Goal: Task Accomplishment & Management: Manage account settings

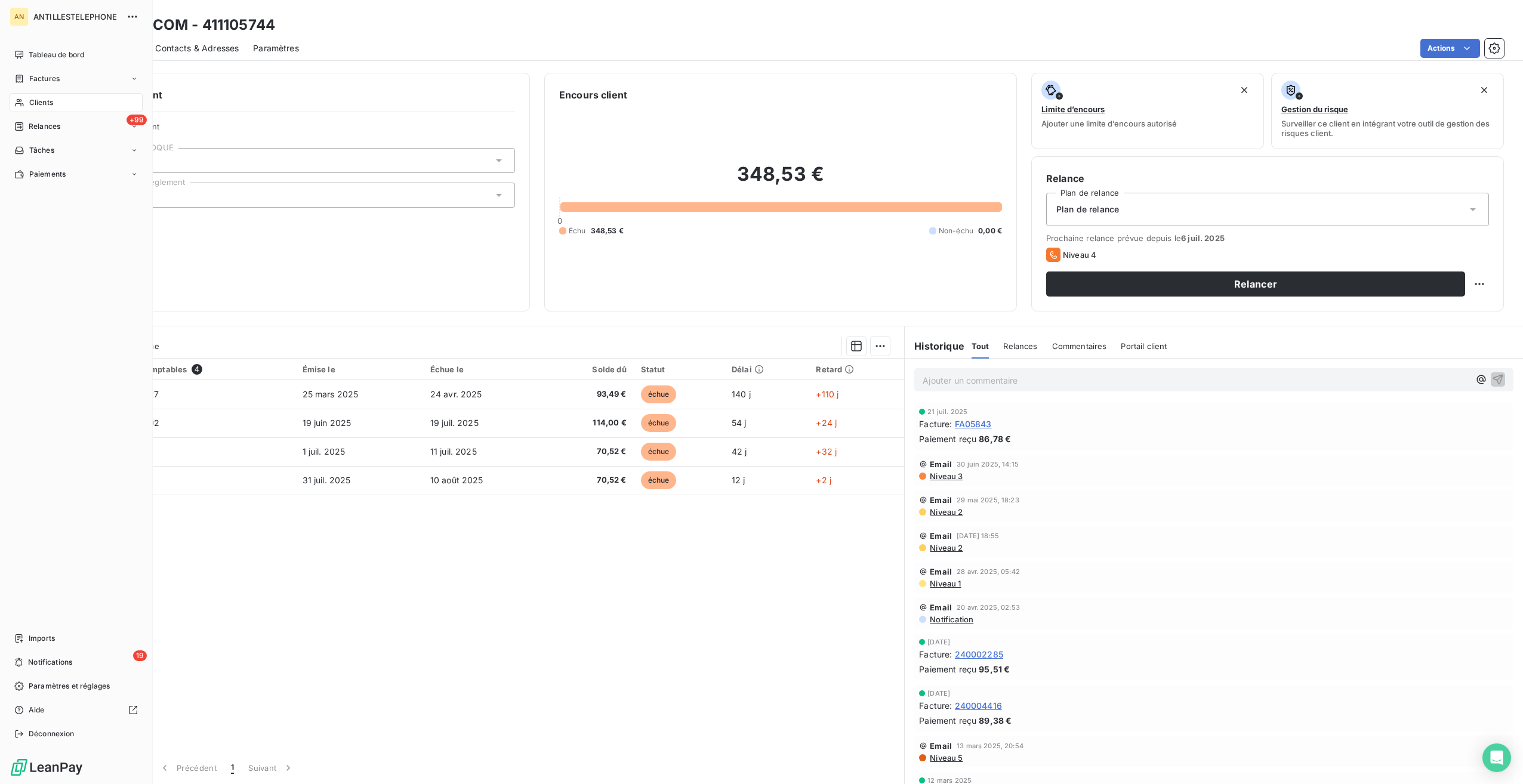
click at [17, 100] on icon at bounding box center [19, 103] width 8 height 8
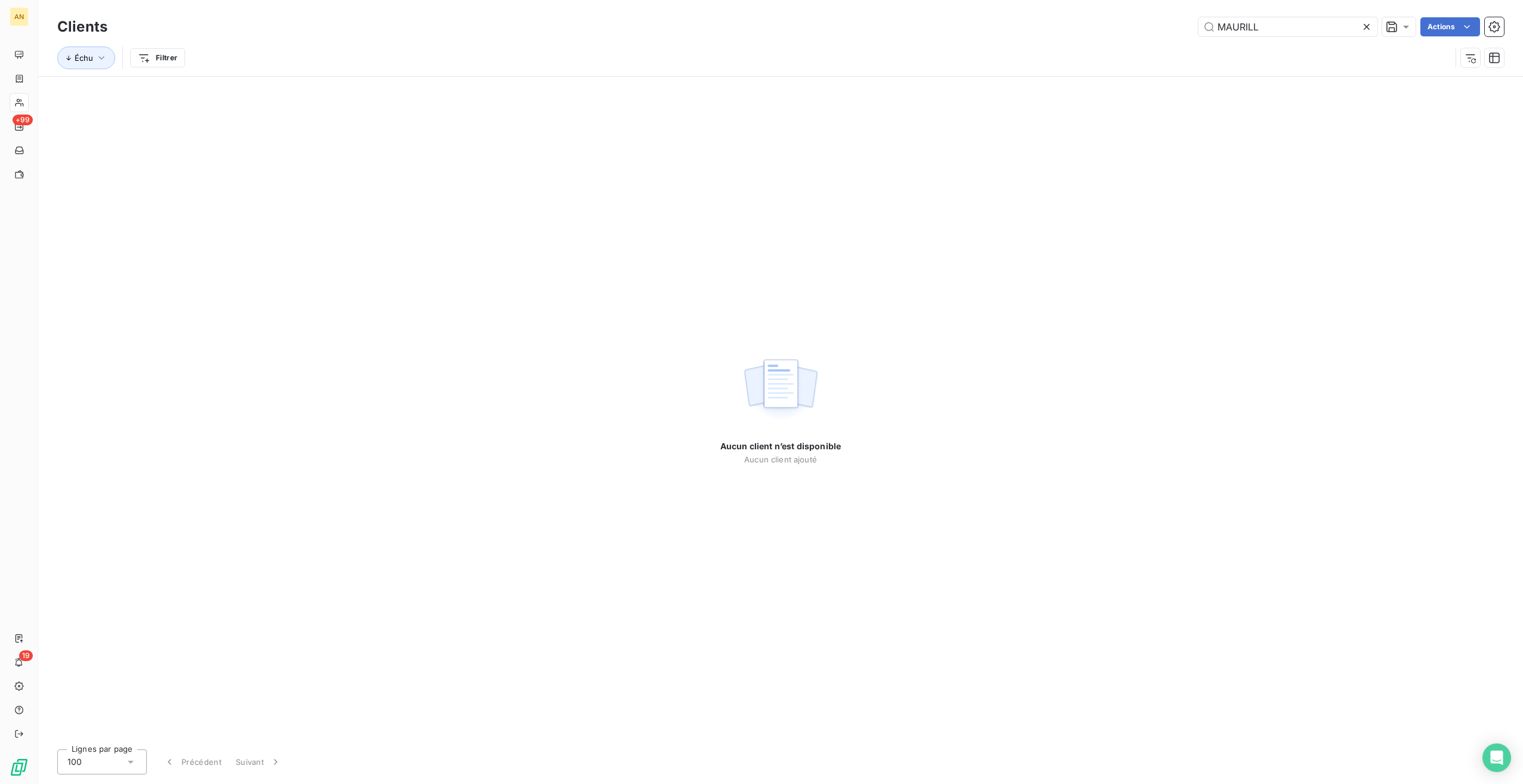
drag, startPoint x: 1268, startPoint y: 28, endPoint x: 1075, endPoint y: 15, distance: 193.4
click at [1075, 15] on div "Clients MAURILL Actions" at bounding box center [780, 27] width 1447 height 25
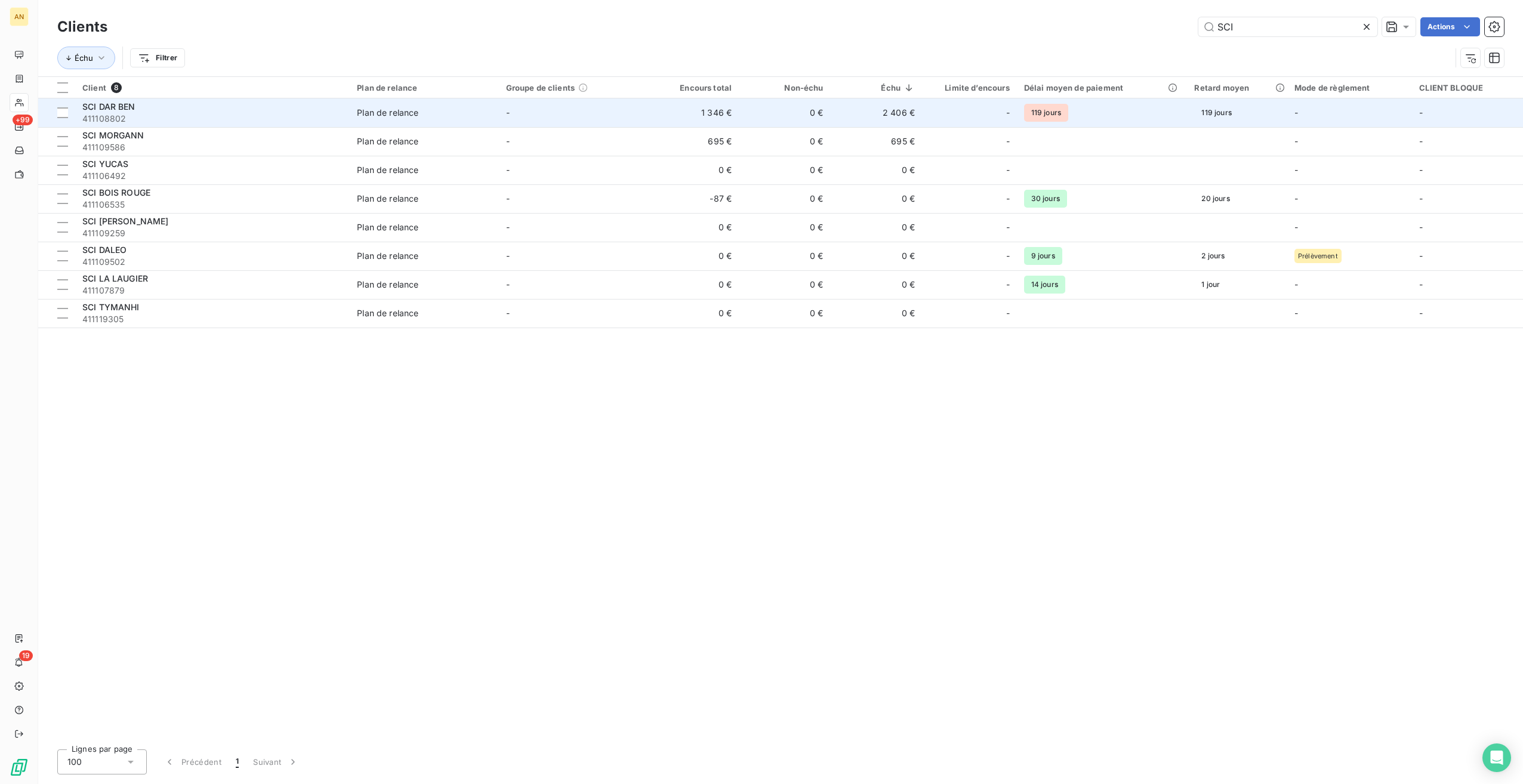
type input "SCI"
click at [400, 117] on div "Plan de relance" at bounding box center [387, 112] width 62 height 12
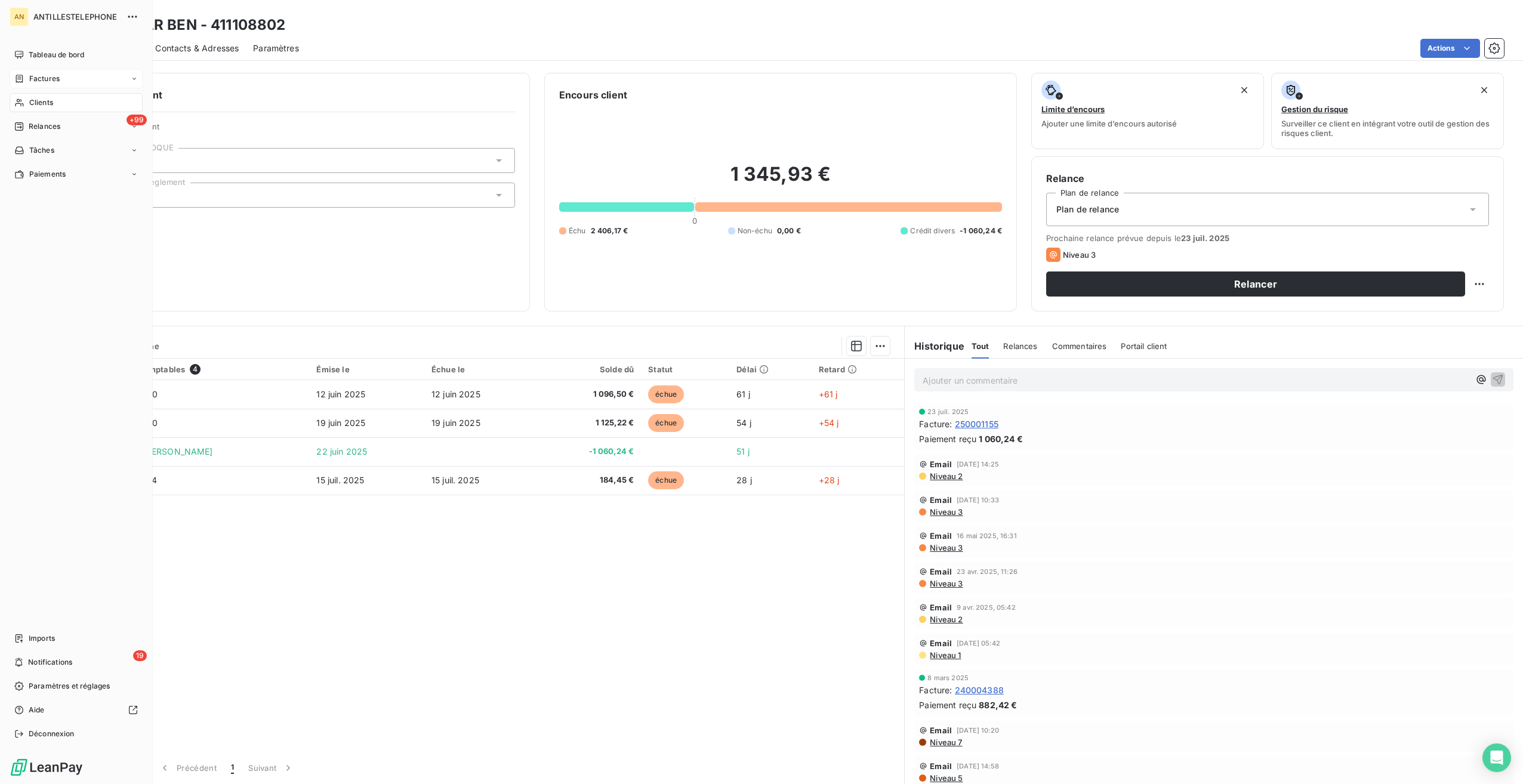
click at [36, 71] on div "Factures" at bounding box center [76, 79] width 133 height 19
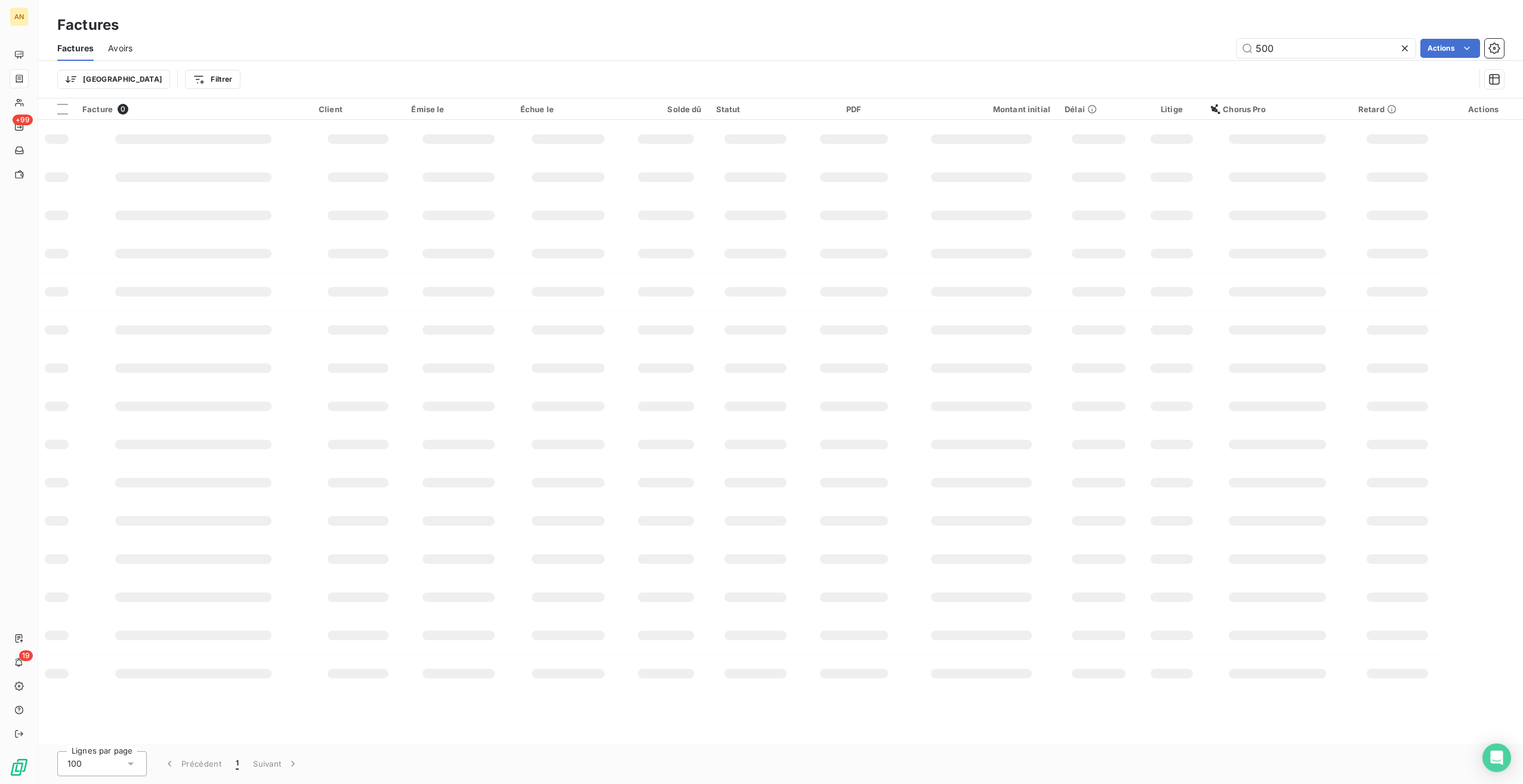
drag, startPoint x: 1283, startPoint y: 50, endPoint x: 1187, endPoint y: 51, distance: 96.0
click at [1187, 51] on div "500 Actions" at bounding box center [825, 48] width 1357 height 19
type input "1917"
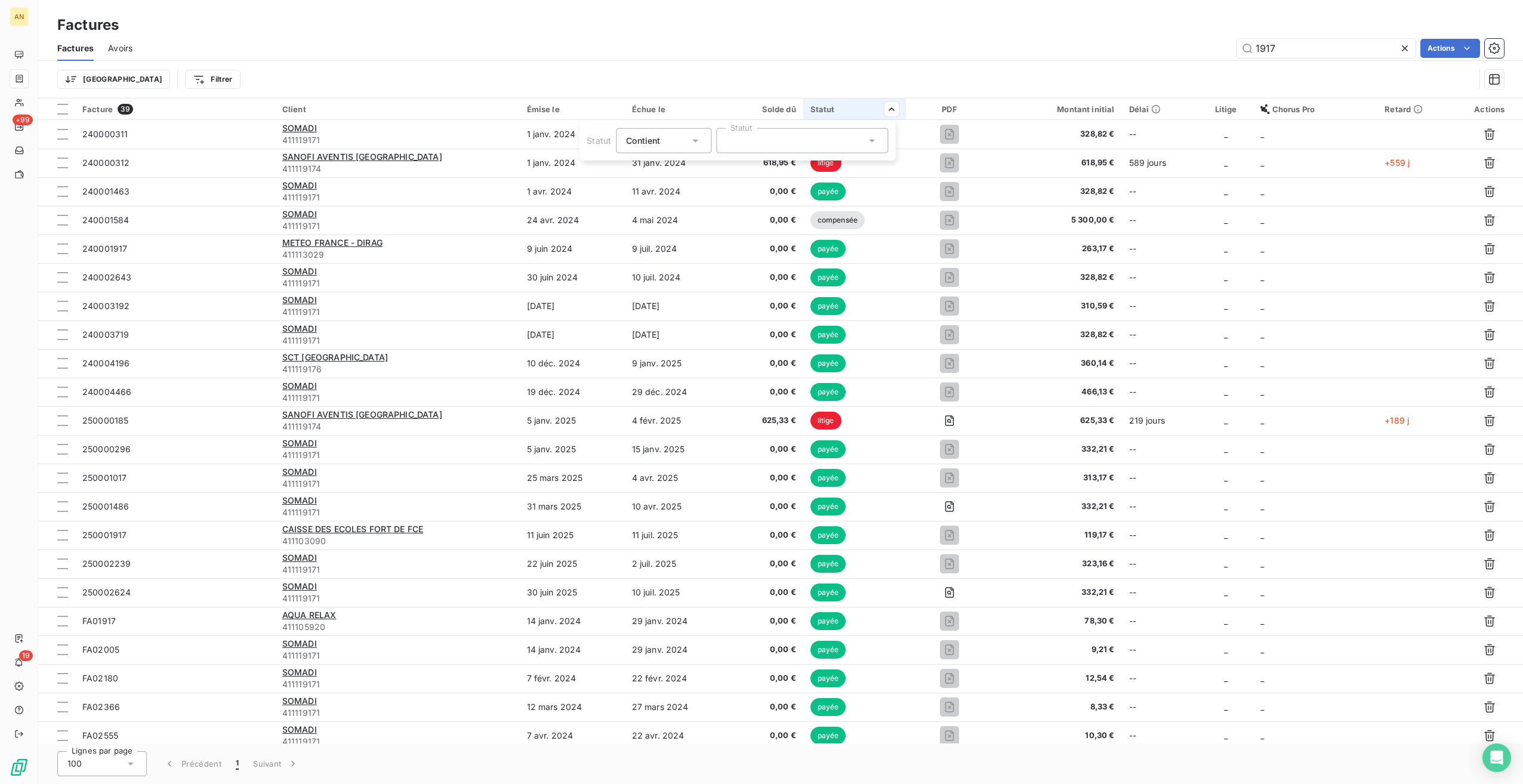
click at [786, 140] on div at bounding box center [802, 141] width 172 height 25
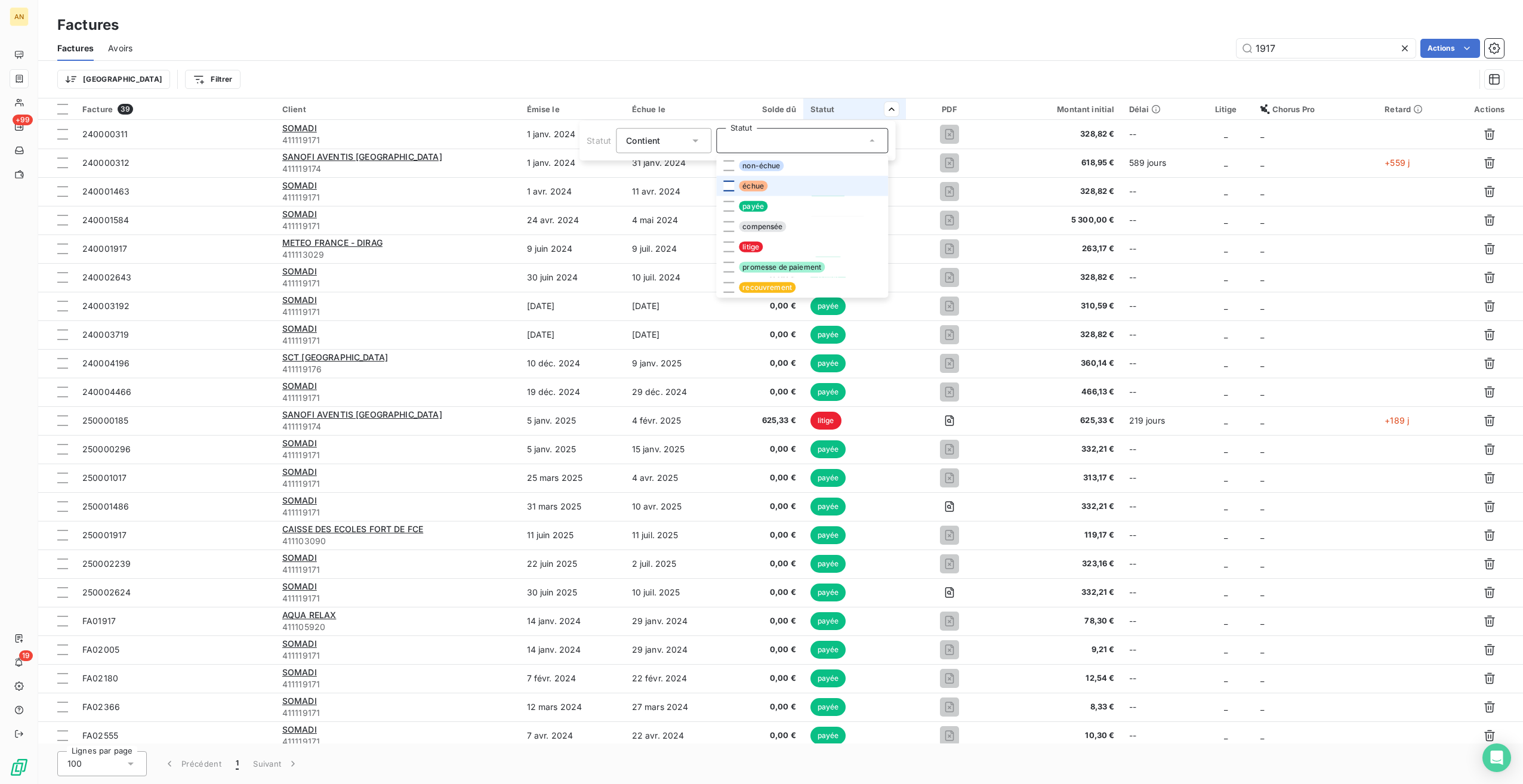
click at [730, 186] on div at bounding box center [728, 186] width 10 height 10
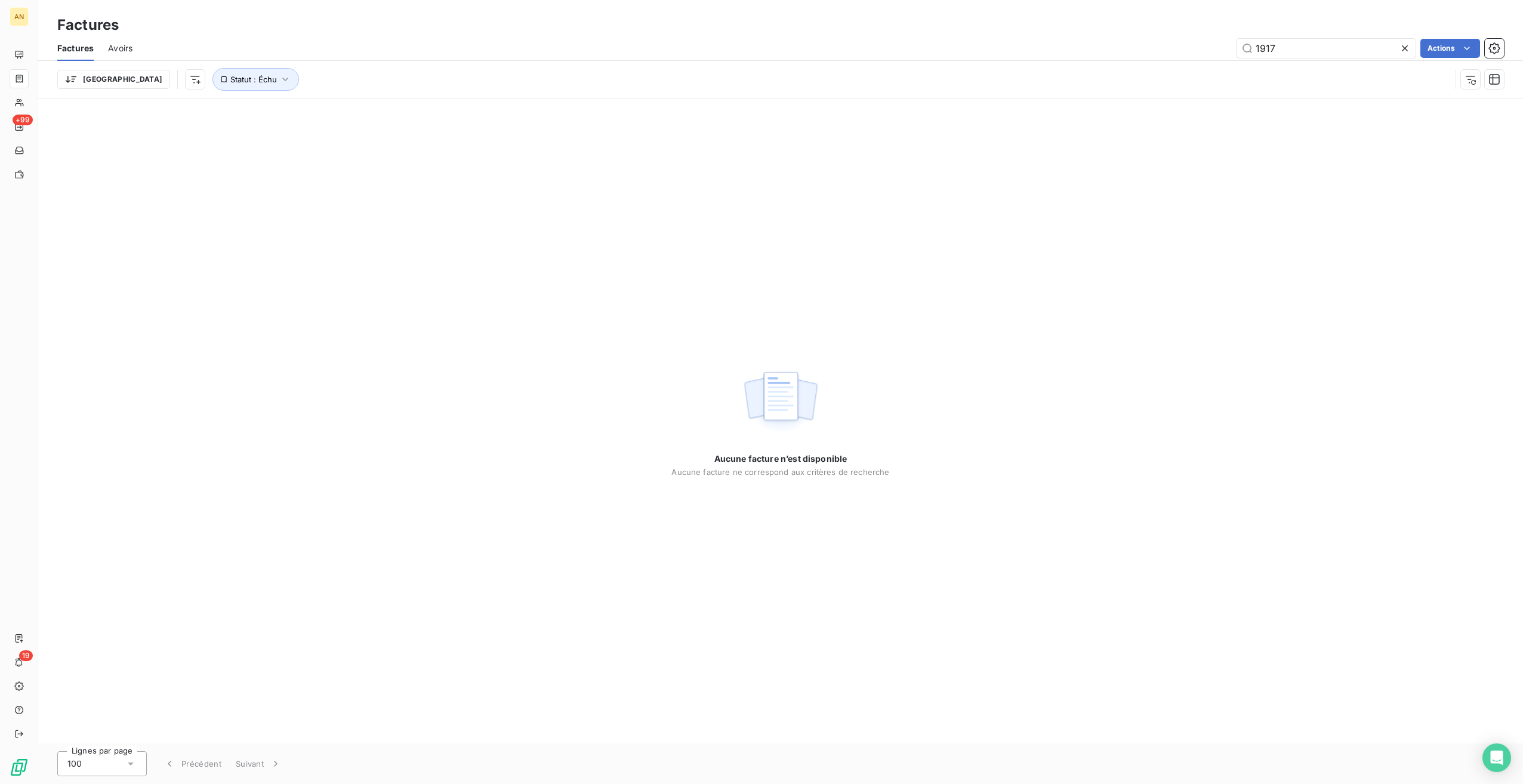
click at [760, 35] on div "Factures" at bounding box center [781, 25] width 1485 height 22
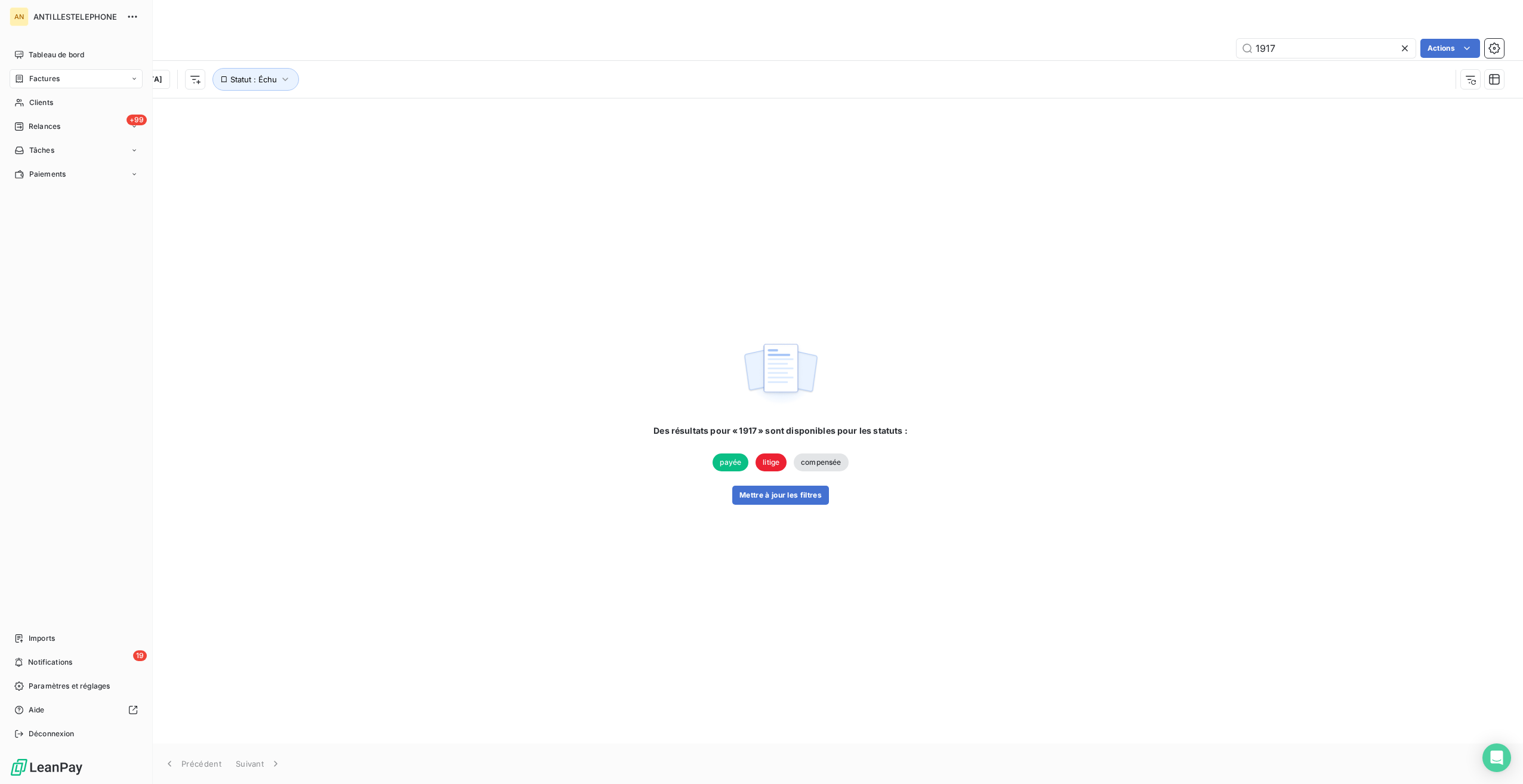
click at [34, 76] on span "Factures" at bounding box center [44, 78] width 31 height 10
click at [41, 152] on span "Clients" at bounding box center [41, 149] width 24 height 10
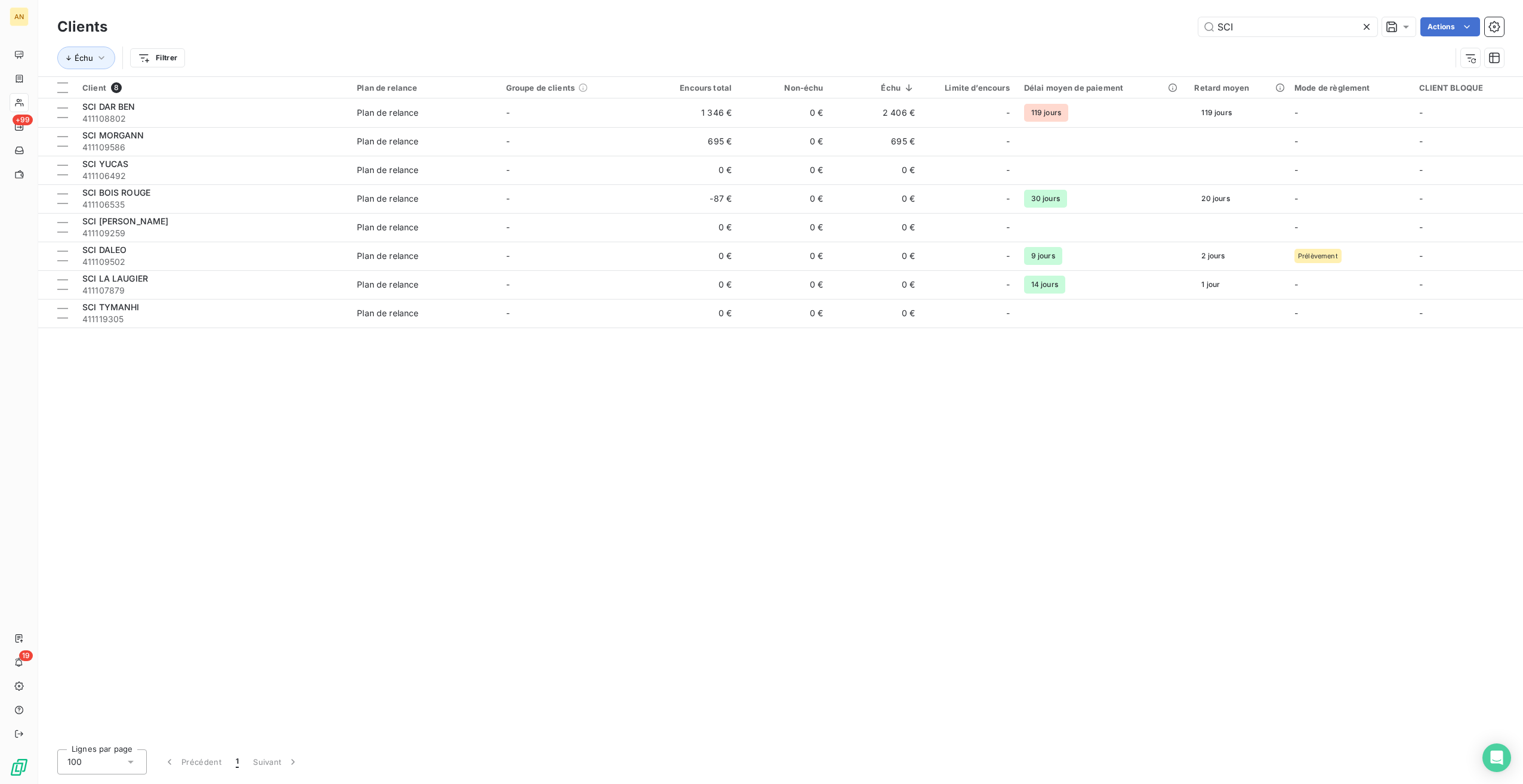
drag, startPoint x: 1207, startPoint y: 27, endPoint x: 1139, endPoint y: 26, distance: 68.0
click at [1140, 26] on div "SCI Actions" at bounding box center [813, 27] width 1382 height 19
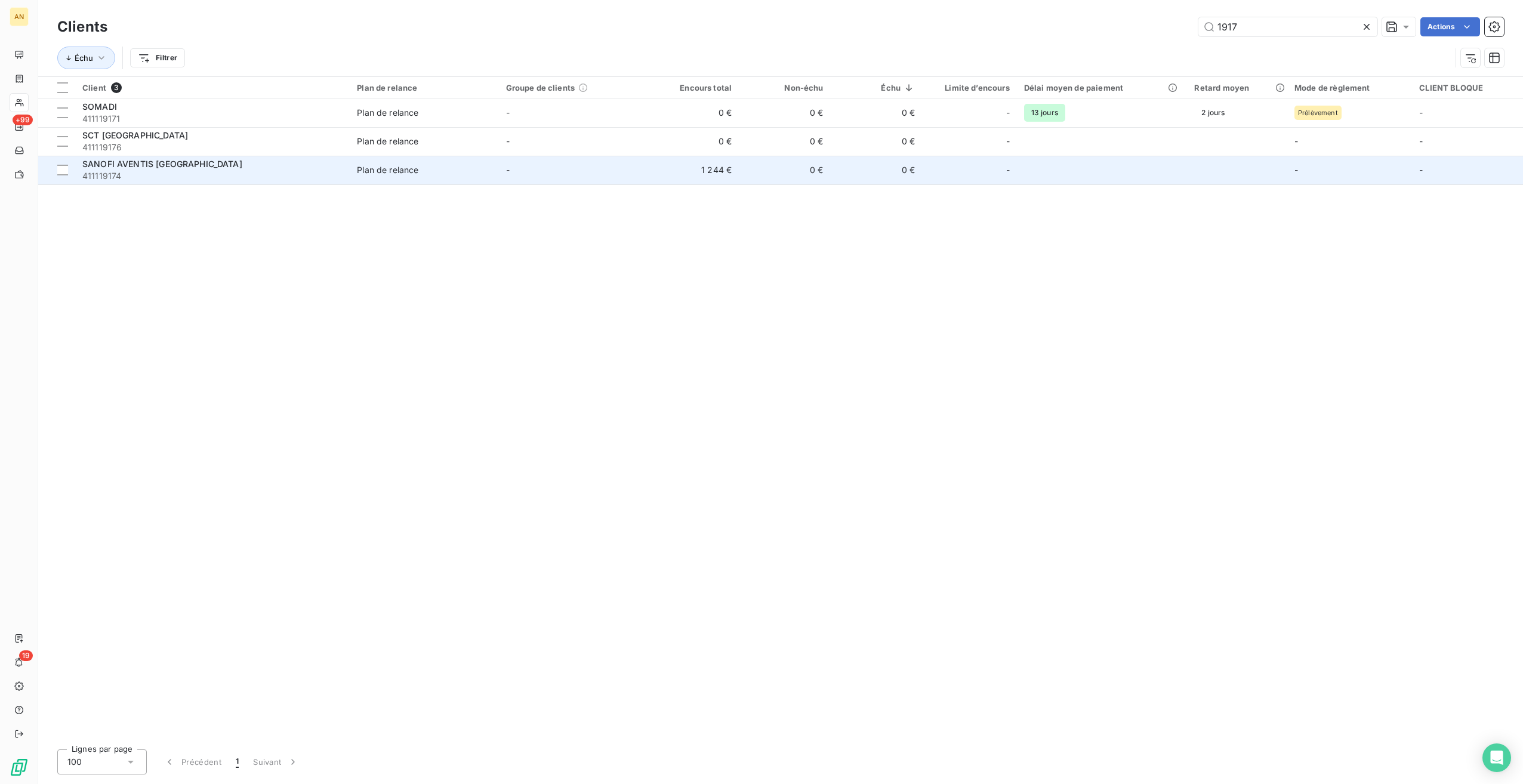
type input "1917"
click at [612, 170] on td "-" at bounding box center [573, 170] width 149 height 29
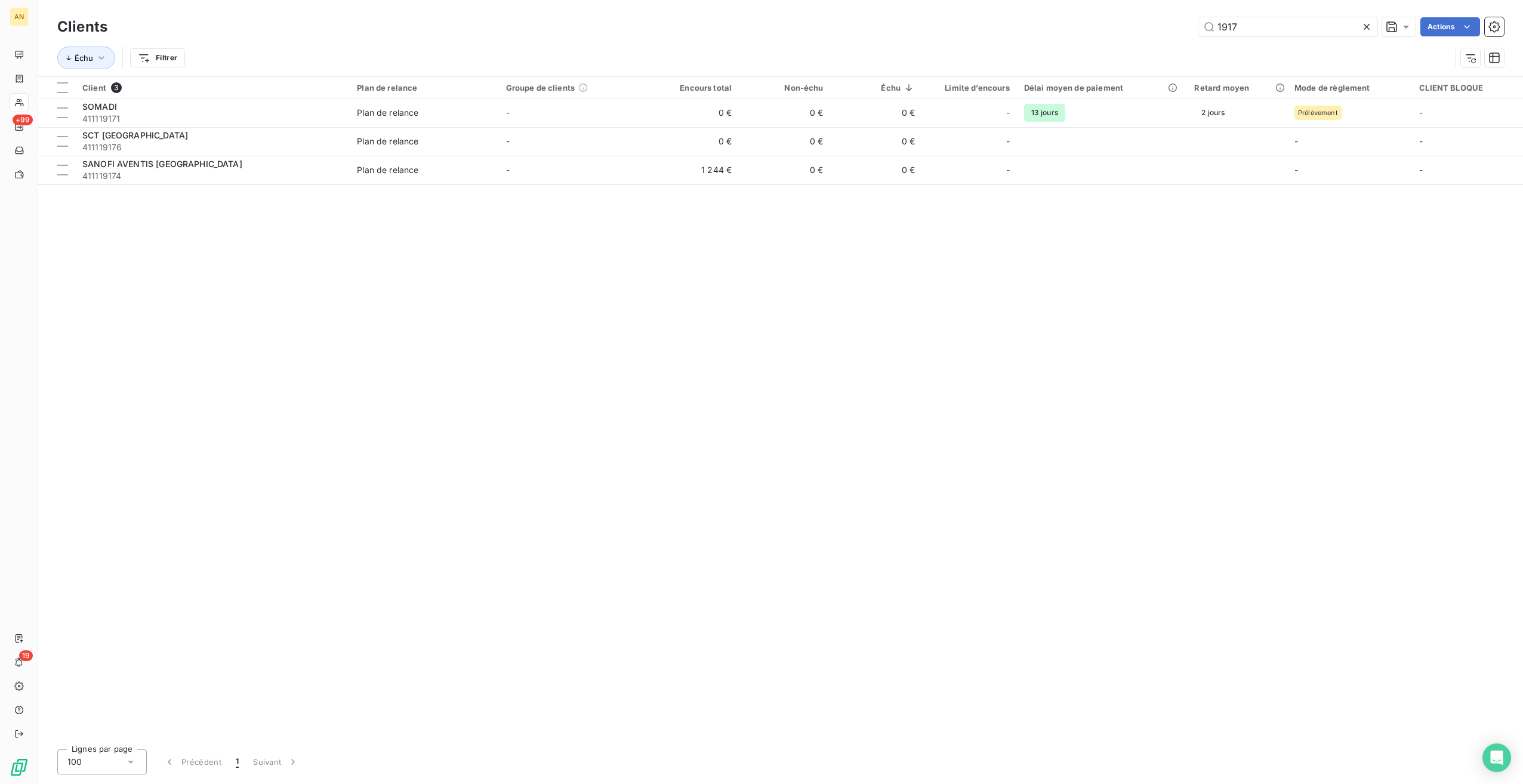
drag, startPoint x: 1255, startPoint y: 27, endPoint x: 1109, endPoint y: 22, distance: 146.1
click at [1115, 21] on div "1917 Actions" at bounding box center [813, 27] width 1382 height 19
type input "108,41"
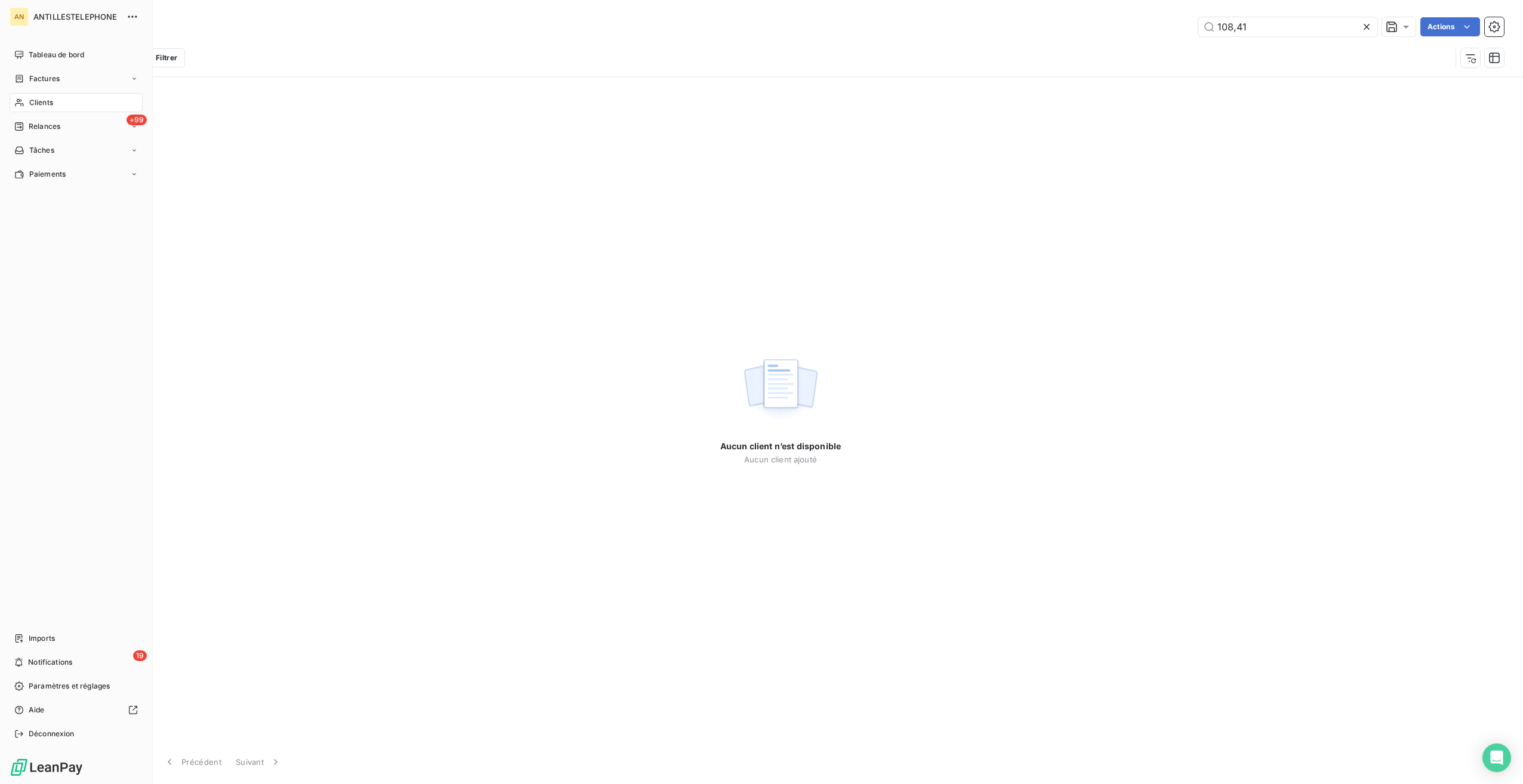
click at [18, 108] on div "Clients" at bounding box center [76, 103] width 133 height 19
click at [44, 69] on div "Factures" at bounding box center [76, 79] width 133 height 19
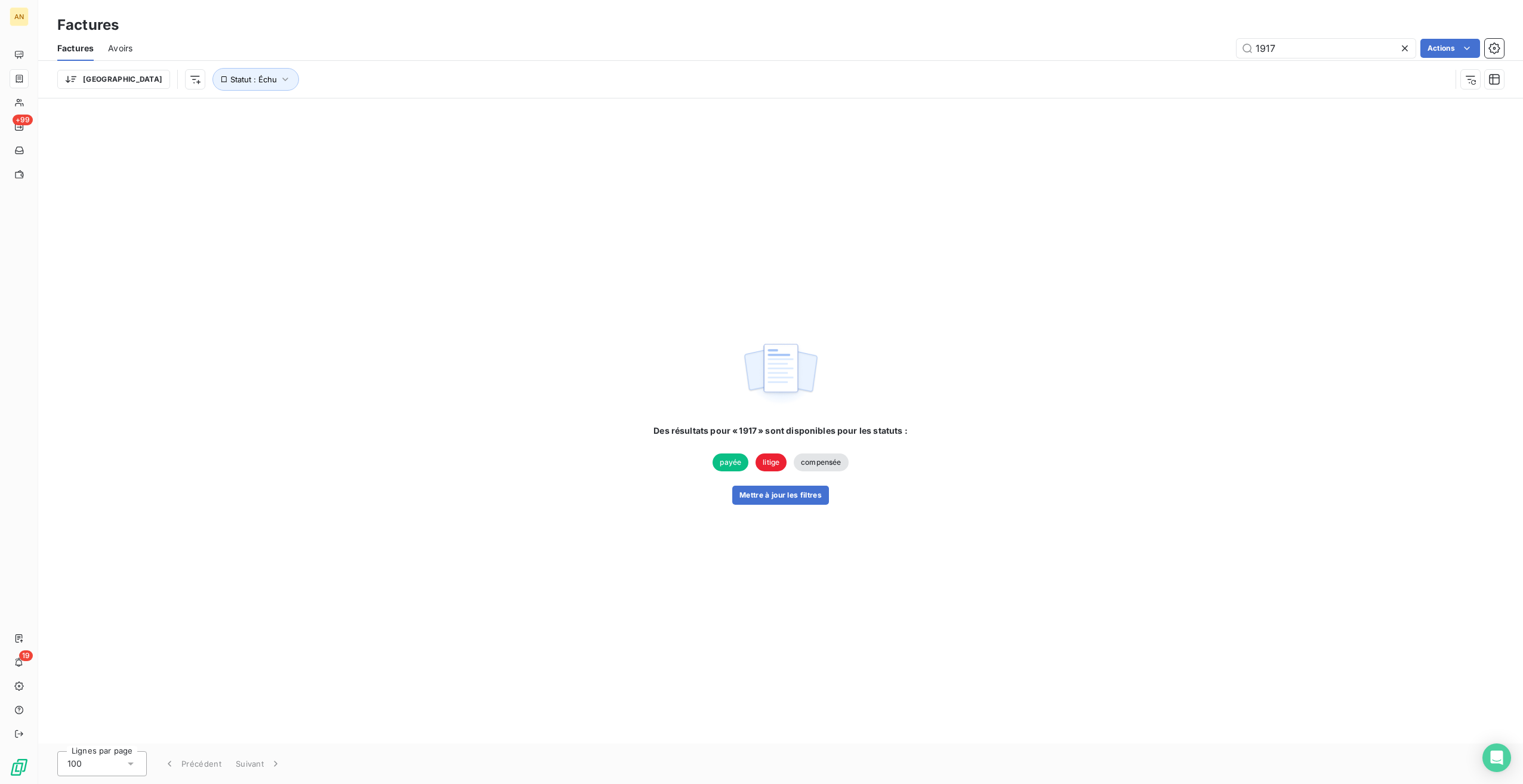
click at [1158, 50] on div "1917 Actions" at bounding box center [825, 48] width 1357 height 19
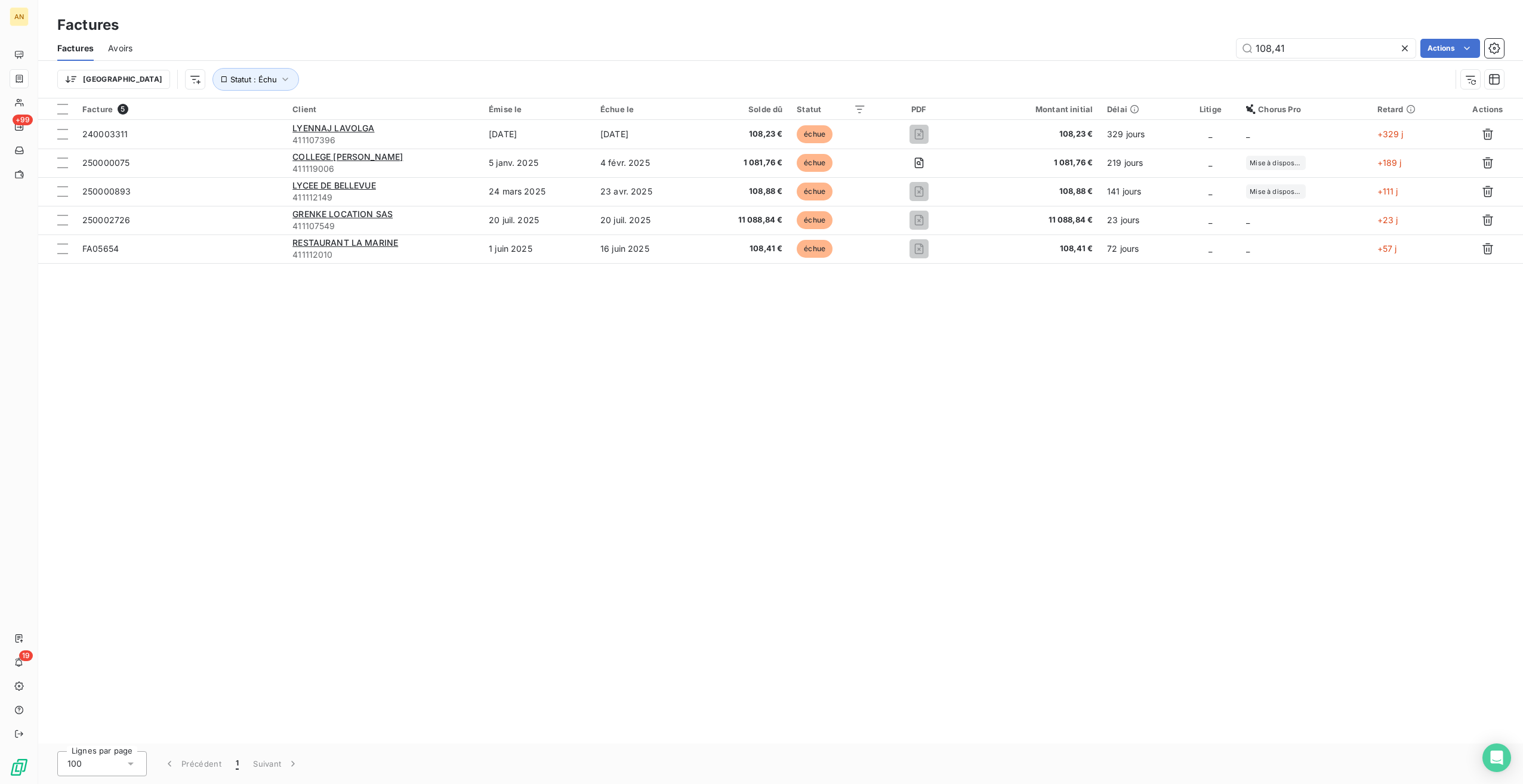
type input "108,41"
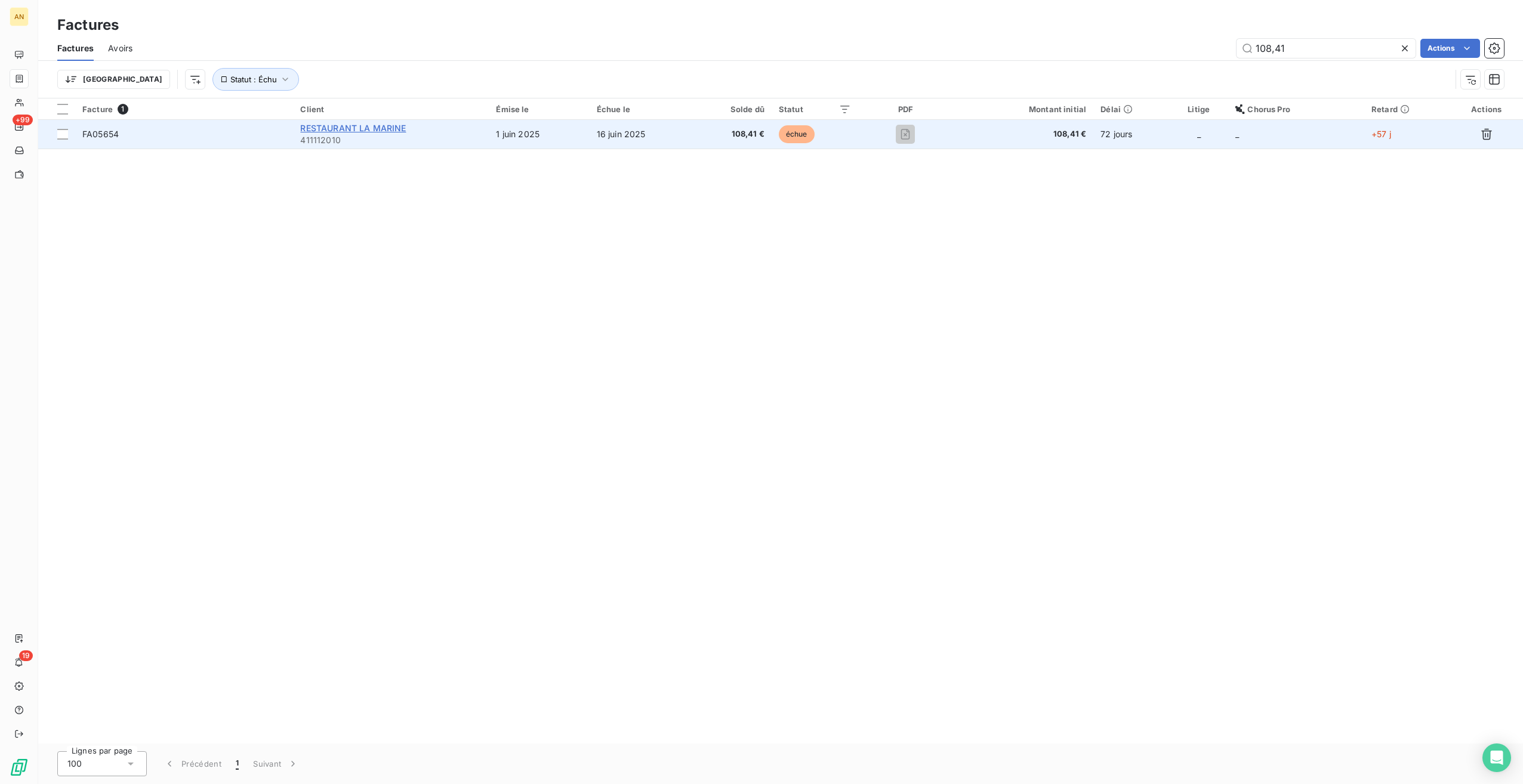
click at [363, 131] on span "RESTAURANT LA MARINE" at bounding box center [353, 128] width 105 height 10
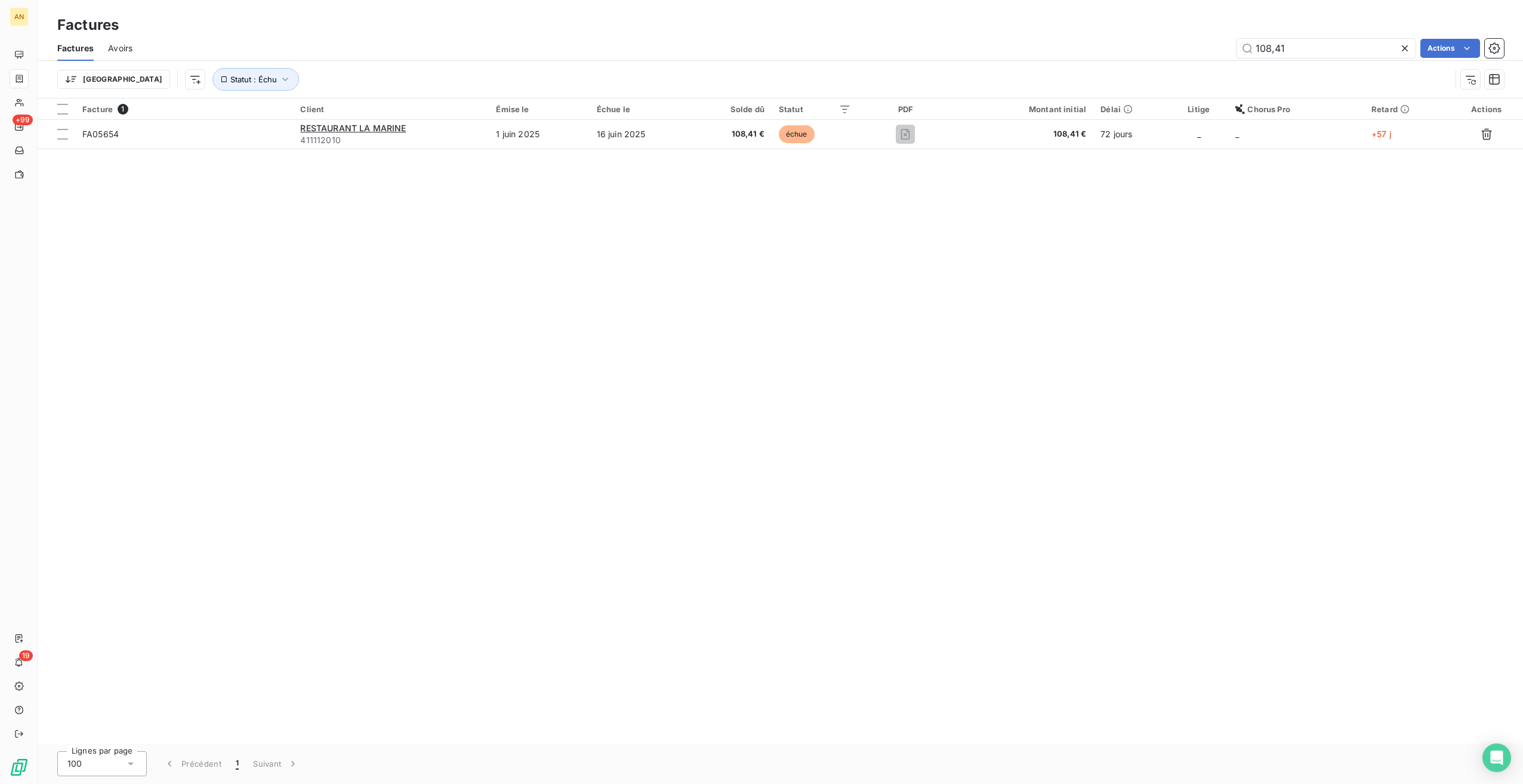
drag, startPoint x: 1300, startPoint y: 47, endPoint x: 1196, endPoint y: 36, distance: 104.6
click at [1201, 37] on div "Factures Avoirs 108,41 Actions" at bounding box center [781, 48] width 1485 height 25
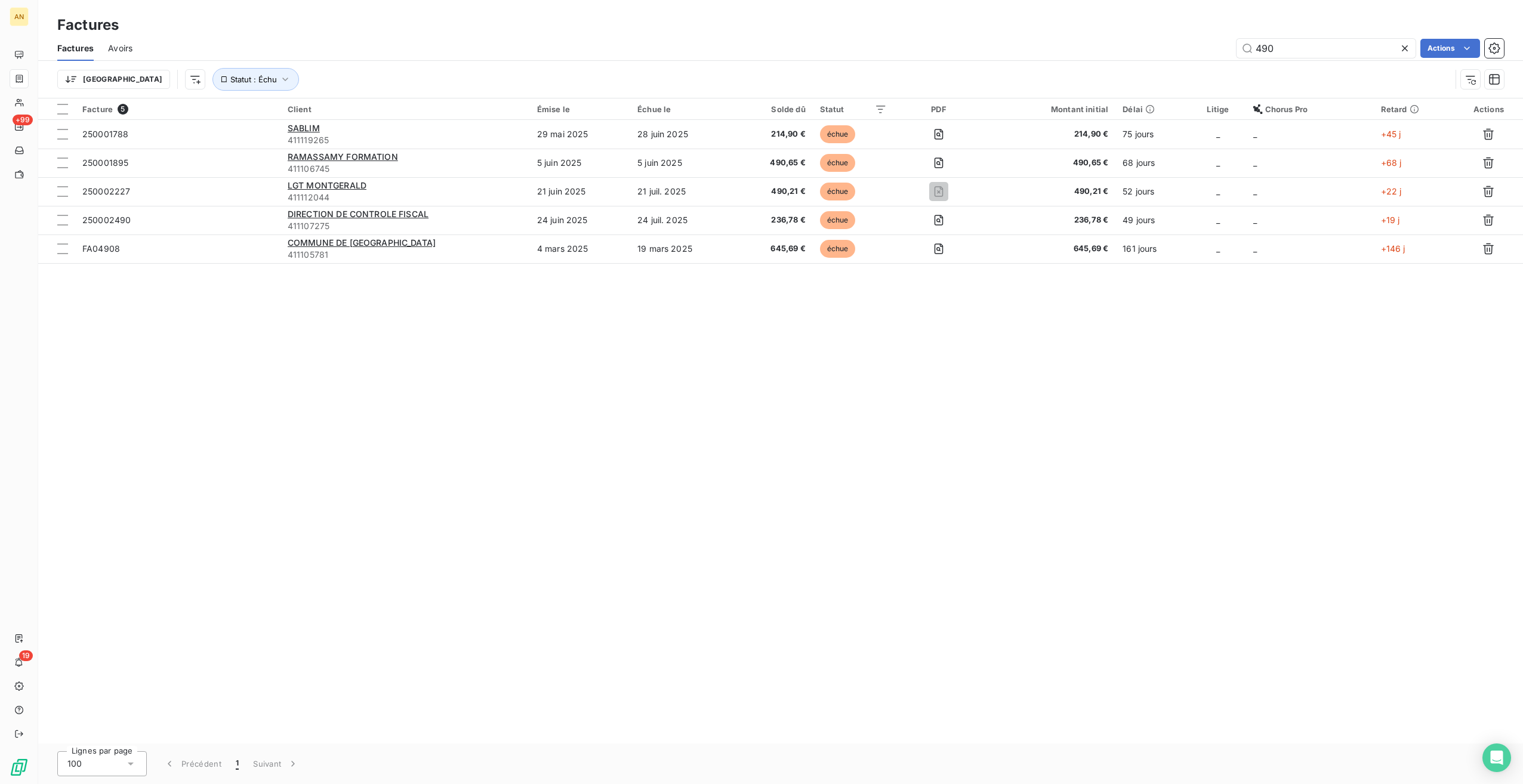
drag, startPoint x: 1287, startPoint y: 43, endPoint x: 1152, endPoint y: 47, distance: 135.1
click at [1153, 47] on div "490 Actions" at bounding box center [825, 48] width 1357 height 19
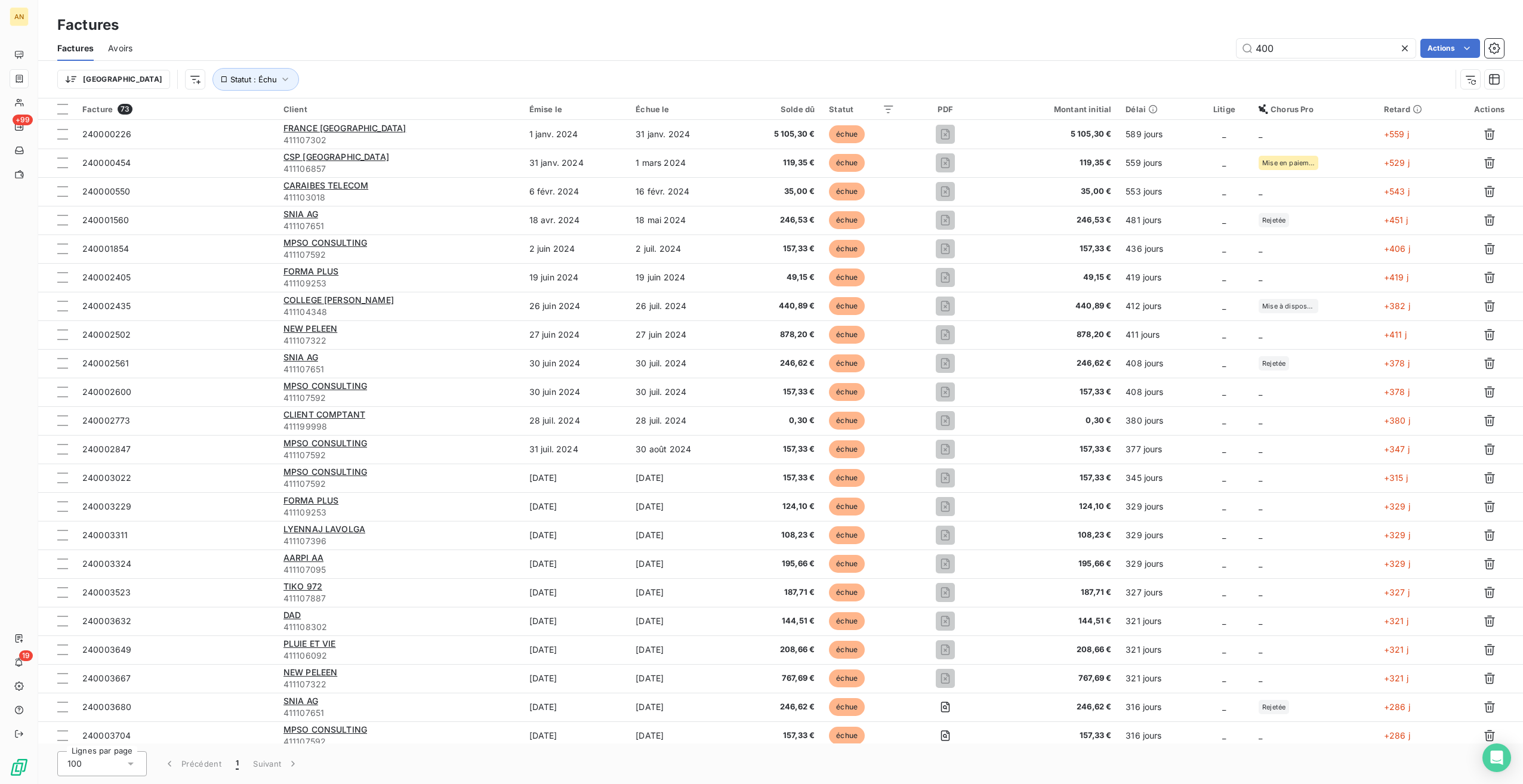
drag, startPoint x: 1305, startPoint y: 49, endPoint x: 1136, endPoint y: 52, distance: 169.0
click at [1136, 52] on div "400 Actions" at bounding box center [825, 48] width 1357 height 19
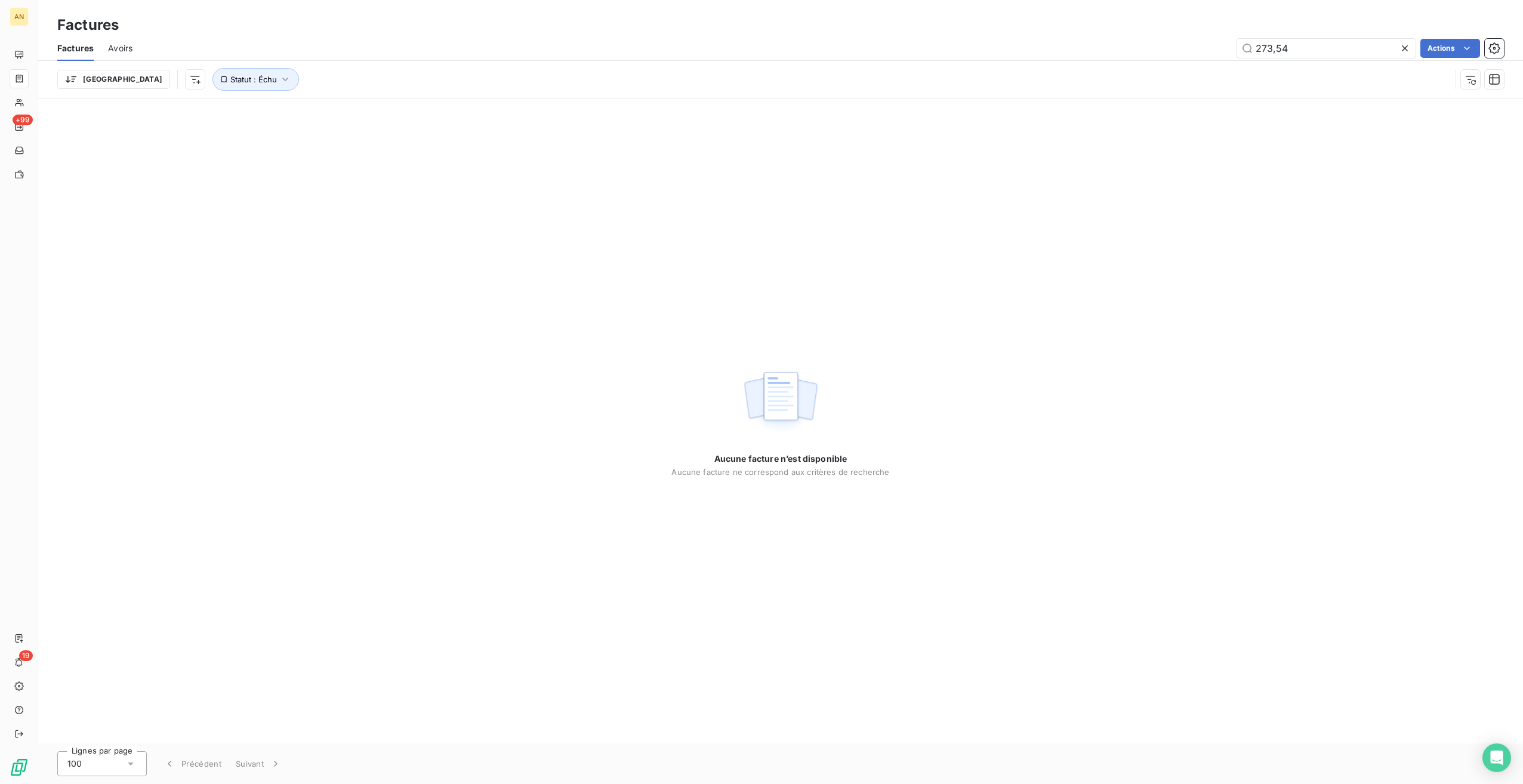
drag, startPoint x: 1297, startPoint y: 47, endPoint x: 1208, endPoint y: 47, distance: 89.0
click at [1208, 47] on div "273,54 Actions" at bounding box center [825, 48] width 1357 height 19
type input "298,38"
drag, startPoint x: 1304, startPoint y: 43, endPoint x: 1124, endPoint y: 48, distance: 180.1
click at [1124, 48] on div "298,38 Actions" at bounding box center [825, 48] width 1357 height 19
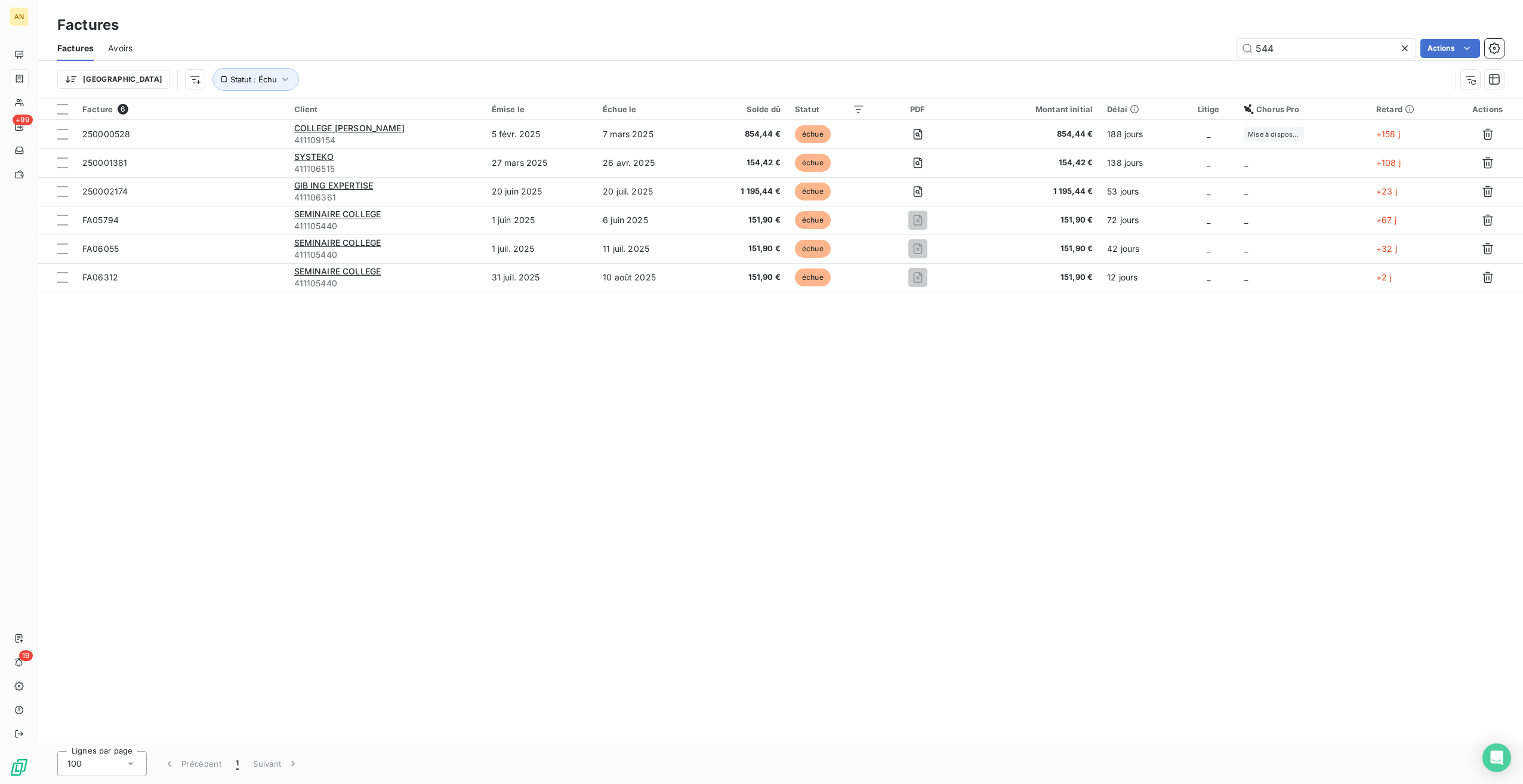
drag, startPoint x: 1283, startPoint y: 50, endPoint x: 1182, endPoint y: 47, distance: 101.0
click at [1182, 47] on div "544 Actions" at bounding box center [825, 48] width 1357 height 19
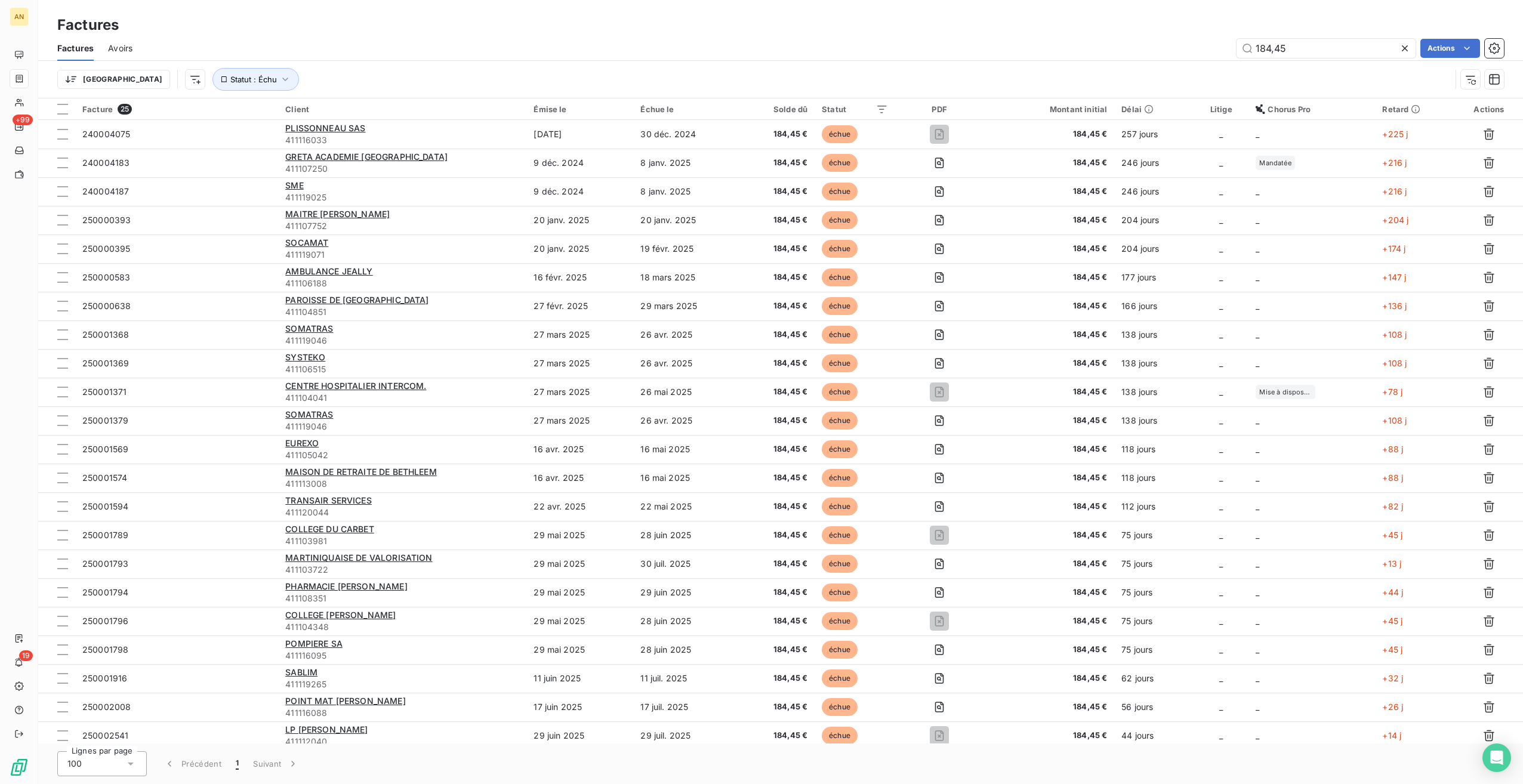
drag, startPoint x: 1312, startPoint y: 50, endPoint x: 1194, endPoint y: 49, distance: 118.0
click at [1194, 49] on div "184,45 Actions" at bounding box center [825, 48] width 1357 height 19
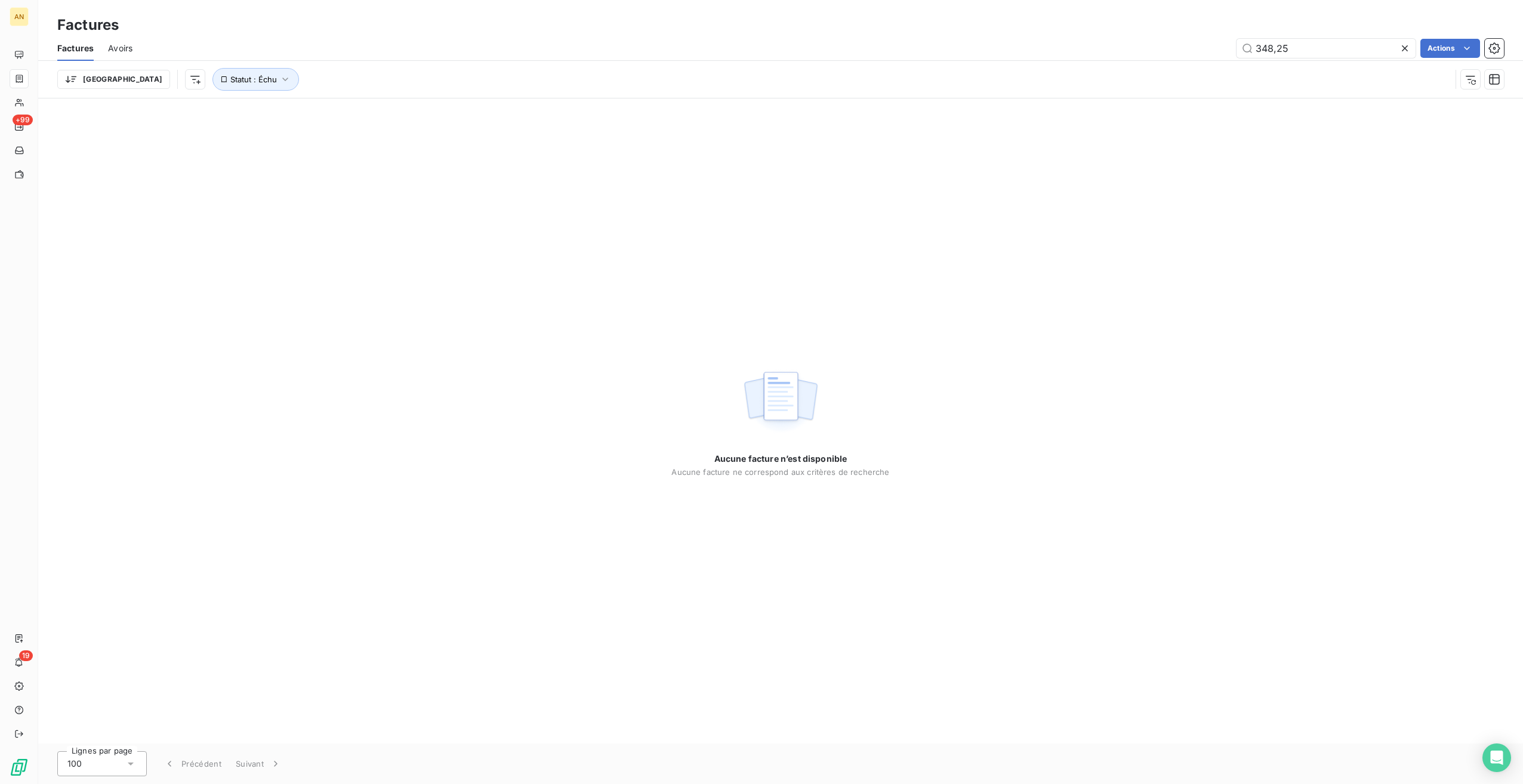
type input "348,25"
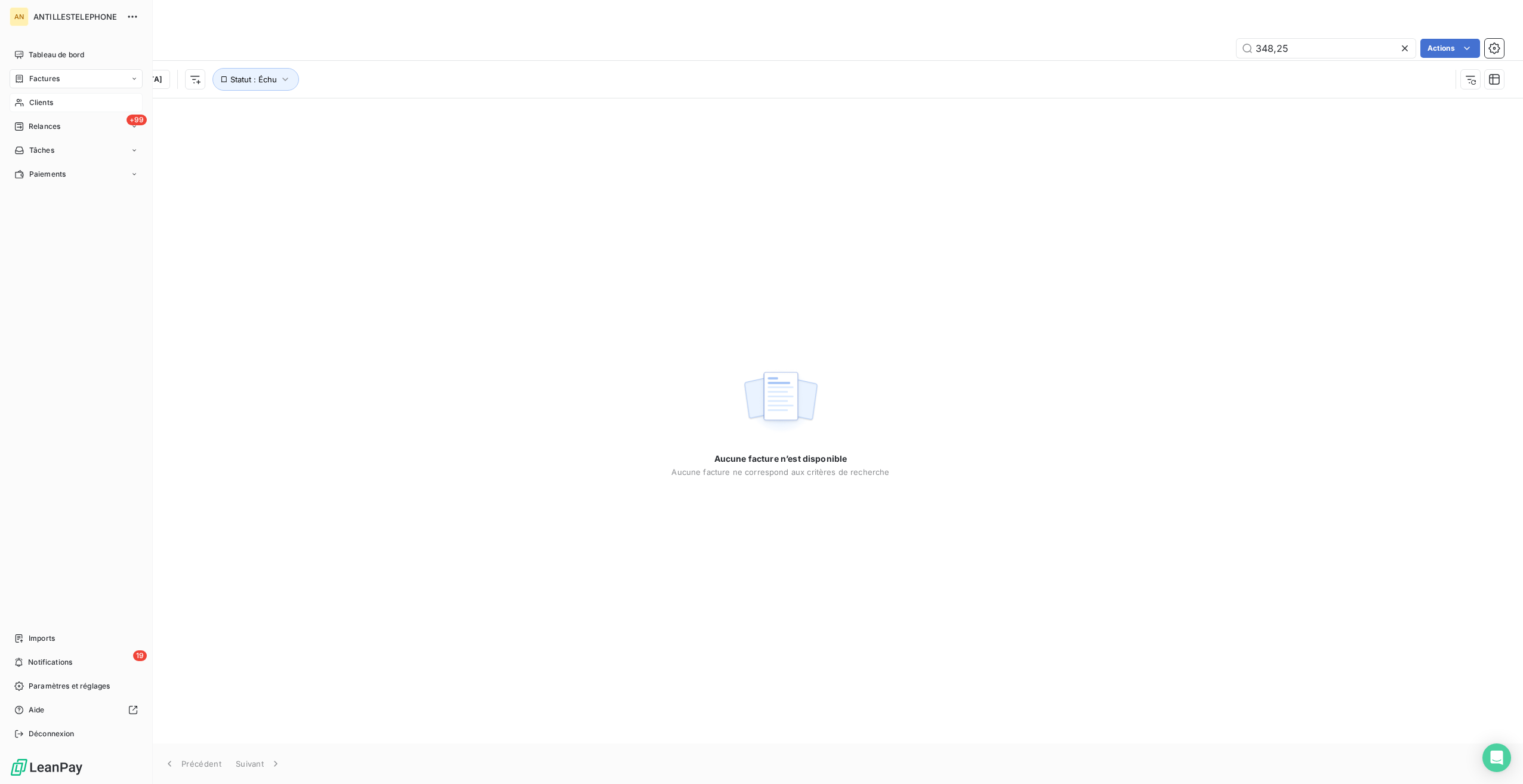
drag, startPoint x: 47, startPoint y: 102, endPoint x: 57, endPoint y: 104, distance: 10.2
click at [47, 102] on span "Clients" at bounding box center [41, 102] width 24 height 10
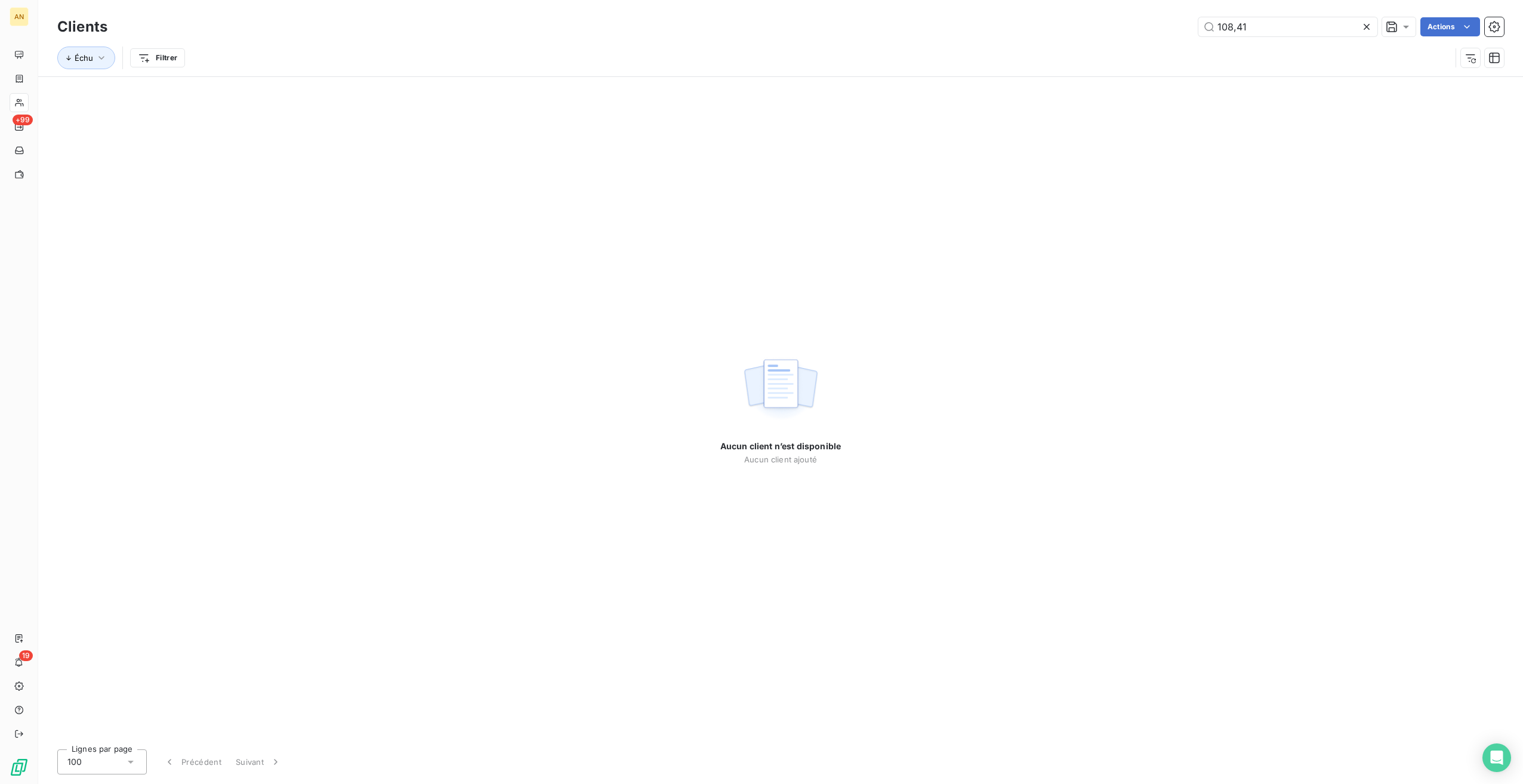
drag, startPoint x: 1247, startPoint y: 23, endPoint x: 1145, endPoint y: 22, distance: 102.0
click at [1151, 22] on div "108,41 Actions" at bounding box center [813, 27] width 1382 height 19
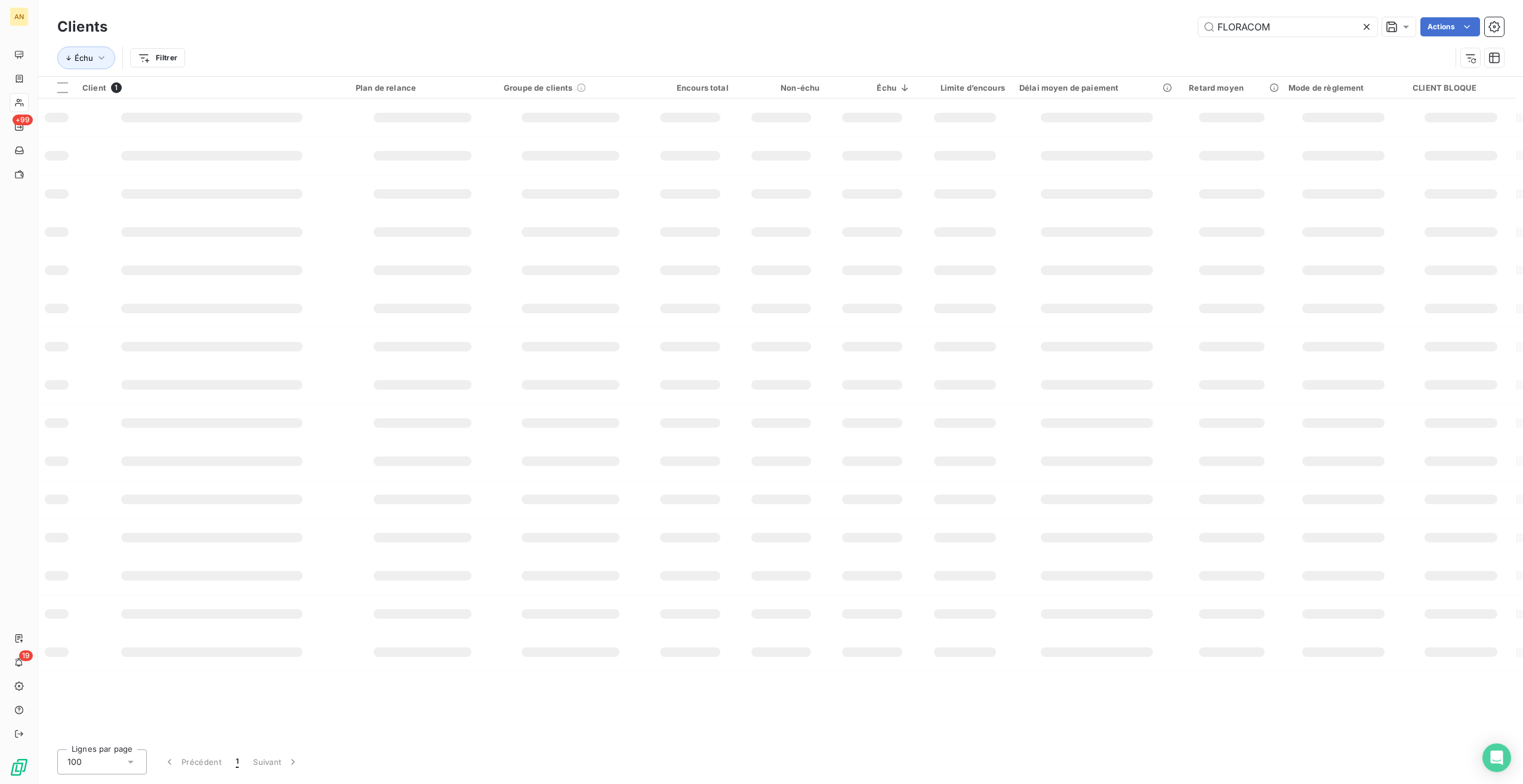
type input "FLORACOM"
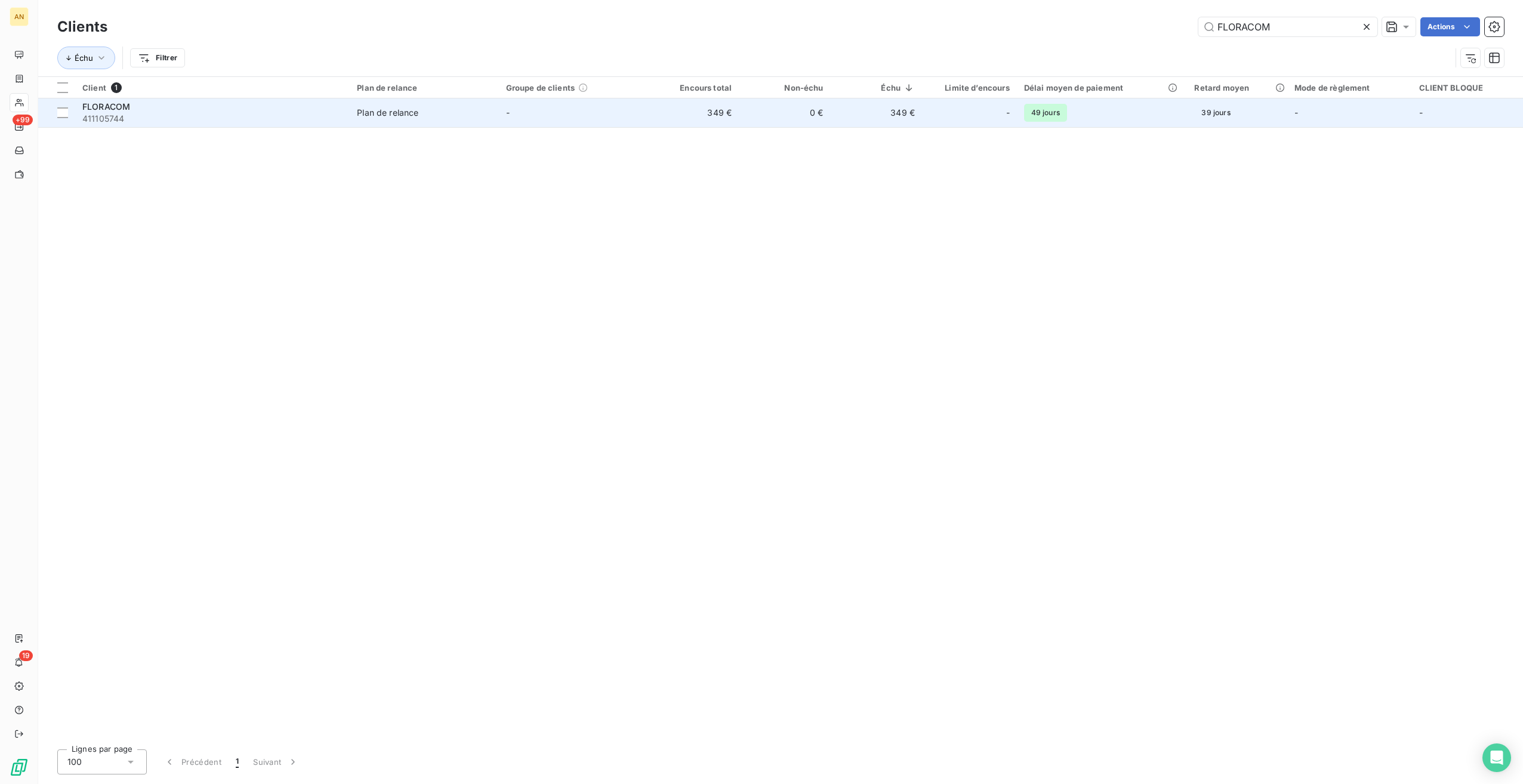
click at [929, 118] on td "-" at bounding box center [970, 113] width 95 height 29
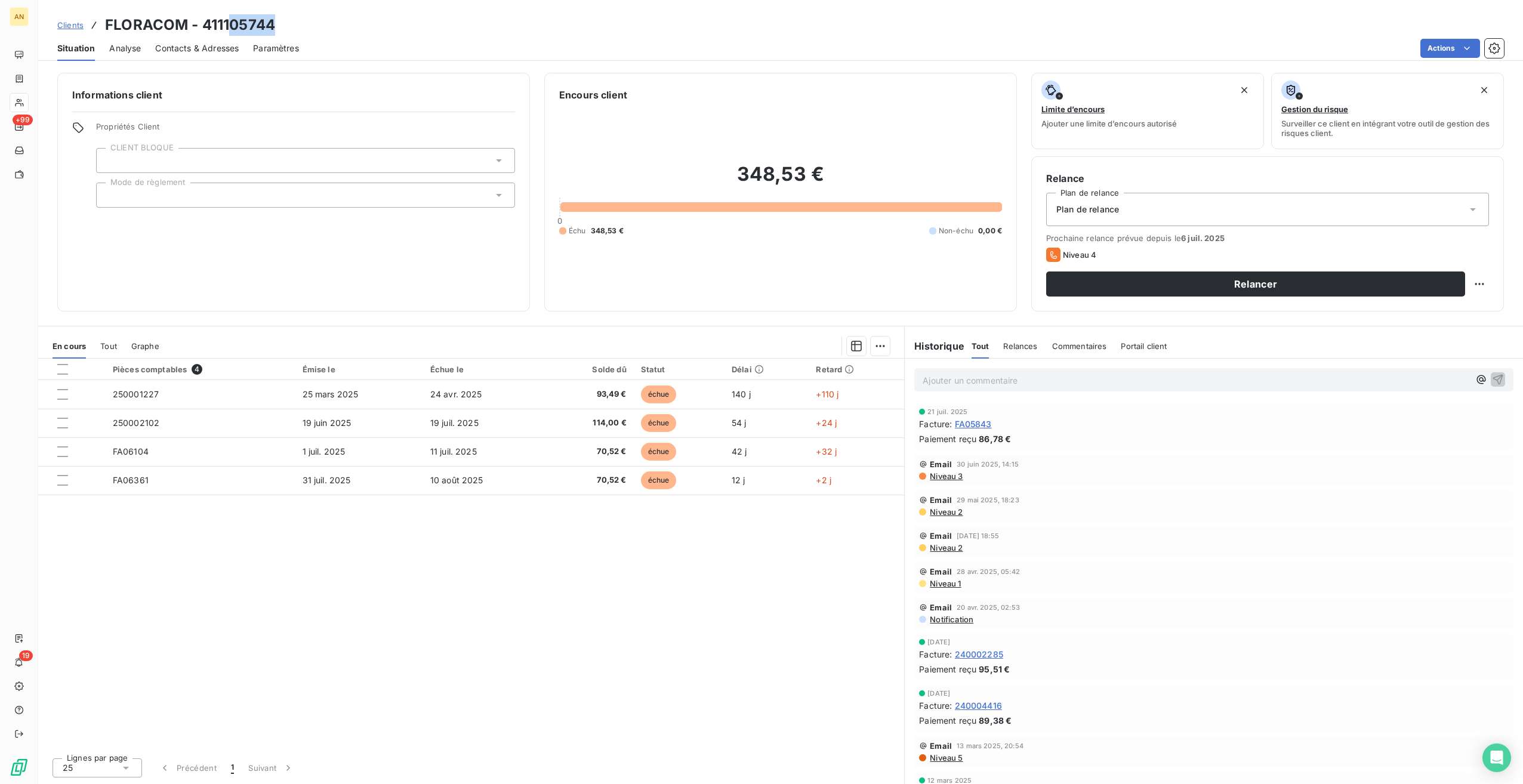
drag, startPoint x: 226, startPoint y: 24, endPoint x: 290, endPoint y: 24, distance: 64.0
click at [290, 24] on div "Clients FLORACOM - 411105744" at bounding box center [781, 25] width 1485 height 22
drag, startPoint x: 290, startPoint y: 24, endPoint x: 228, endPoint y: 24, distance: 62.0
click at [228, 24] on h3 "FLORACOM - 411105744" at bounding box center [190, 25] width 170 height 22
drag, startPoint x: 223, startPoint y: 24, endPoint x: 285, endPoint y: 23, distance: 62.0
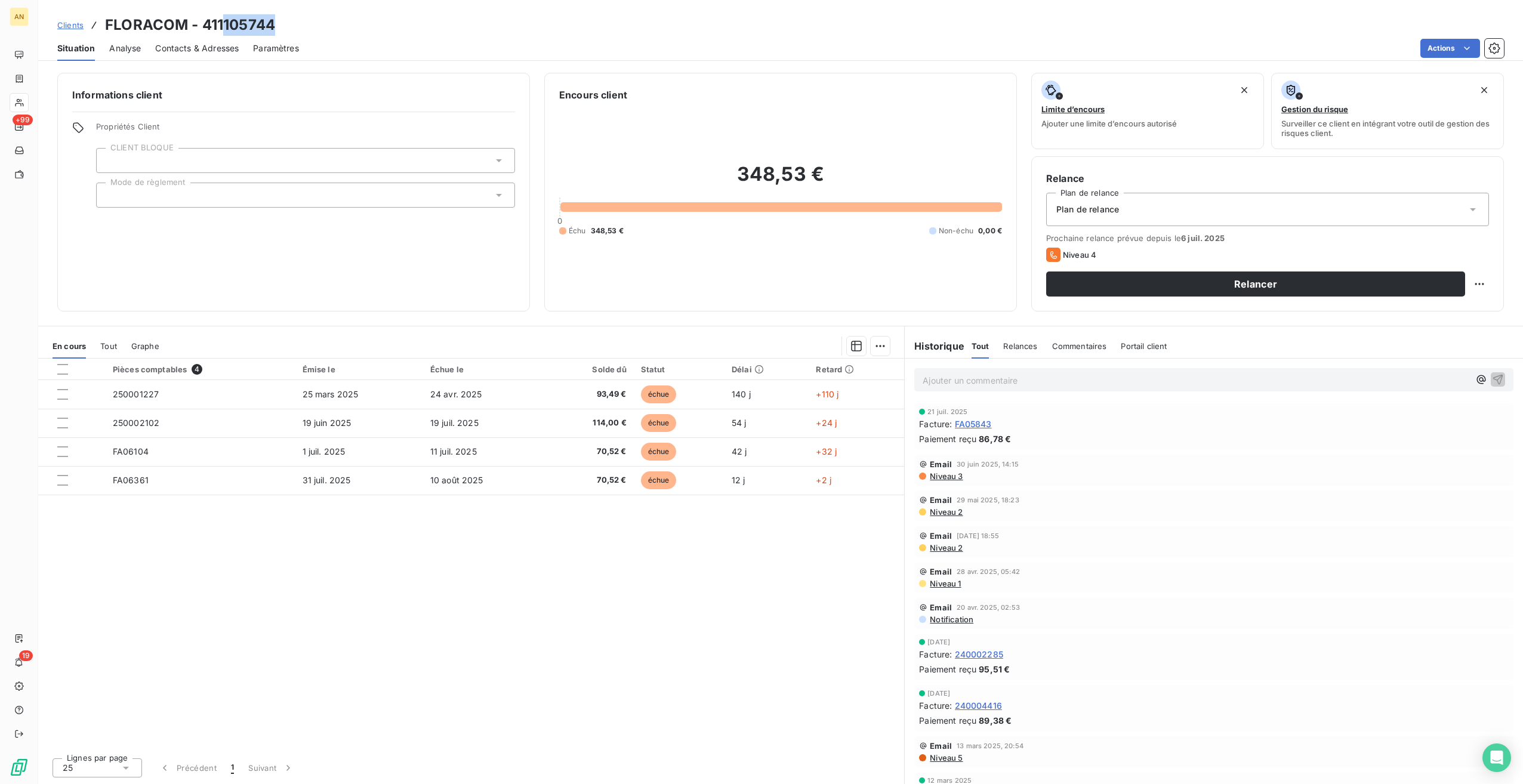
click at [285, 23] on div "Clients FLORACOM - 411105744" at bounding box center [781, 25] width 1485 height 22
copy h3 "105744"
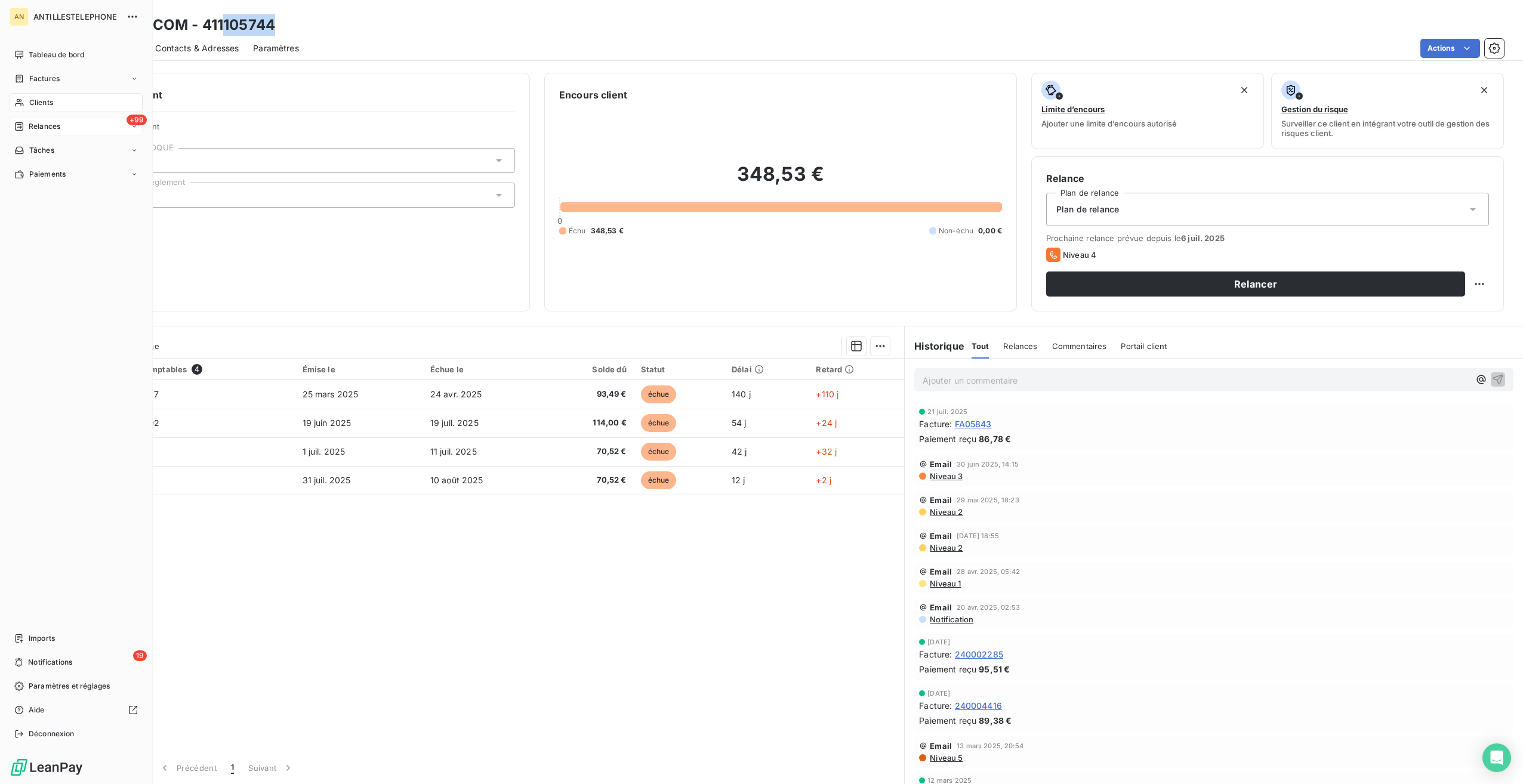
click at [30, 131] on span "Relances" at bounding box center [44, 126] width 31 height 10
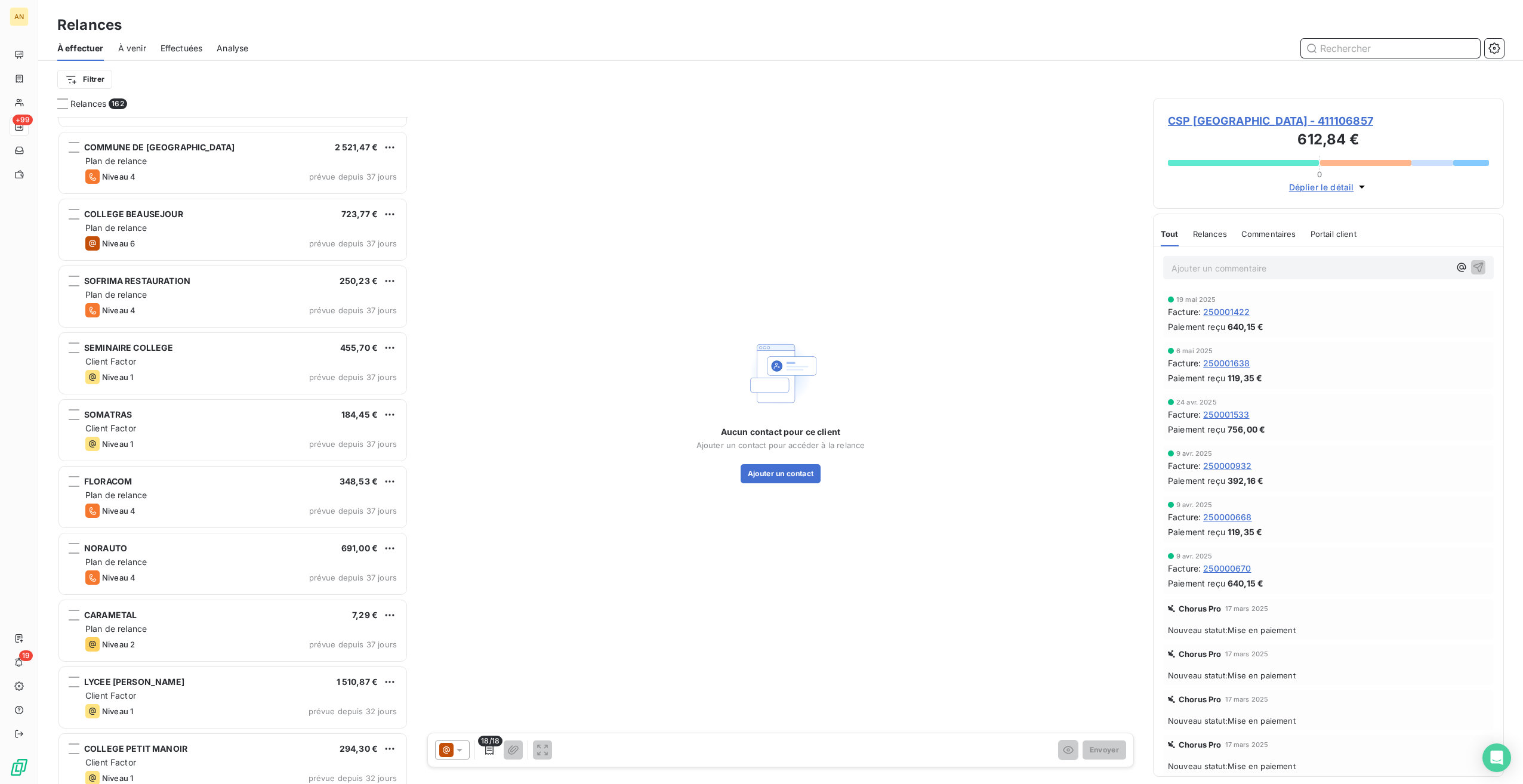
scroll to position [2995, 0]
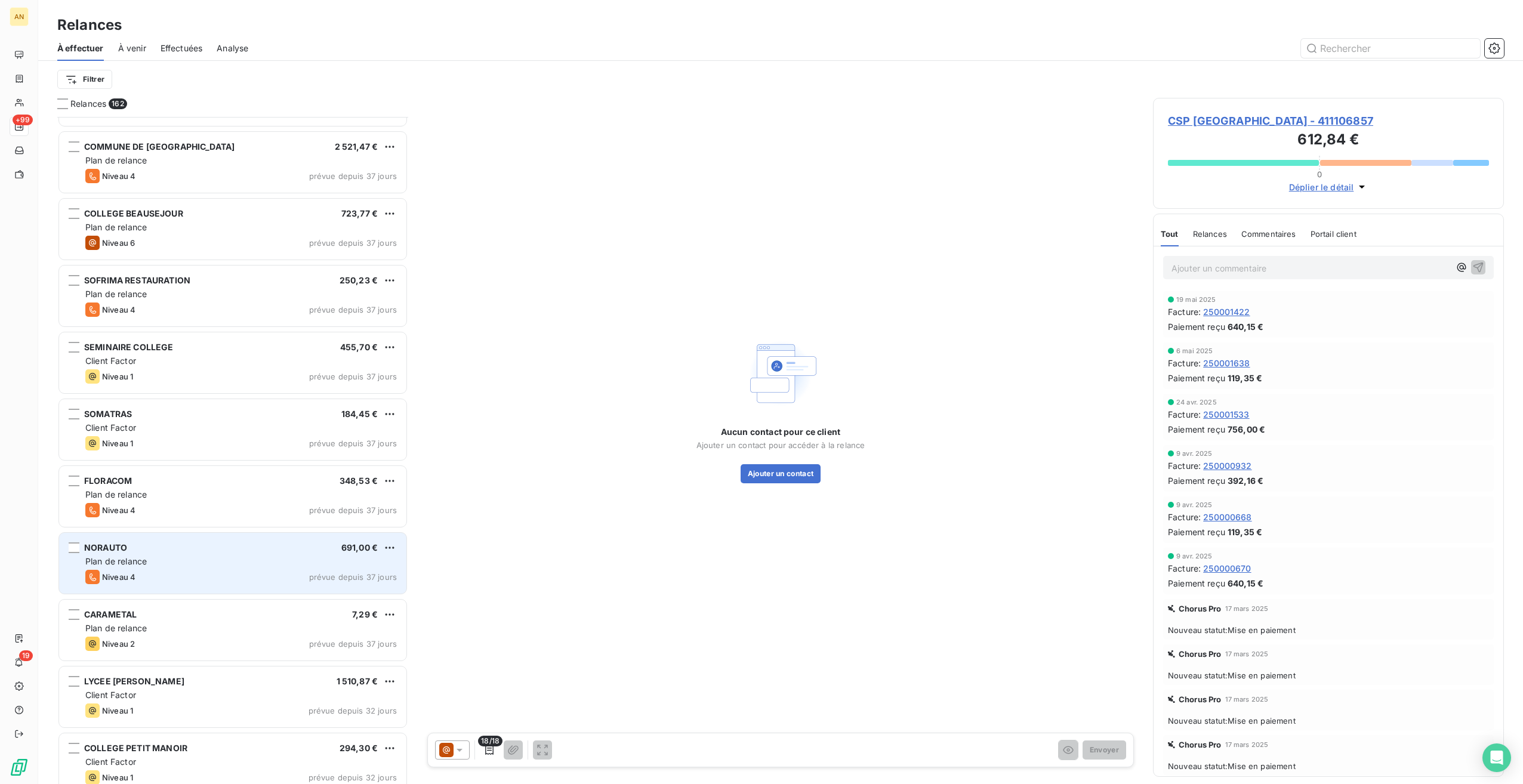
click at [227, 574] on div "Niveau 4 prévue depuis 37 jours" at bounding box center [241, 577] width 312 height 14
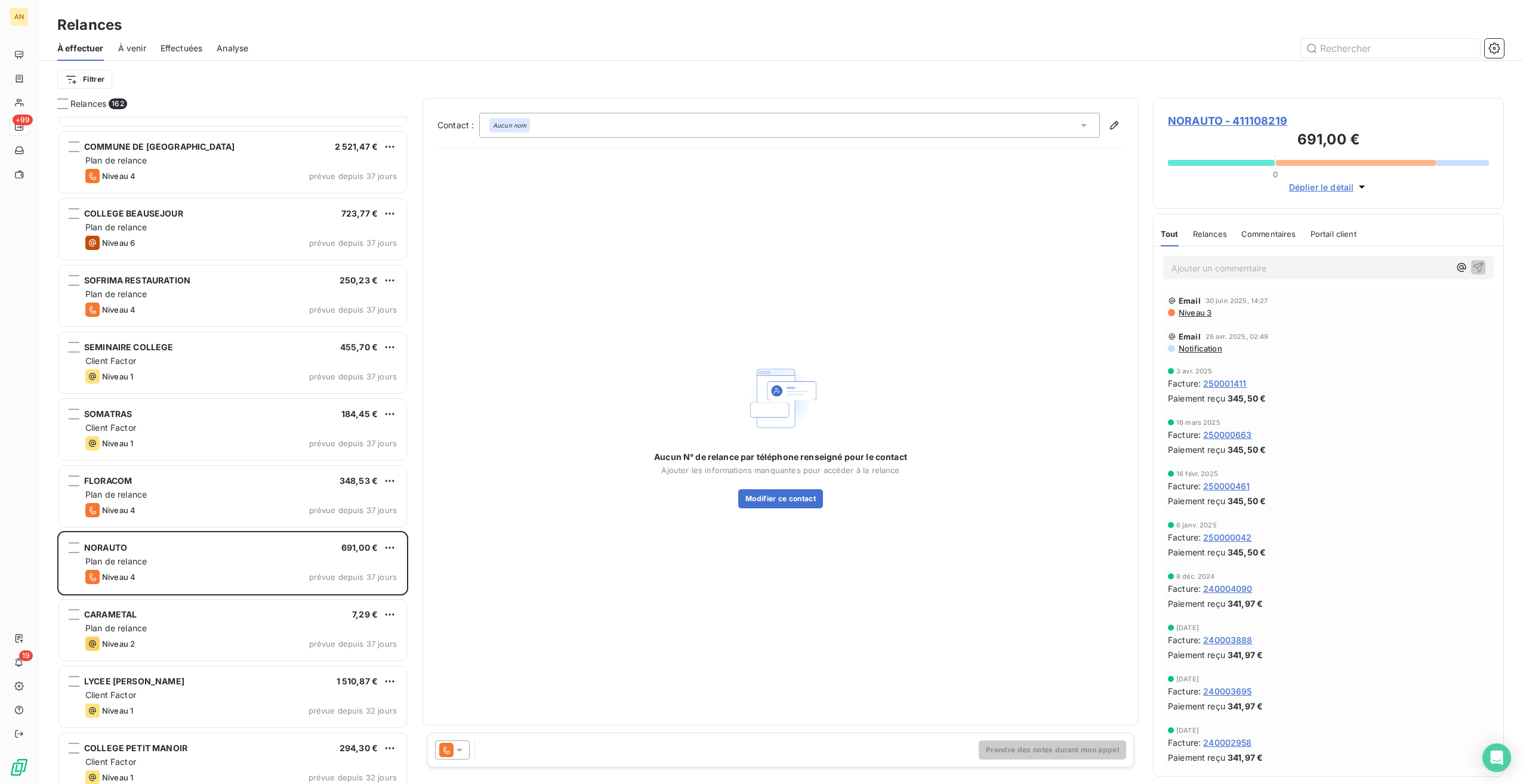
click at [1254, 117] on span "NORAUTO - 411108219" at bounding box center [1329, 120] width 321 height 16
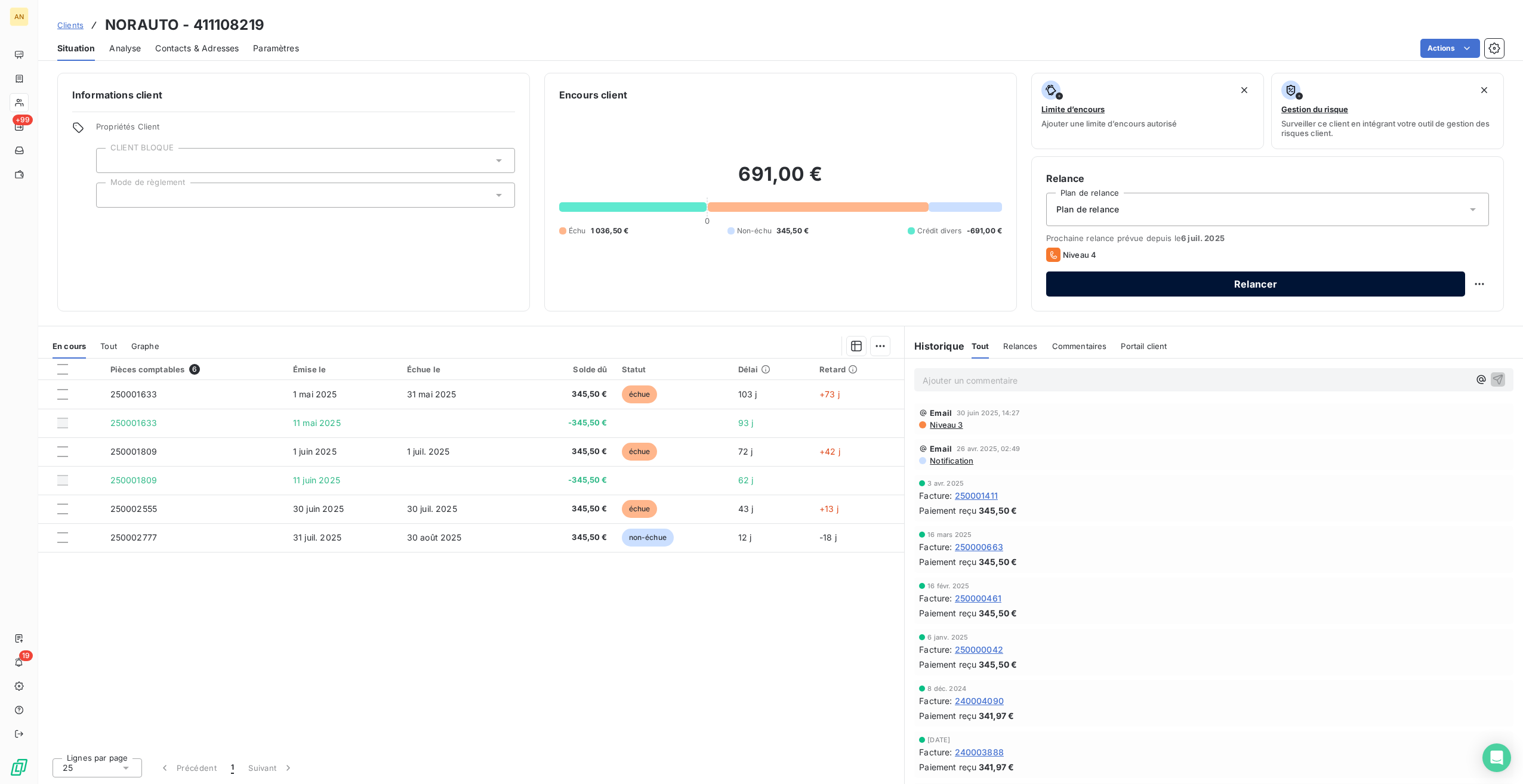
click at [1219, 287] on button "Relancer" at bounding box center [1255, 284] width 419 height 25
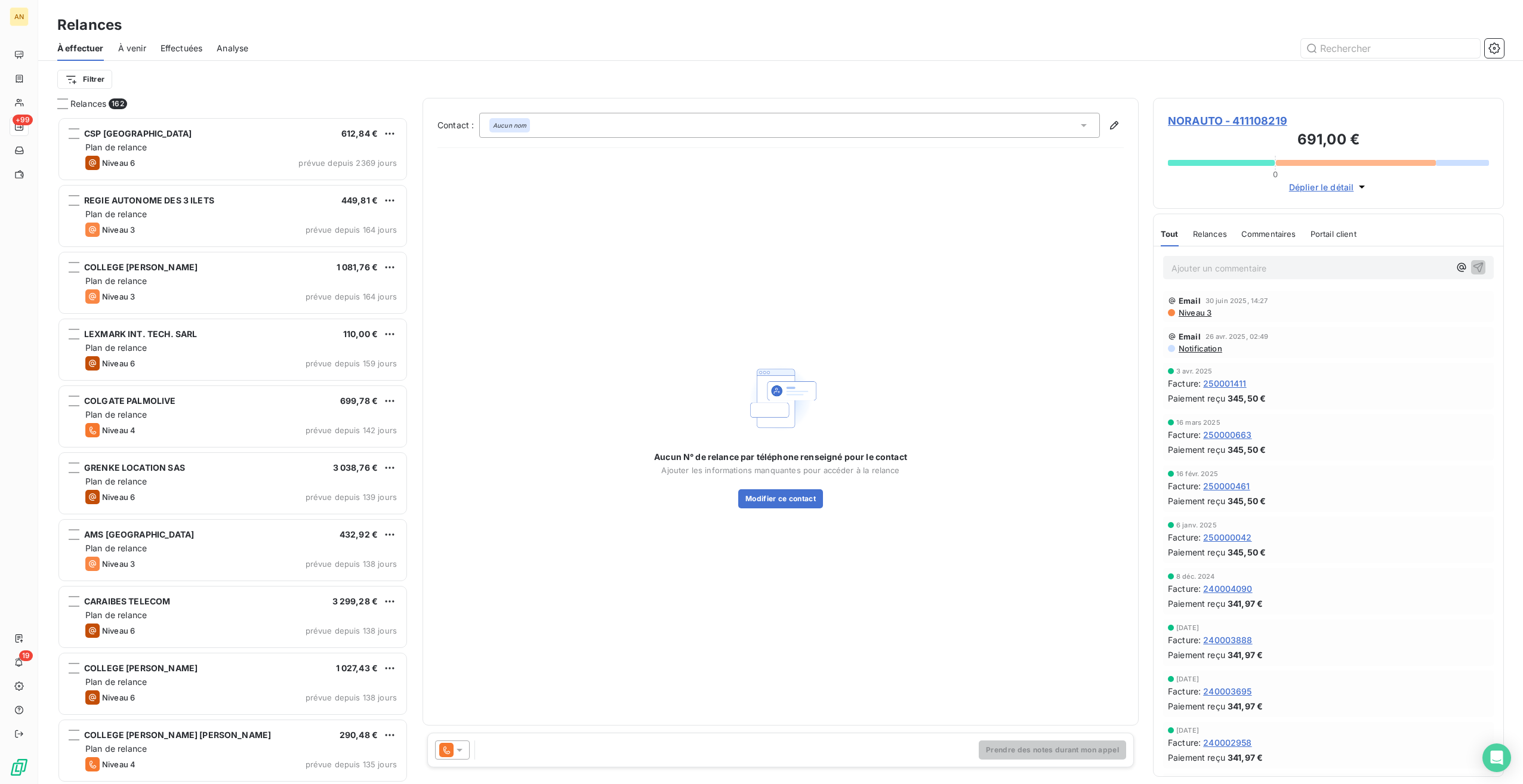
scroll to position [657, 342]
click at [462, 753] on icon at bounding box center [459, 749] width 12 height 12
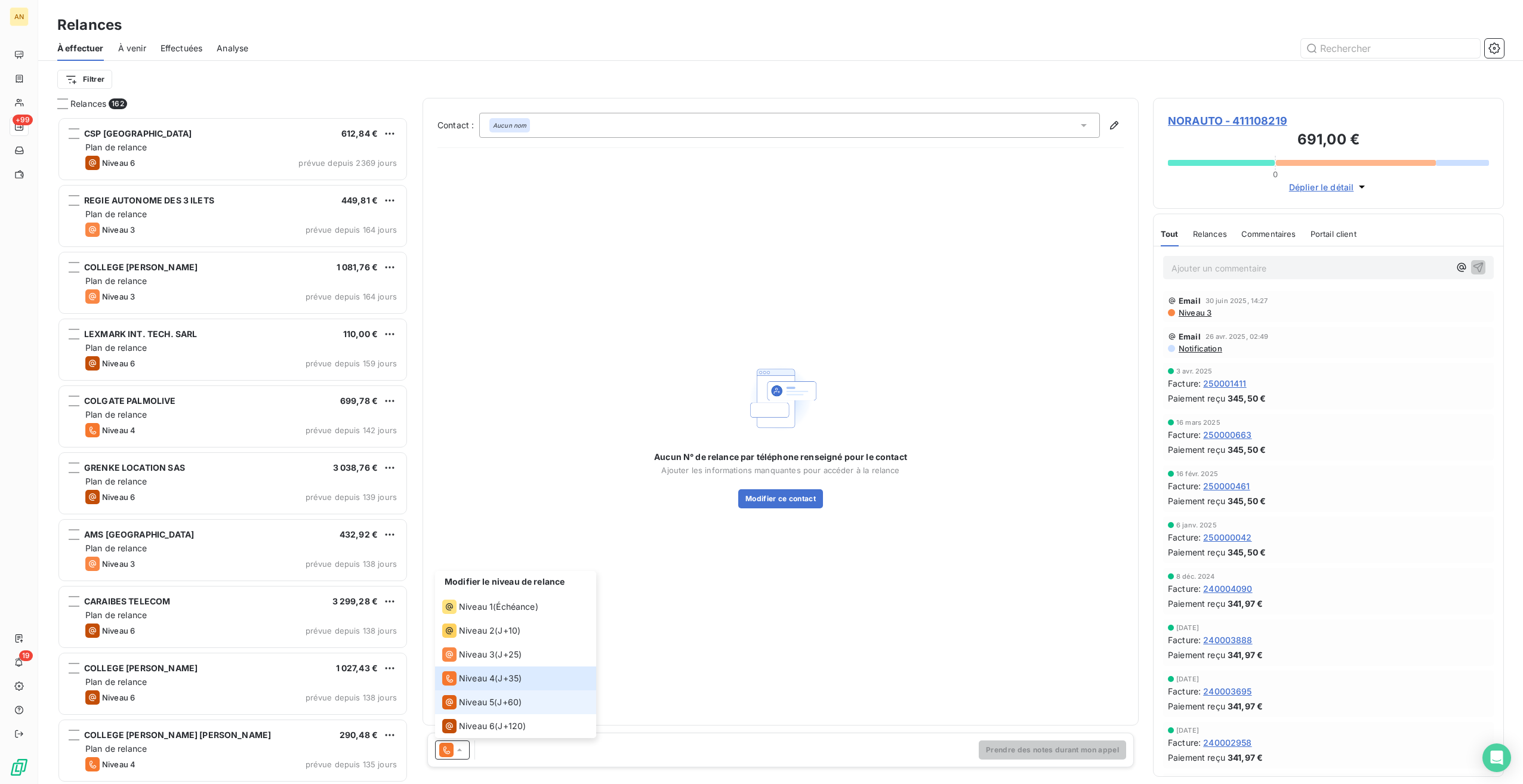
click at [484, 703] on span "Niveau 5" at bounding box center [477, 702] width 35 height 12
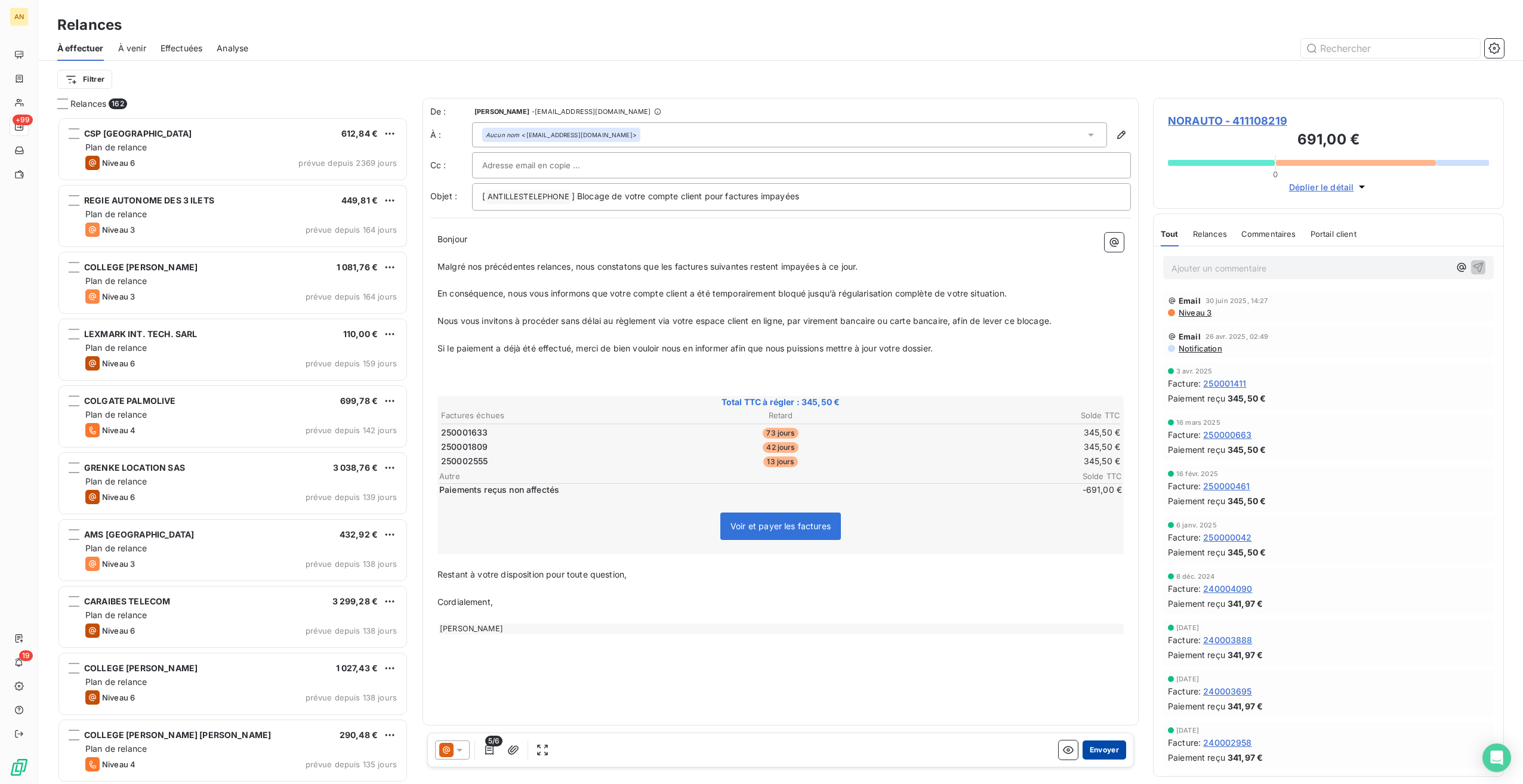
click at [1107, 744] on button "Envoyer" at bounding box center [1104, 750] width 43 height 19
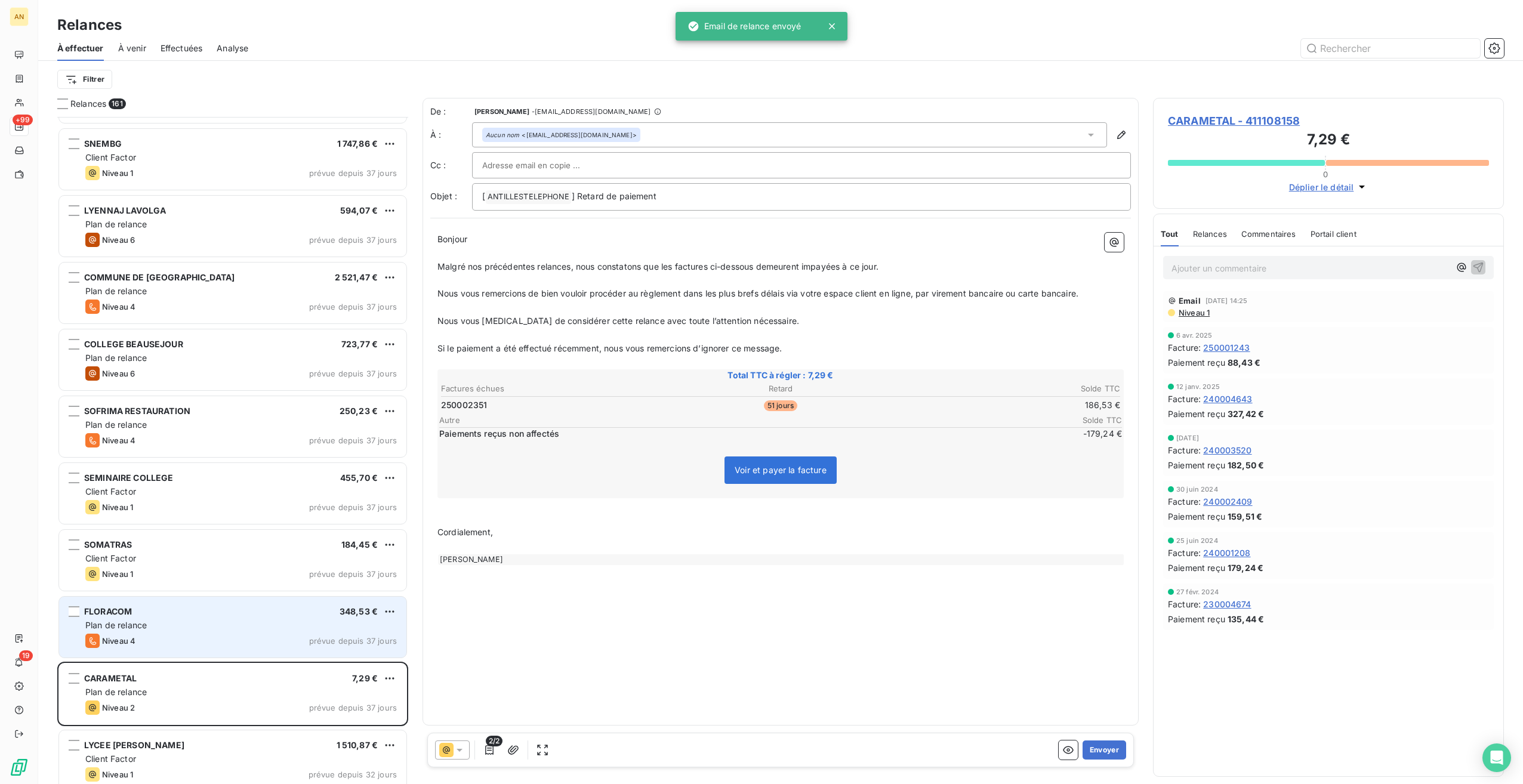
scroll to position [3162, 0]
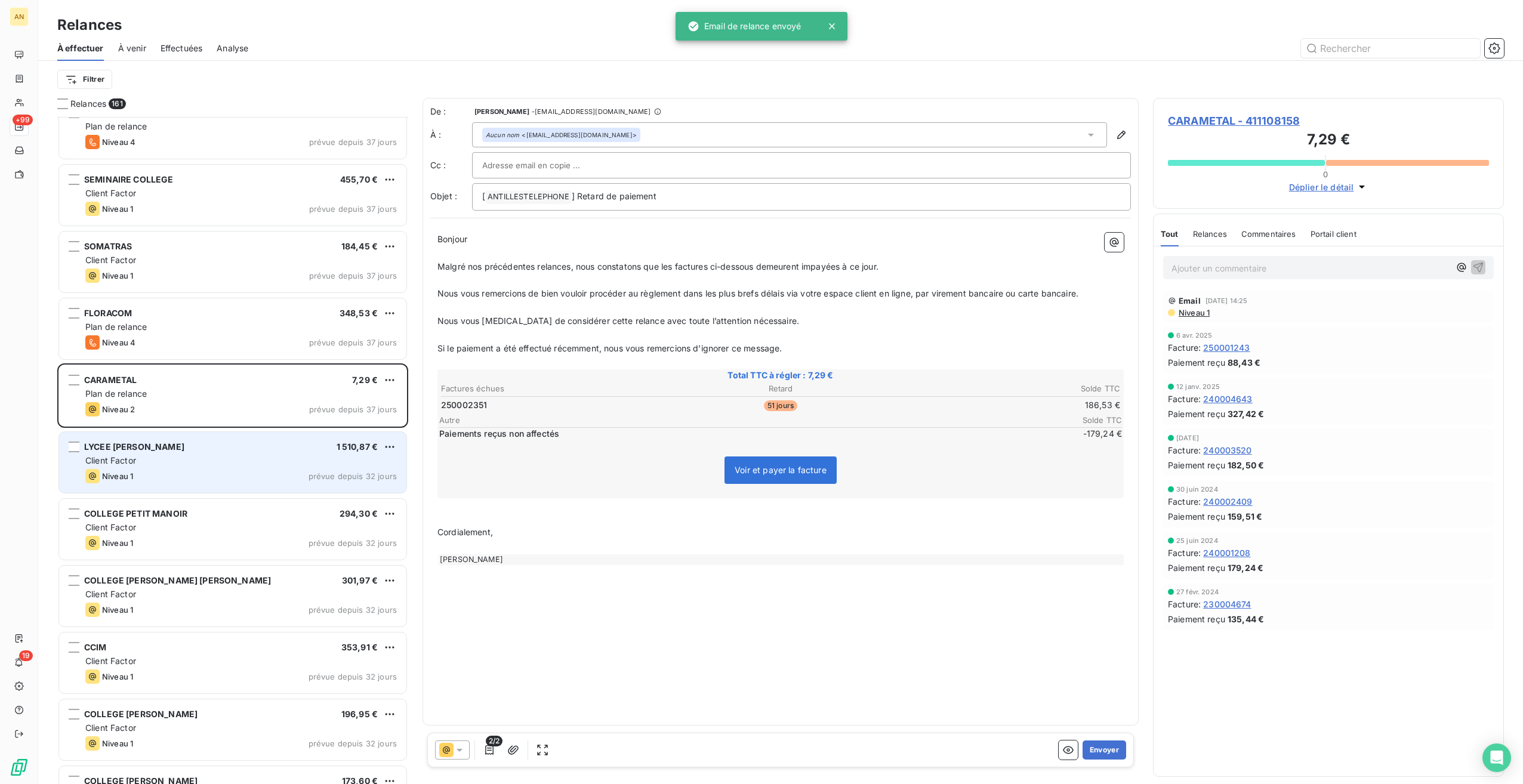
click at [180, 455] on div "Client Factor" at bounding box center [241, 460] width 312 height 12
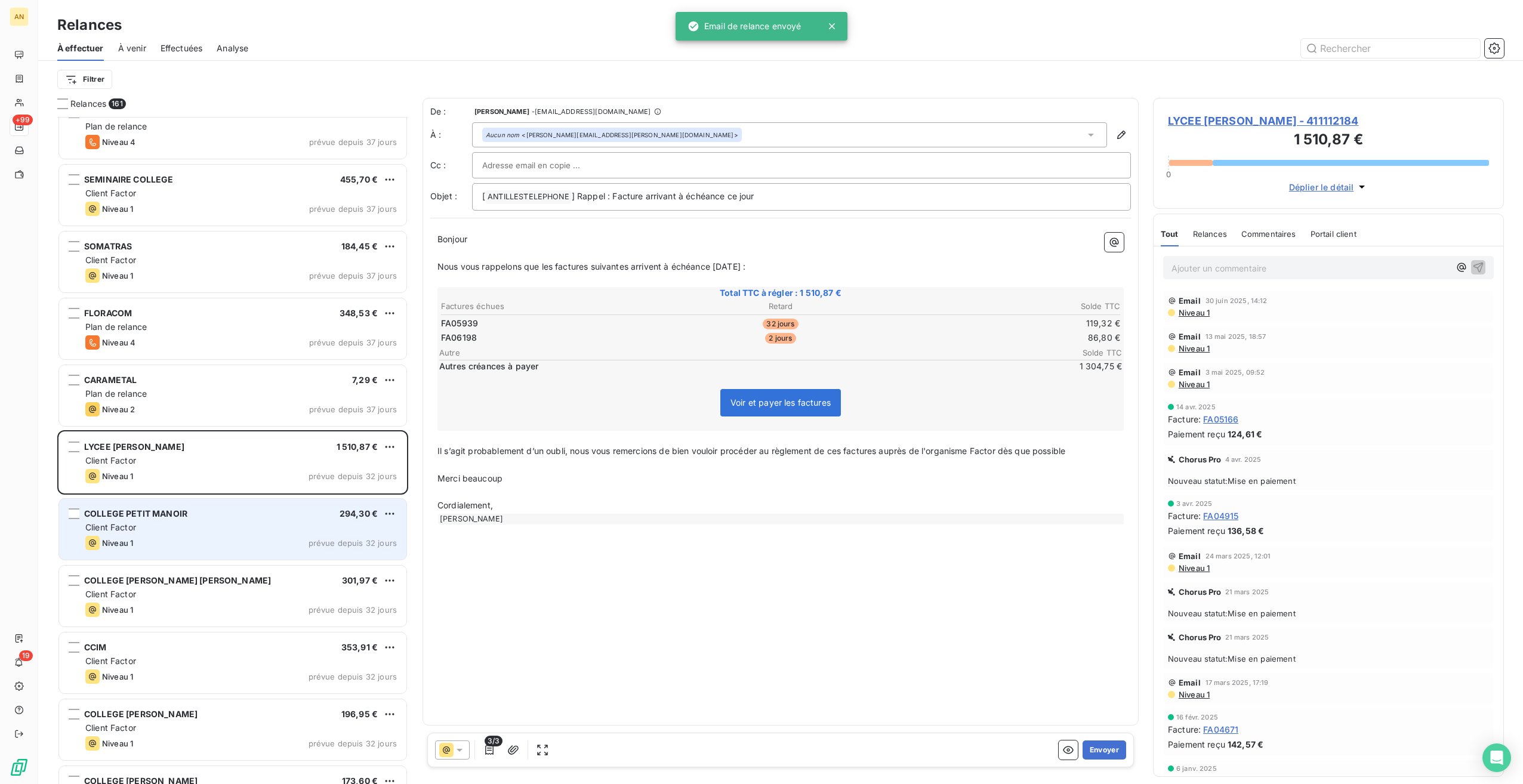
click at [168, 525] on div "Client Factor" at bounding box center [241, 527] width 312 height 12
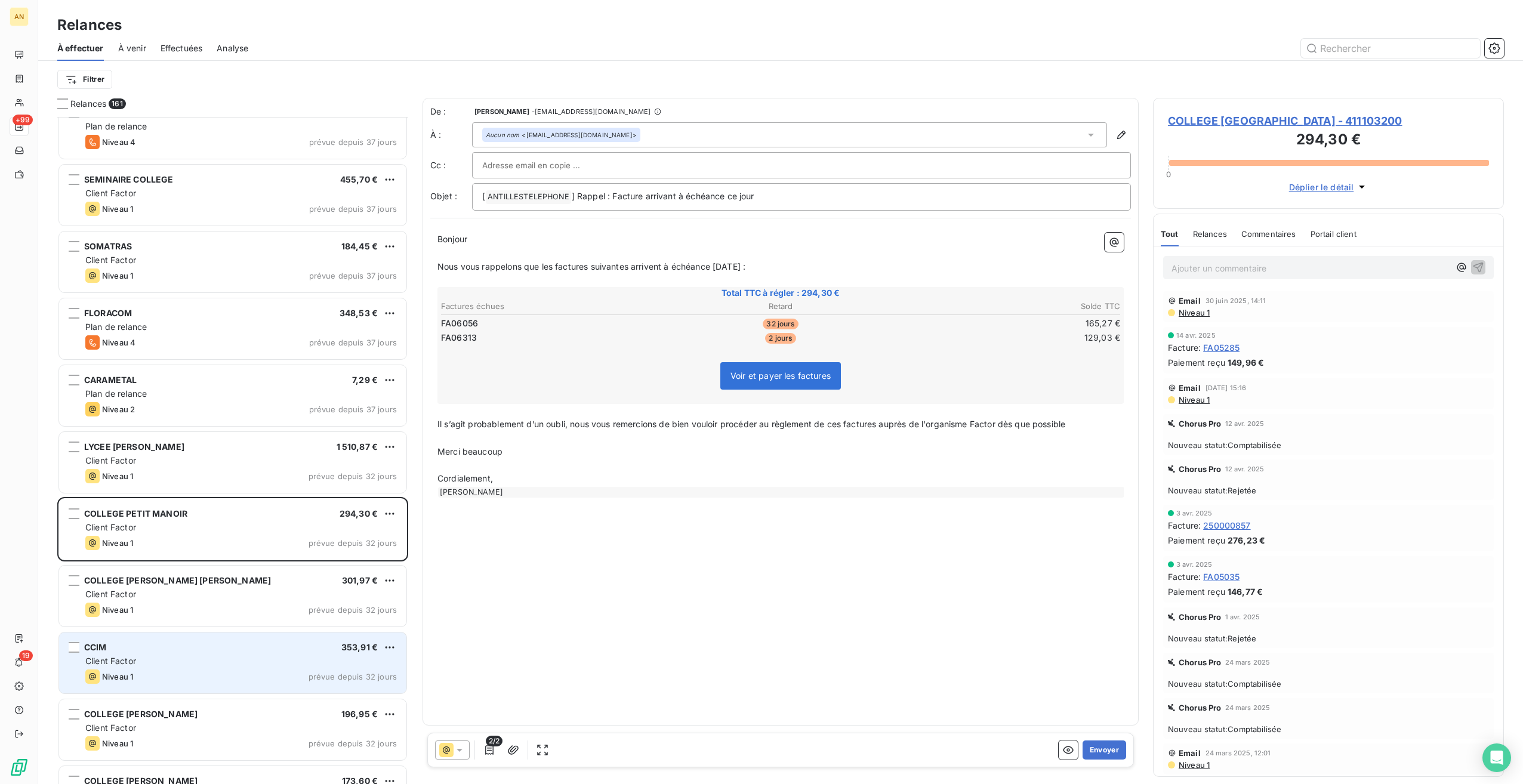
click at [160, 657] on div "Client Factor" at bounding box center [241, 661] width 312 height 12
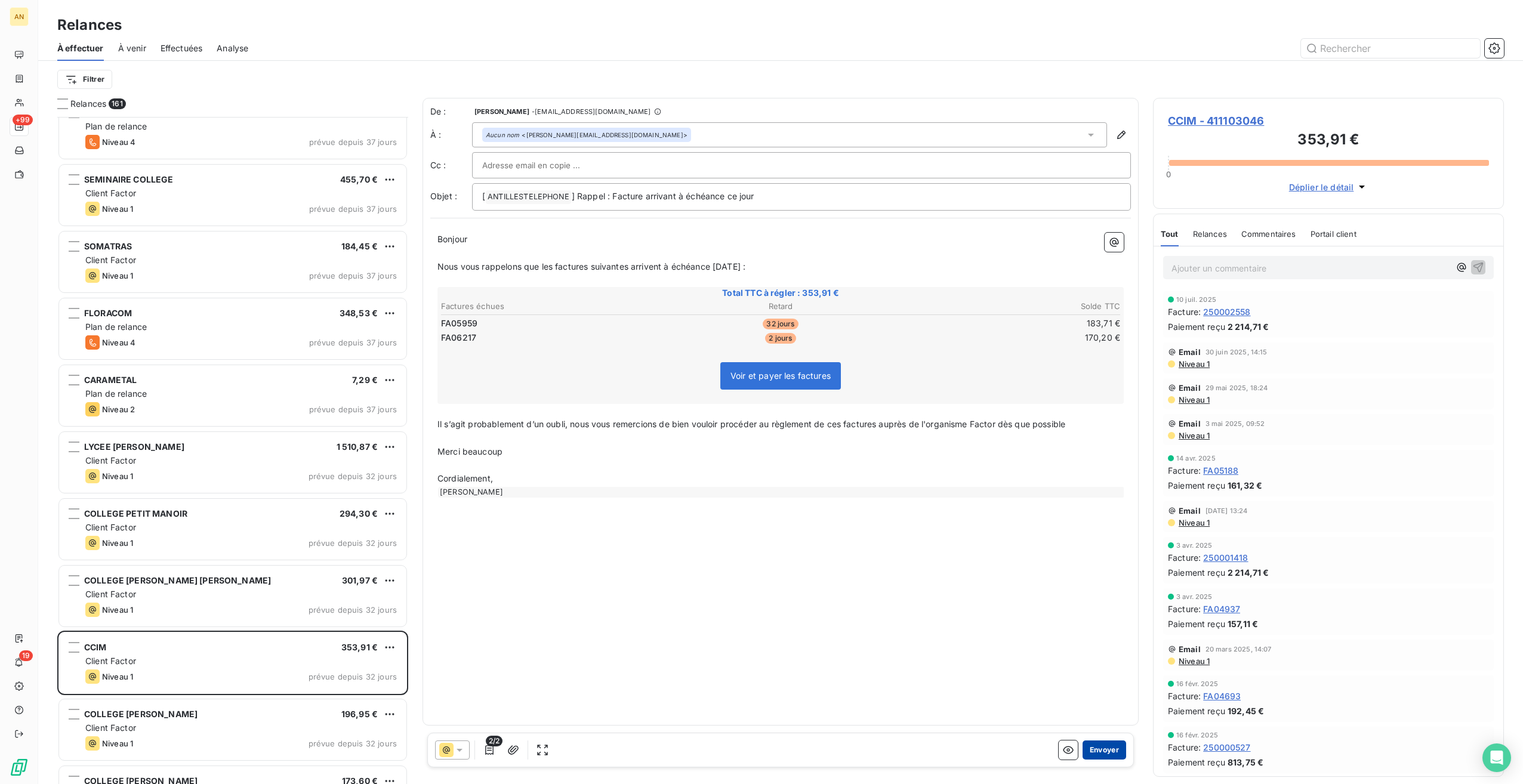
click at [1112, 745] on button "Envoyer" at bounding box center [1104, 750] width 43 height 19
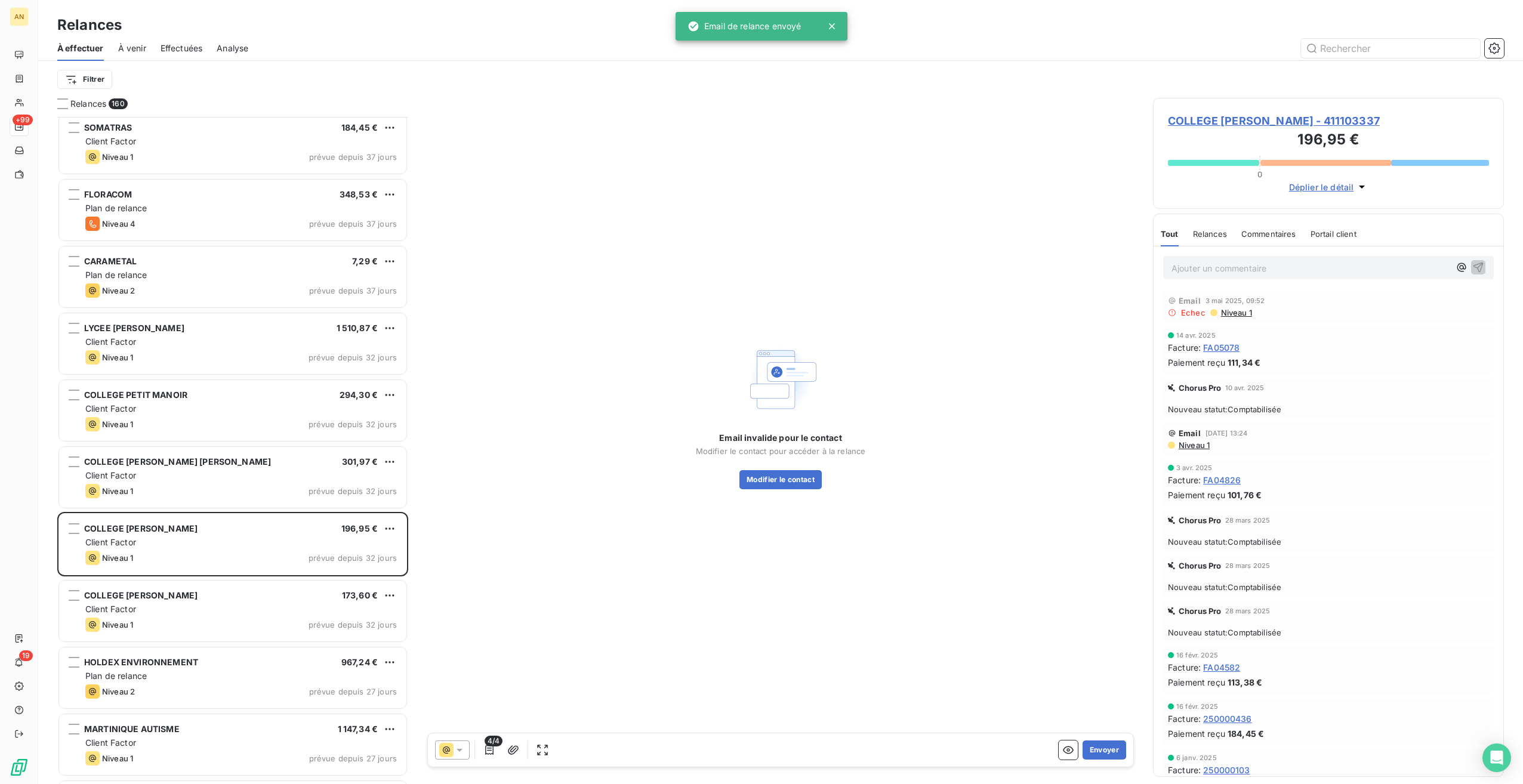
scroll to position [3281, 0]
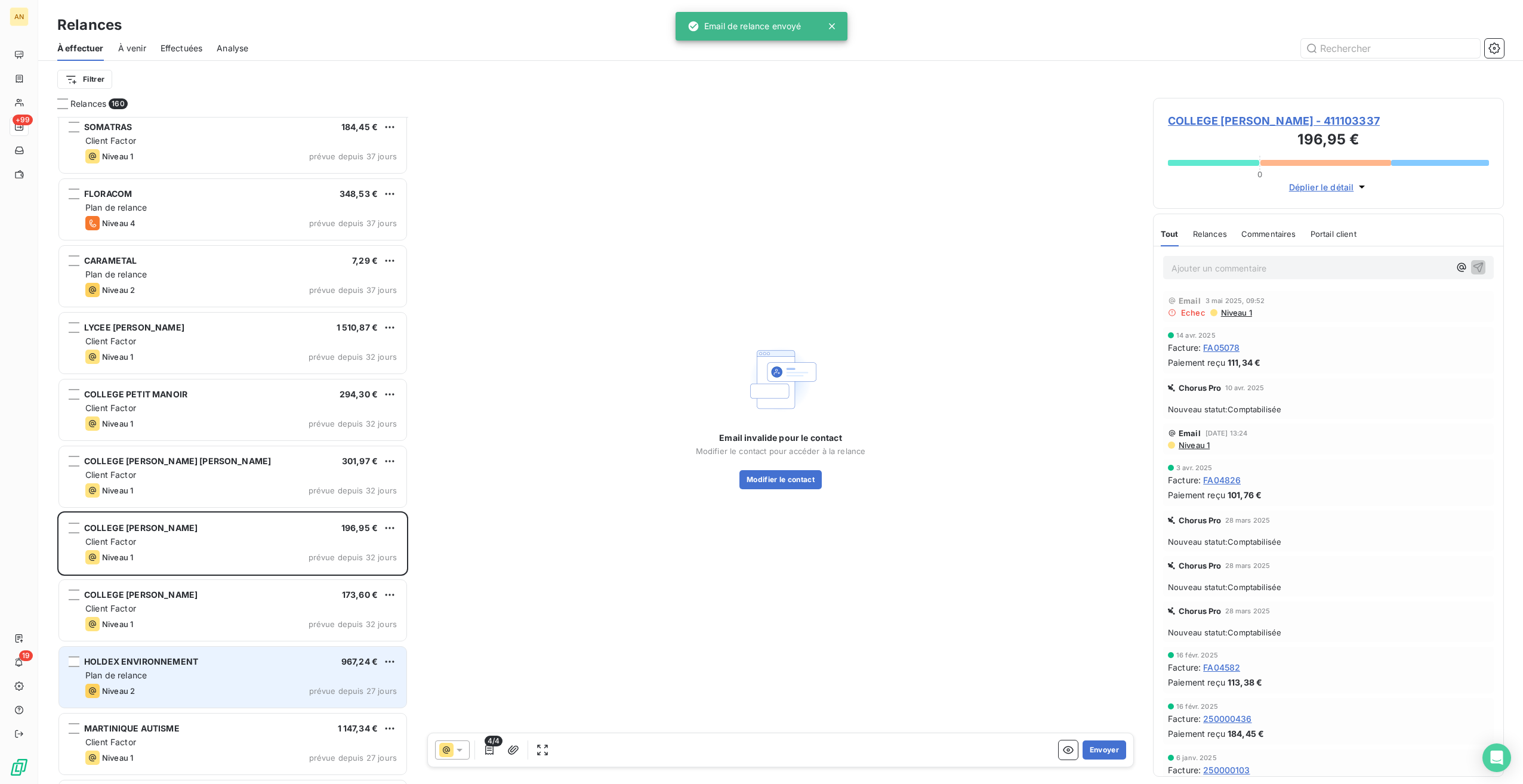
click at [234, 688] on div "Niveau 2 prévue depuis 27 jours" at bounding box center [241, 691] width 312 height 14
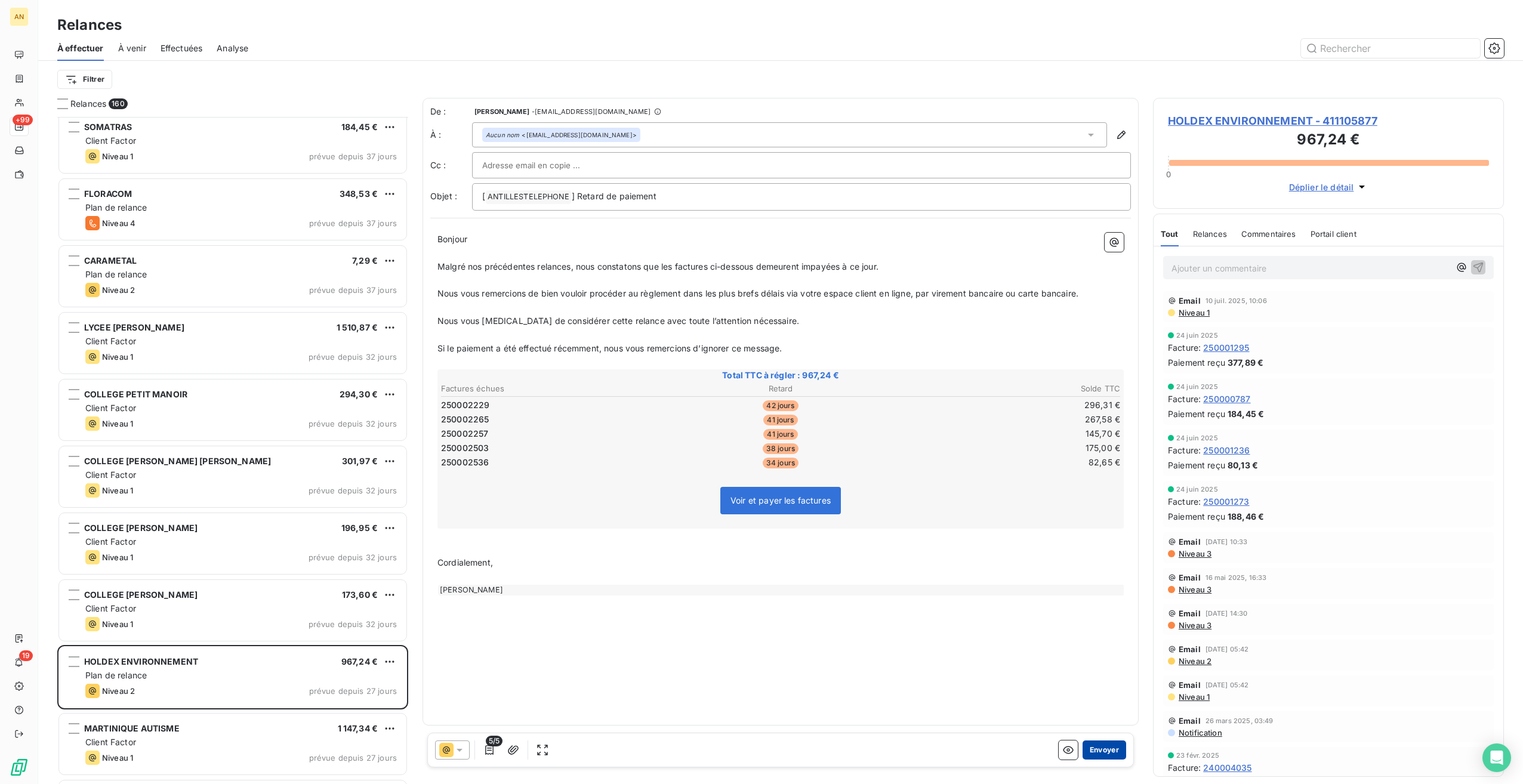
click at [1108, 753] on button "Envoyer" at bounding box center [1104, 750] width 43 height 19
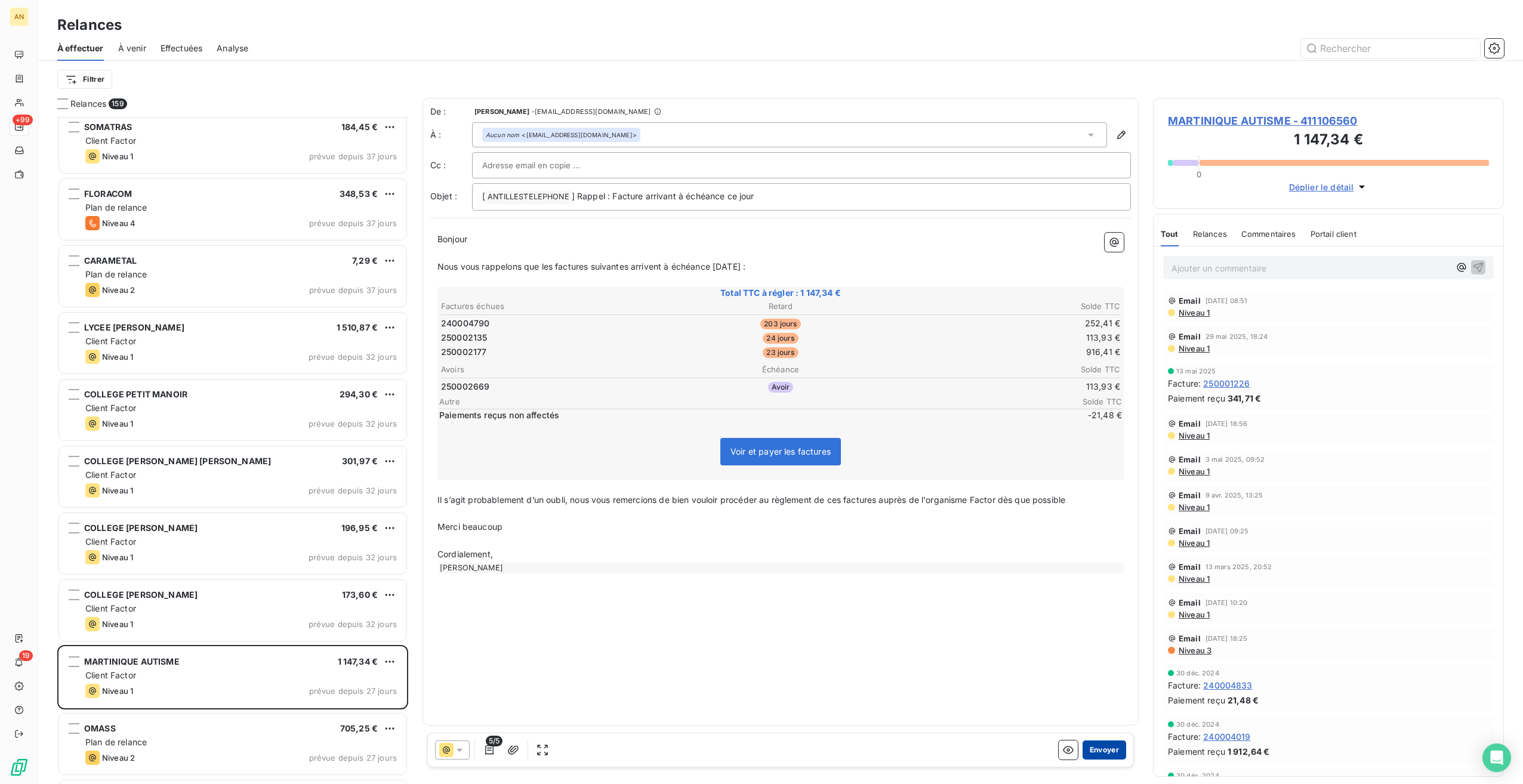
click at [1112, 752] on button "Envoyer" at bounding box center [1104, 750] width 43 height 19
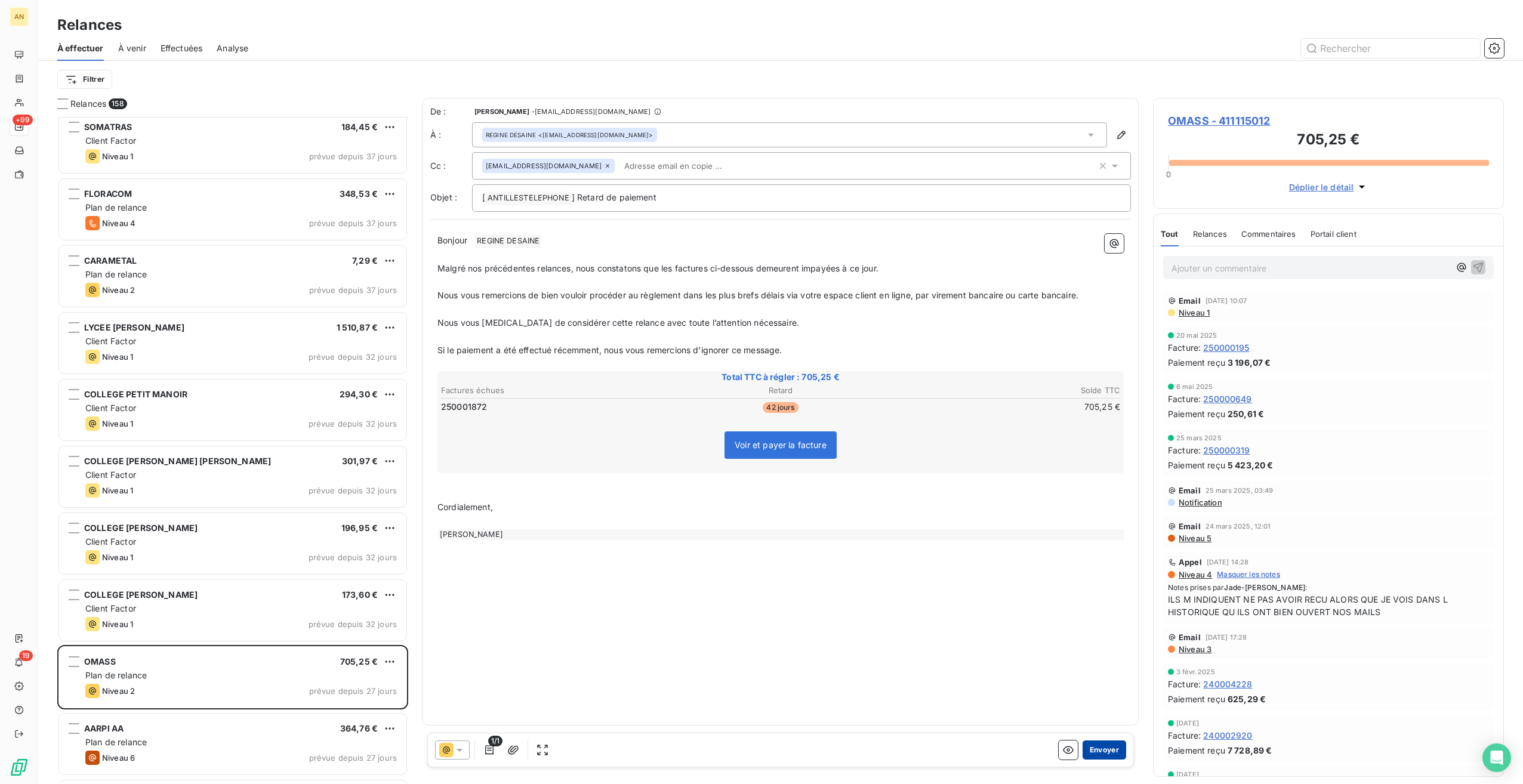
click at [1107, 753] on button "Envoyer" at bounding box center [1104, 750] width 43 height 19
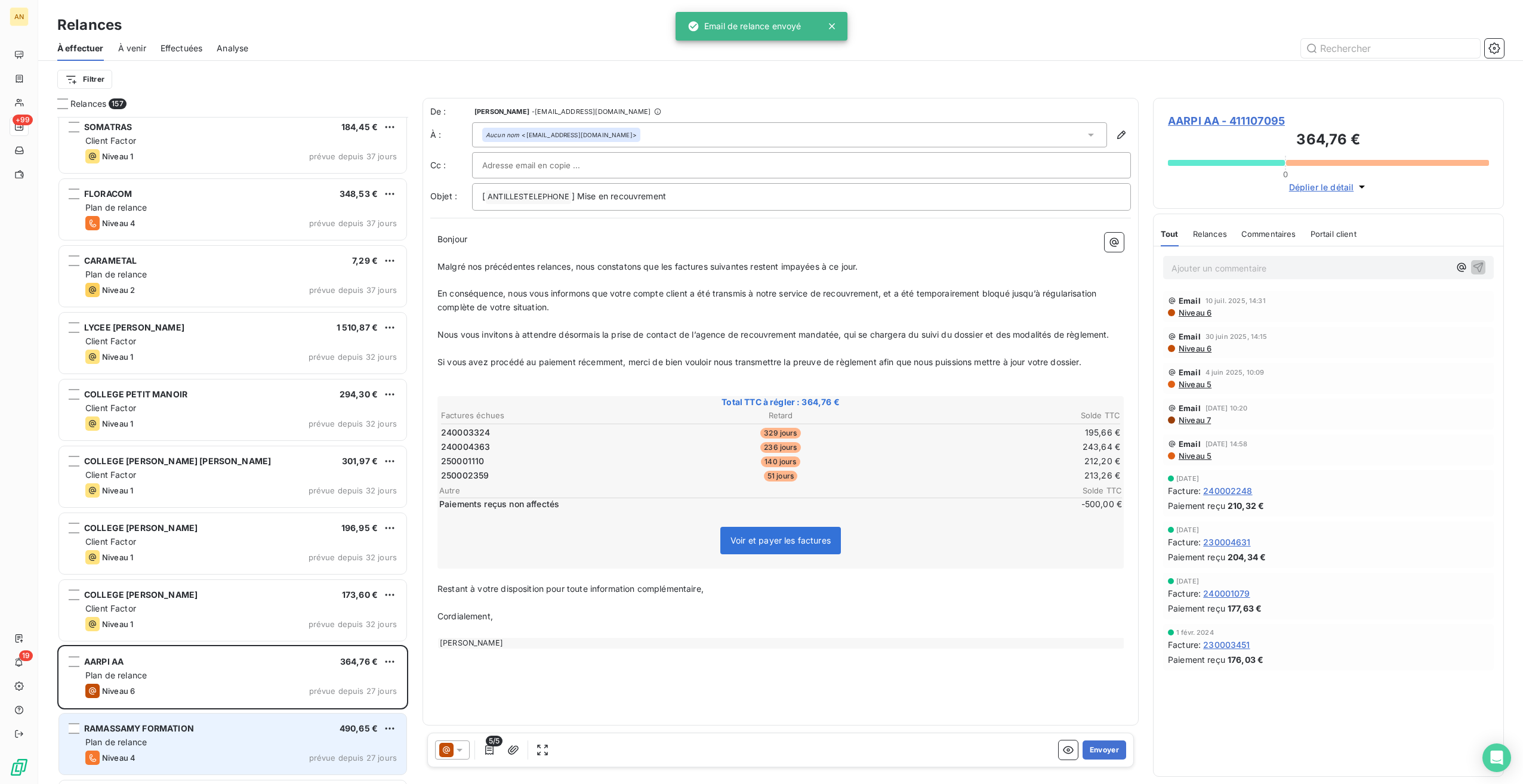
click at [219, 757] on div "Niveau 4 prévue depuis 27 jours" at bounding box center [241, 757] width 312 height 14
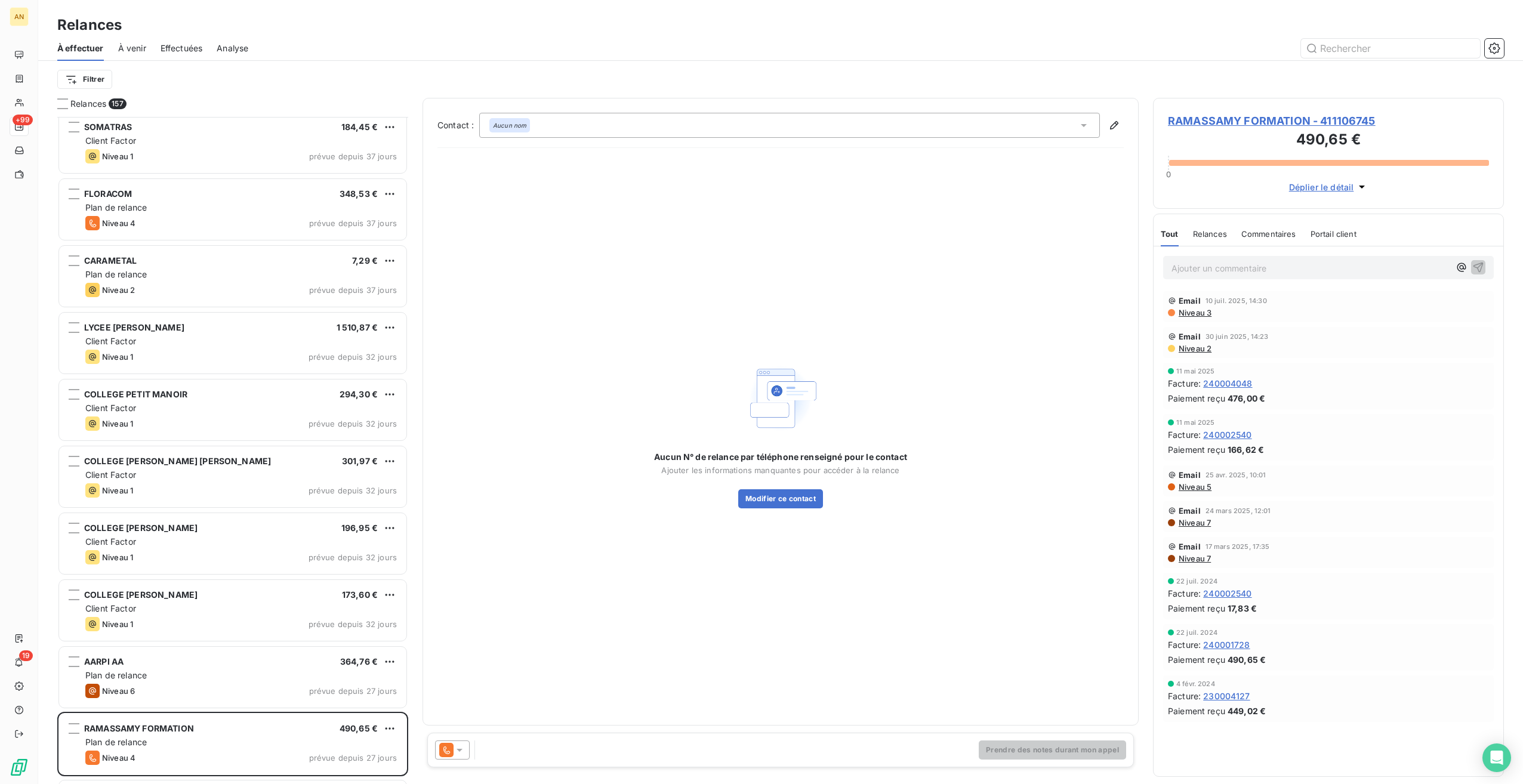
click at [462, 757] on div at bounding box center [452, 750] width 35 height 19
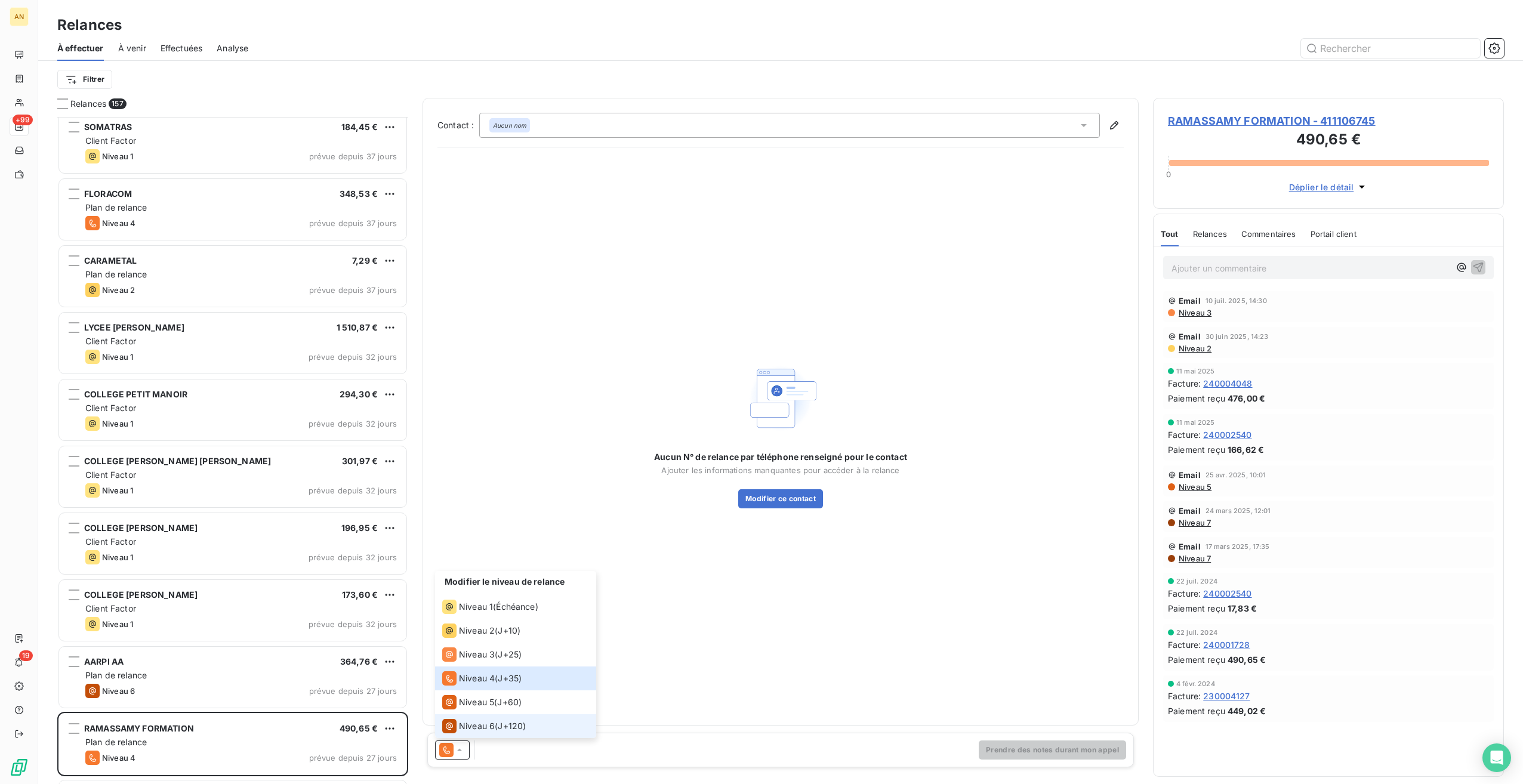
click at [485, 717] on li "Niveau 6 ( J+120 )" at bounding box center [515, 726] width 162 height 24
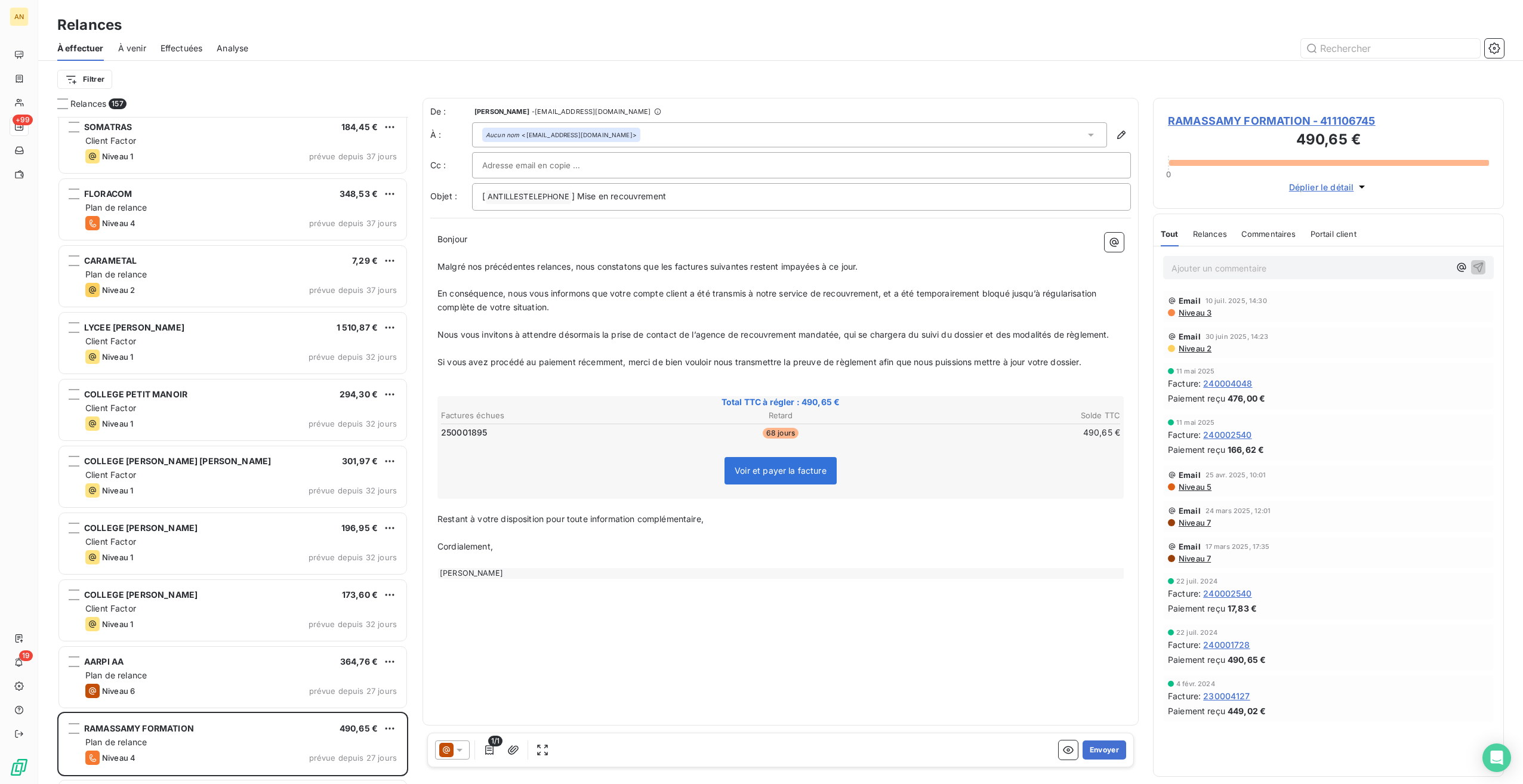
click at [460, 756] on div at bounding box center [452, 750] width 35 height 19
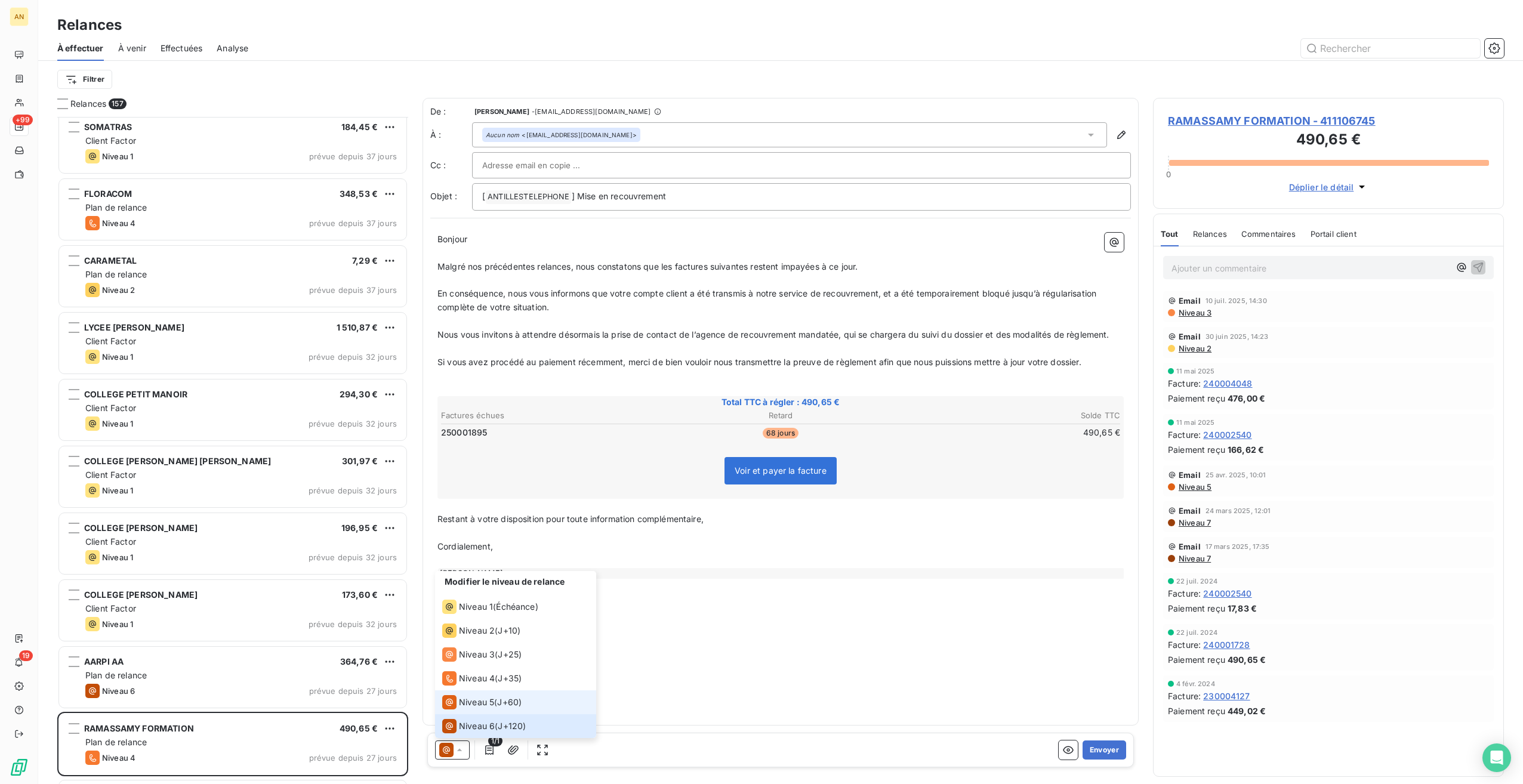
click at [479, 704] on span "Niveau 5" at bounding box center [477, 702] width 35 height 12
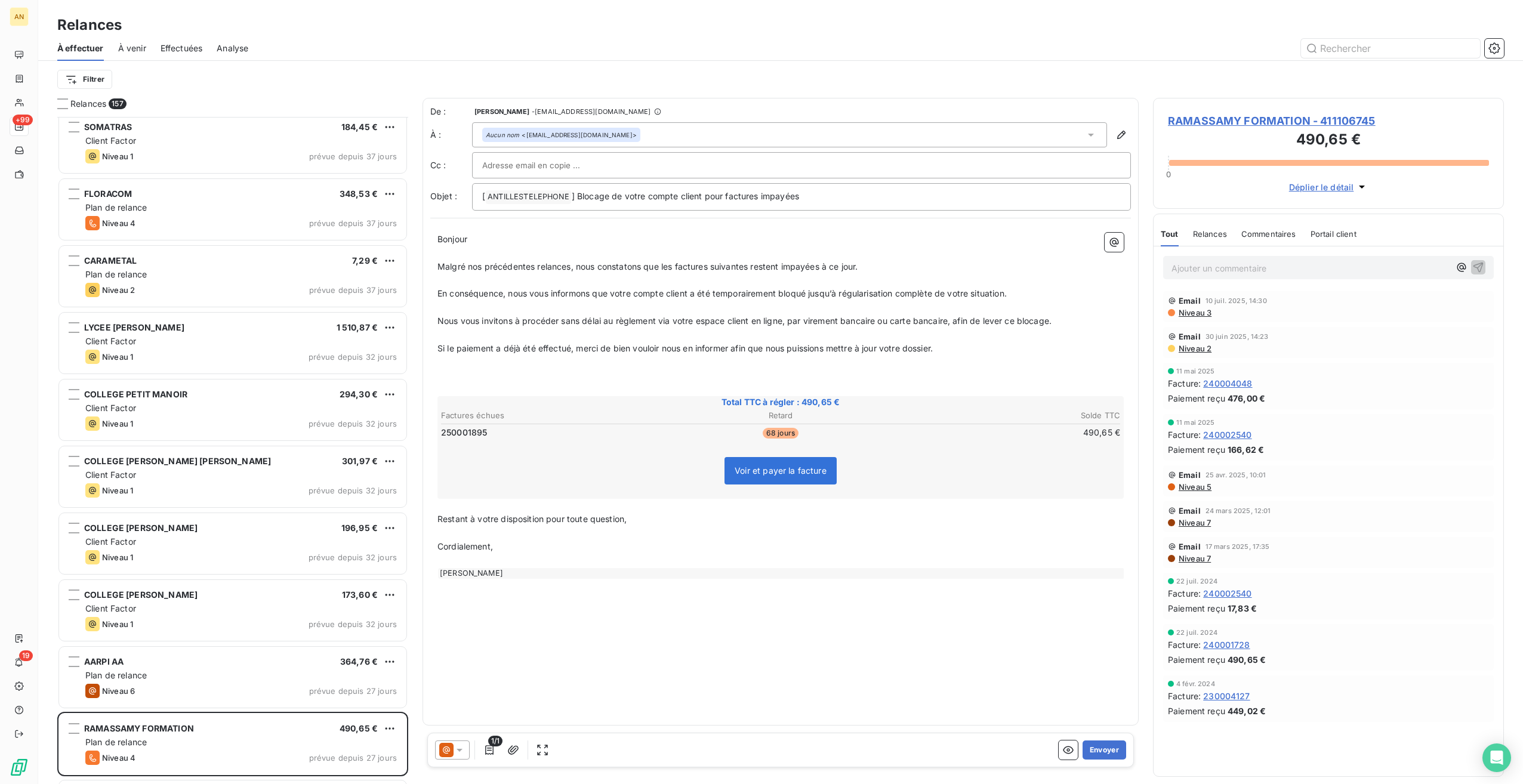
click at [1108, 759] on div "1/1 Envoyer" at bounding box center [780, 749] width 706 height 35
click at [1112, 745] on button "Envoyer" at bounding box center [1104, 750] width 43 height 19
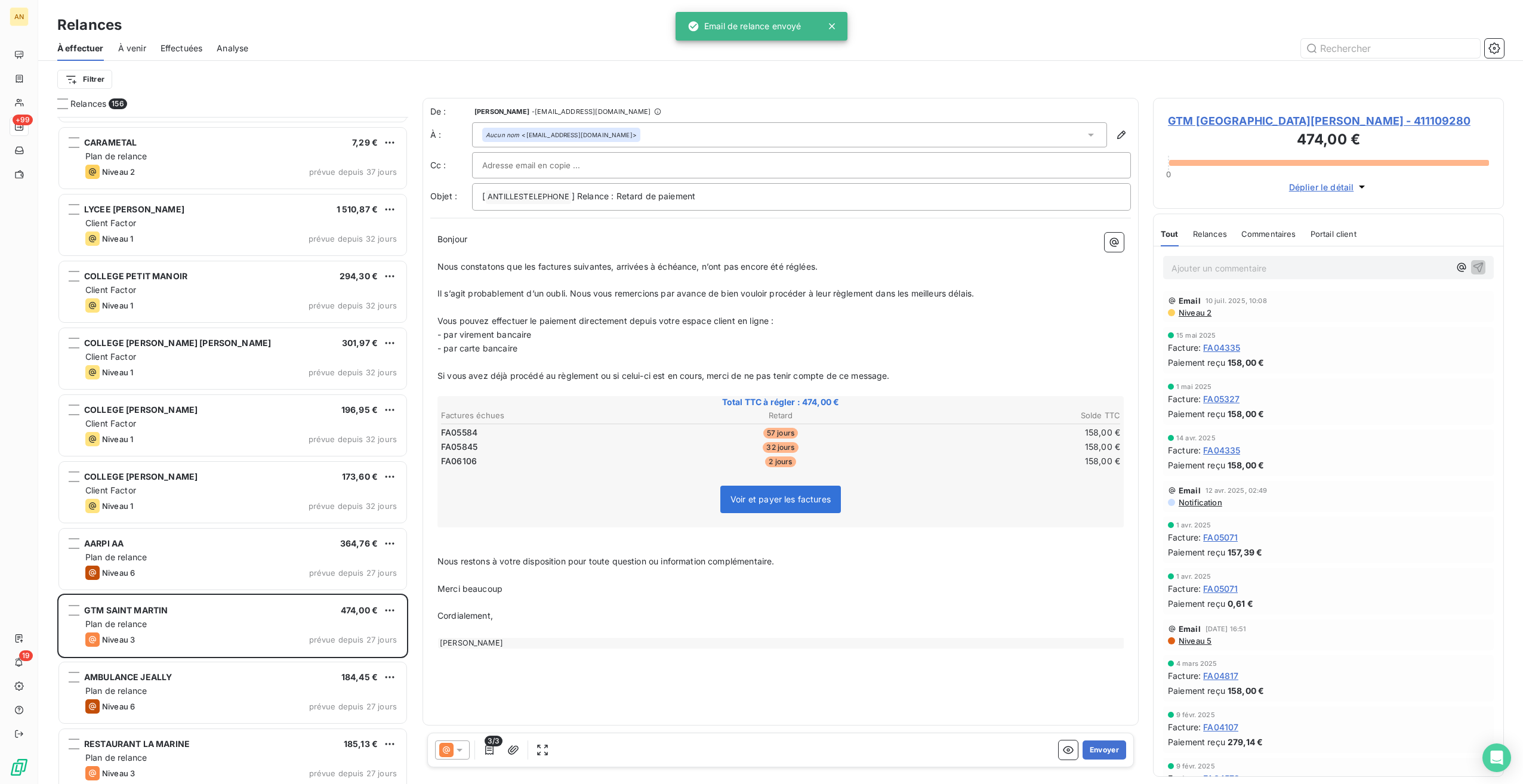
scroll to position [3401, 0]
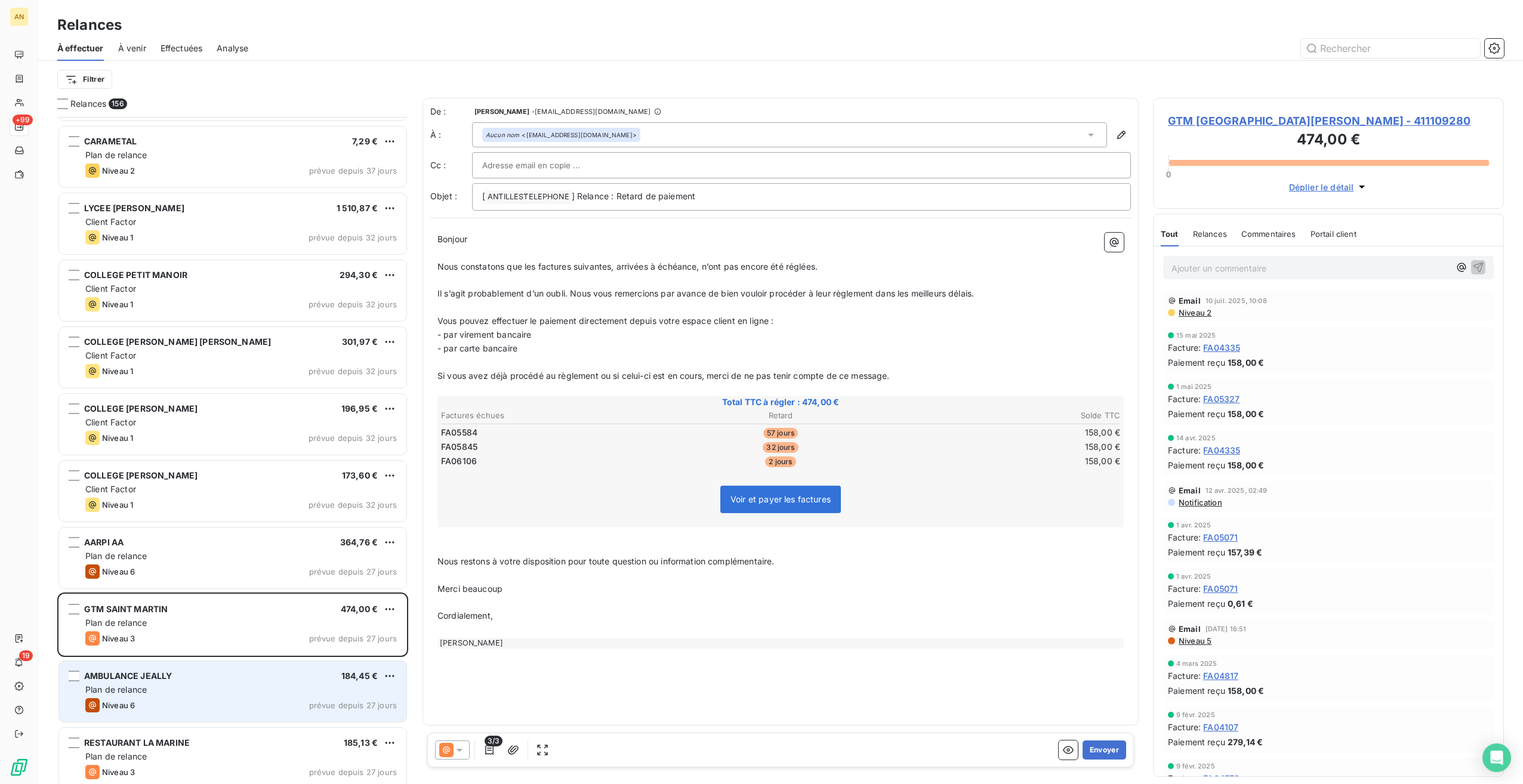
click at [237, 674] on div "AMBULANCE JEALLY 184,45 €" at bounding box center [241, 676] width 312 height 10
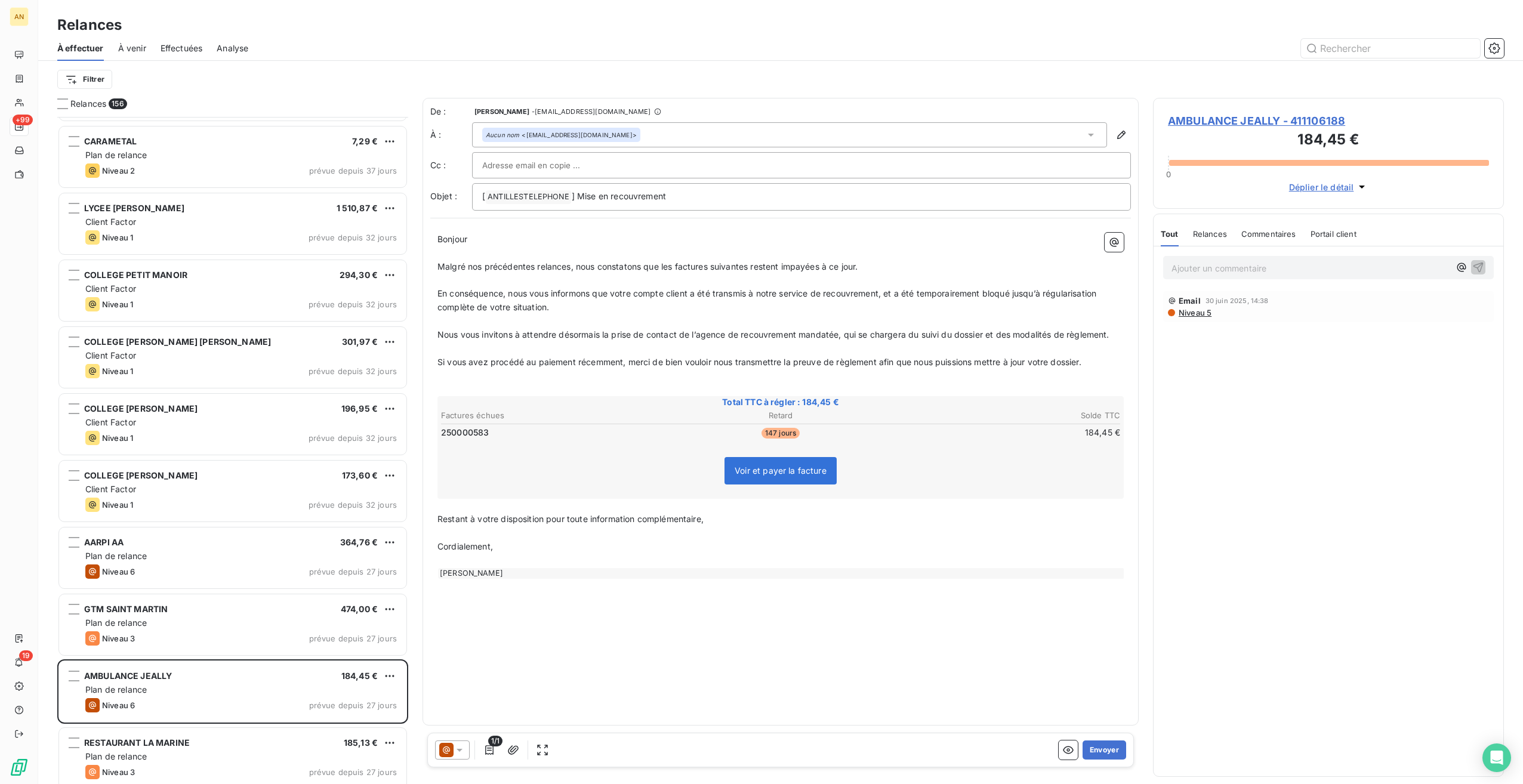
click at [1255, 120] on span "AMBULANCE JEALLY - 411106188" at bounding box center [1329, 120] width 321 height 16
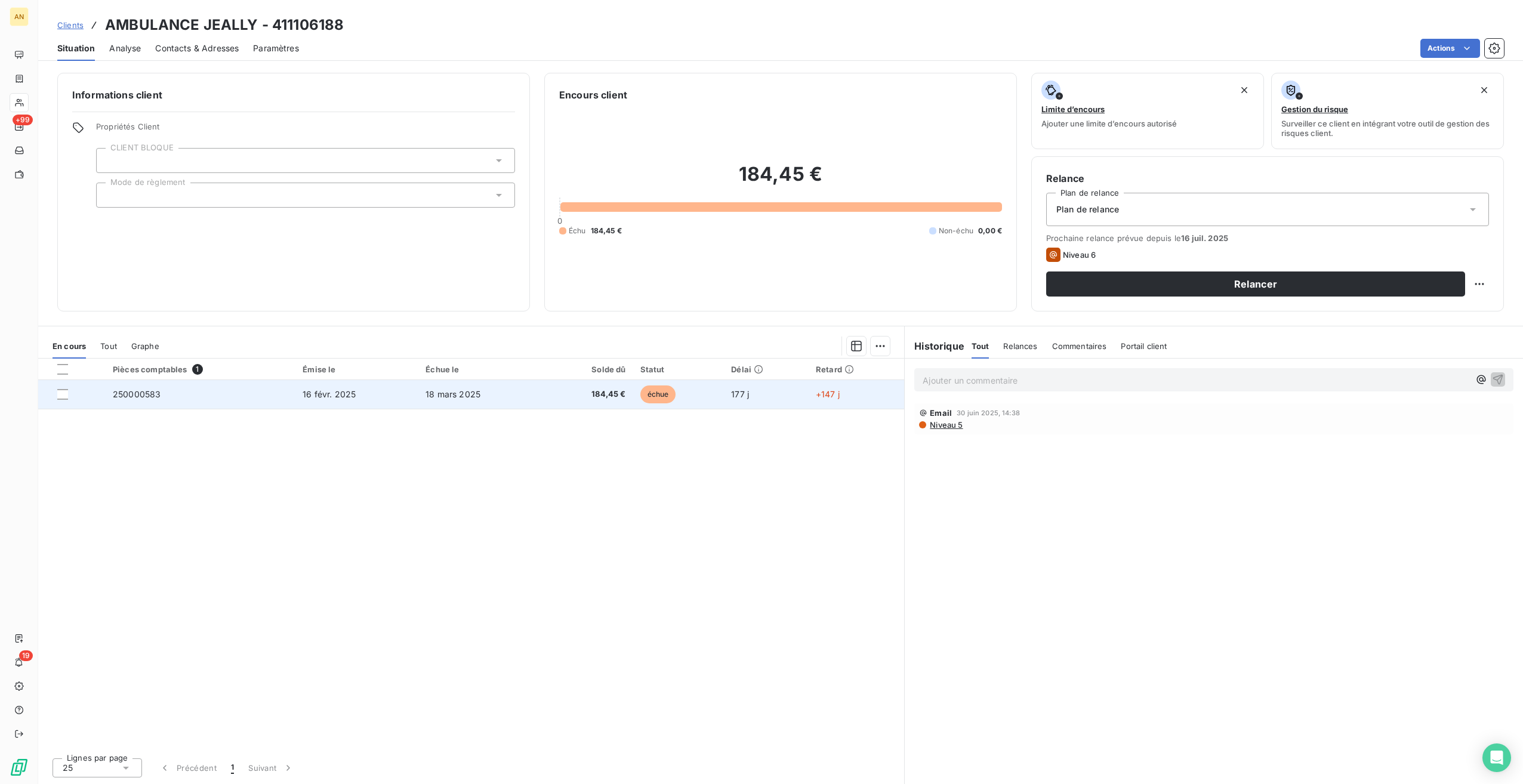
click at [123, 401] on td "250000583" at bounding box center [200, 394] width 190 height 29
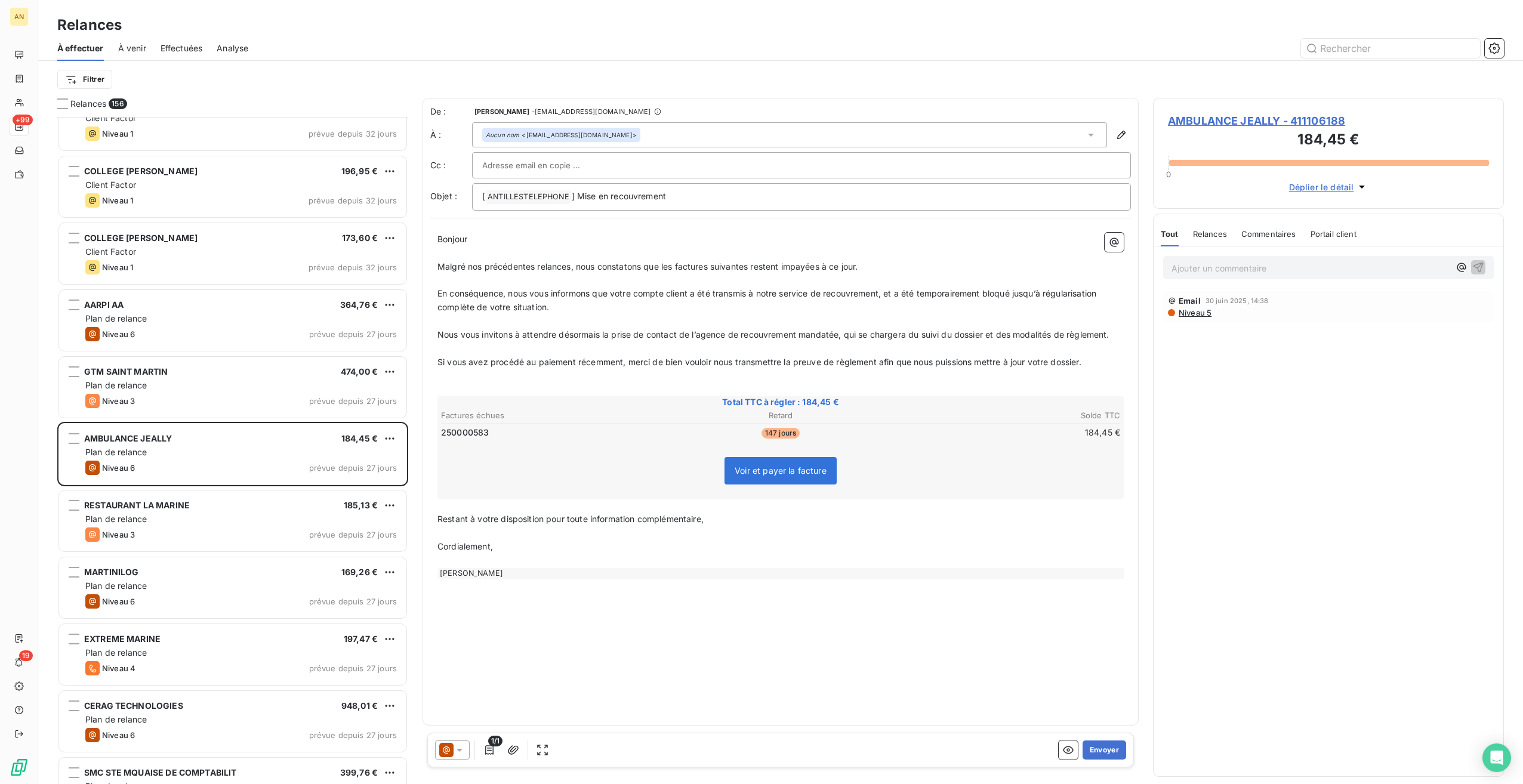
scroll to position [3639, 0]
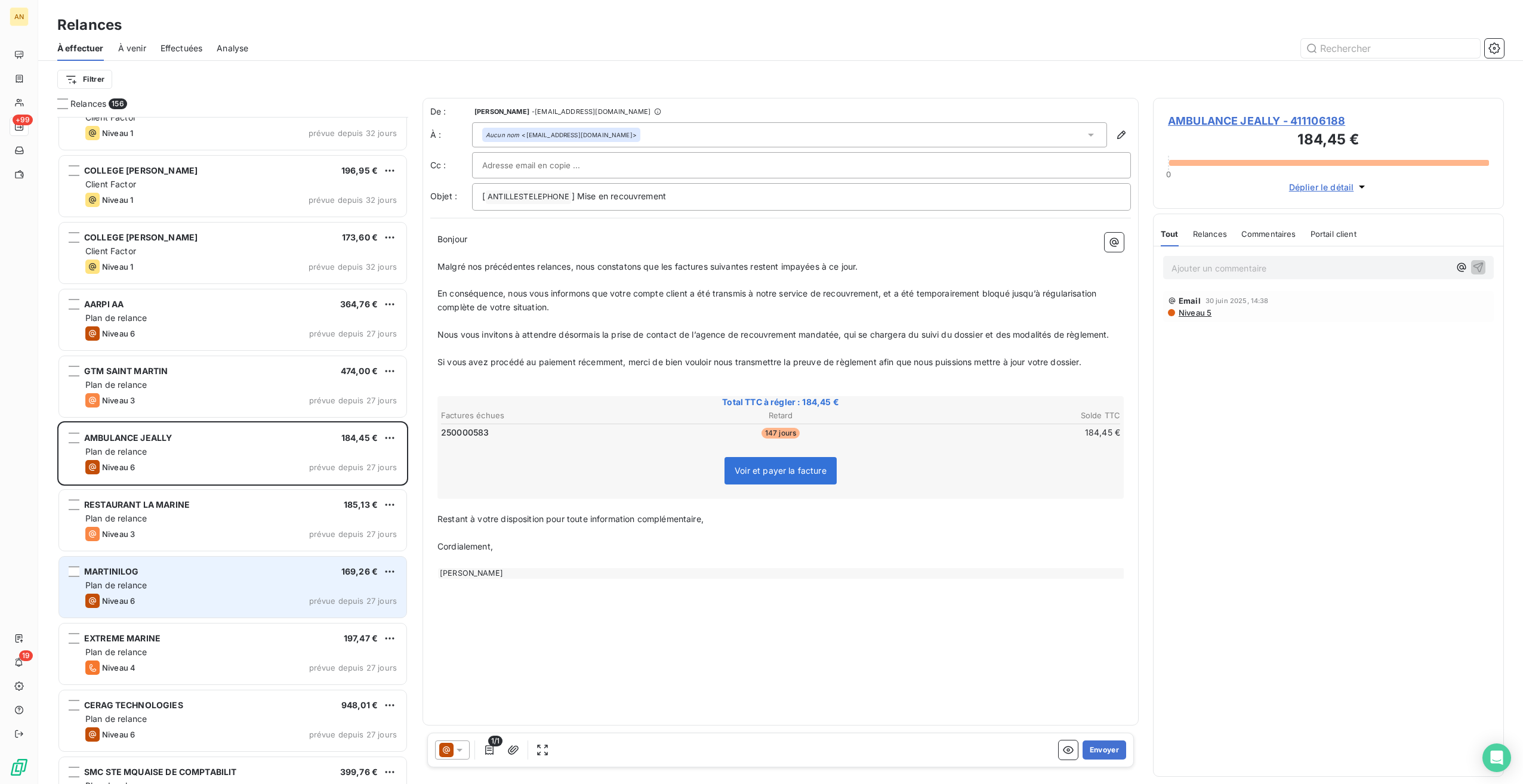
click at [172, 585] on div "Plan de relance" at bounding box center [241, 585] width 312 height 12
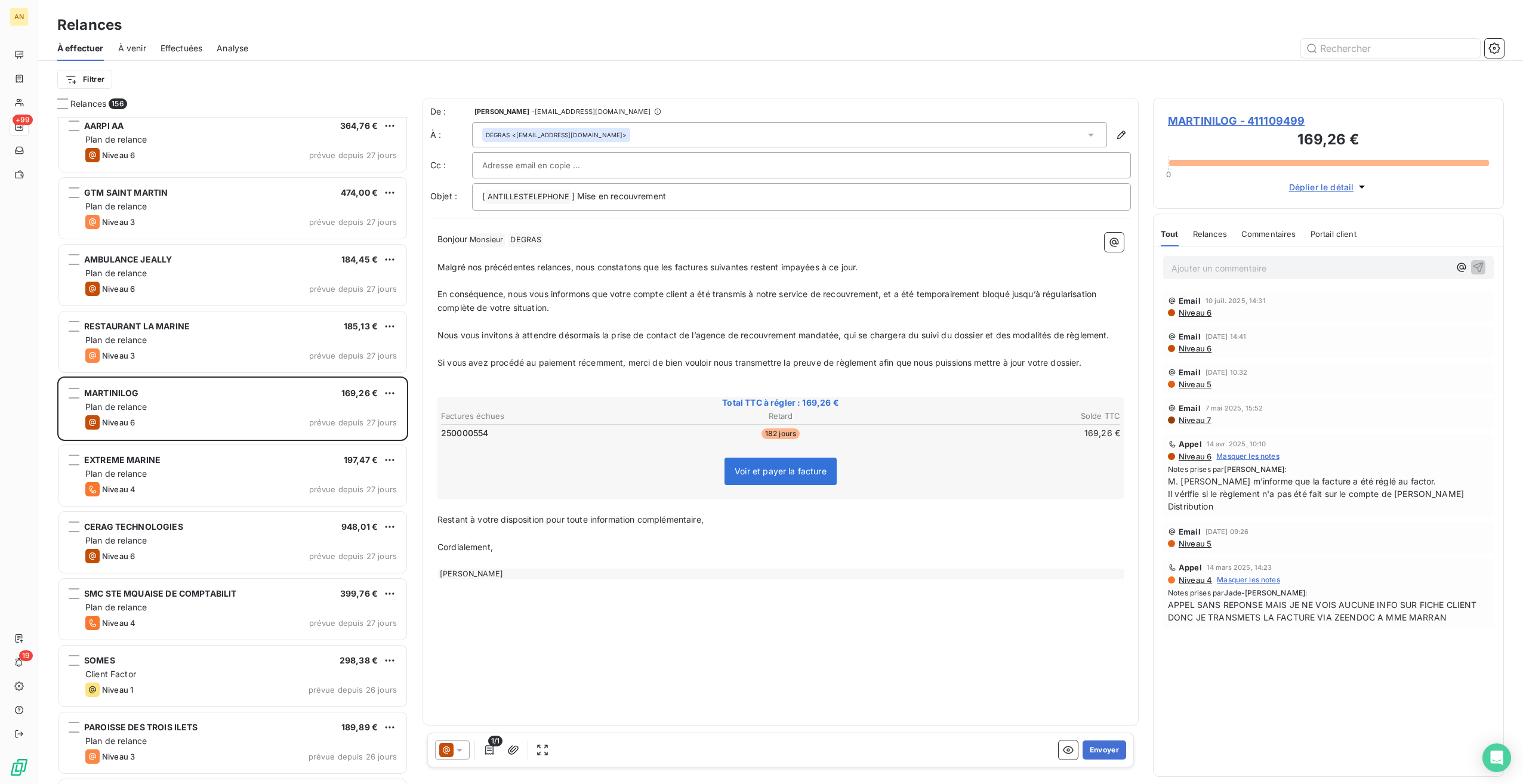
scroll to position [3818, 0]
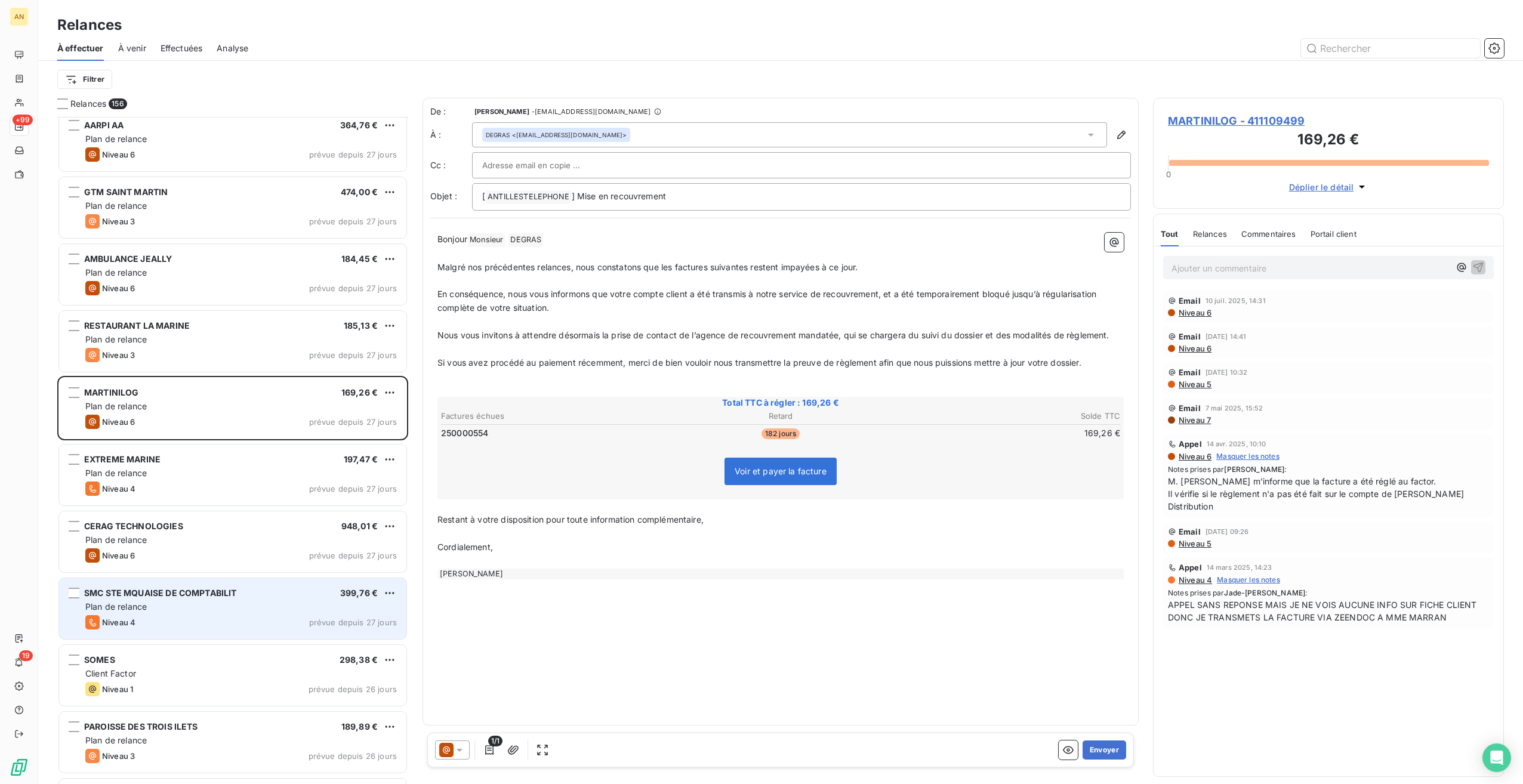
click at [185, 616] on div "Niveau 4 prévue depuis 27 jours" at bounding box center [241, 623] width 312 height 14
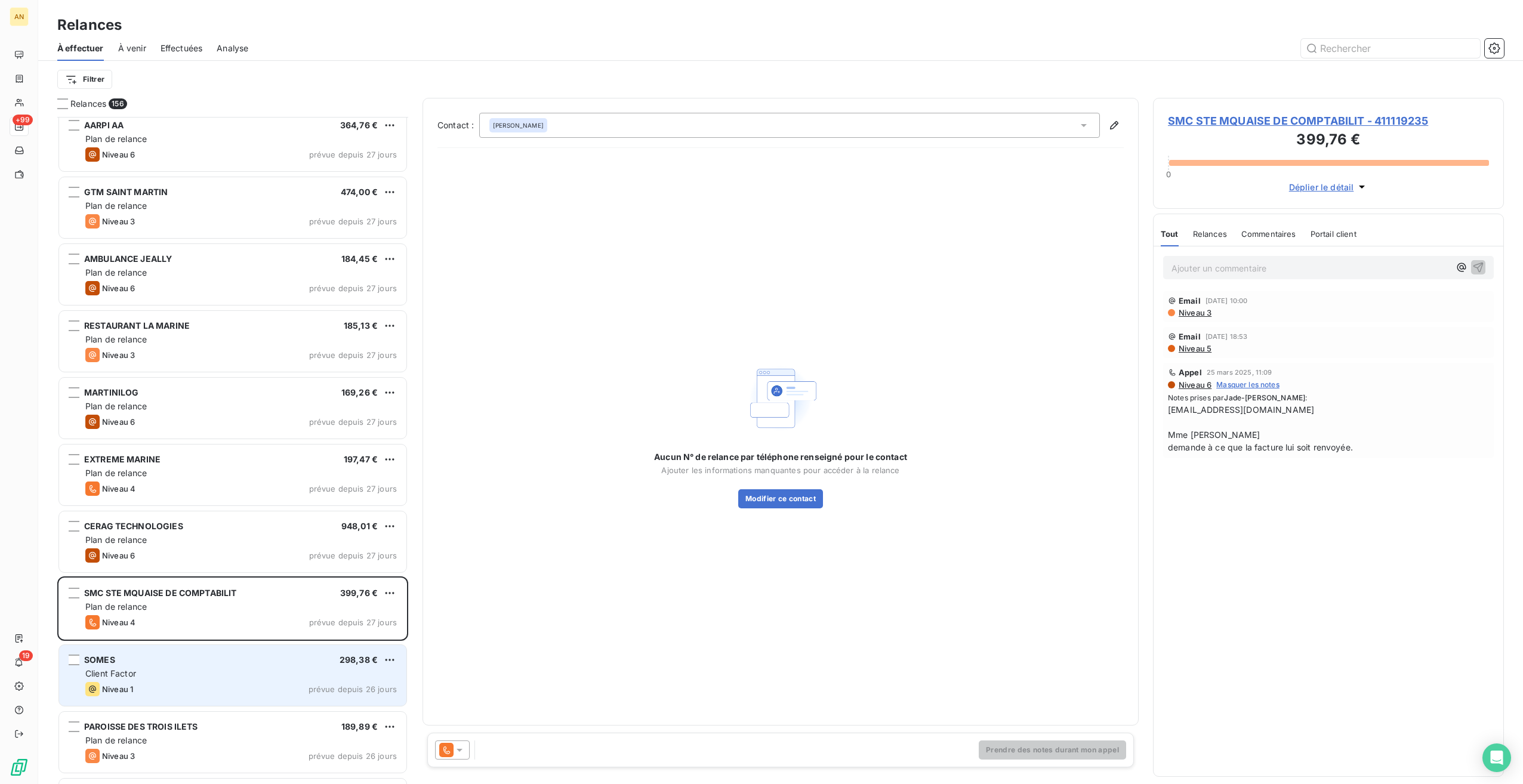
click at [185, 657] on div "SOMES 298,38 €" at bounding box center [241, 659] width 312 height 10
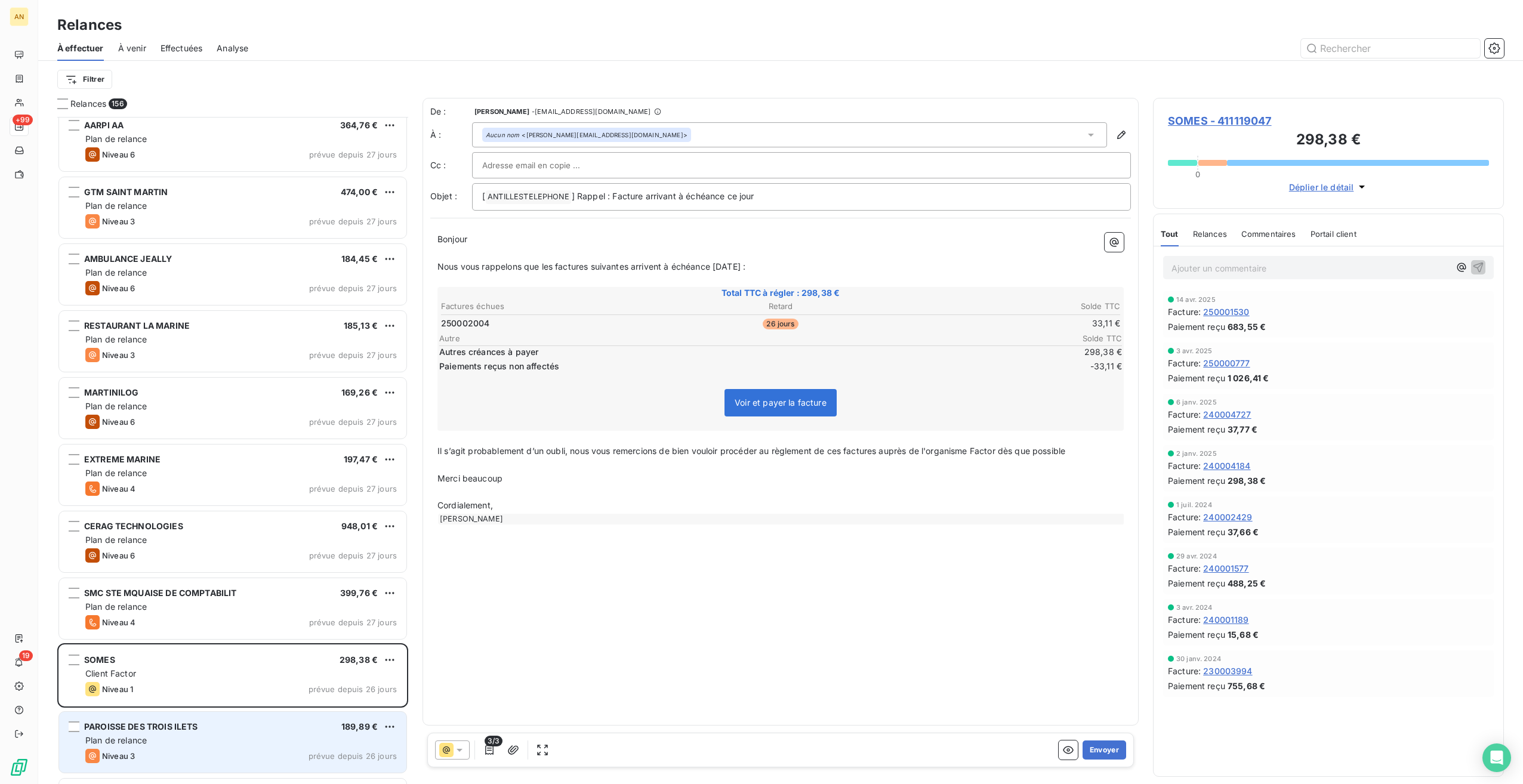
click at [178, 733] on div "PAROISSE DES TROIS ILETS 189,89 € Plan de relance Niveau 3 prévue depuis 26 jou…" at bounding box center [233, 742] width 347 height 61
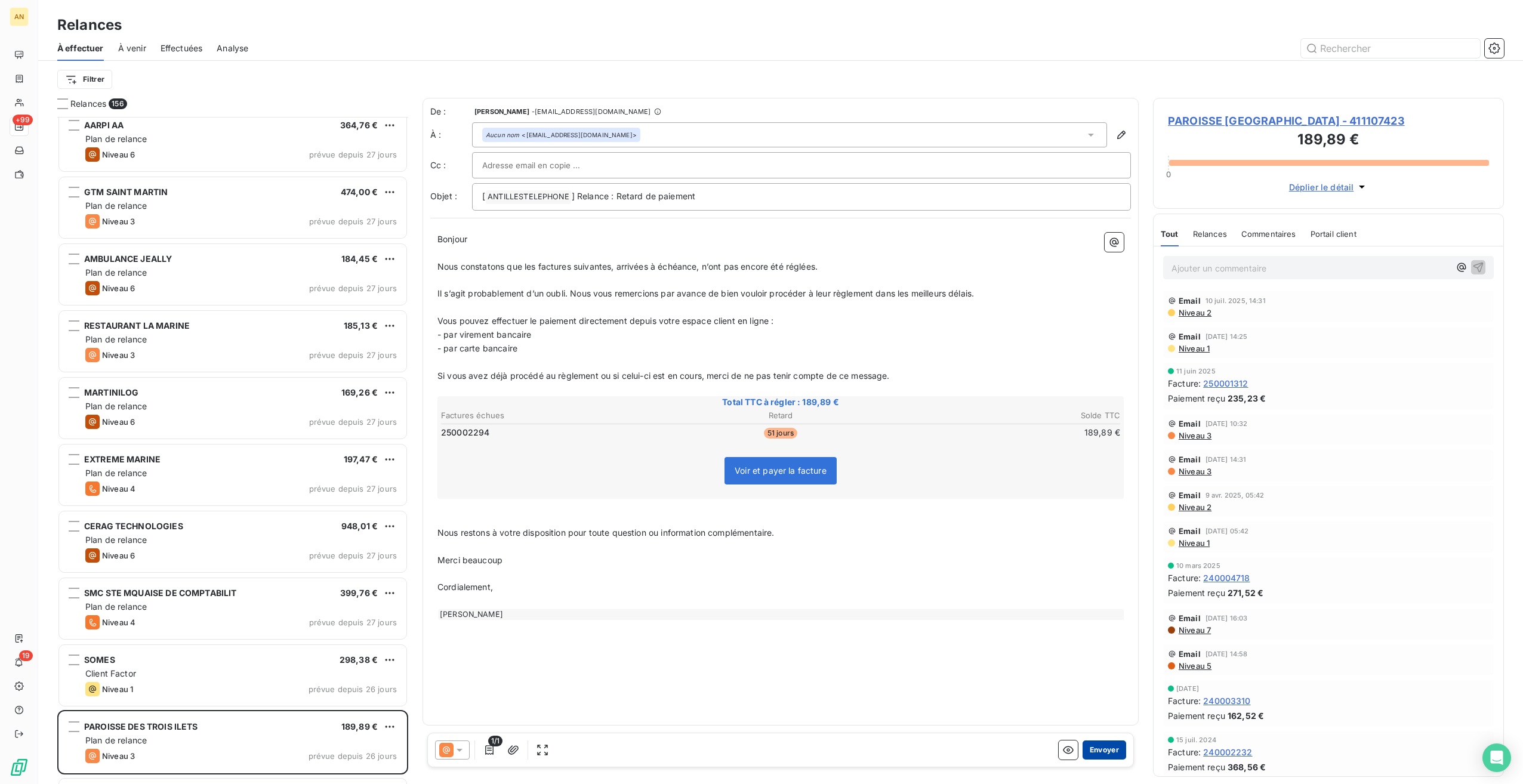
click at [1109, 749] on button "Envoyer" at bounding box center [1104, 750] width 43 height 19
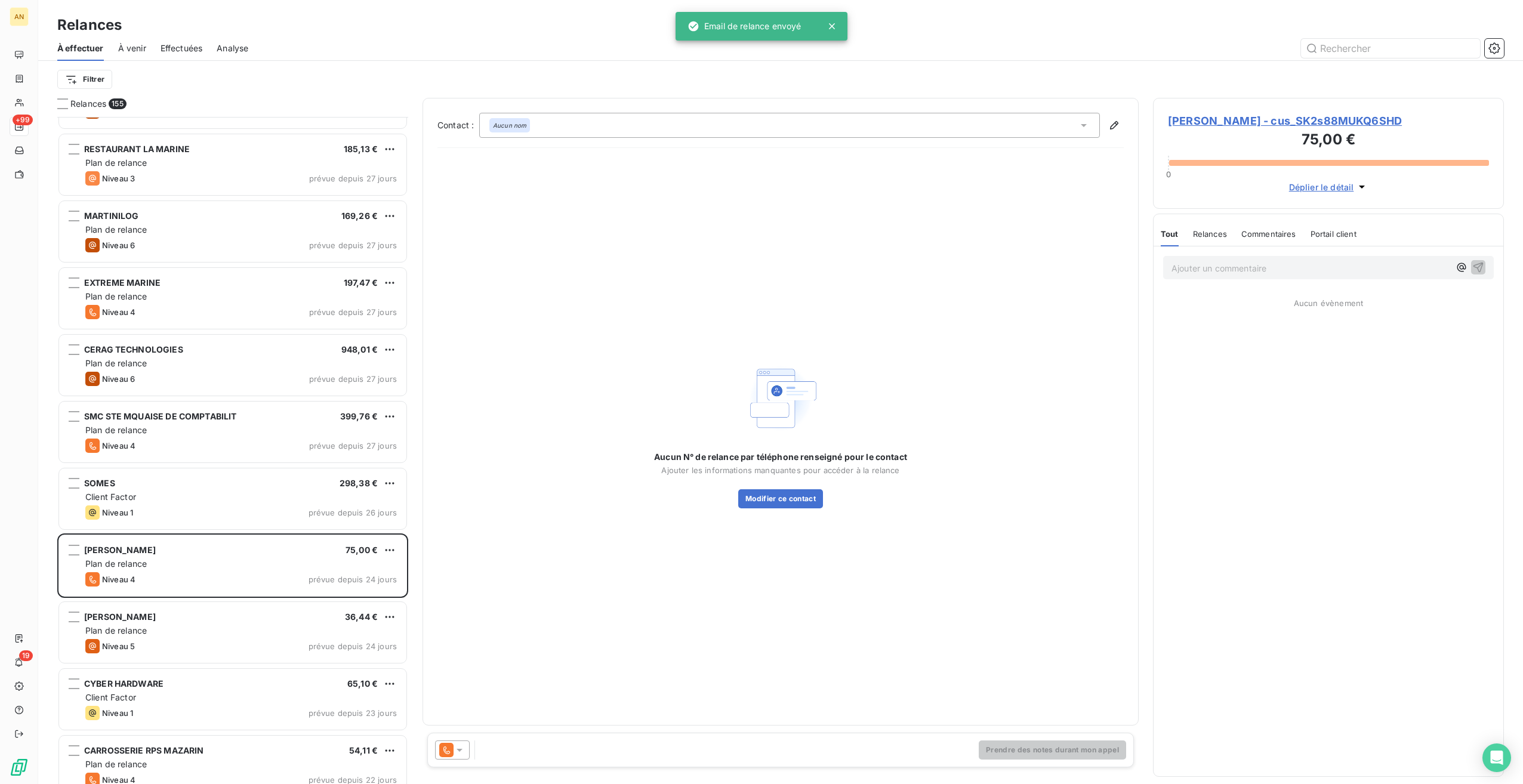
scroll to position [3996, 0]
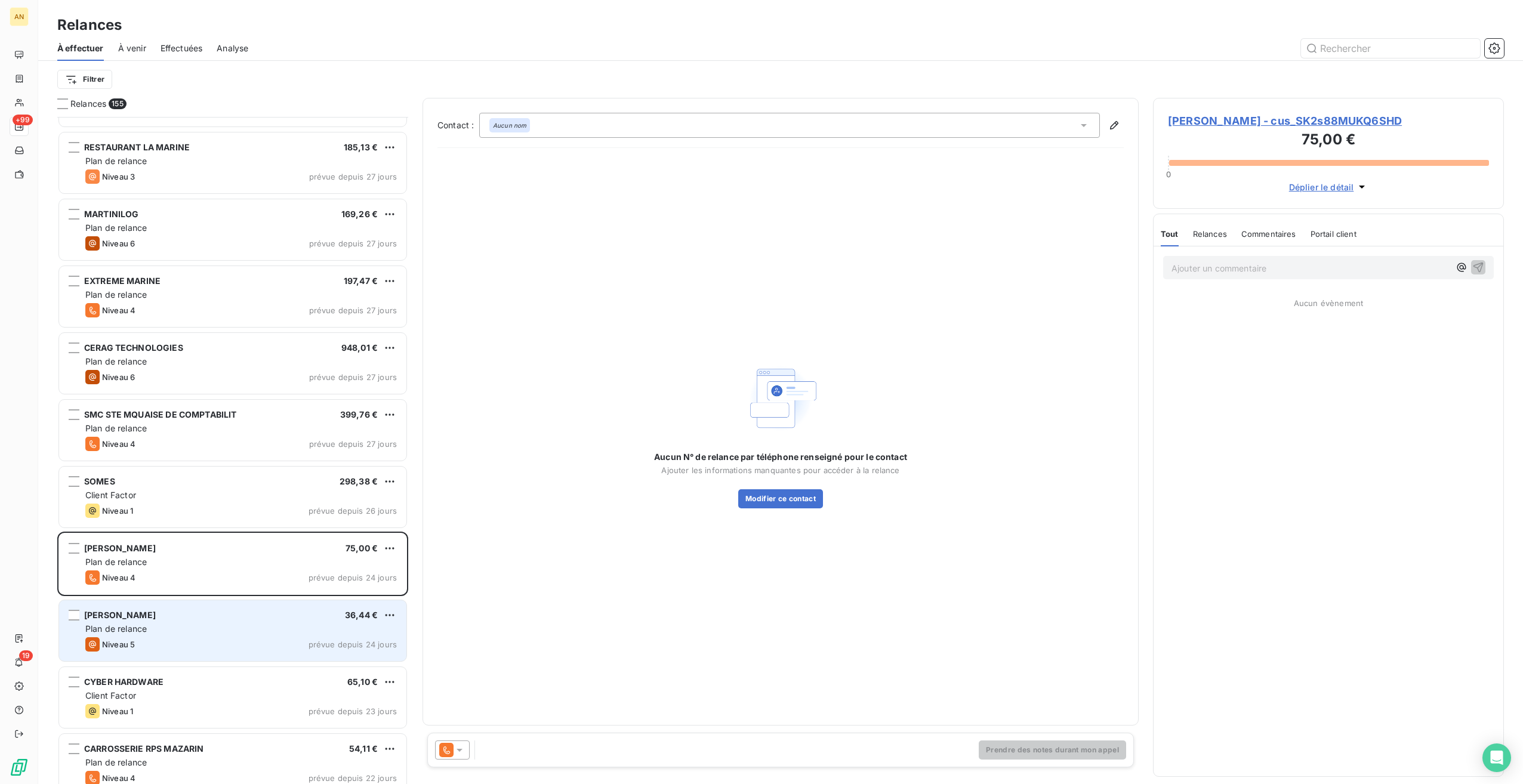
click at [240, 643] on div "Niveau 5 prévue depuis 24 jours" at bounding box center [241, 644] width 312 height 14
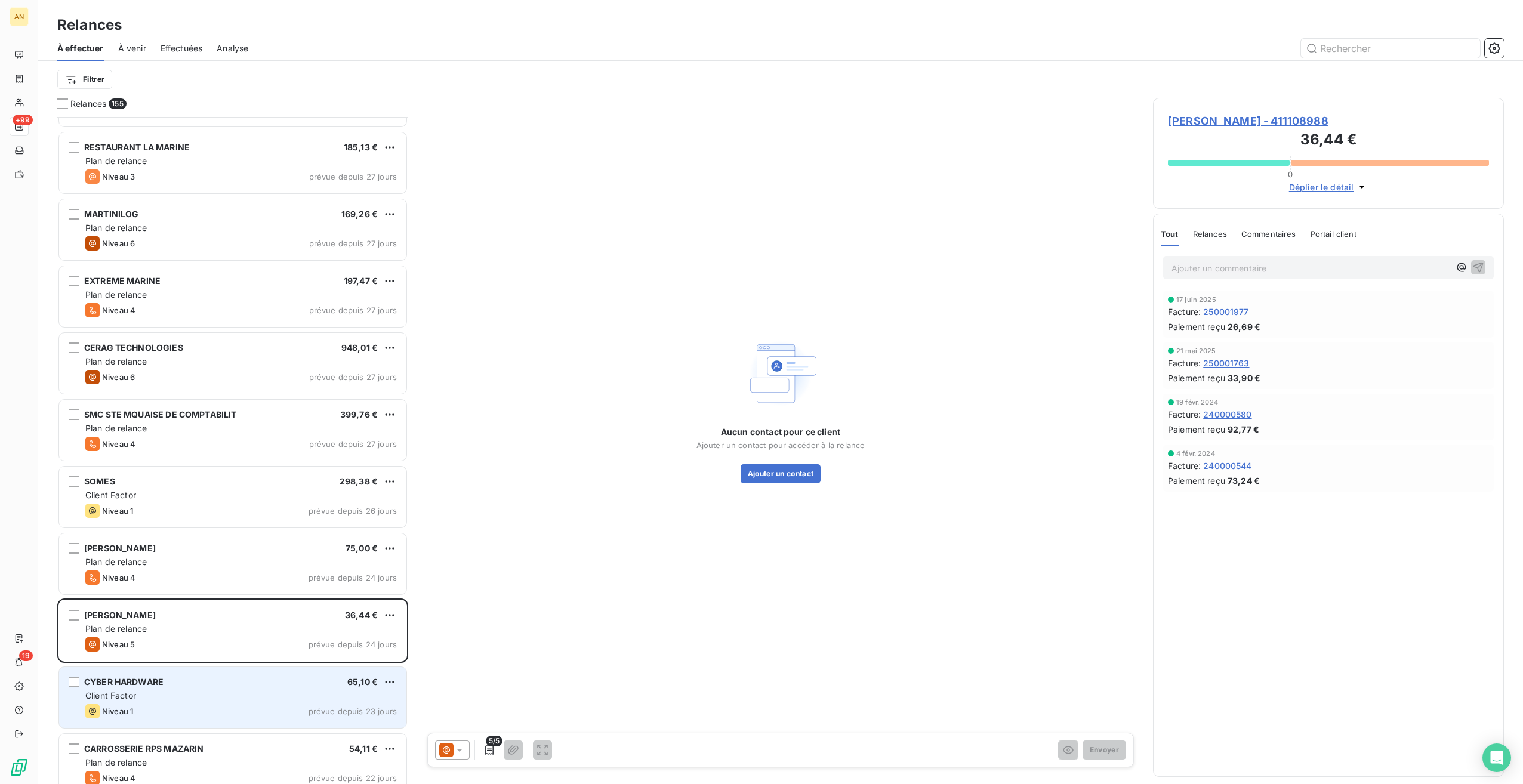
click at [189, 693] on div "Client Factor" at bounding box center [241, 696] width 312 height 12
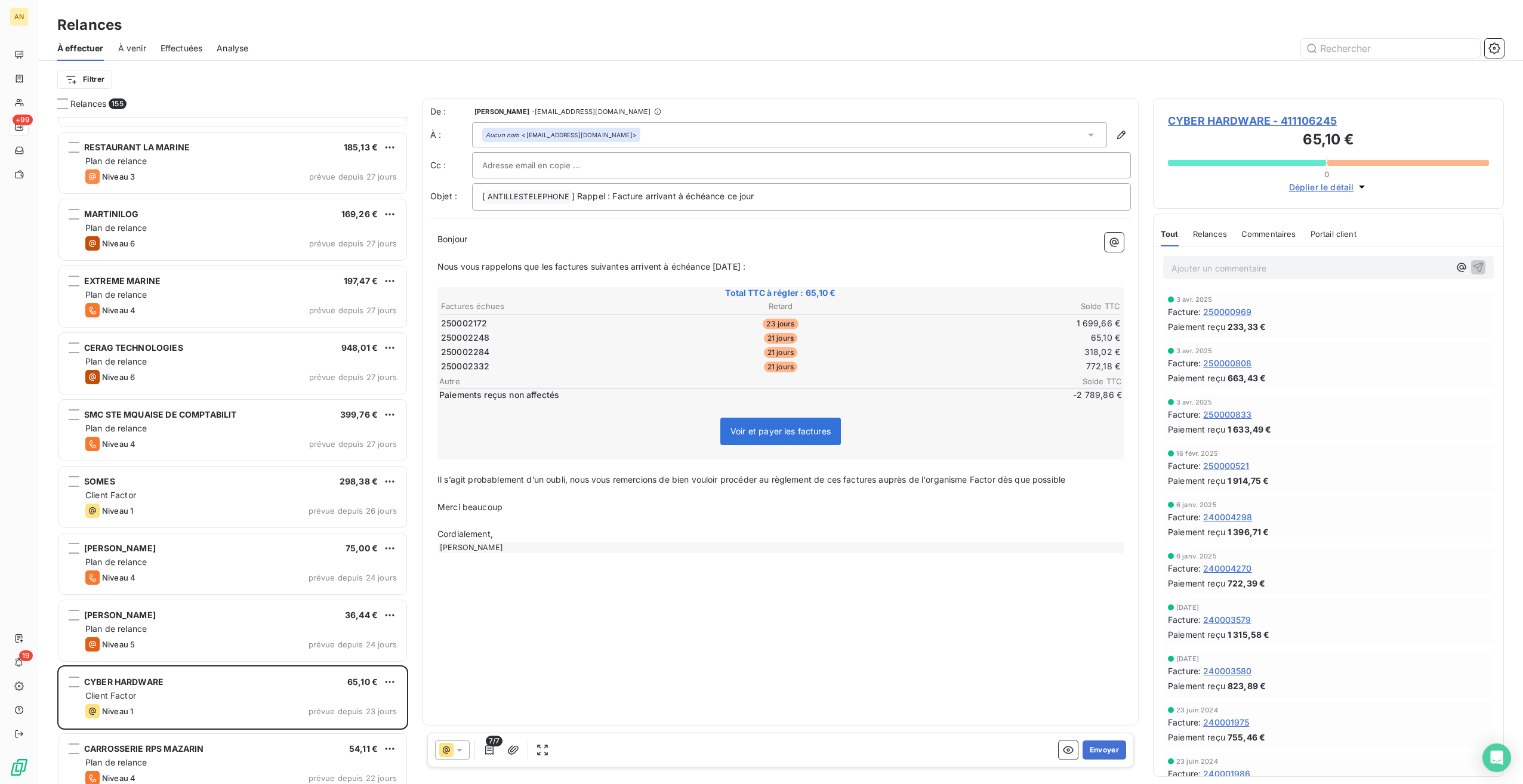
click at [1266, 112] on div "CYBER HARDWARE - 411106245 65,10 € 0 Déplier le détail" at bounding box center [1329, 153] width 351 height 111
click at [1256, 123] on span "CYBER HARDWARE - 411106245" at bounding box center [1329, 120] width 321 height 16
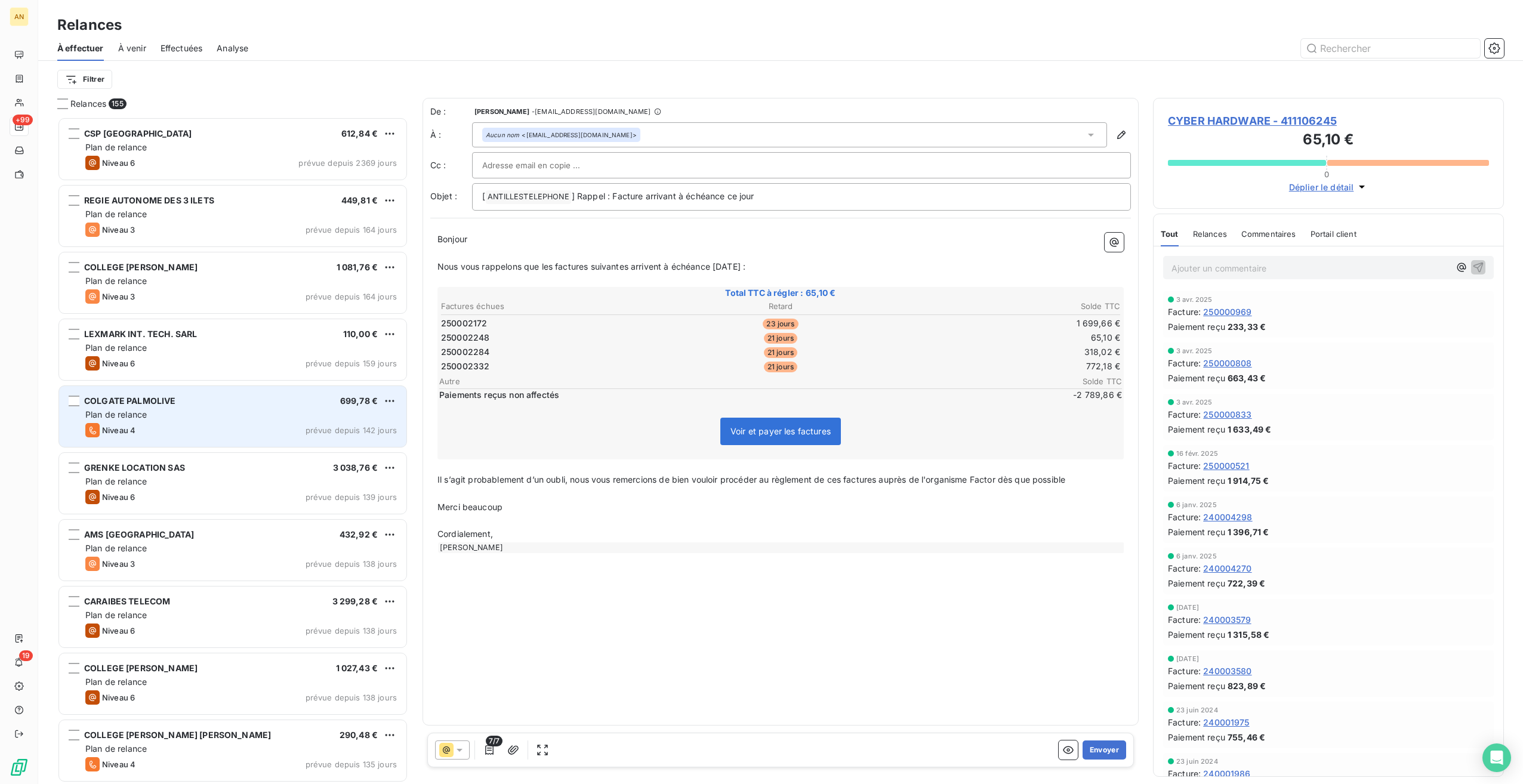
scroll to position [657, 342]
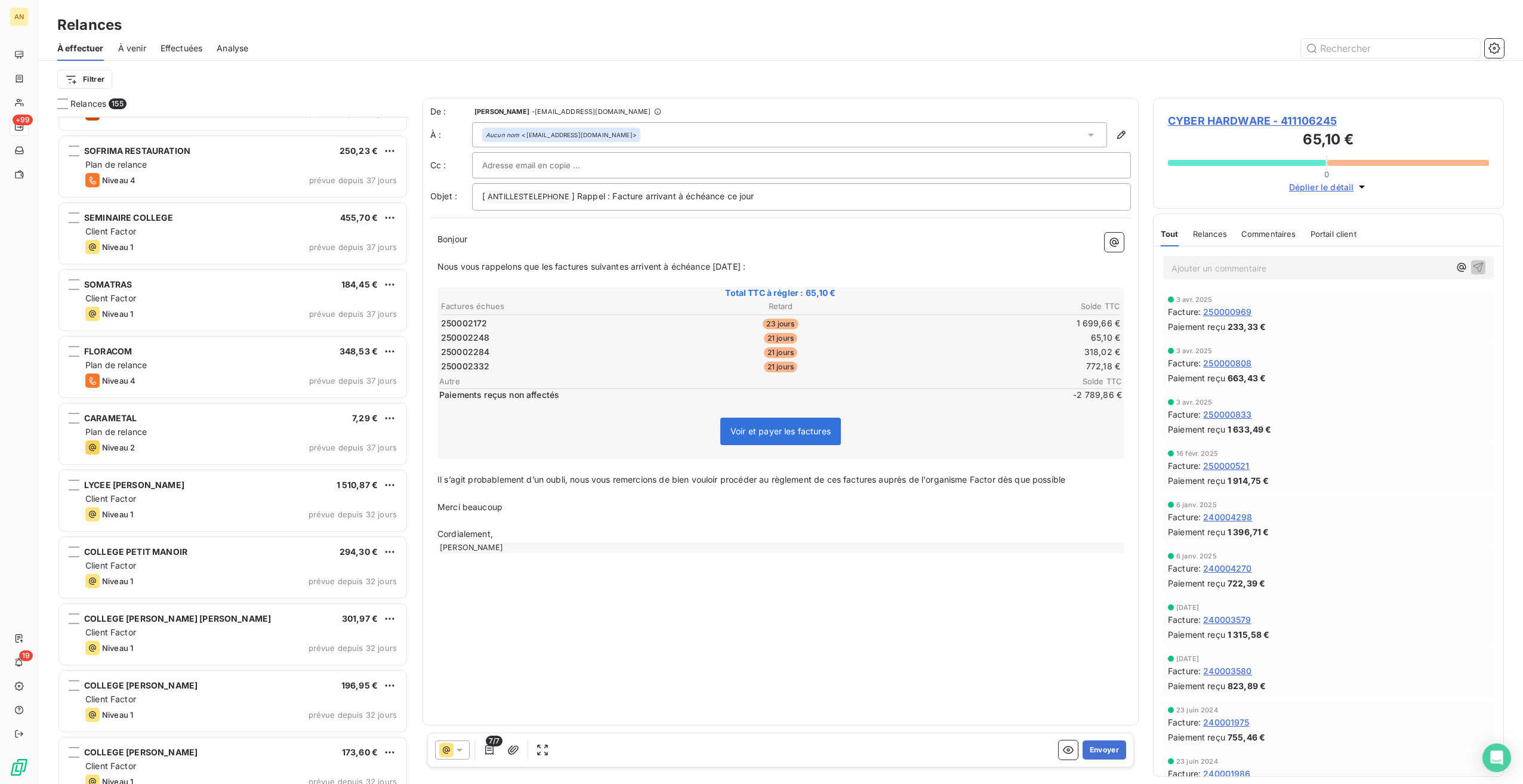
click at [162, 395] on div "COLLEGE CONSTANT LERAY 611,77 € Client Factor Niveau 1 prévue depuis 37 jours H…" at bounding box center [232, 451] width 351 height 667
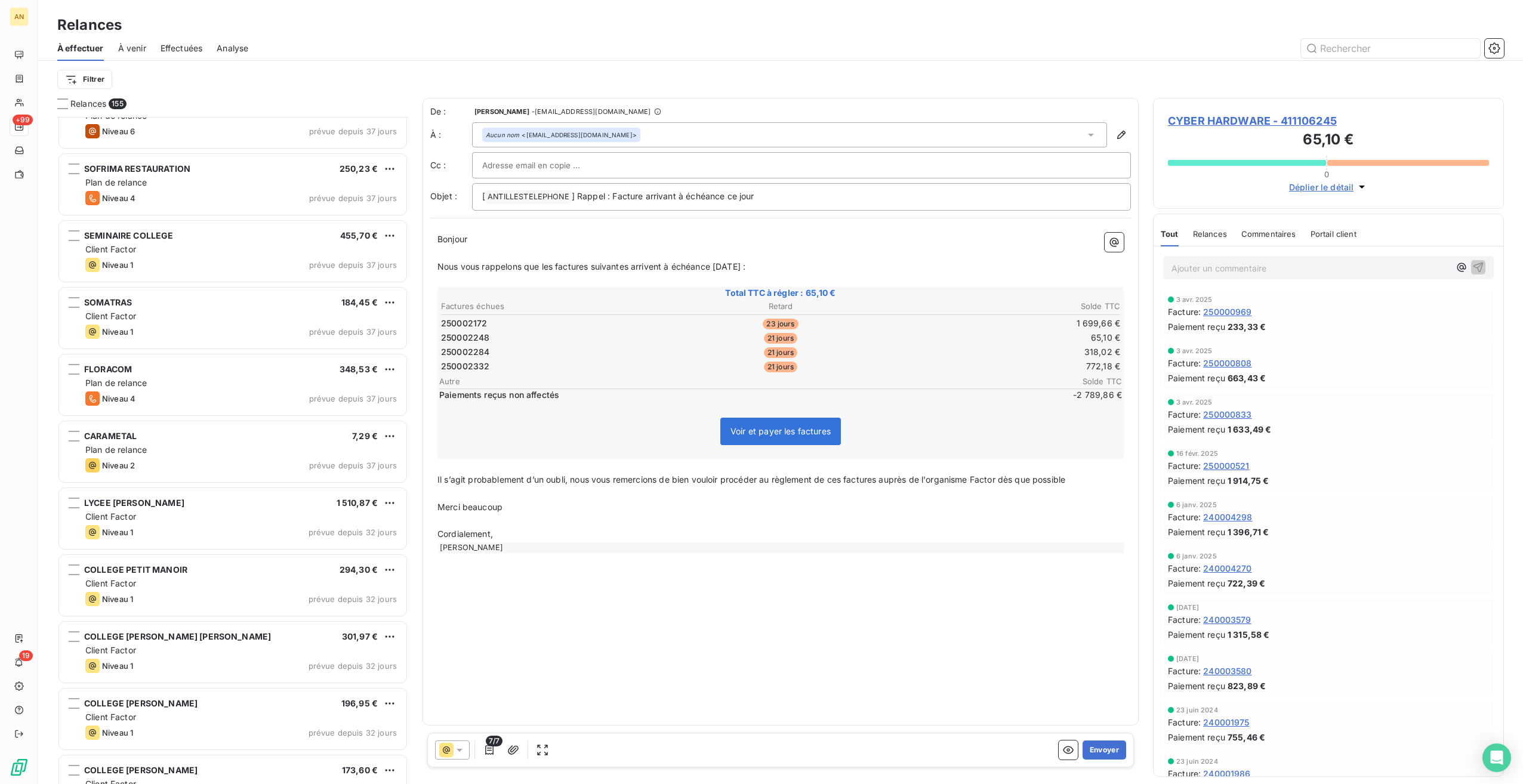
click at [166, 443] on div "PL ADMIN 119,00 € Plan de relance Niveau 6 prévue depuis 37 jours COLLEGE CONST…" at bounding box center [232, 451] width 351 height 667
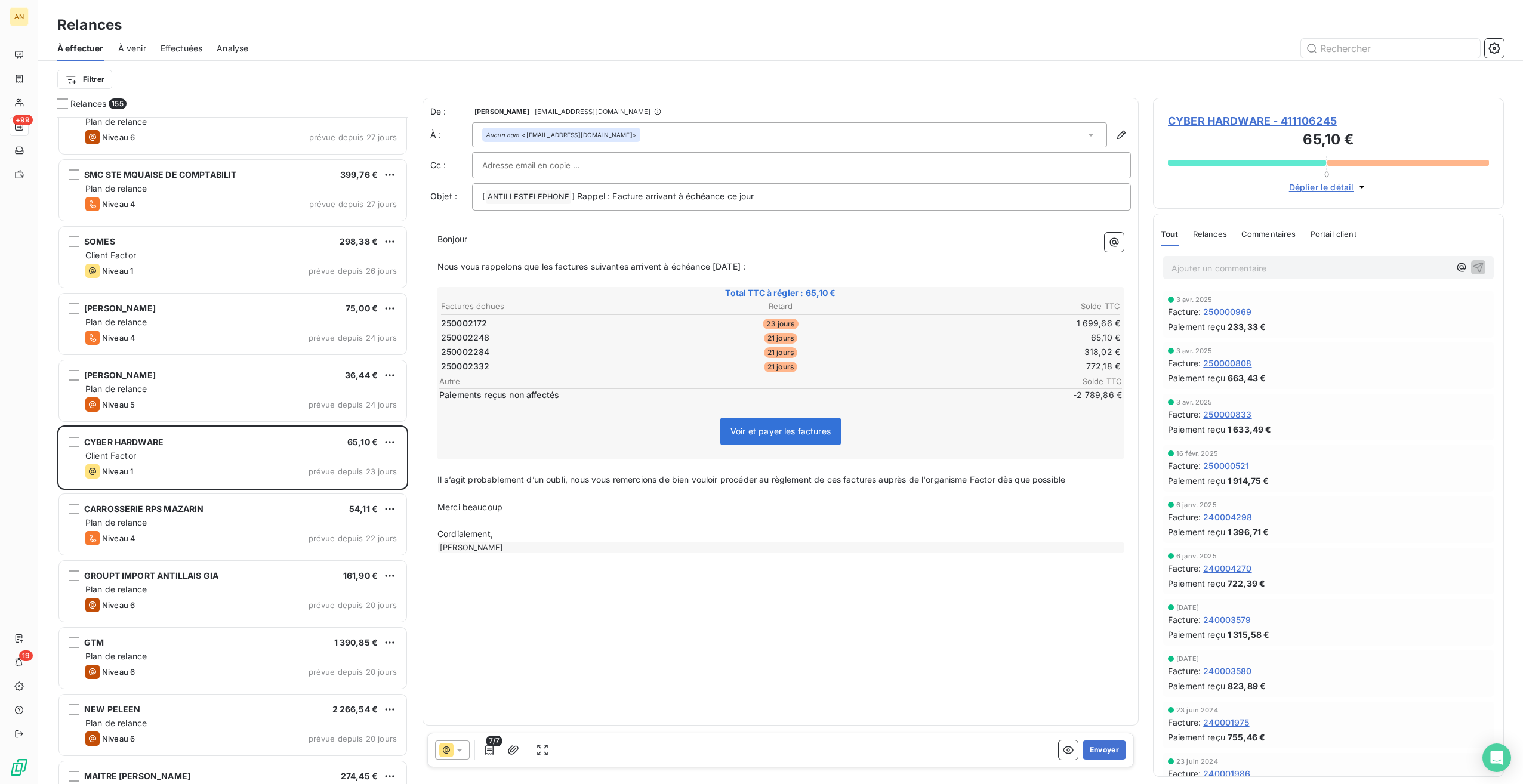
scroll to position [4236, 0]
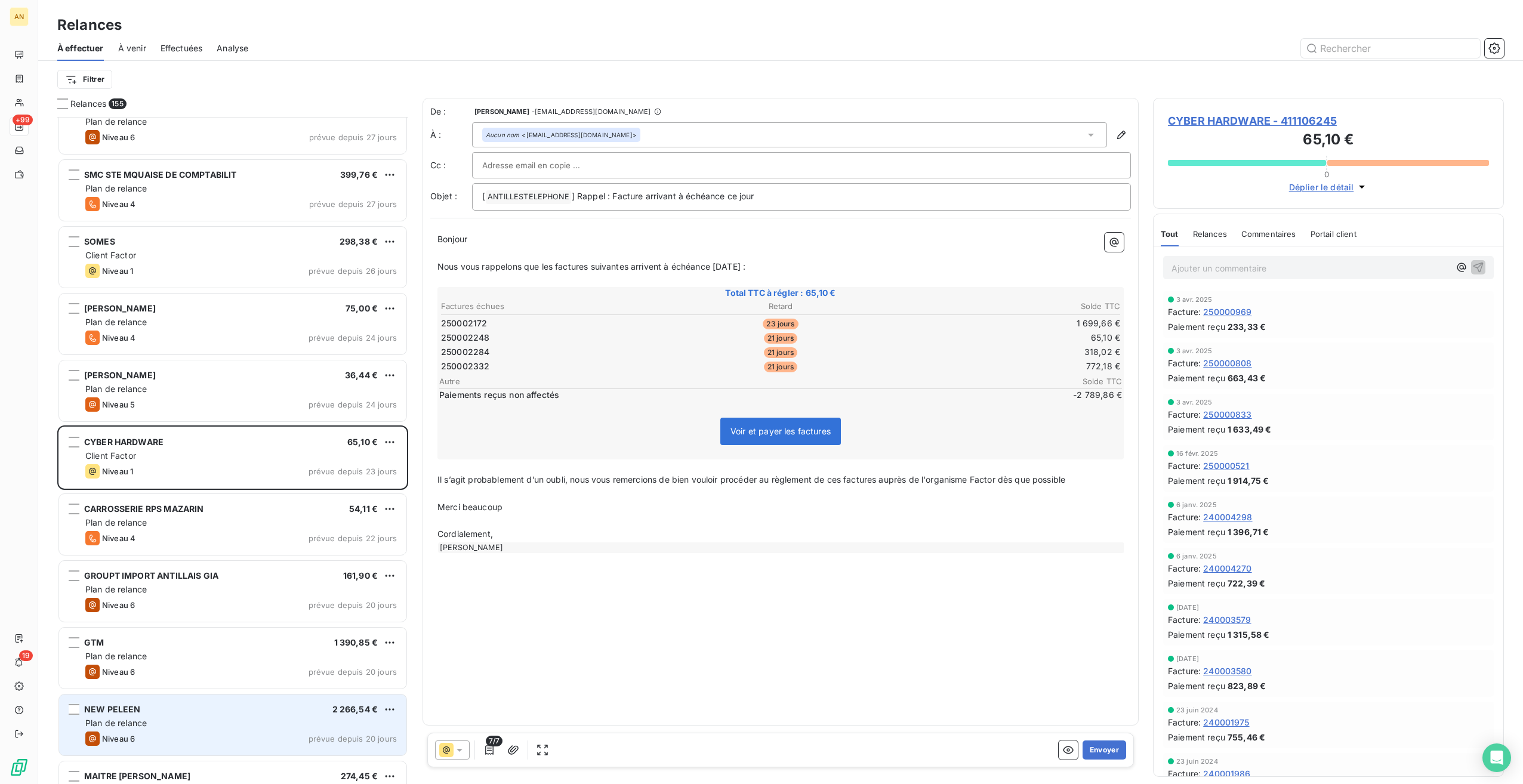
click at [203, 722] on div "Plan de relance" at bounding box center [241, 723] width 312 height 12
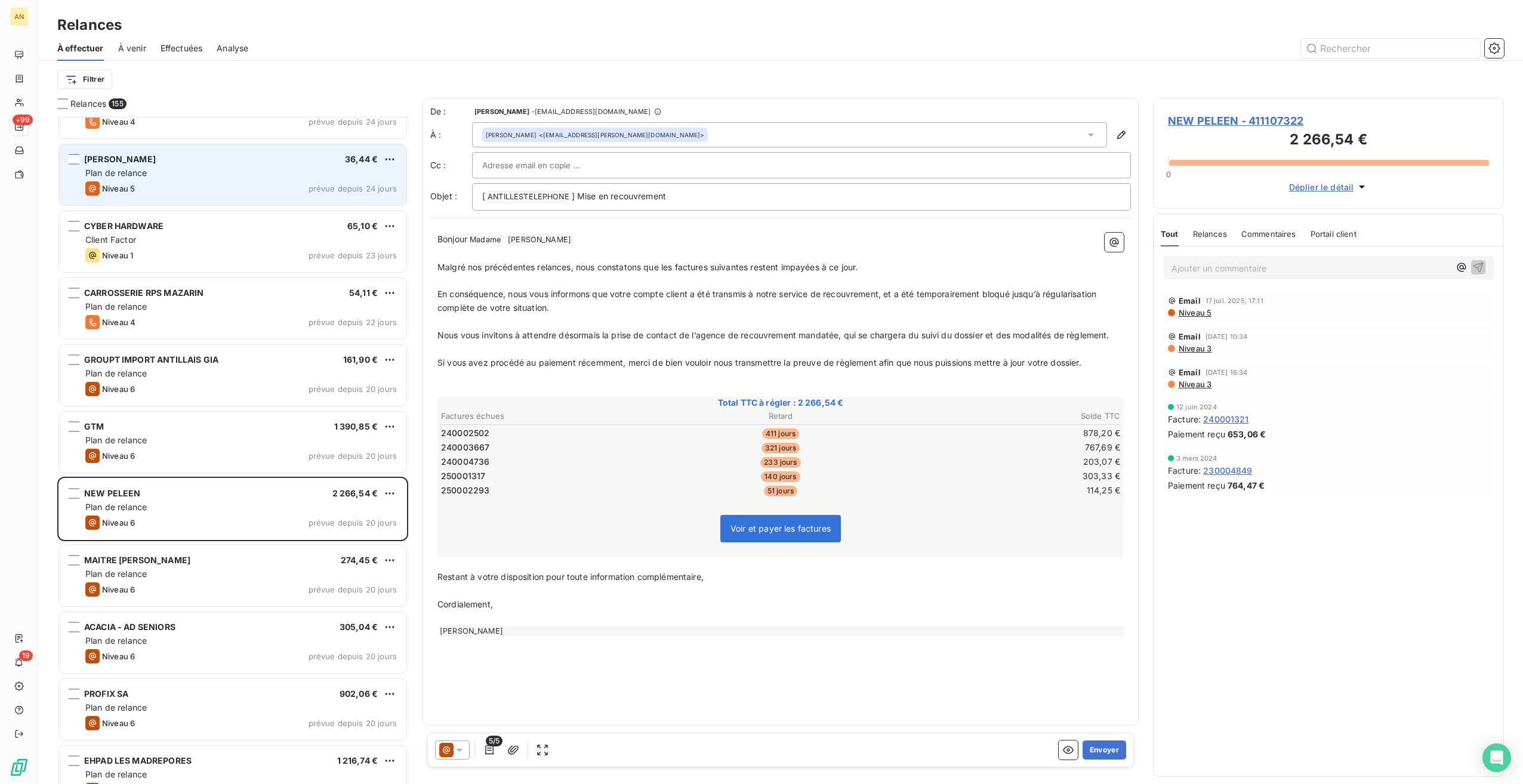
scroll to position [4456, 0]
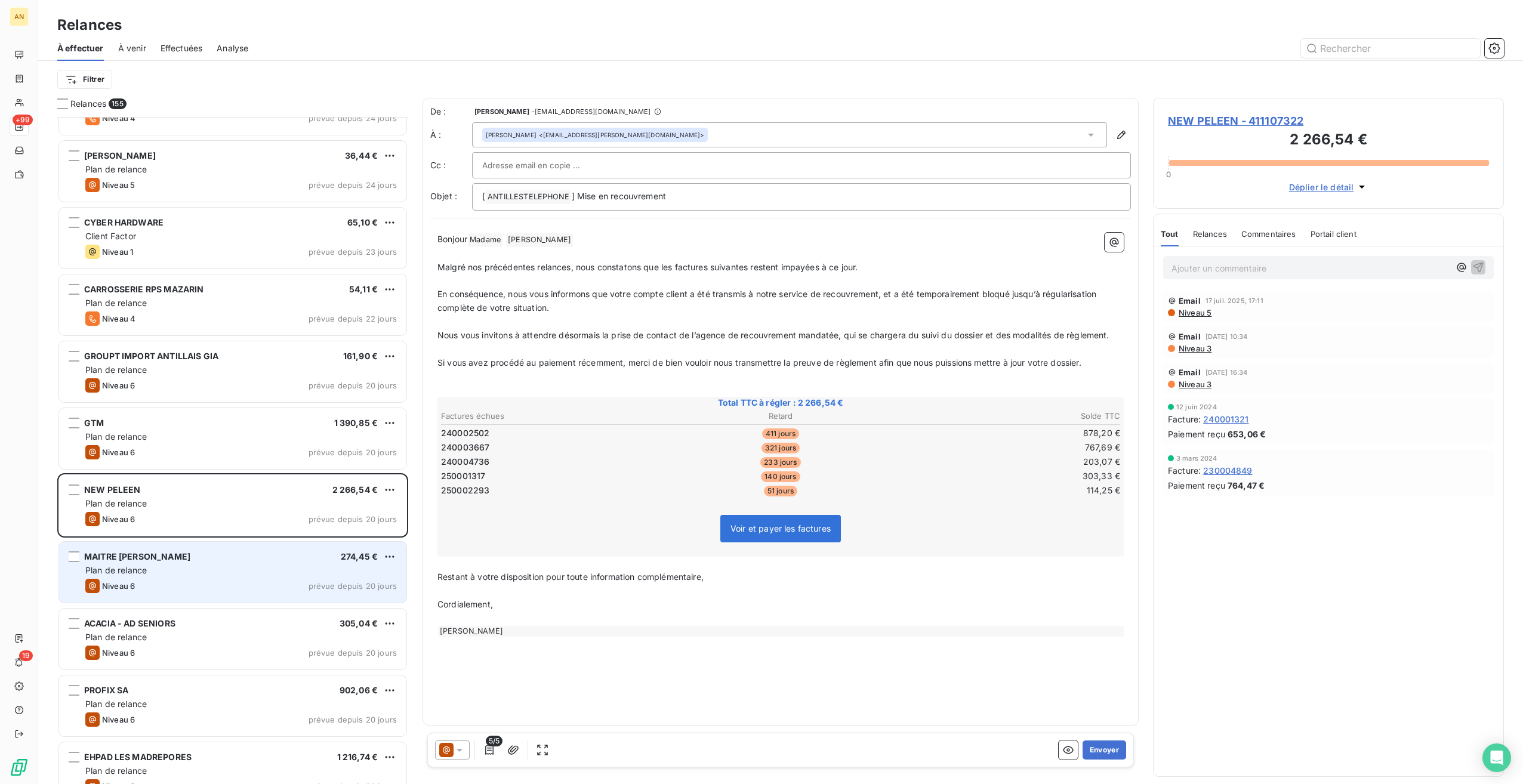
click at [210, 565] on div "Plan de relance" at bounding box center [241, 570] width 312 height 12
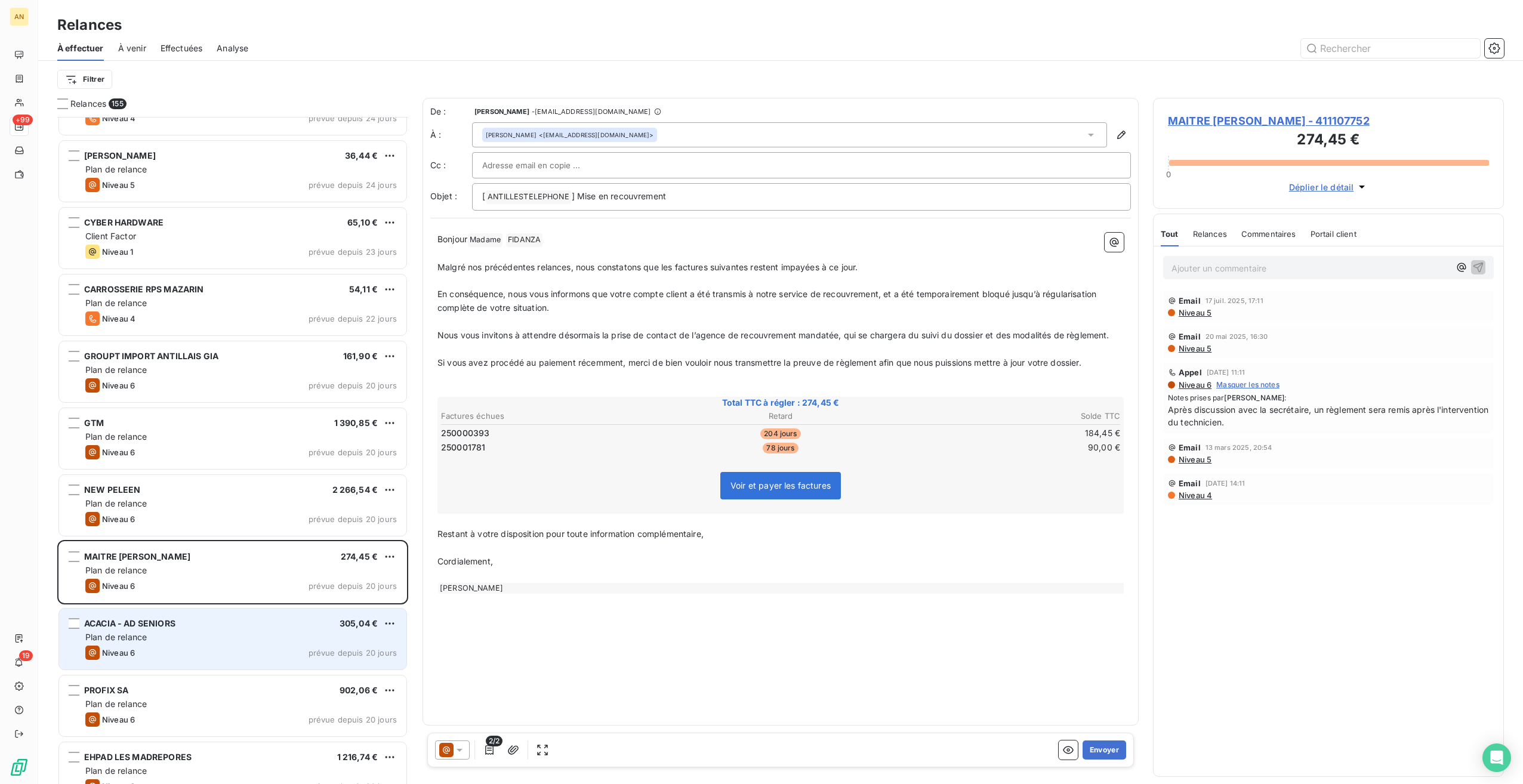
click at [207, 649] on div "Niveau 6 prévue depuis 20 jours" at bounding box center [241, 653] width 312 height 14
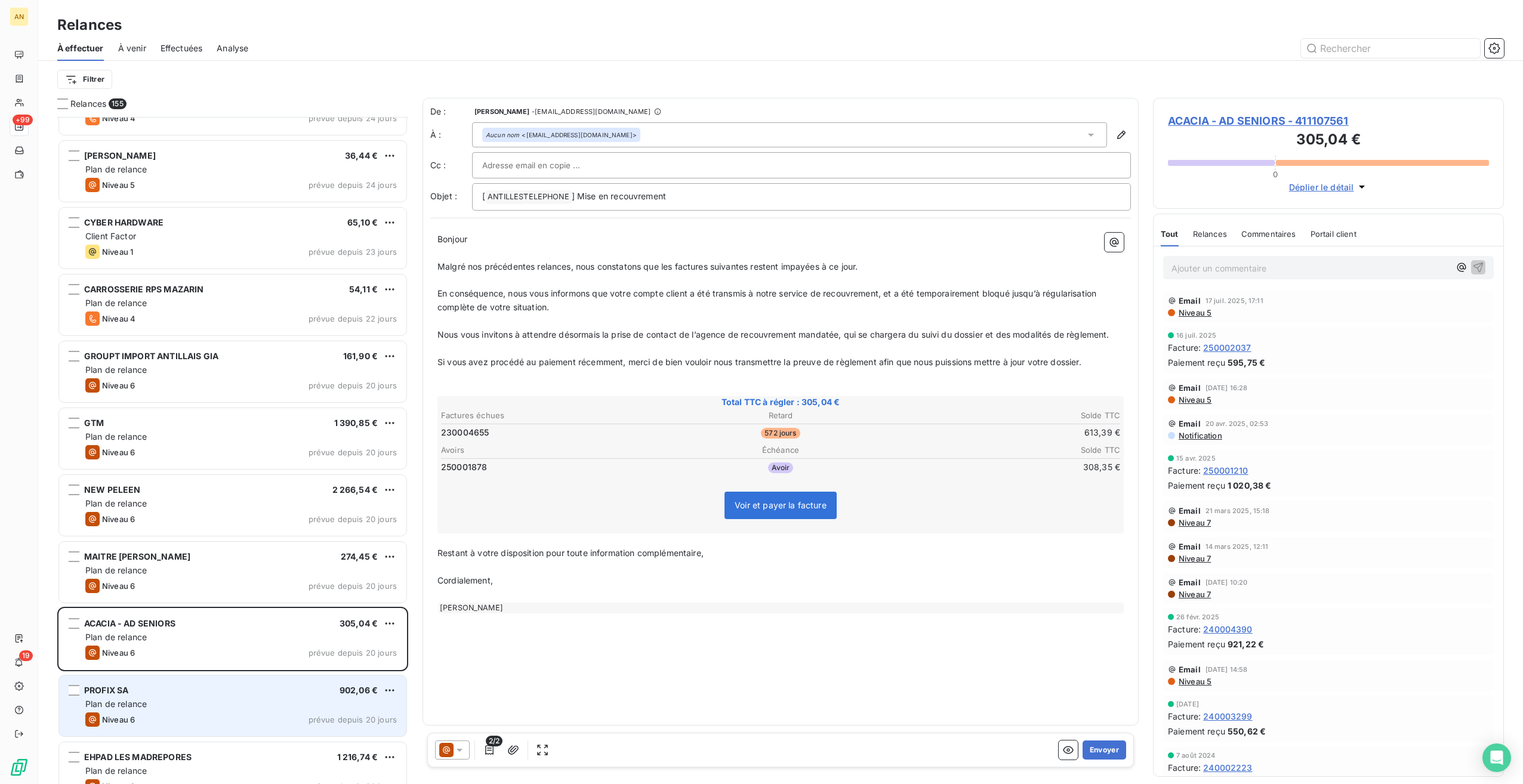
click at [212, 706] on div "Plan de relance" at bounding box center [241, 704] width 312 height 12
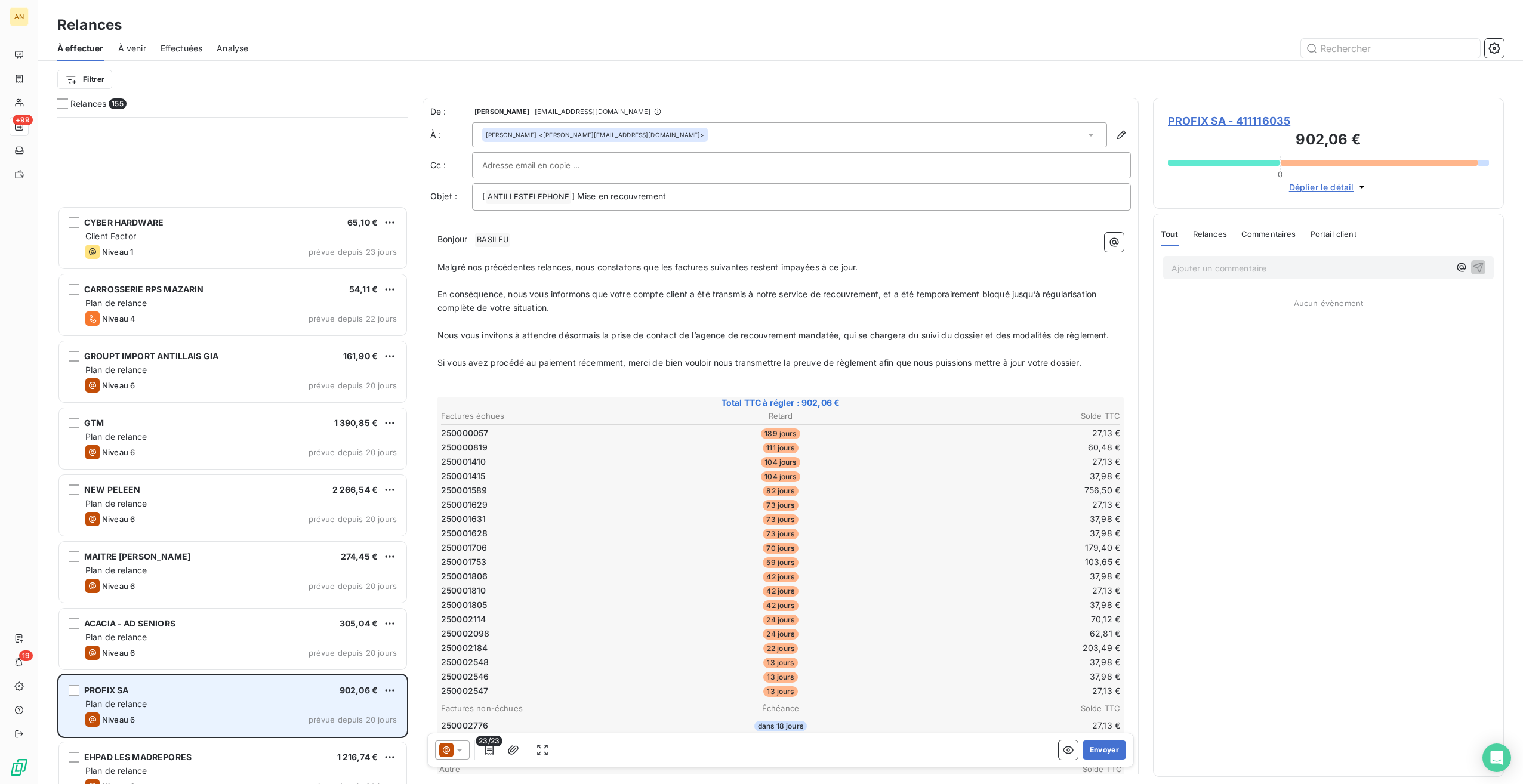
scroll to position [4631, 0]
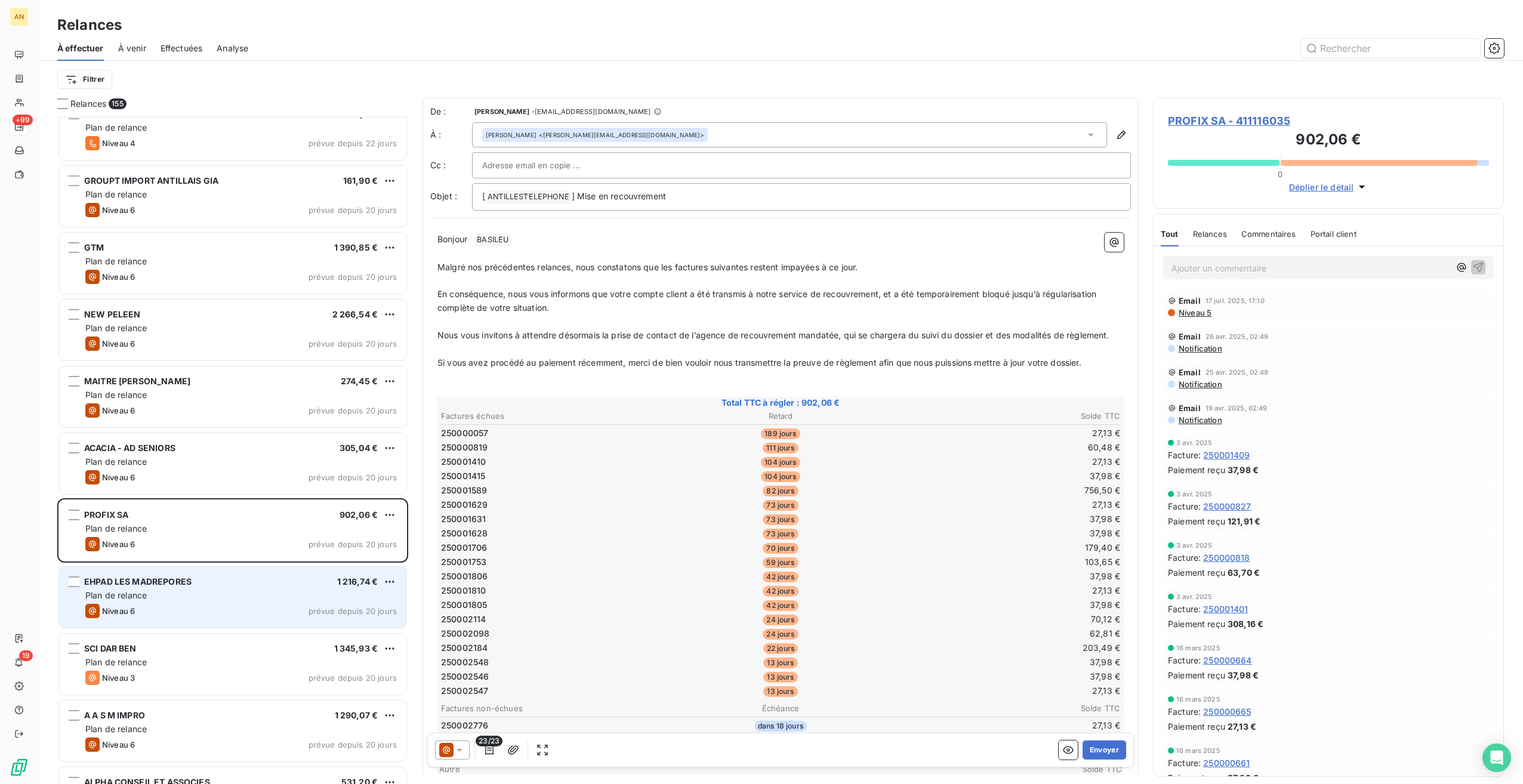
click at [208, 614] on div "Niveau 6 prévue depuis 20 jours" at bounding box center [241, 611] width 312 height 14
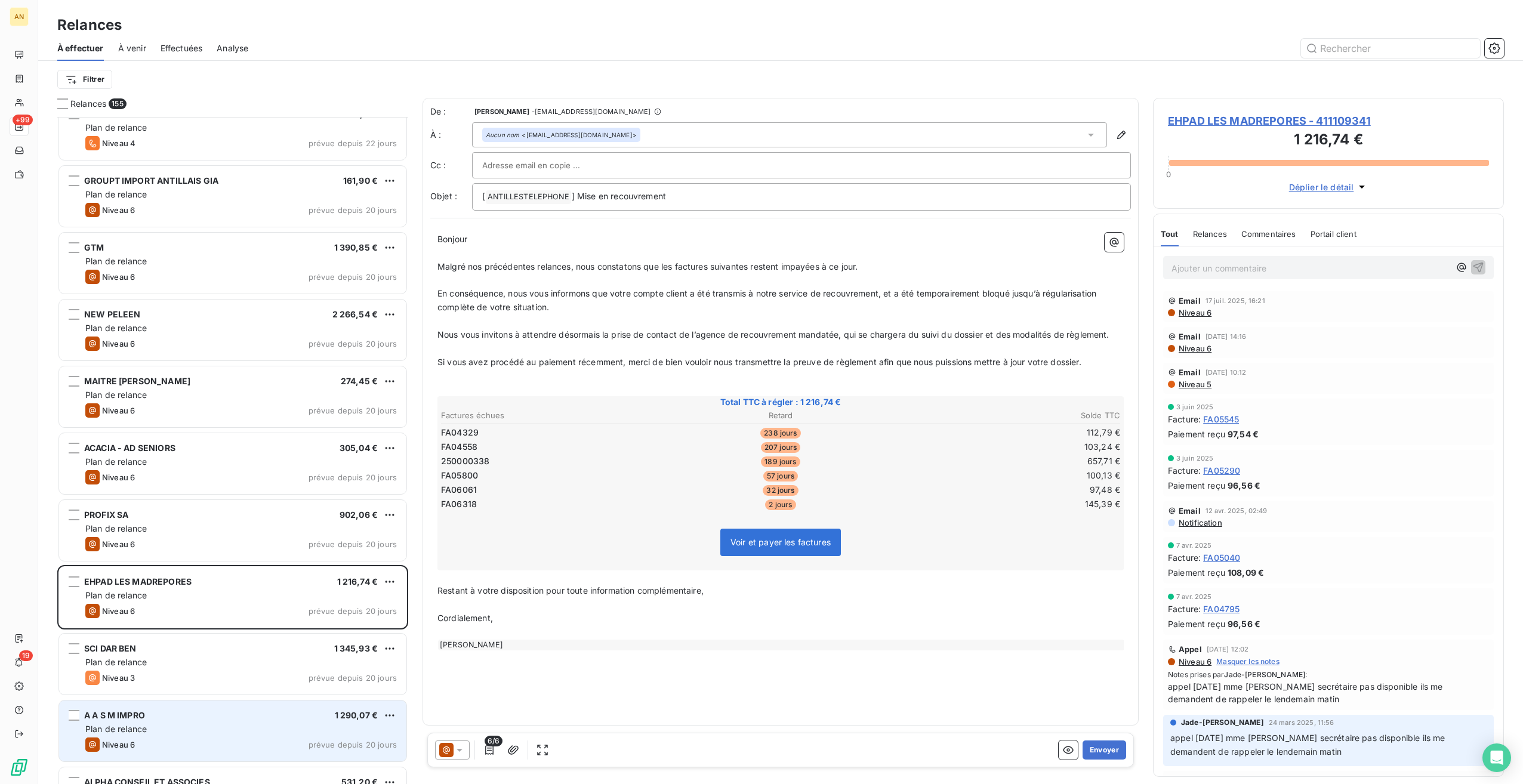
click at [173, 729] on div "Plan de relance" at bounding box center [241, 729] width 312 height 12
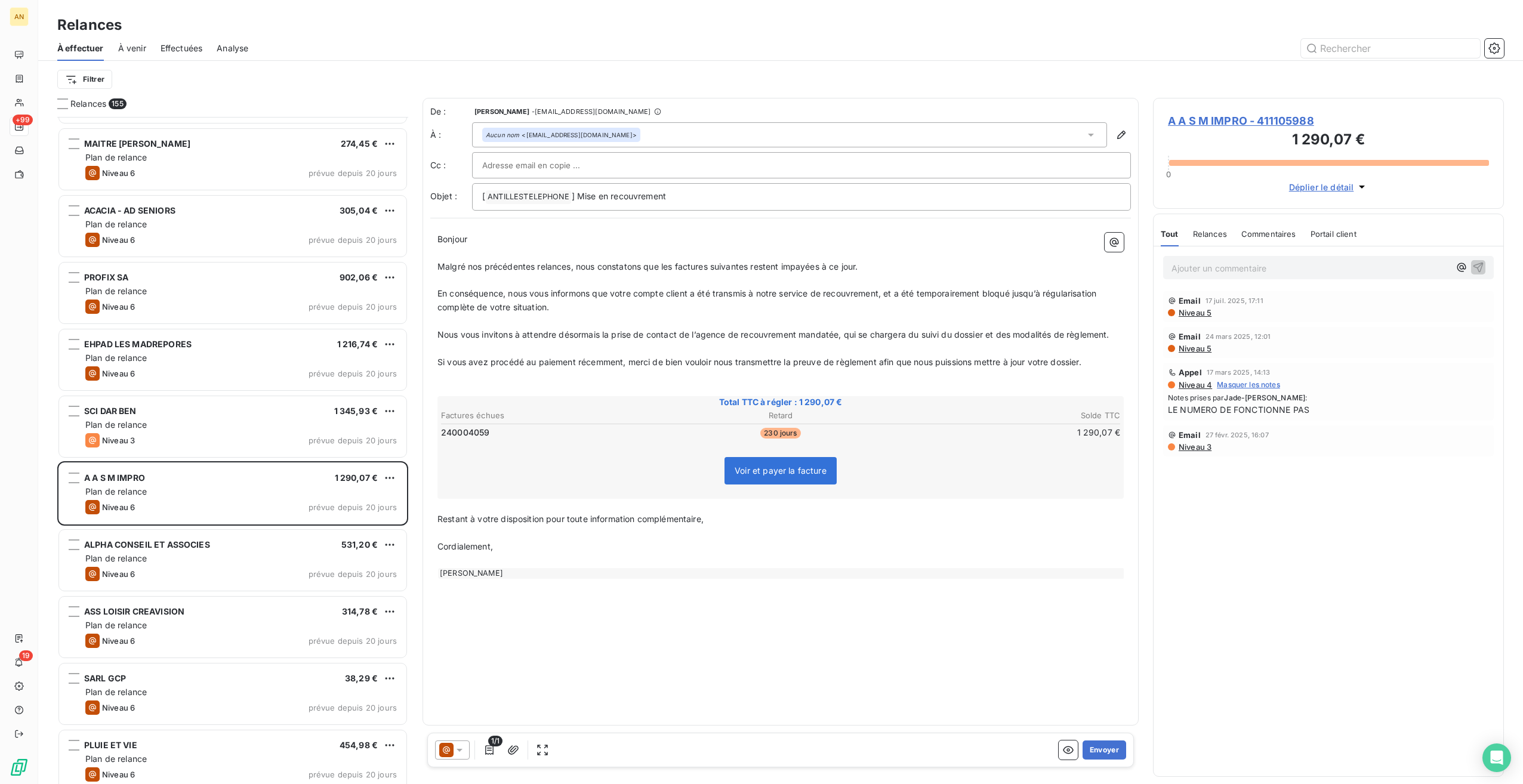
scroll to position [4869, 0]
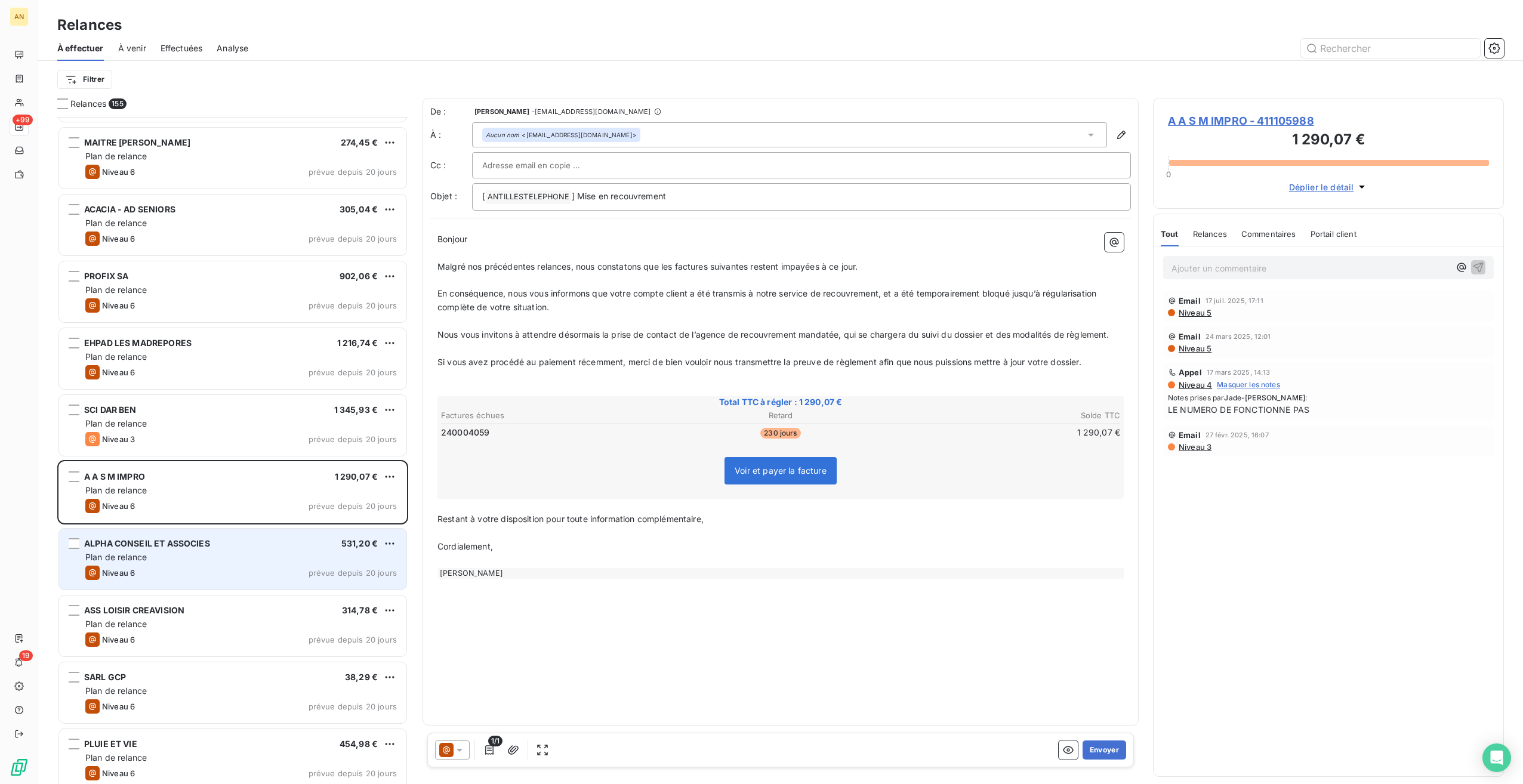
click at [164, 568] on div "Niveau 6 prévue depuis 20 jours" at bounding box center [241, 573] width 312 height 14
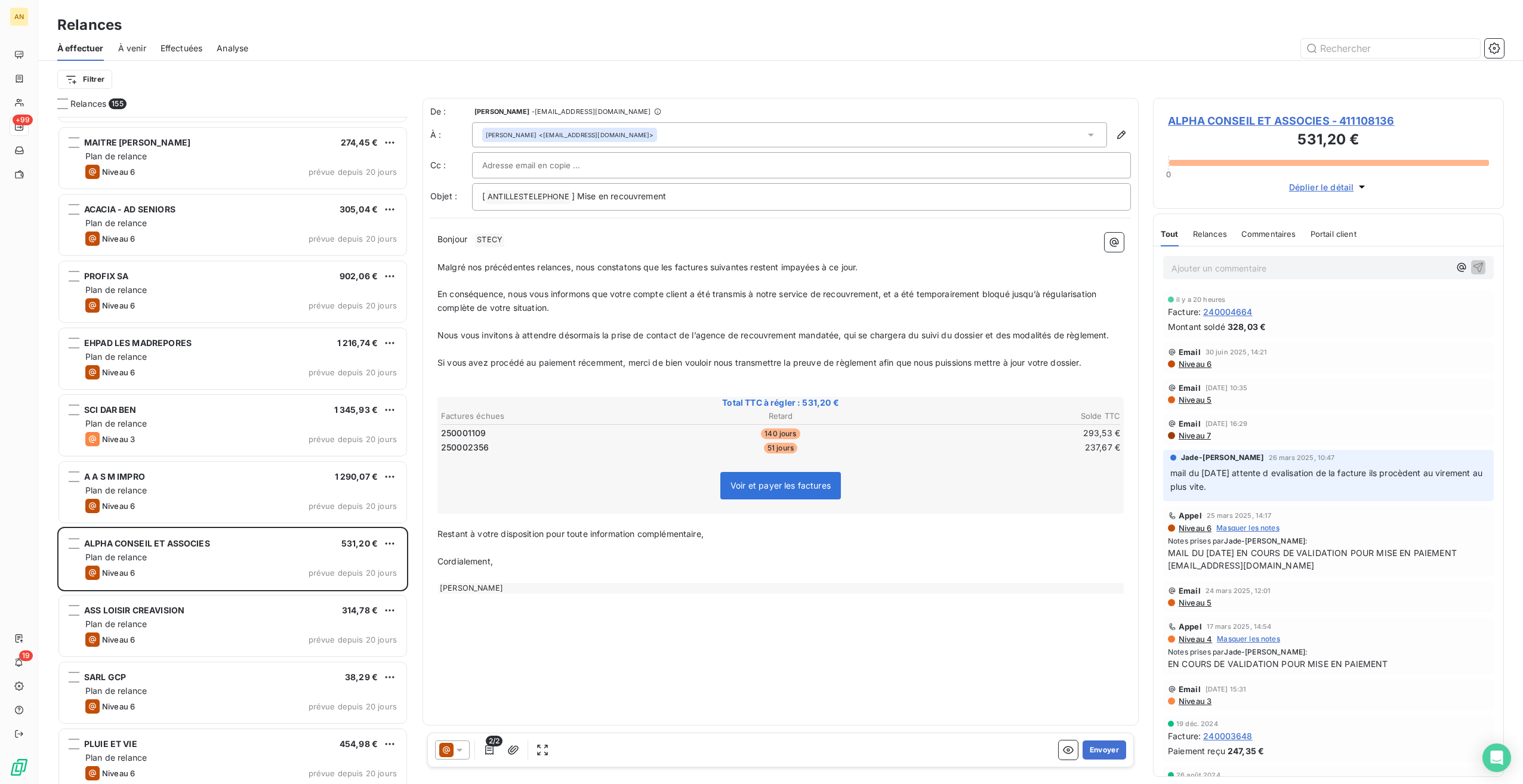
click at [1234, 120] on span "ALPHA CONSEIL ET ASSOCIES - 411108136" at bounding box center [1329, 120] width 321 height 16
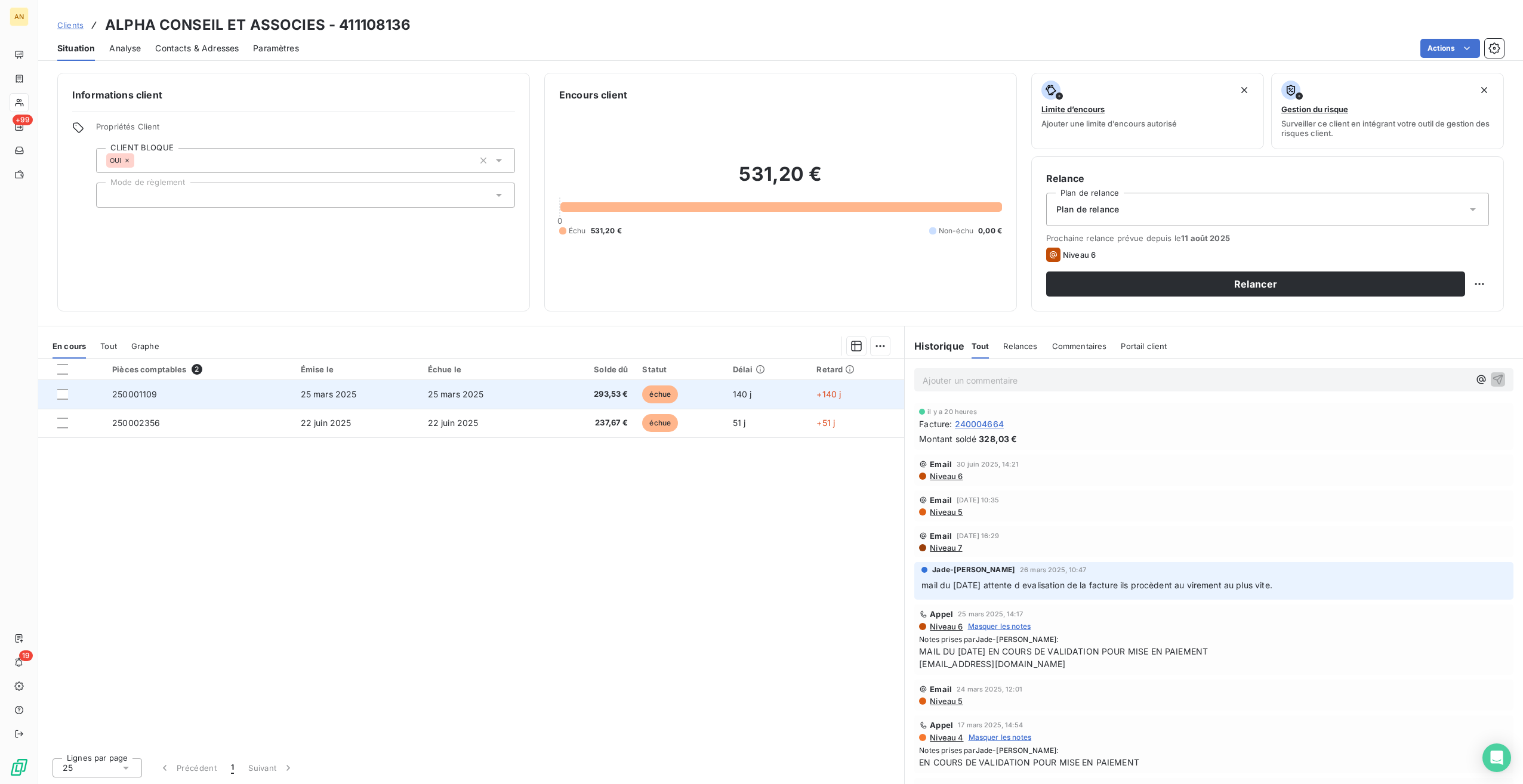
click at [152, 396] on span "250001109" at bounding box center [135, 394] width 45 height 10
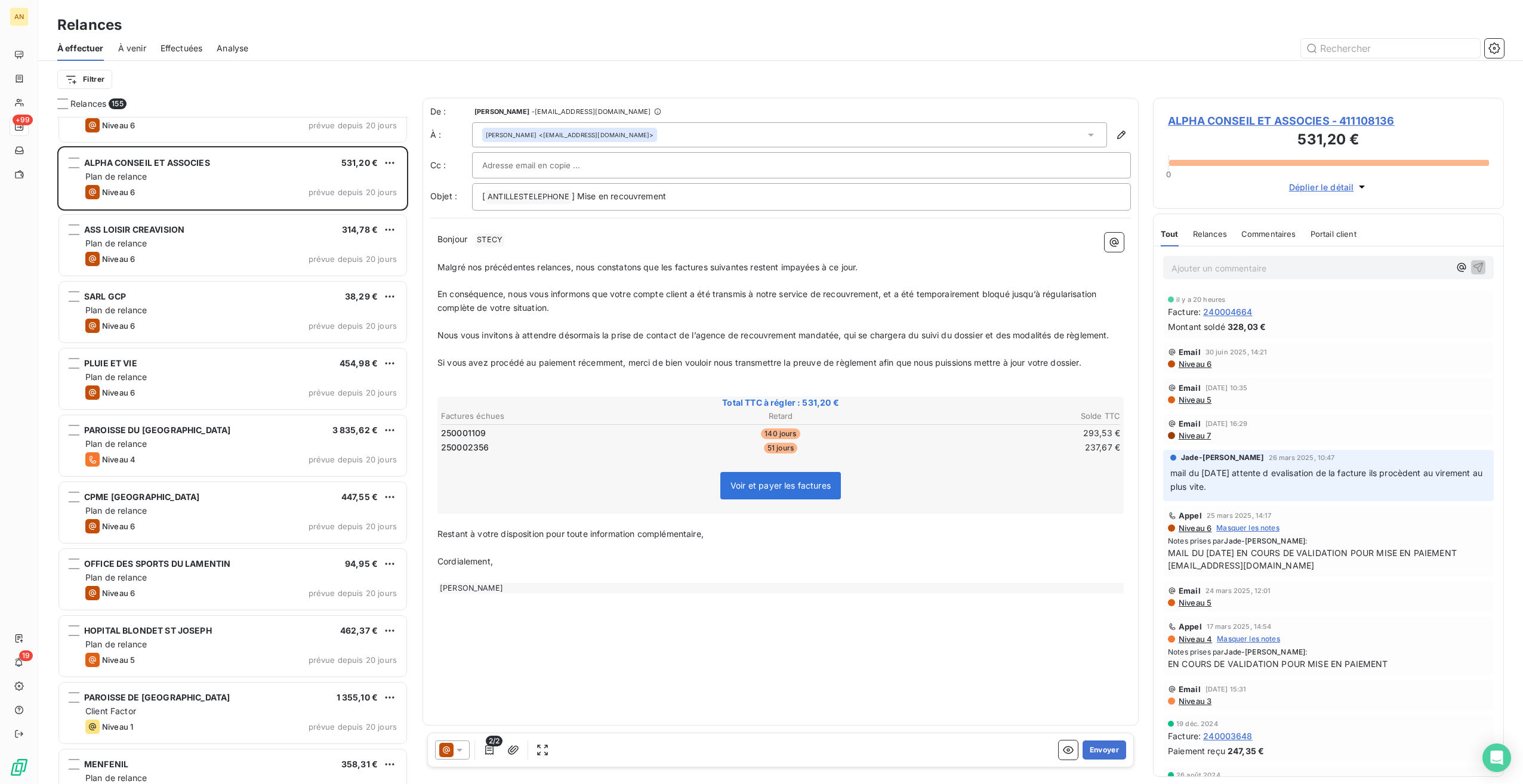
scroll to position [5250, 0]
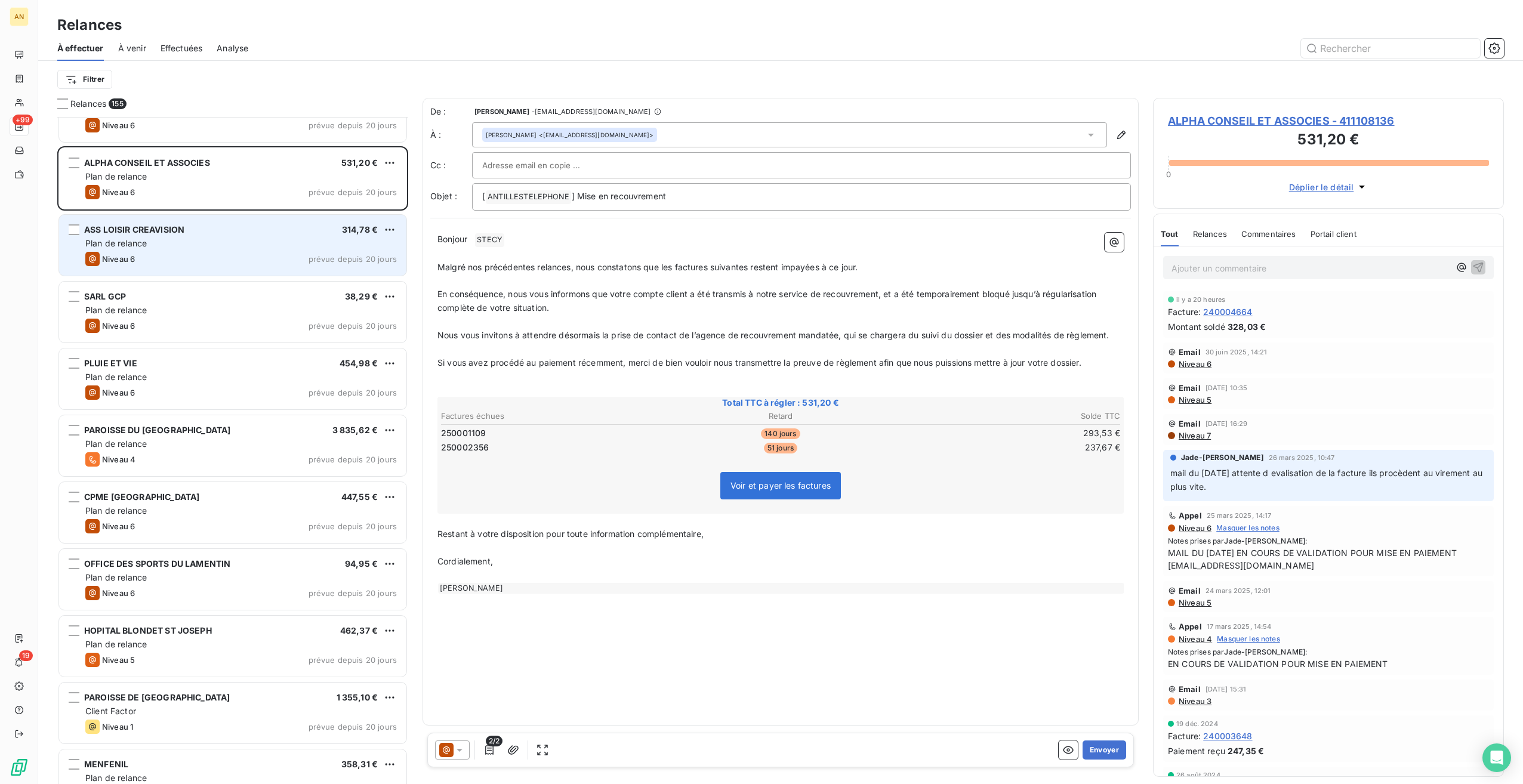
click at [186, 258] on div "Niveau 6 prévue depuis 20 jours" at bounding box center [241, 259] width 312 height 14
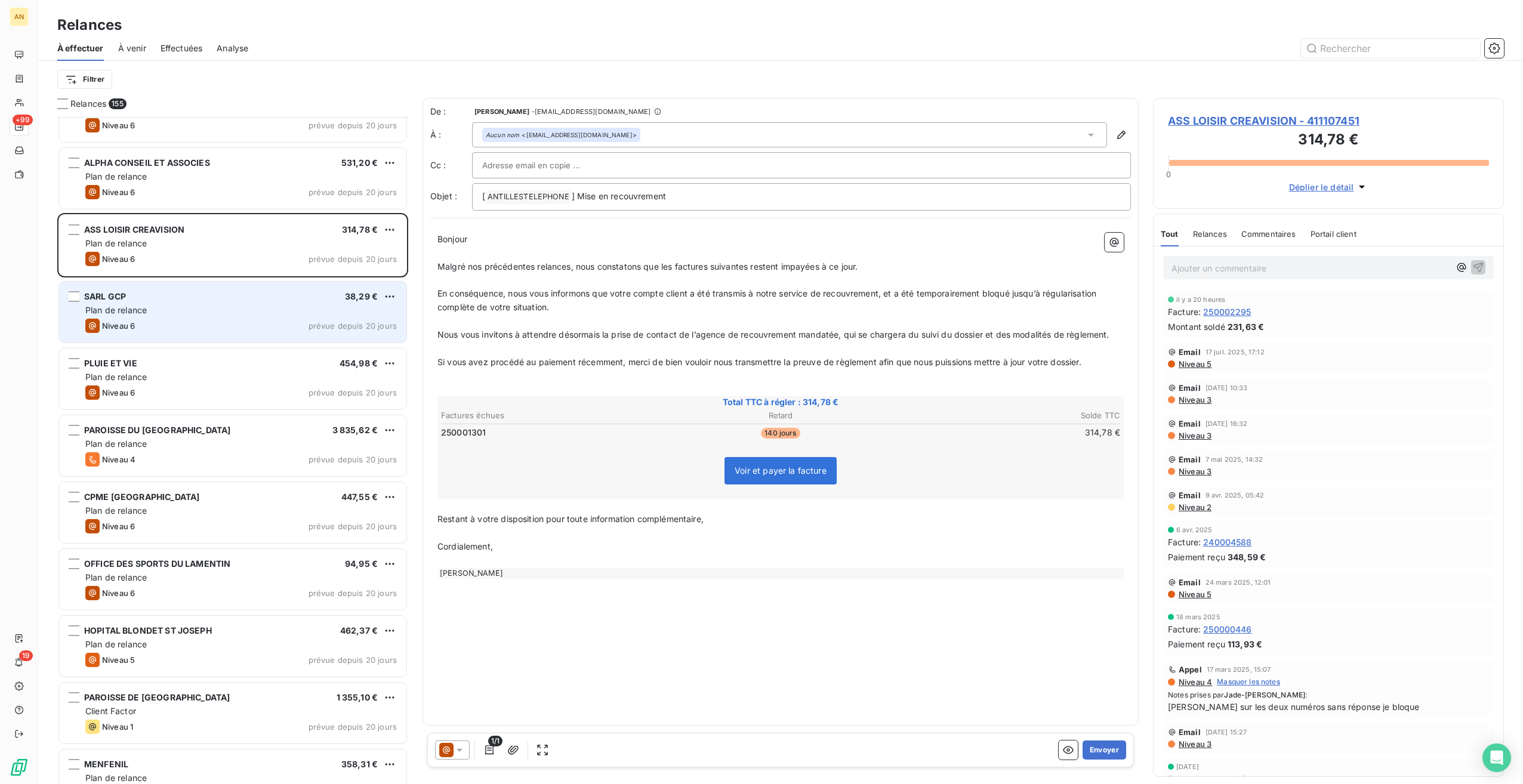
click at [178, 325] on div "Niveau 6 prévue depuis 20 jours" at bounding box center [241, 326] width 312 height 14
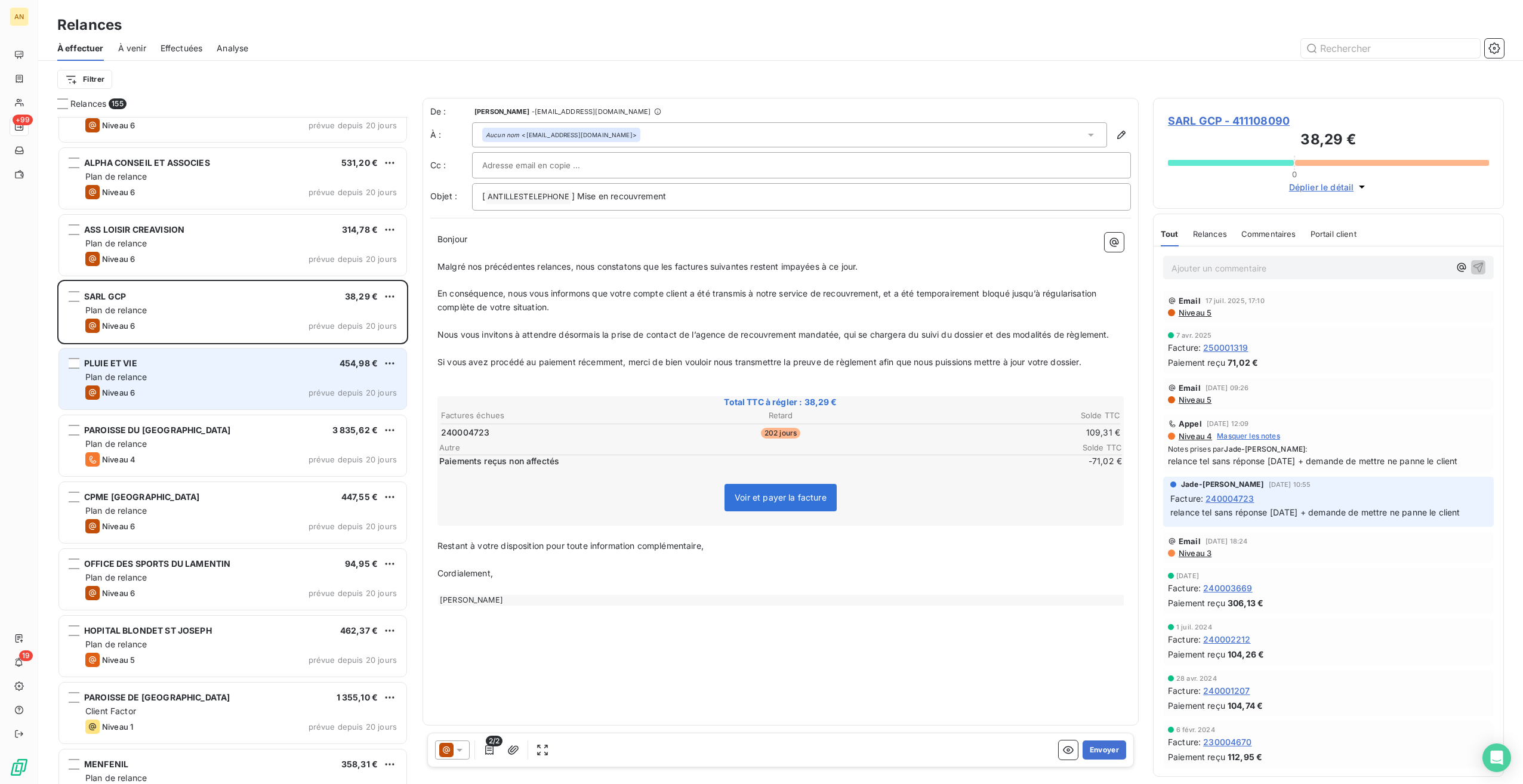
click at [191, 383] on div "PLUIE ET VIE 454,98 € Plan de relance Niveau 6 prévue depuis 20 jours" at bounding box center [233, 379] width 347 height 61
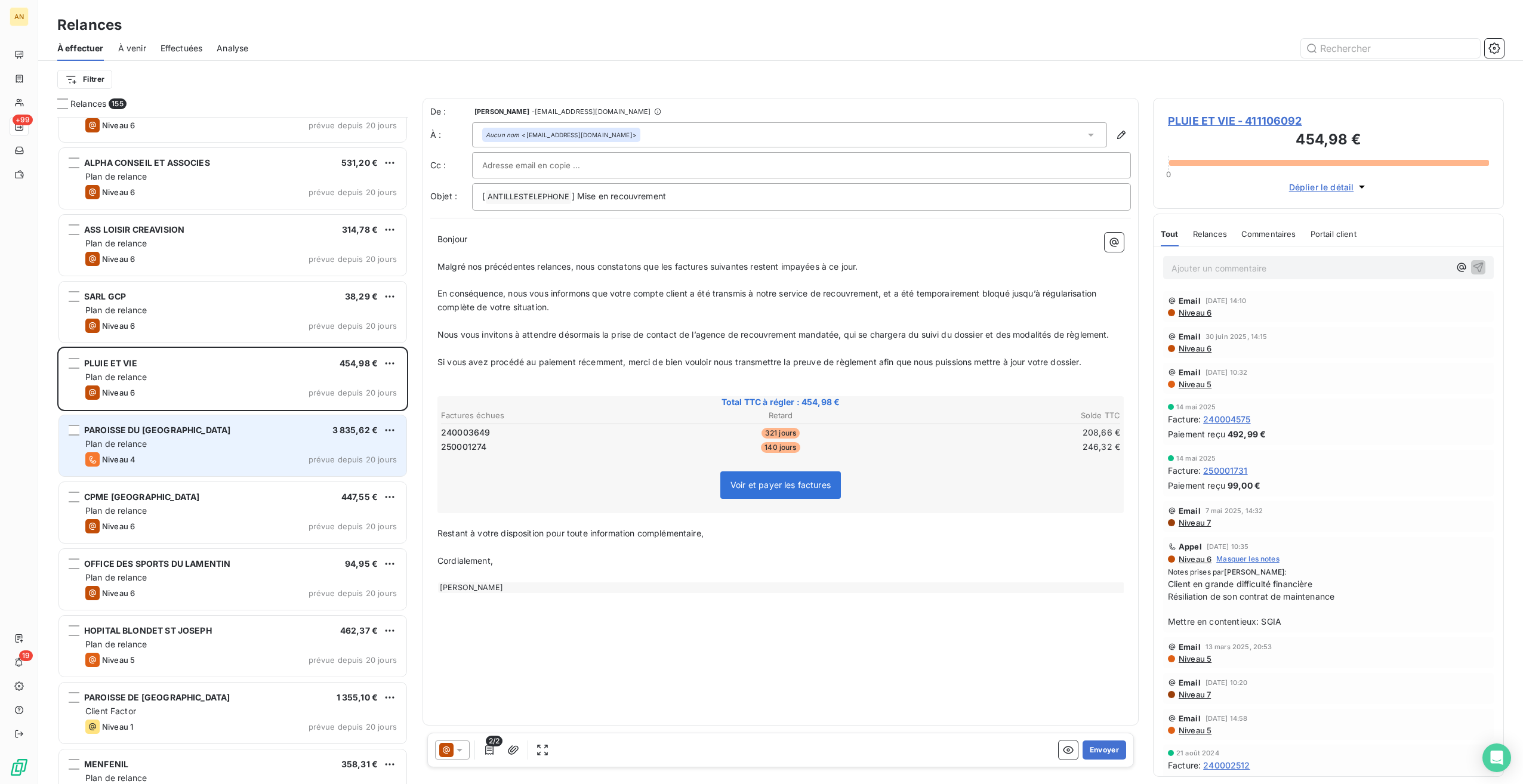
click at [195, 453] on div "Niveau 4 prévue depuis 20 jours" at bounding box center [241, 459] width 312 height 14
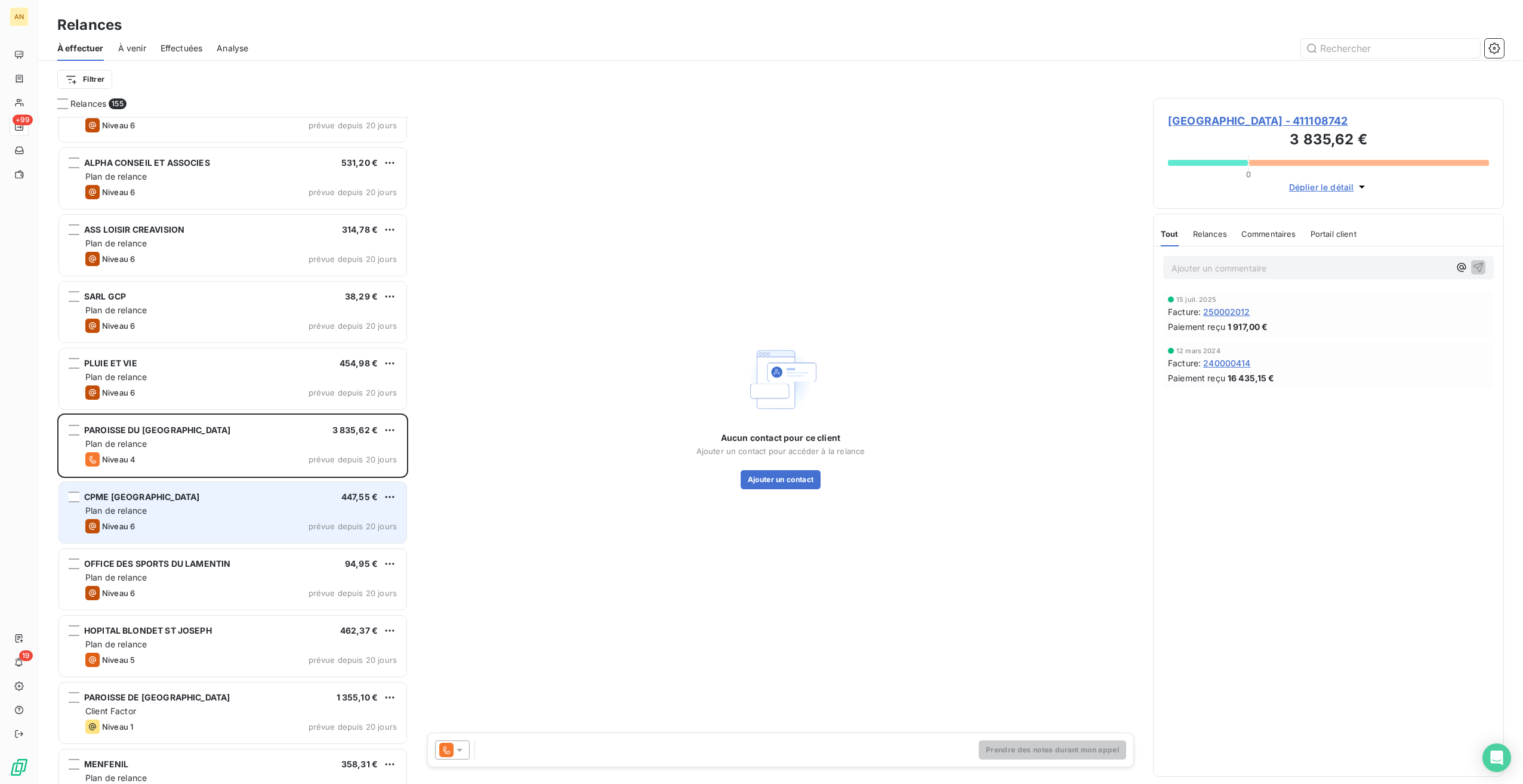
click at [201, 533] on div "Niveau 6 prévue depuis 20 jours" at bounding box center [241, 526] width 312 height 14
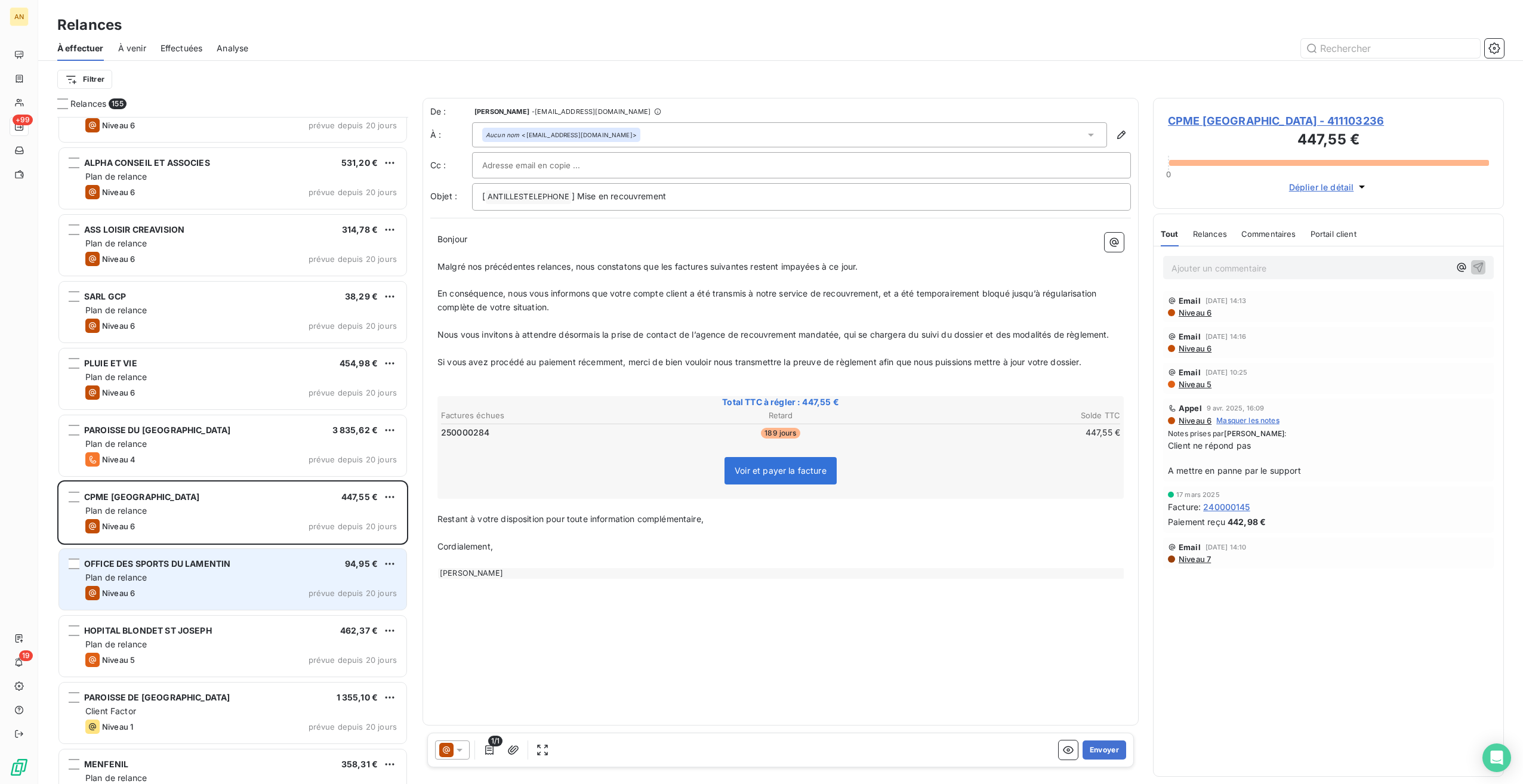
click at [173, 600] on div "OFFICE DES SPORTS DU LAMENTIN 94,95 € Plan de relance Niveau 6 prévue depuis 20…" at bounding box center [233, 579] width 347 height 61
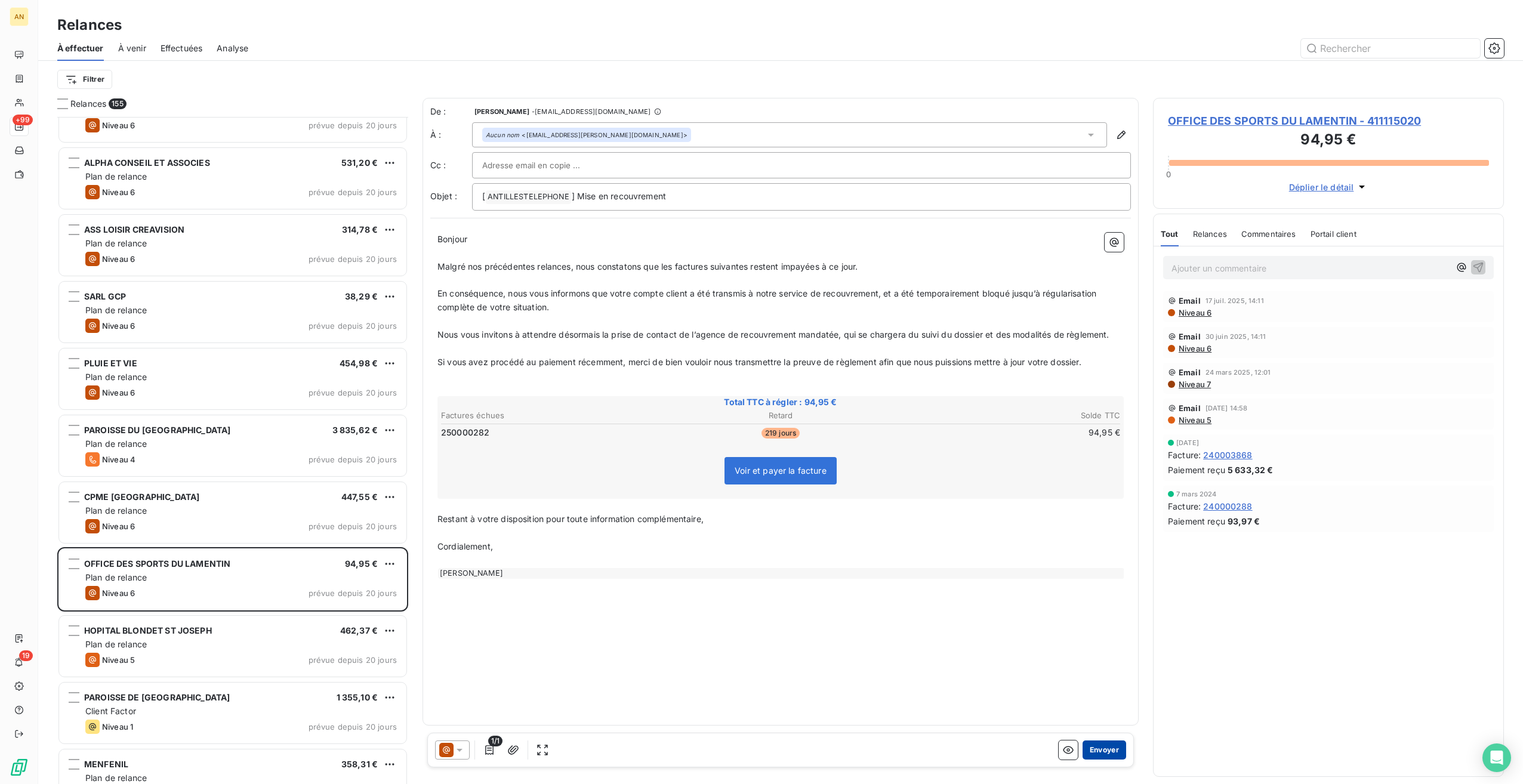
click at [1103, 752] on button "Envoyer" at bounding box center [1104, 750] width 43 height 19
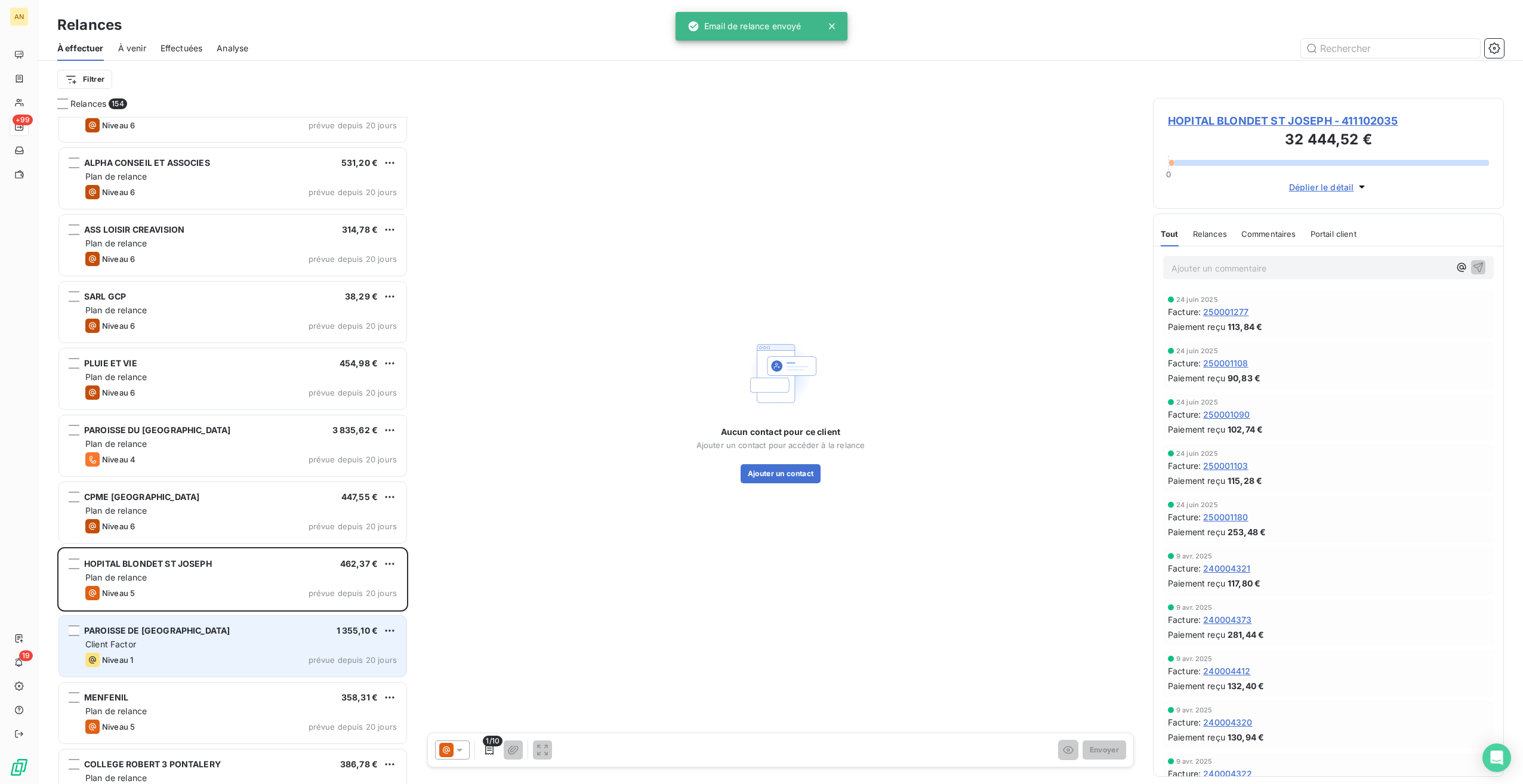
click at [215, 648] on div "Client Factor" at bounding box center [241, 644] width 312 height 12
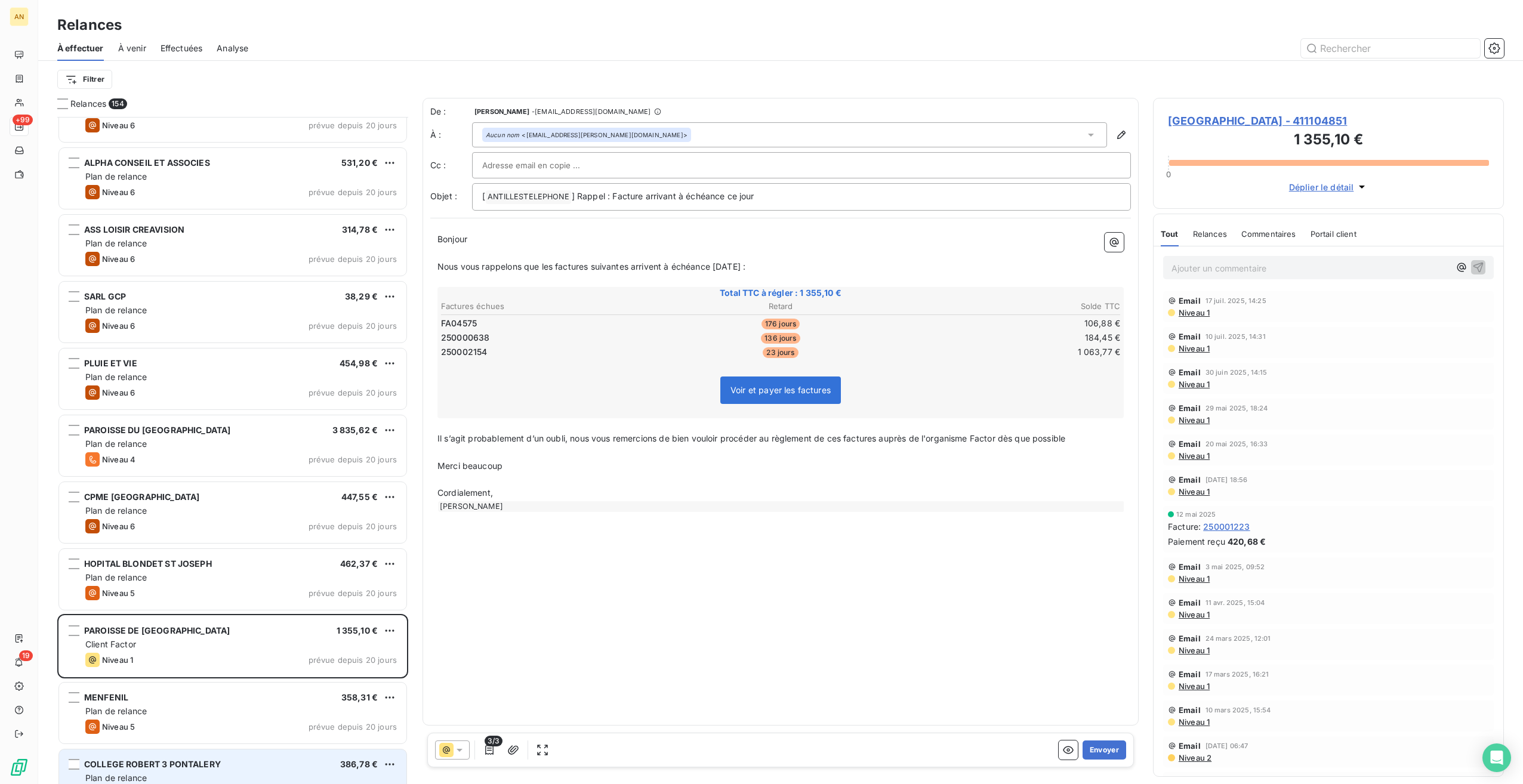
click at [203, 764] on span "COLLEGE ROBERT 3 PONTALERY" at bounding box center [153, 764] width 137 height 10
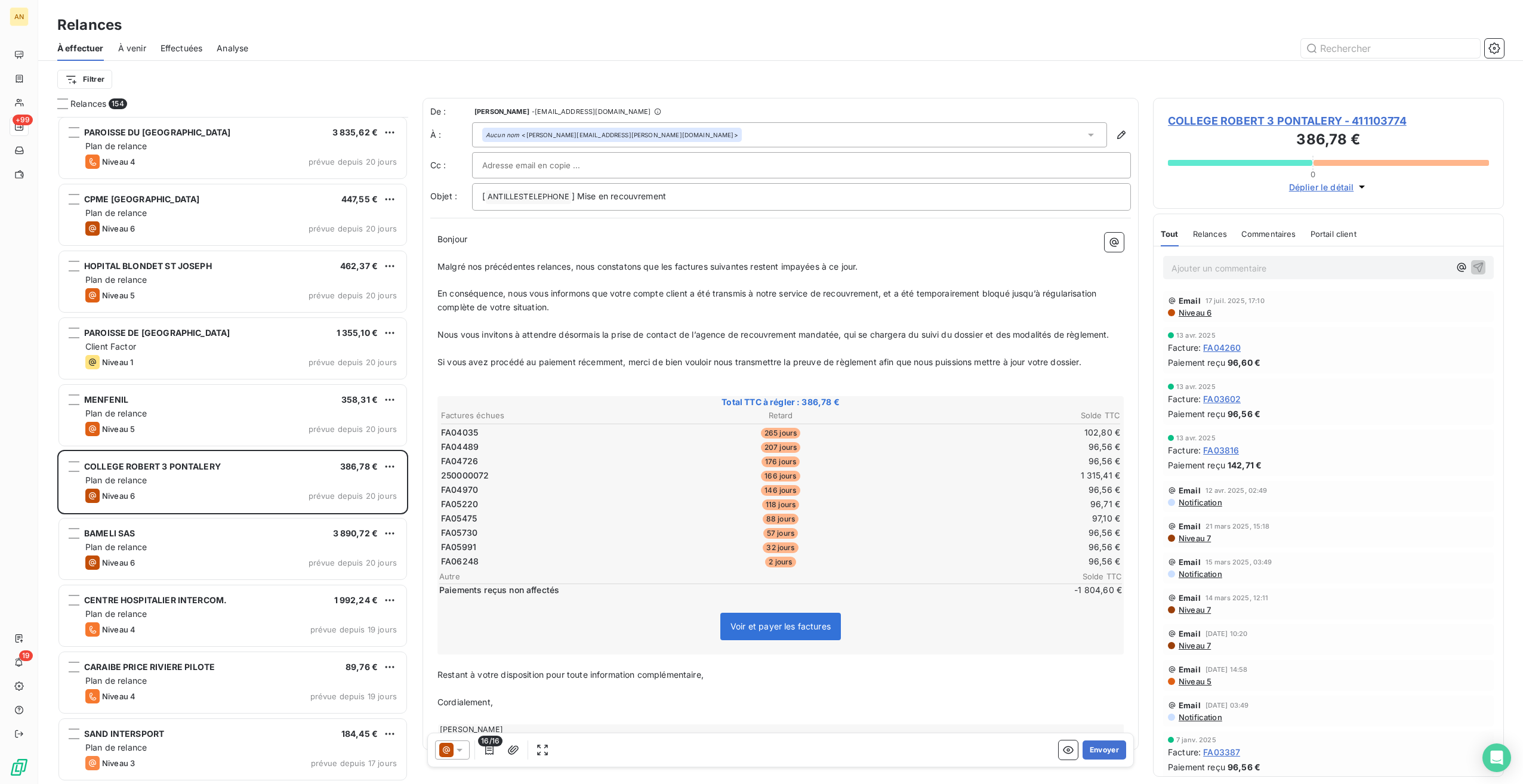
scroll to position [5548, 0]
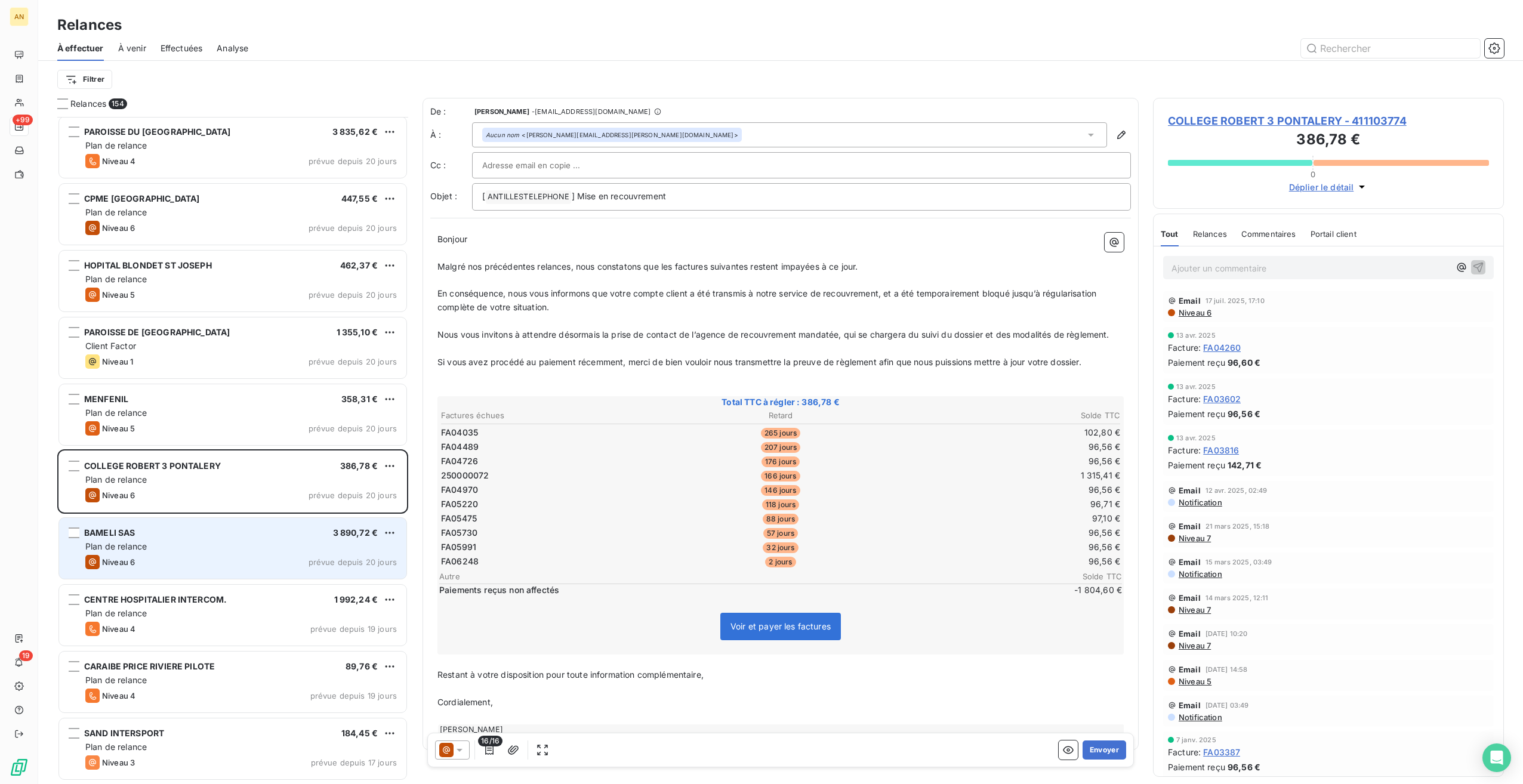
click at [154, 562] on div "Niveau 6 prévue depuis 20 jours" at bounding box center [241, 562] width 312 height 14
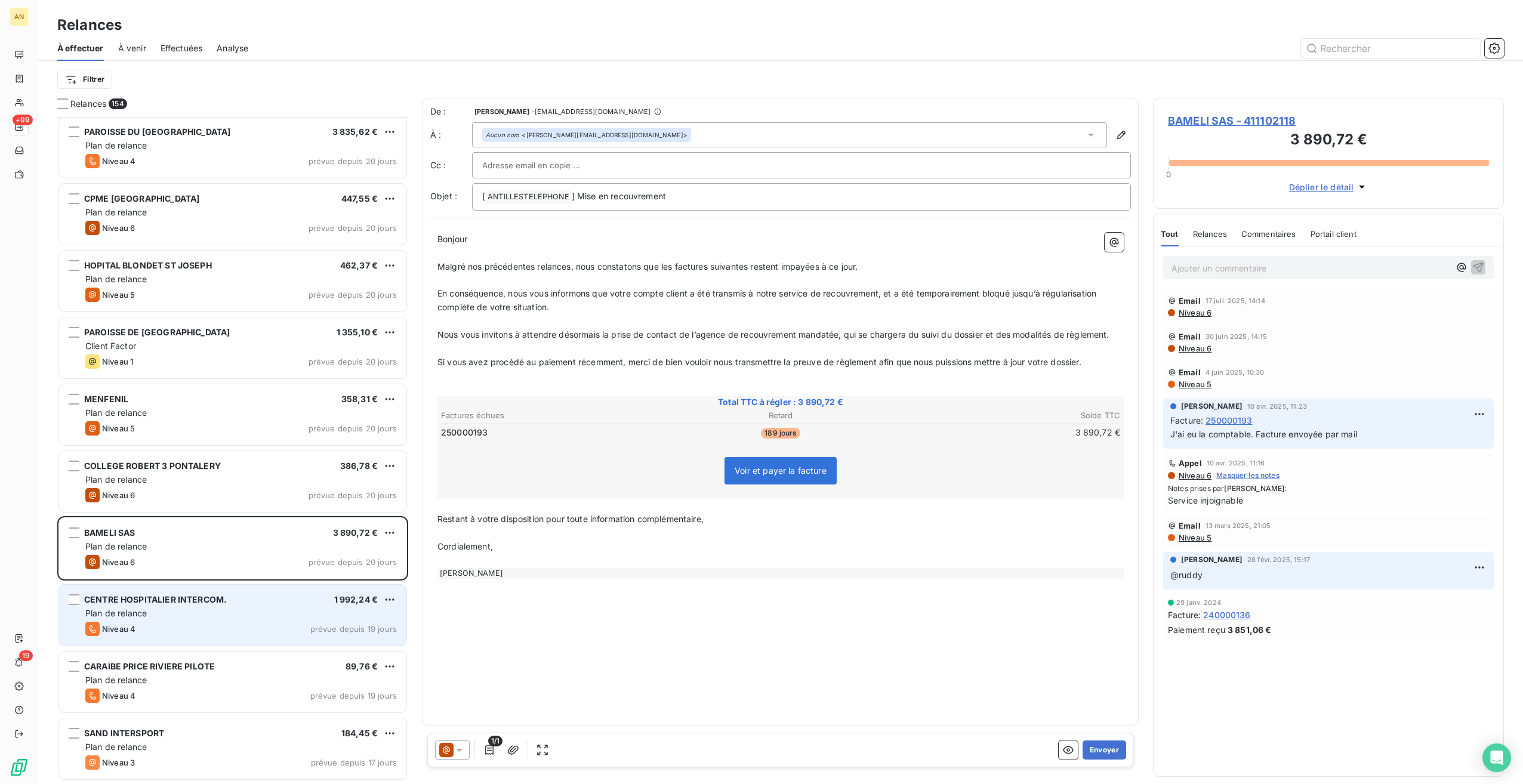
click at [190, 614] on div "Plan de relance" at bounding box center [241, 613] width 312 height 12
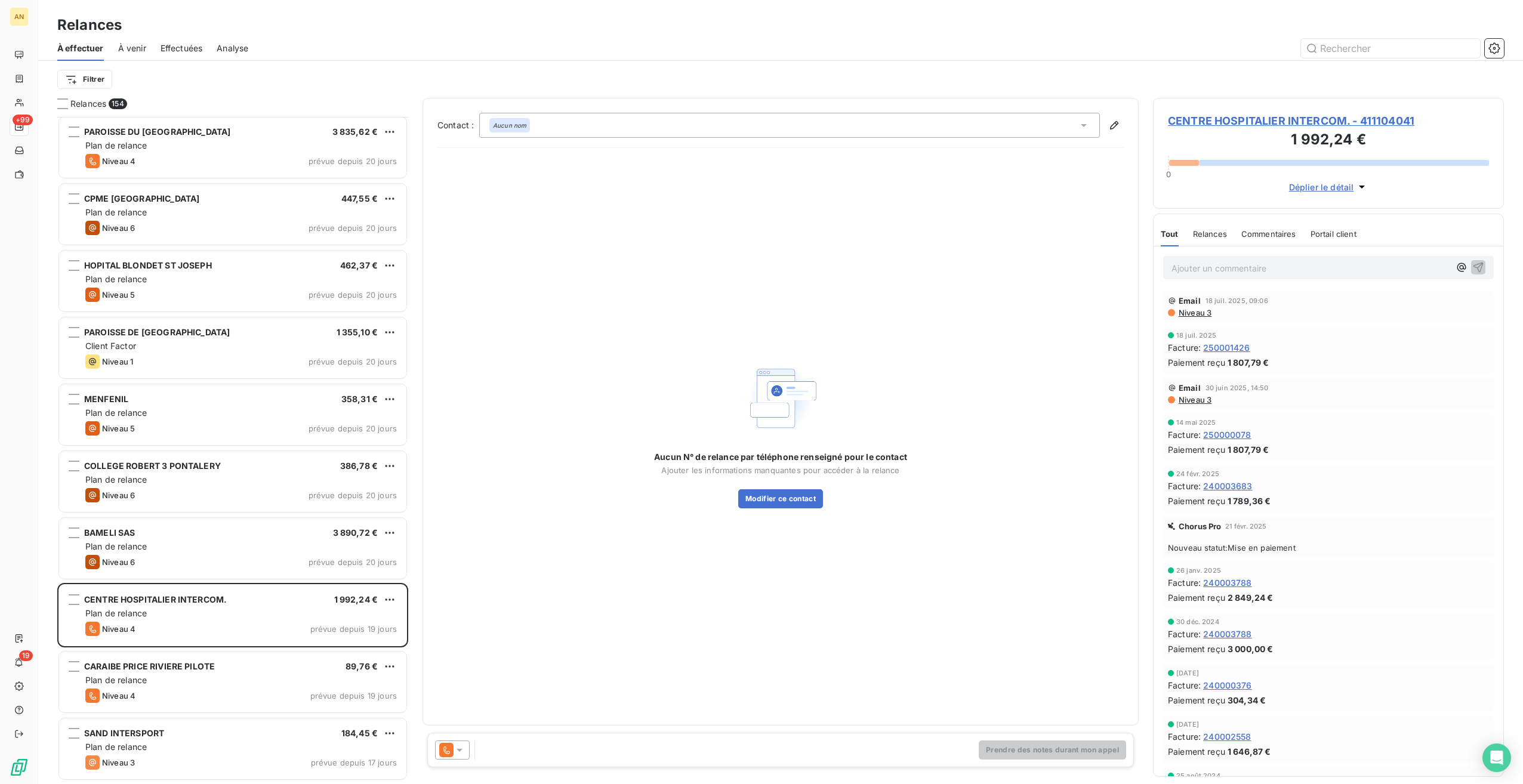
click at [1210, 118] on span "CENTRE HOSPITALIER INTERCOM. - 411104041" at bounding box center [1329, 120] width 321 height 16
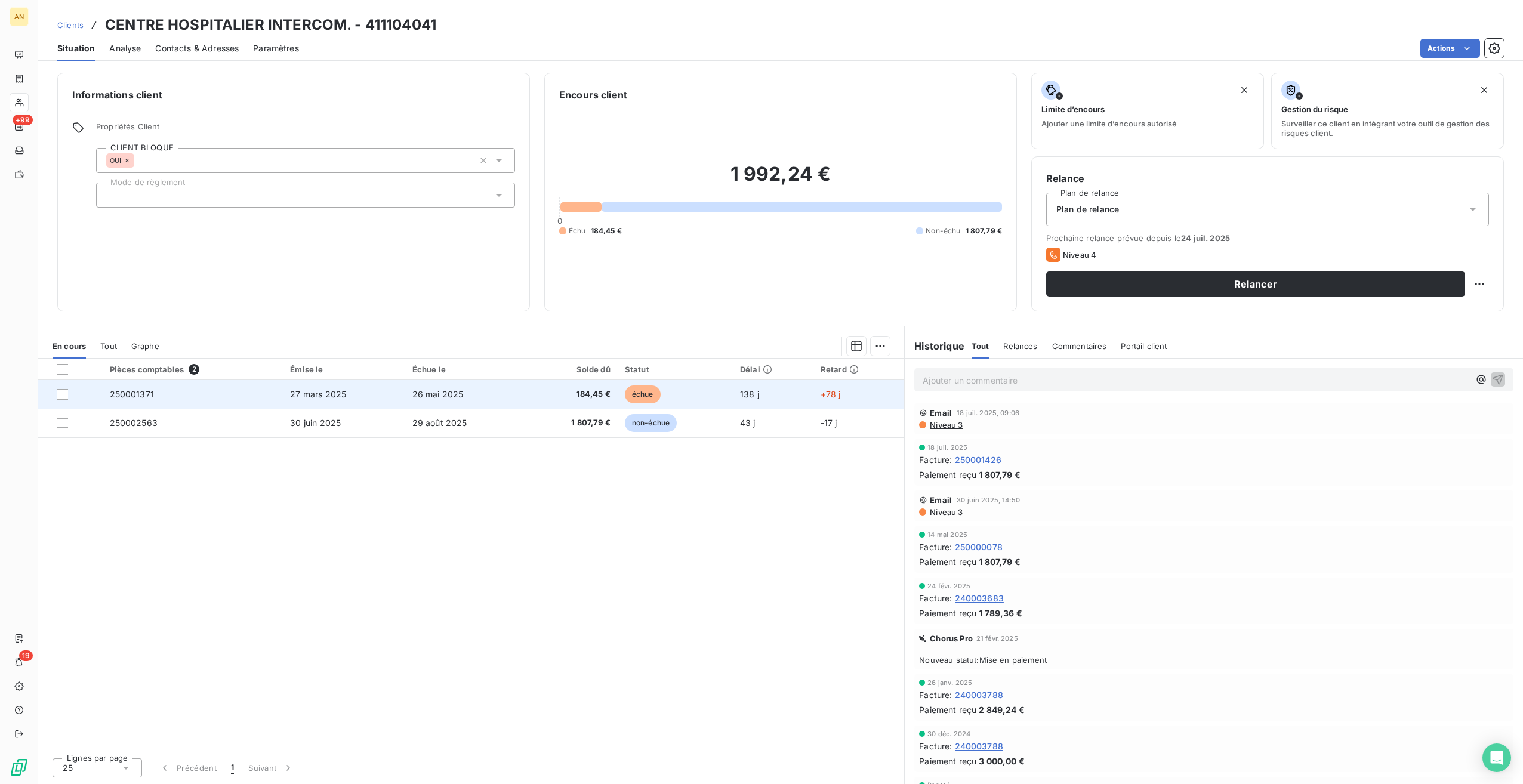
click at [479, 393] on td "26 mai 2025" at bounding box center [465, 394] width 120 height 29
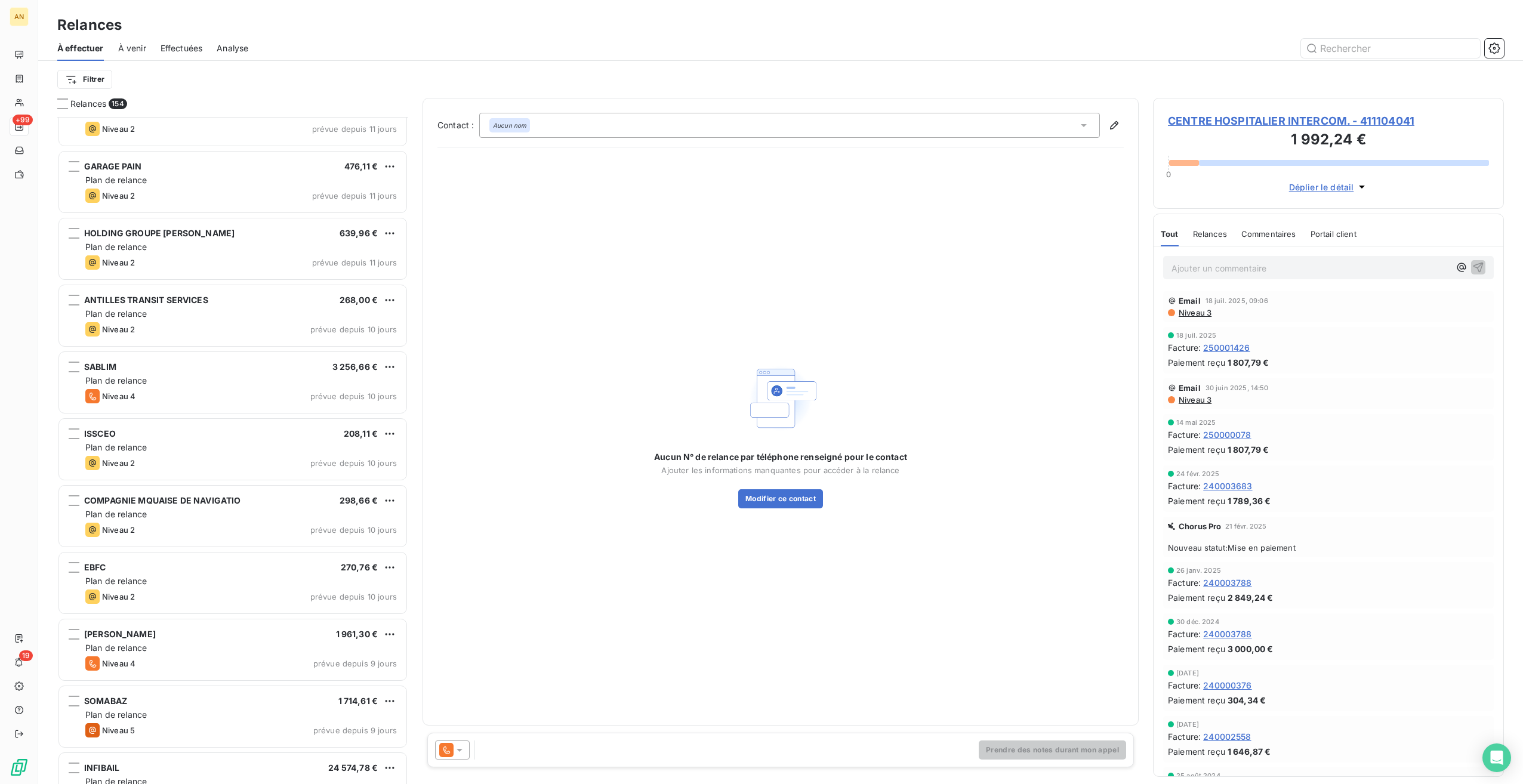
scroll to position [7518, 0]
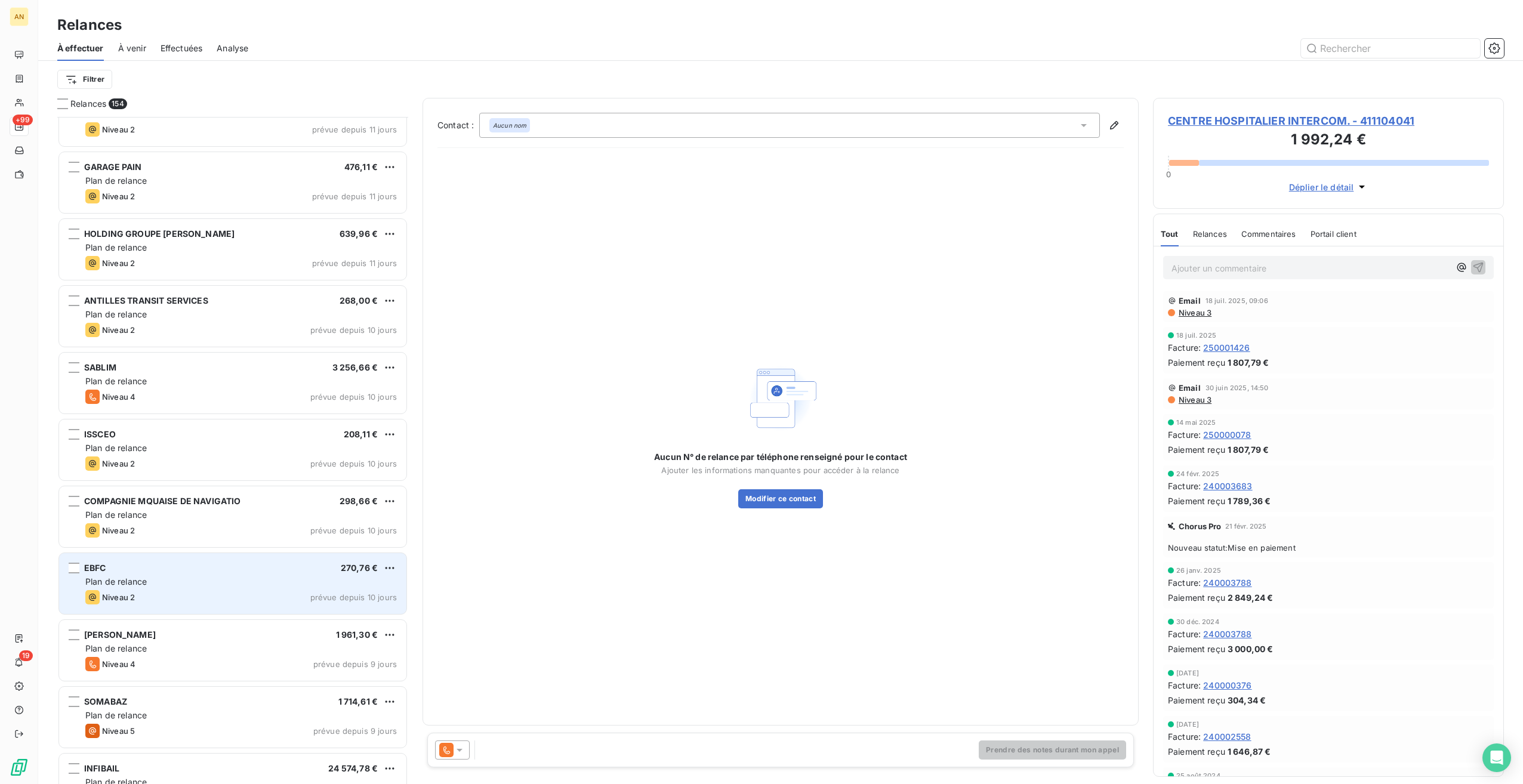
click at [161, 590] on div "Niveau 2 prévue depuis 10 jours" at bounding box center [241, 598] width 312 height 14
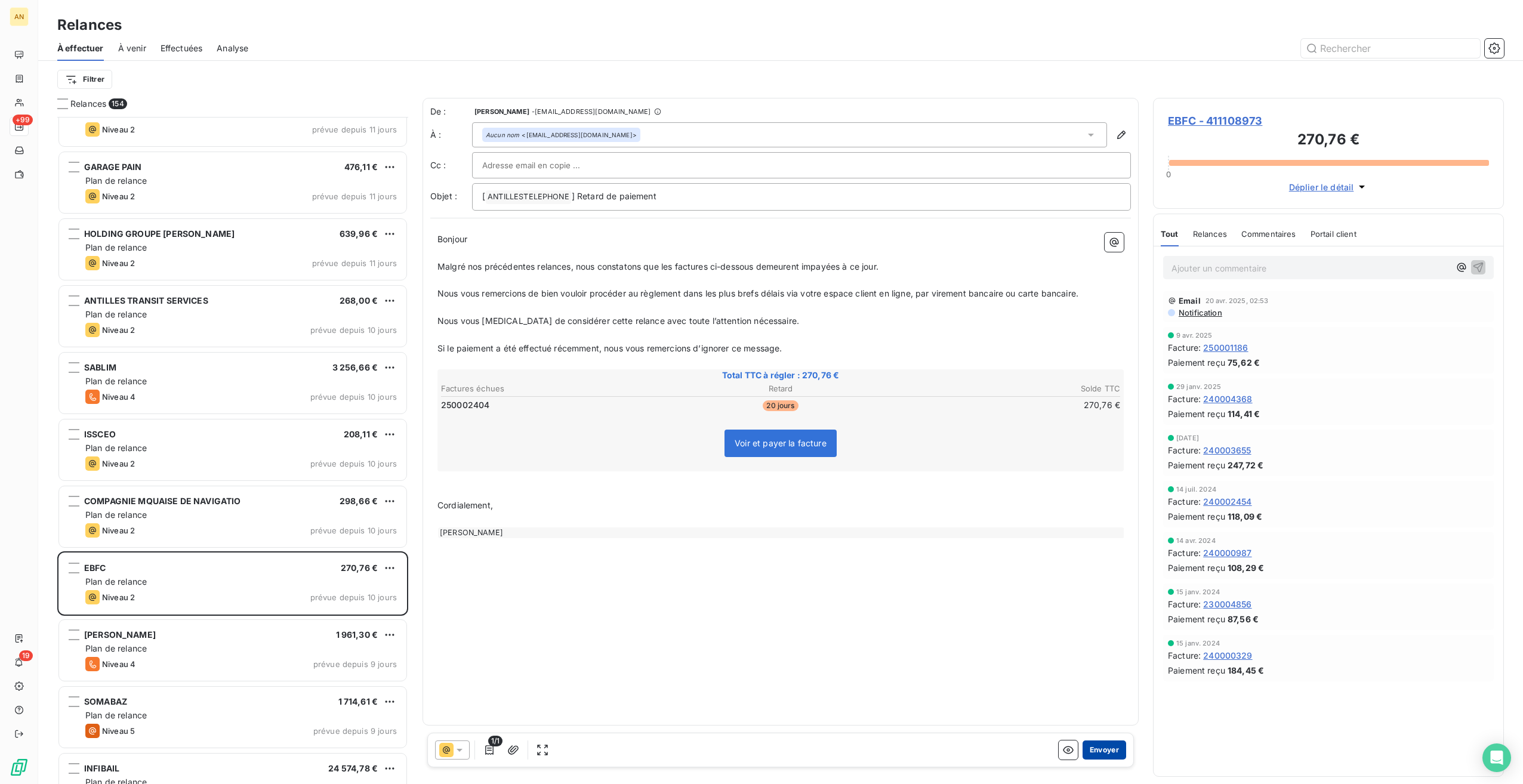
click at [1109, 750] on button "Envoyer" at bounding box center [1104, 750] width 43 height 19
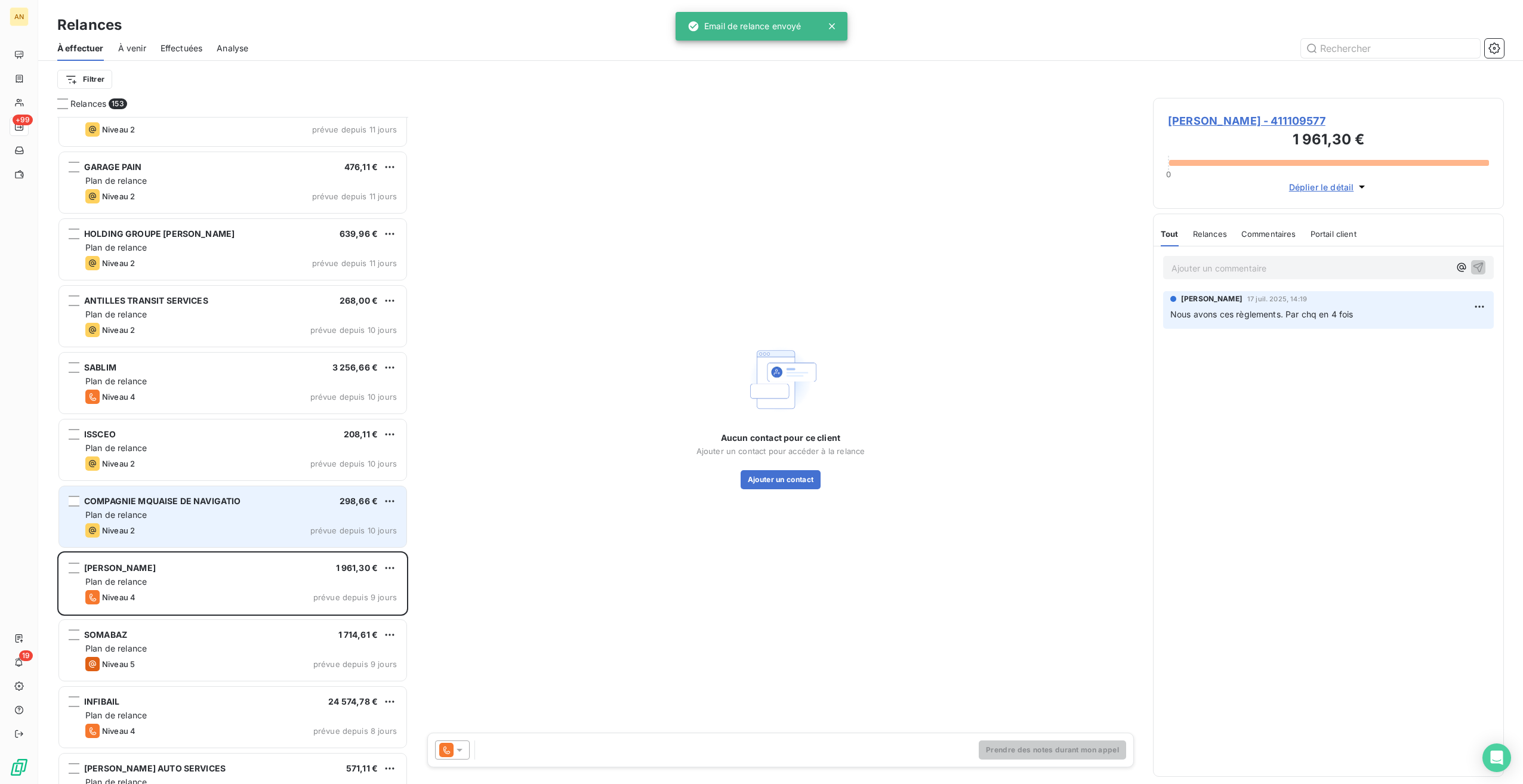
click at [277, 517] on div "Plan de relance" at bounding box center [241, 515] width 312 height 12
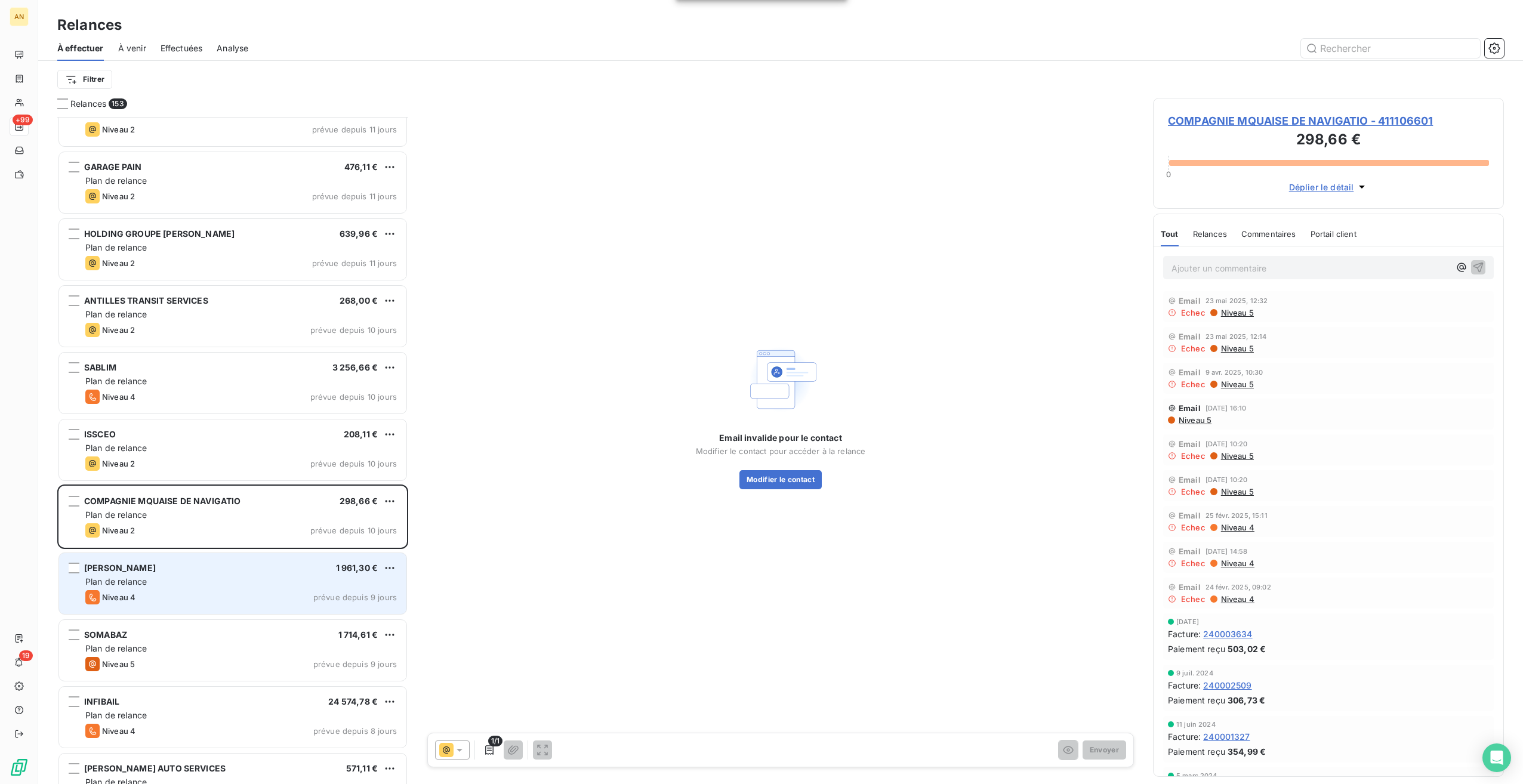
click at [184, 576] on div "Plan de relance" at bounding box center [241, 582] width 312 height 12
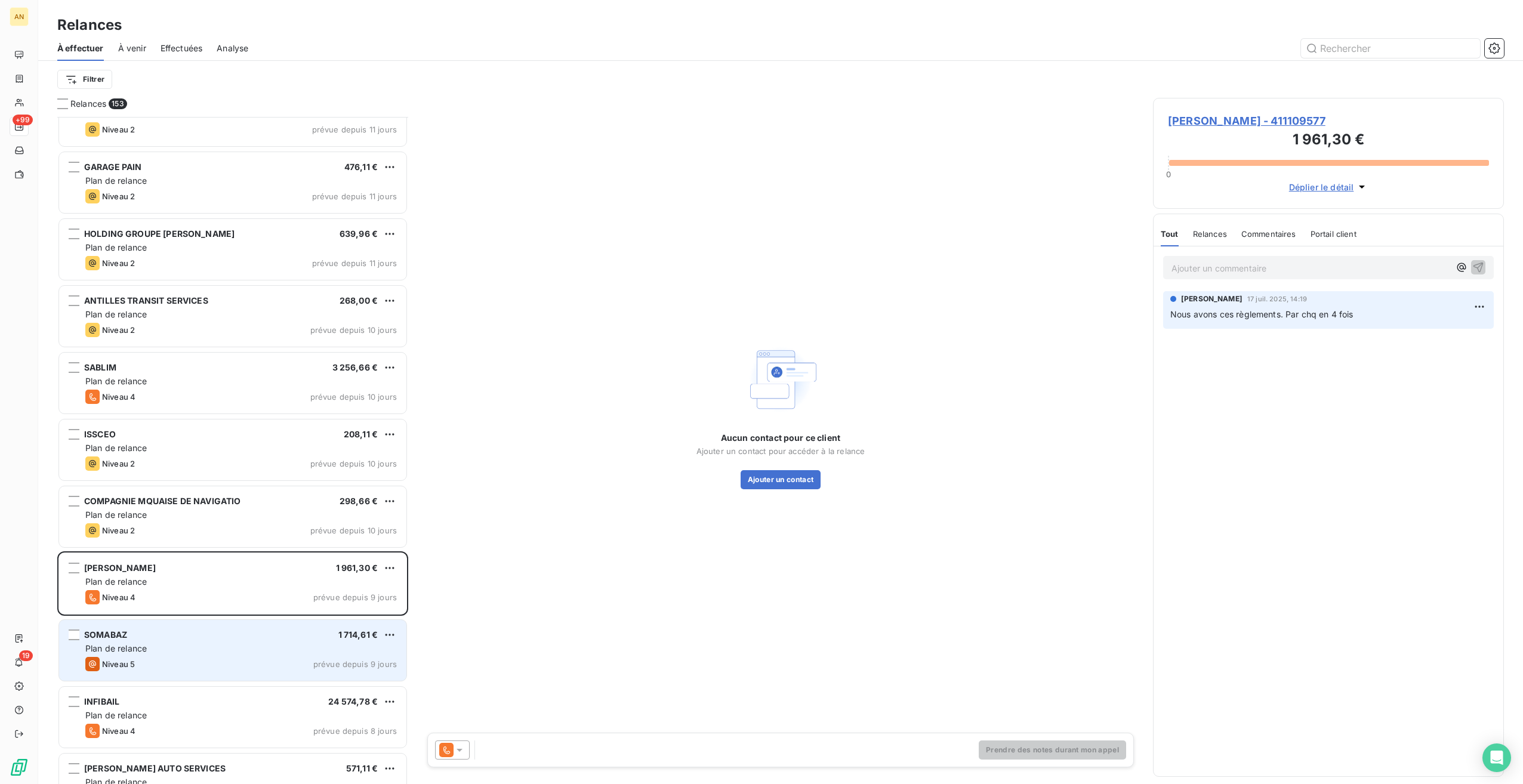
click at [165, 643] on div "Plan de relance" at bounding box center [241, 648] width 312 height 12
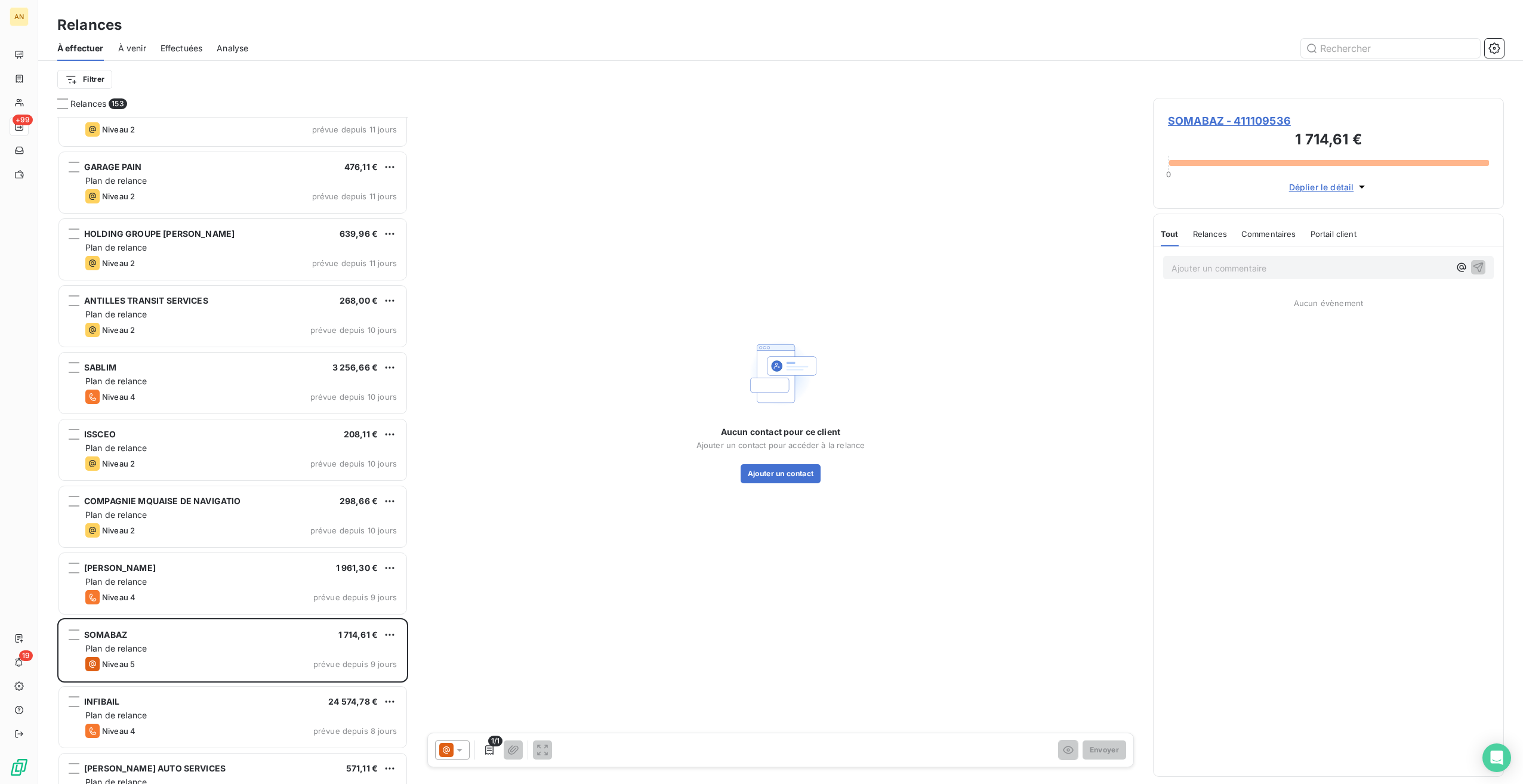
click at [1233, 118] on span "SOMABAZ - 411109536" at bounding box center [1329, 120] width 321 height 16
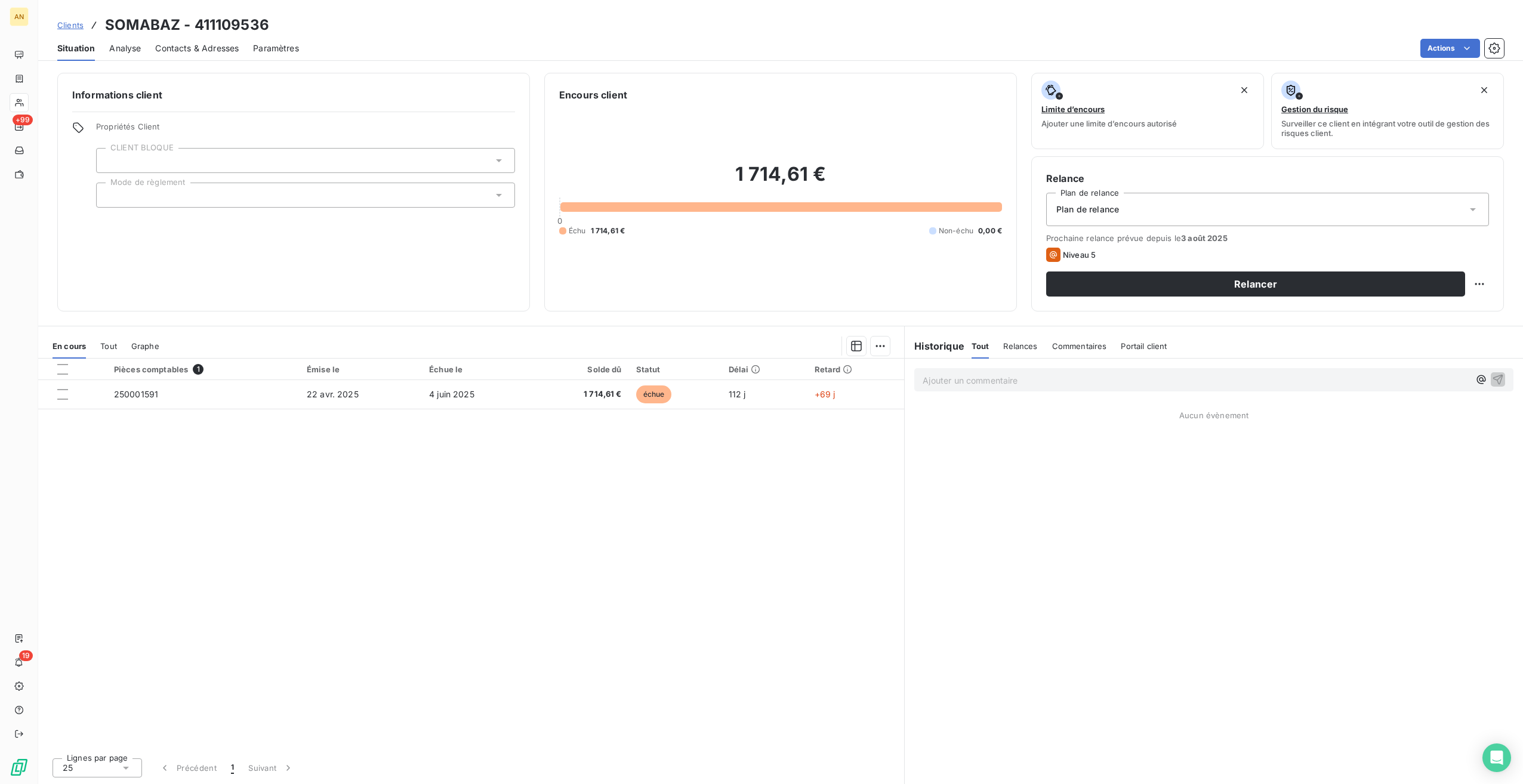
click at [166, 52] on span "Contacts & Adresses" at bounding box center [197, 48] width 84 height 12
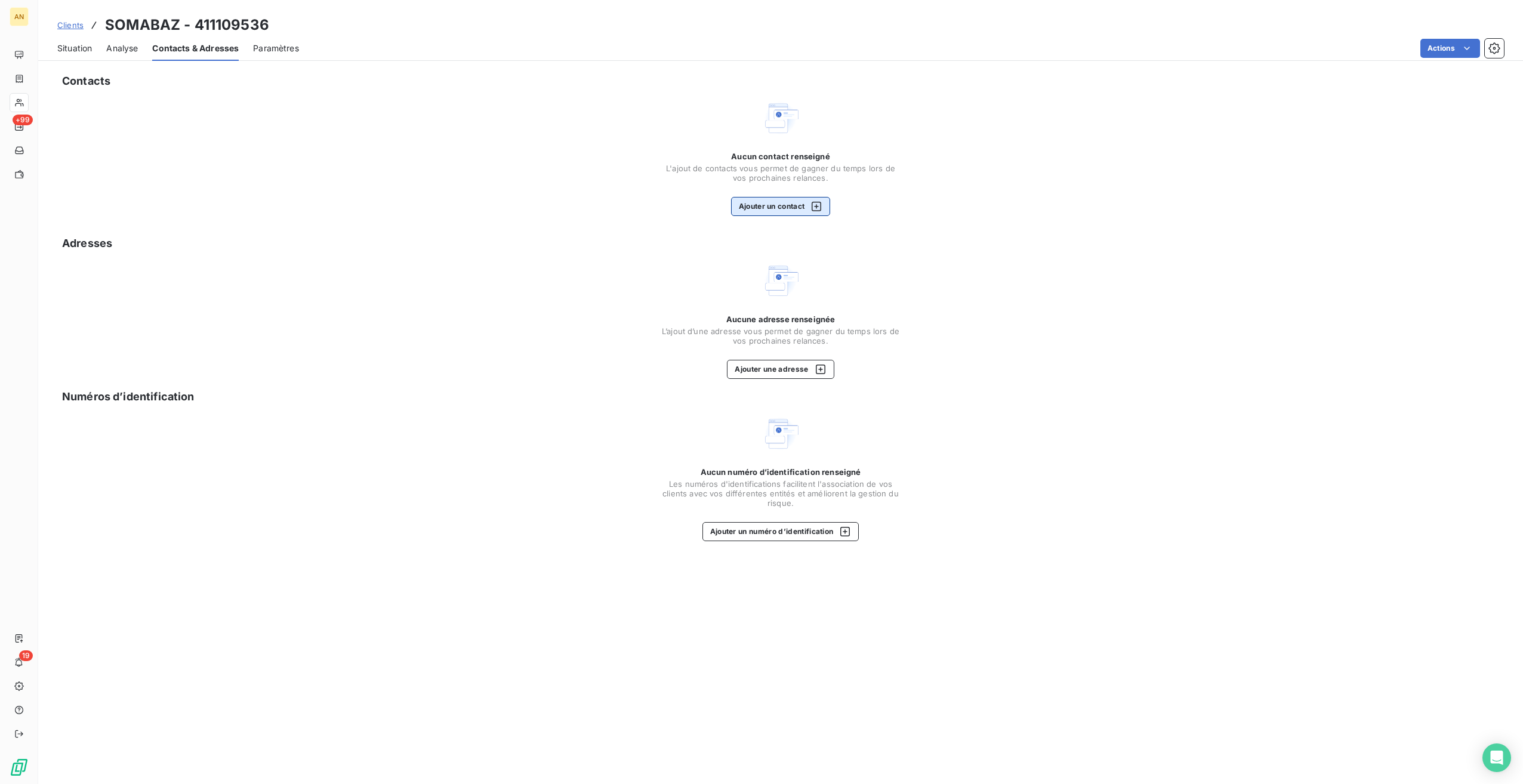
click at [788, 209] on button "Ajouter un contact" at bounding box center [781, 206] width 100 height 19
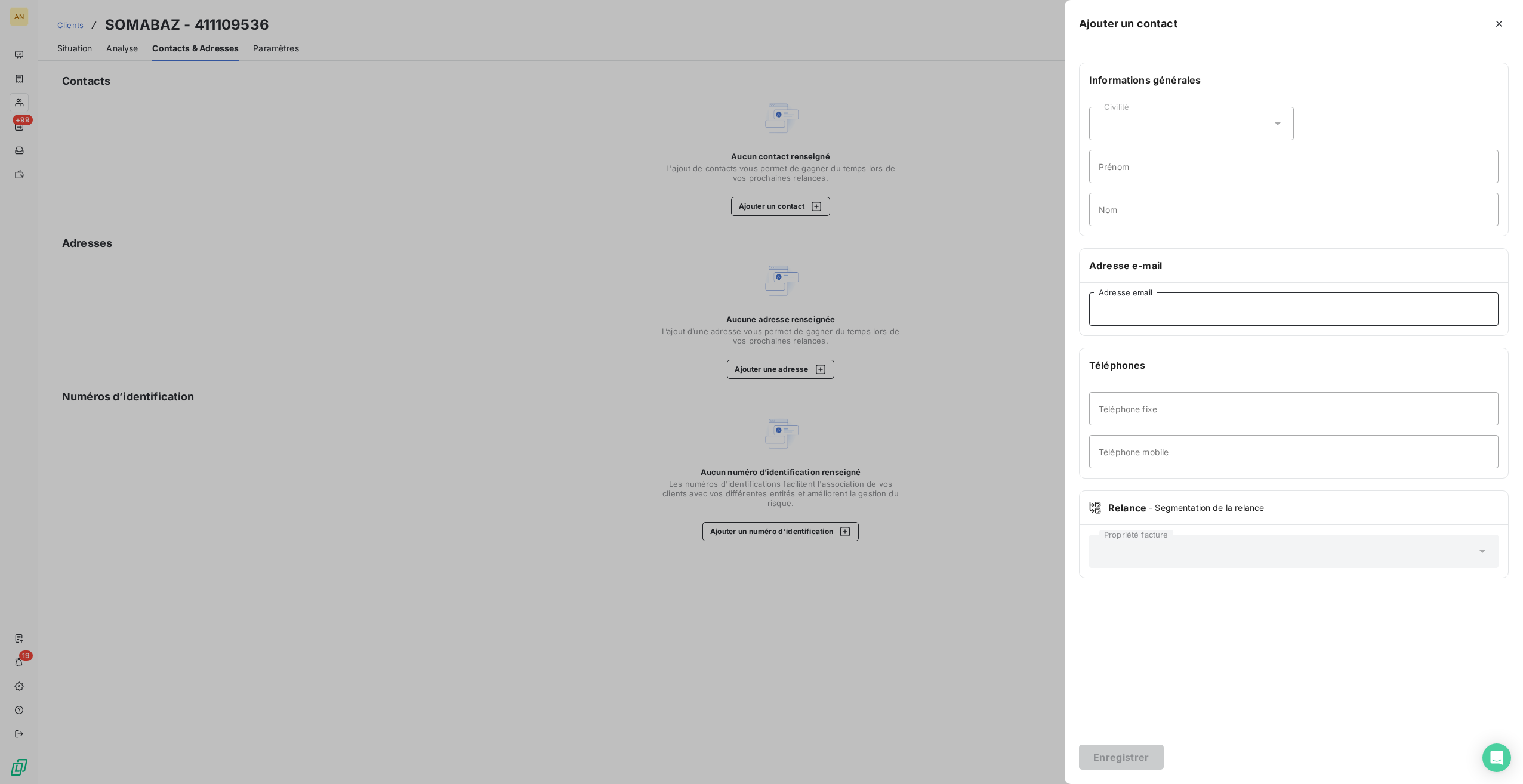
click at [1152, 319] on input "Adresse email" at bounding box center [1294, 309] width 410 height 34
paste input "[EMAIL_ADDRESS][DOMAIN_NAME]"
type input "[EMAIL_ADDRESS][DOMAIN_NAME]"
click at [1124, 757] on button "Enregistrer" at bounding box center [1121, 757] width 84 height 25
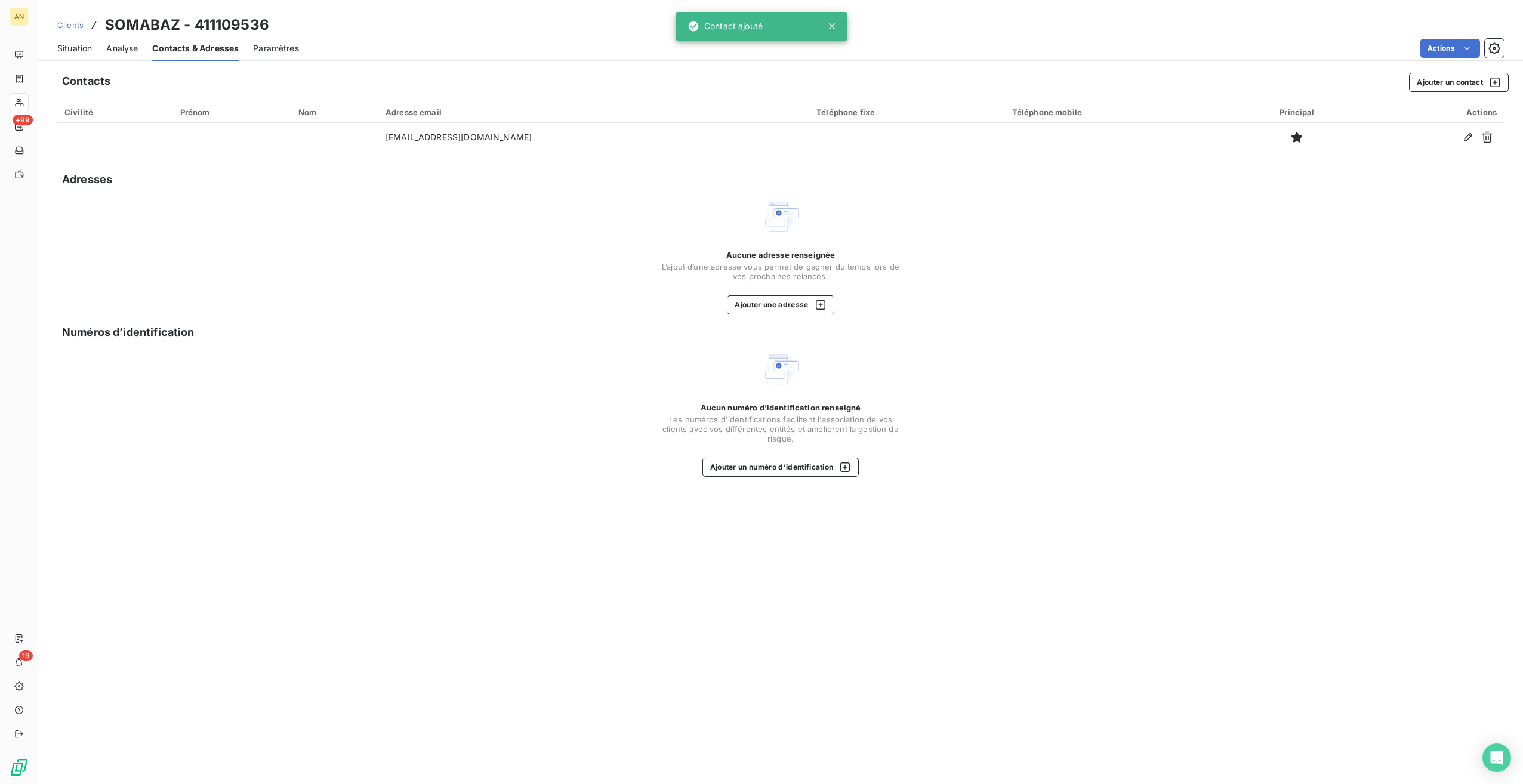
click at [74, 46] on span "Situation" at bounding box center [74, 48] width 35 height 12
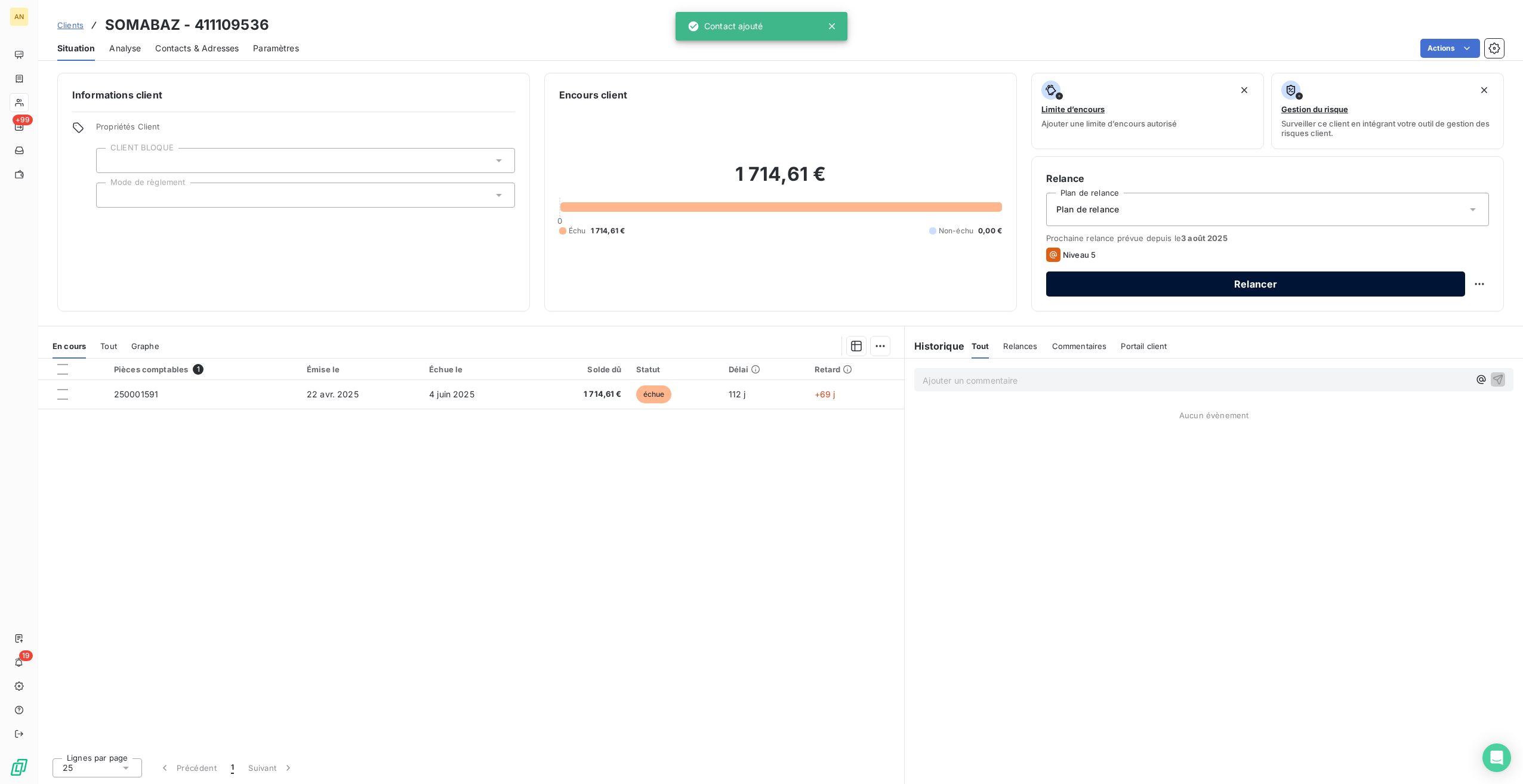
click at [1127, 284] on button "Relancer" at bounding box center [1255, 284] width 419 height 25
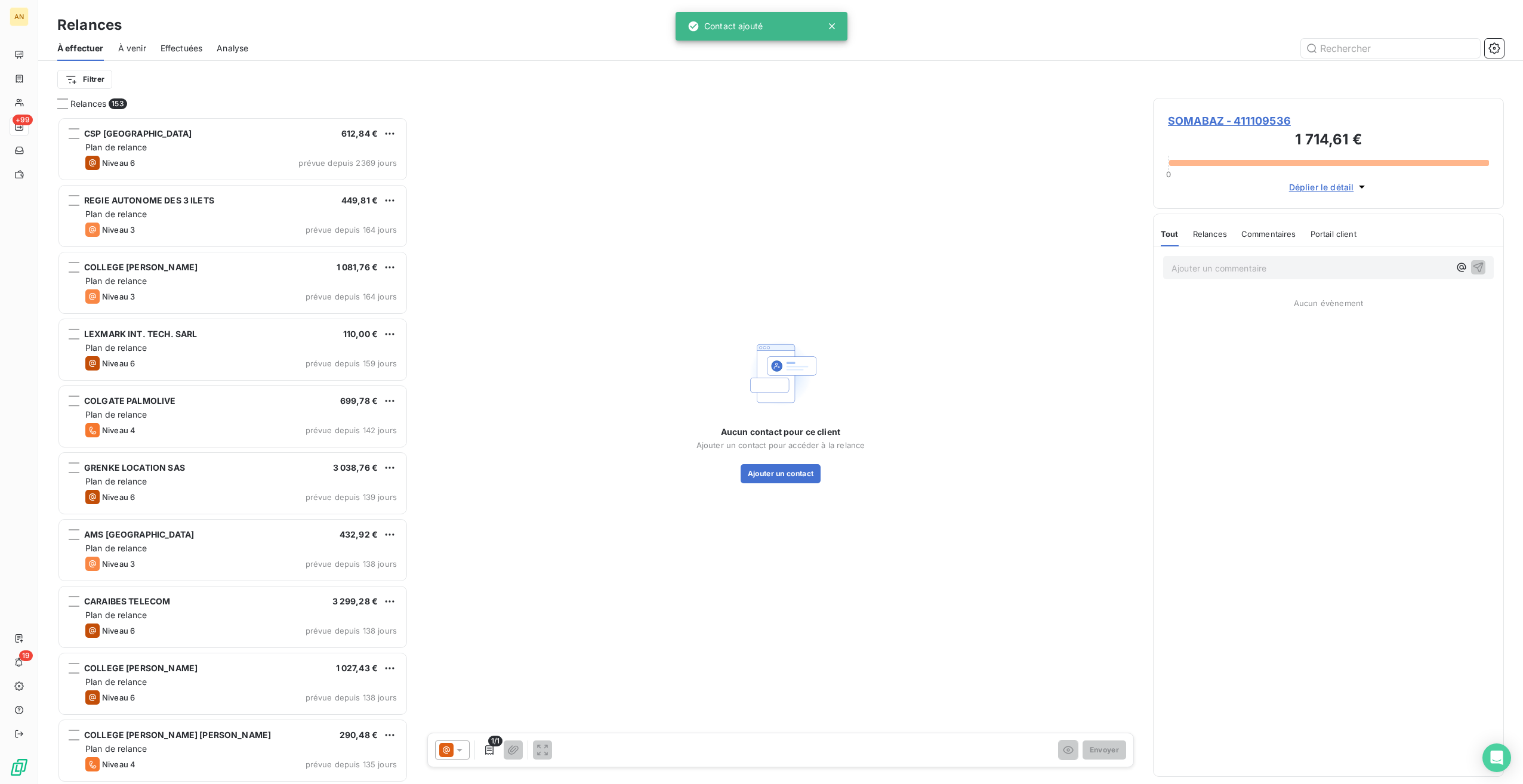
scroll to position [657, 342]
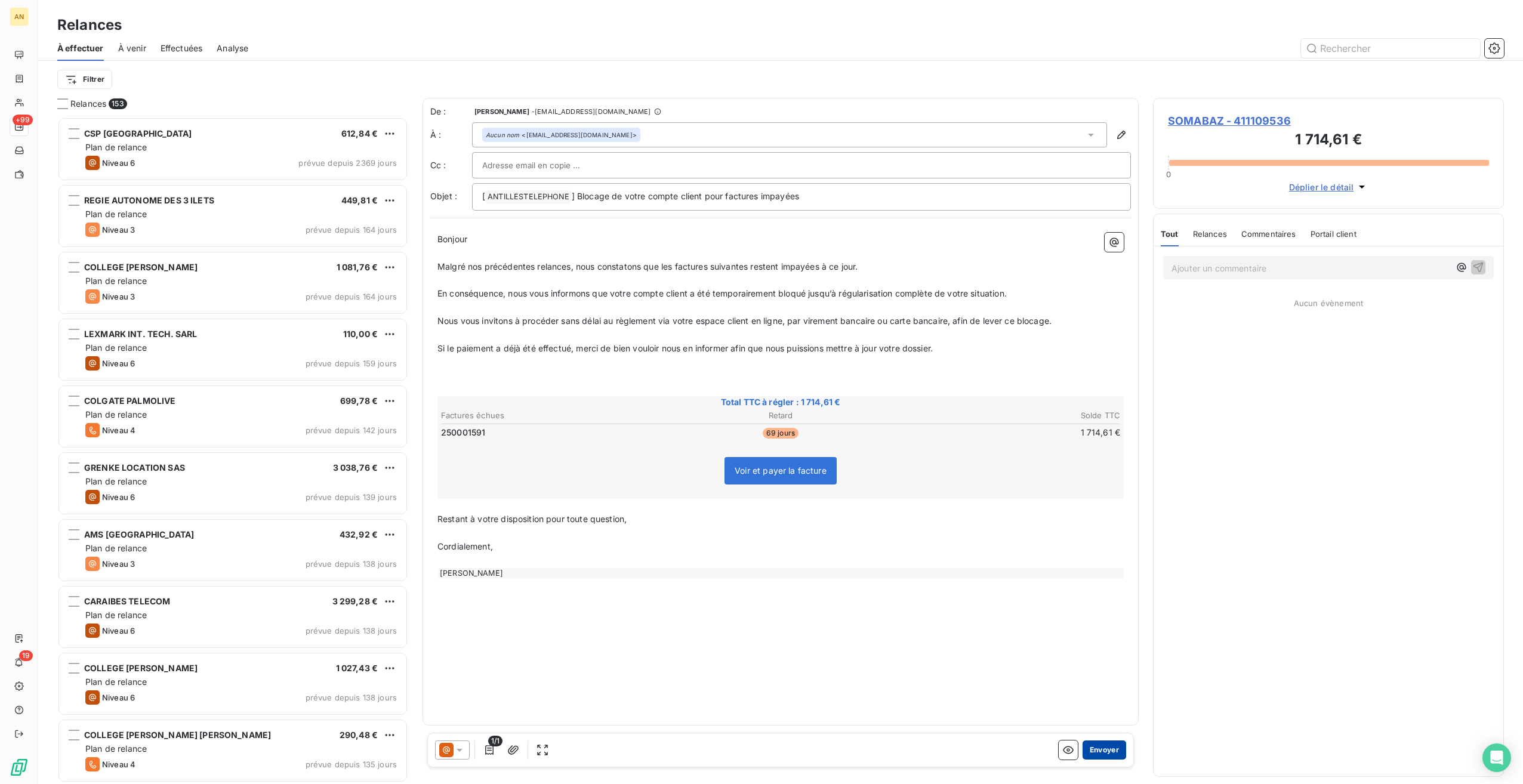
click at [1097, 745] on button "Envoyer" at bounding box center [1104, 750] width 43 height 19
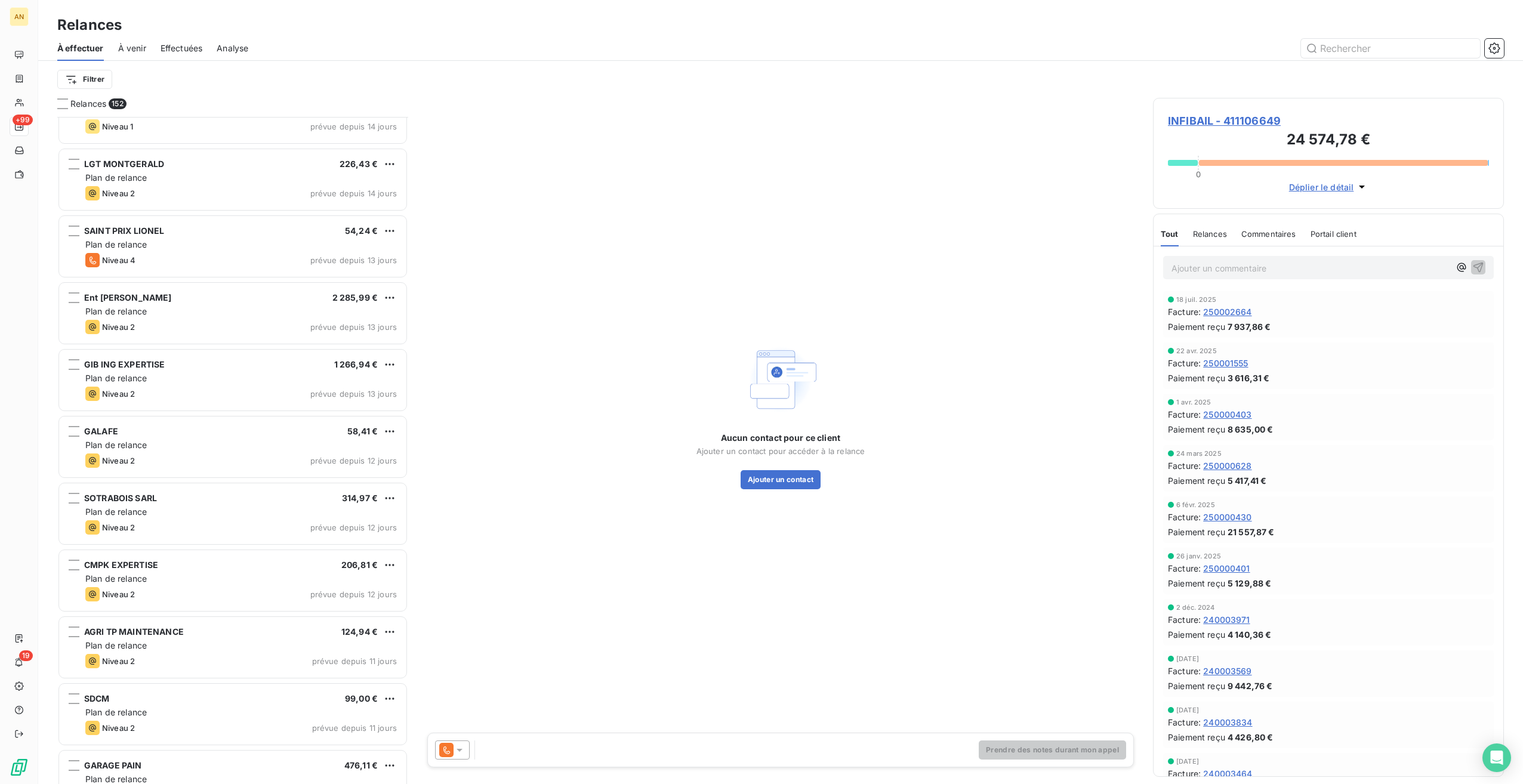
scroll to position [6920, 0]
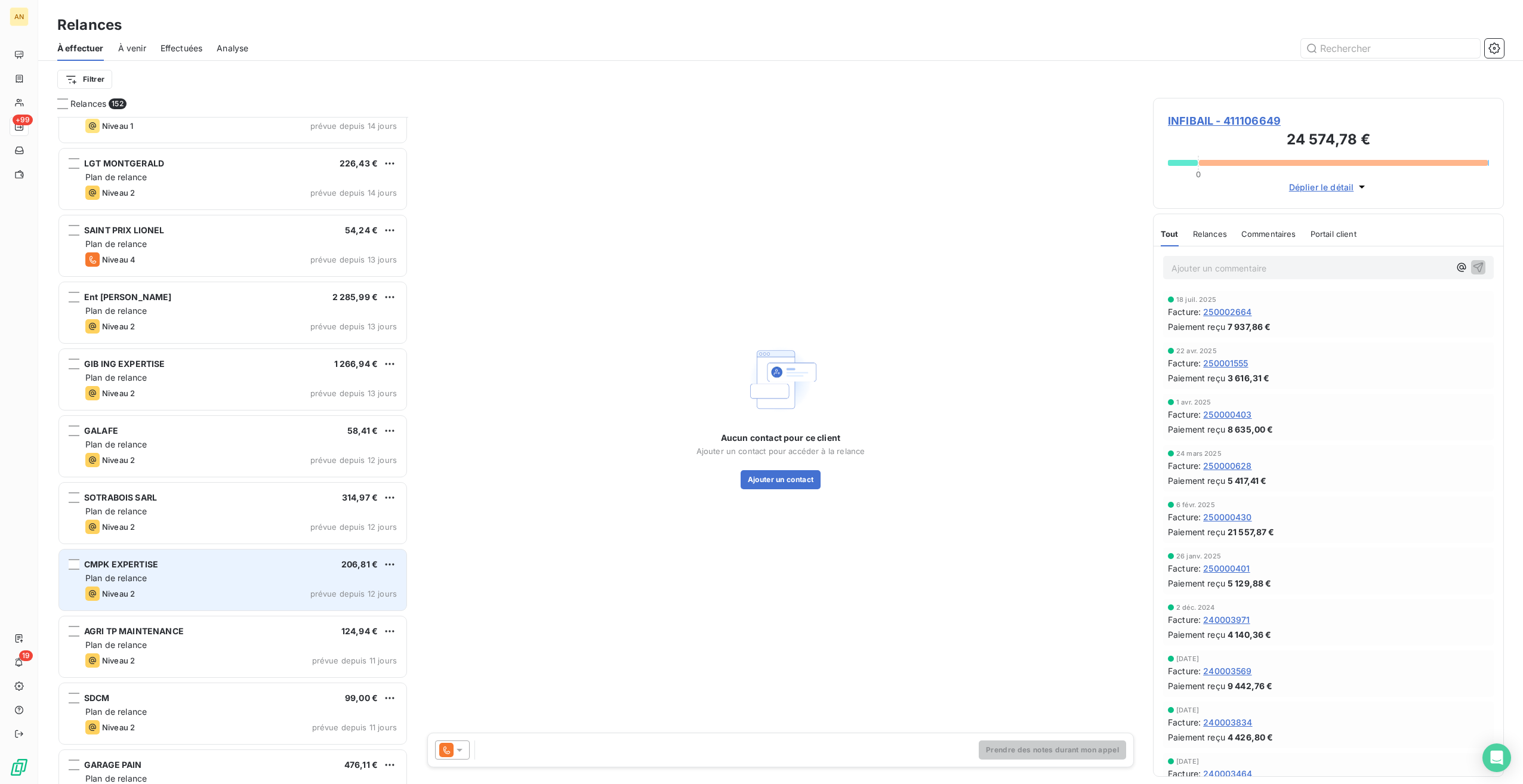
click at [210, 583] on div "Plan de relance" at bounding box center [241, 578] width 312 height 12
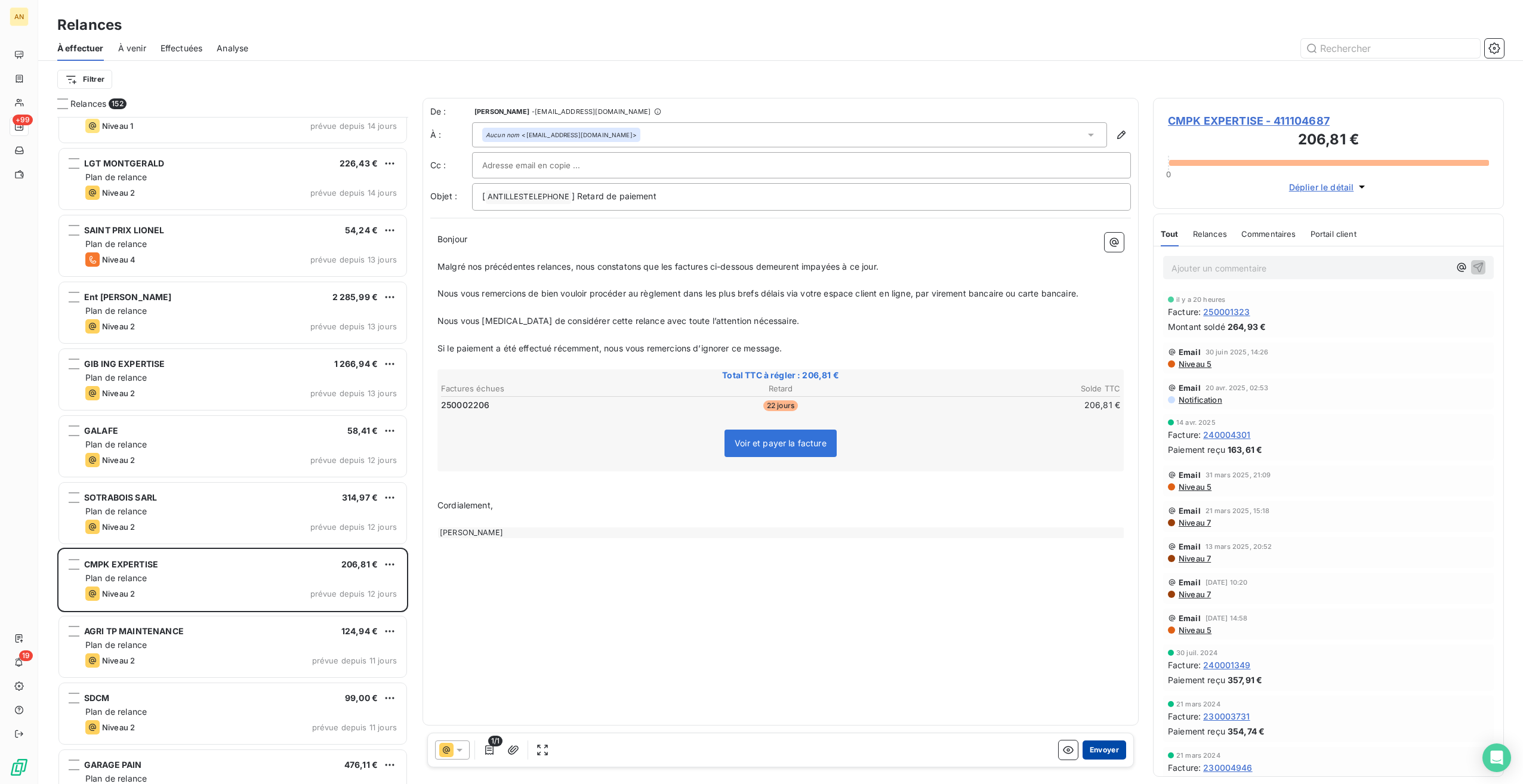
click at [1109, 750] on button "Envoyer" at bounding box center [1104, 750] width 43 height 19
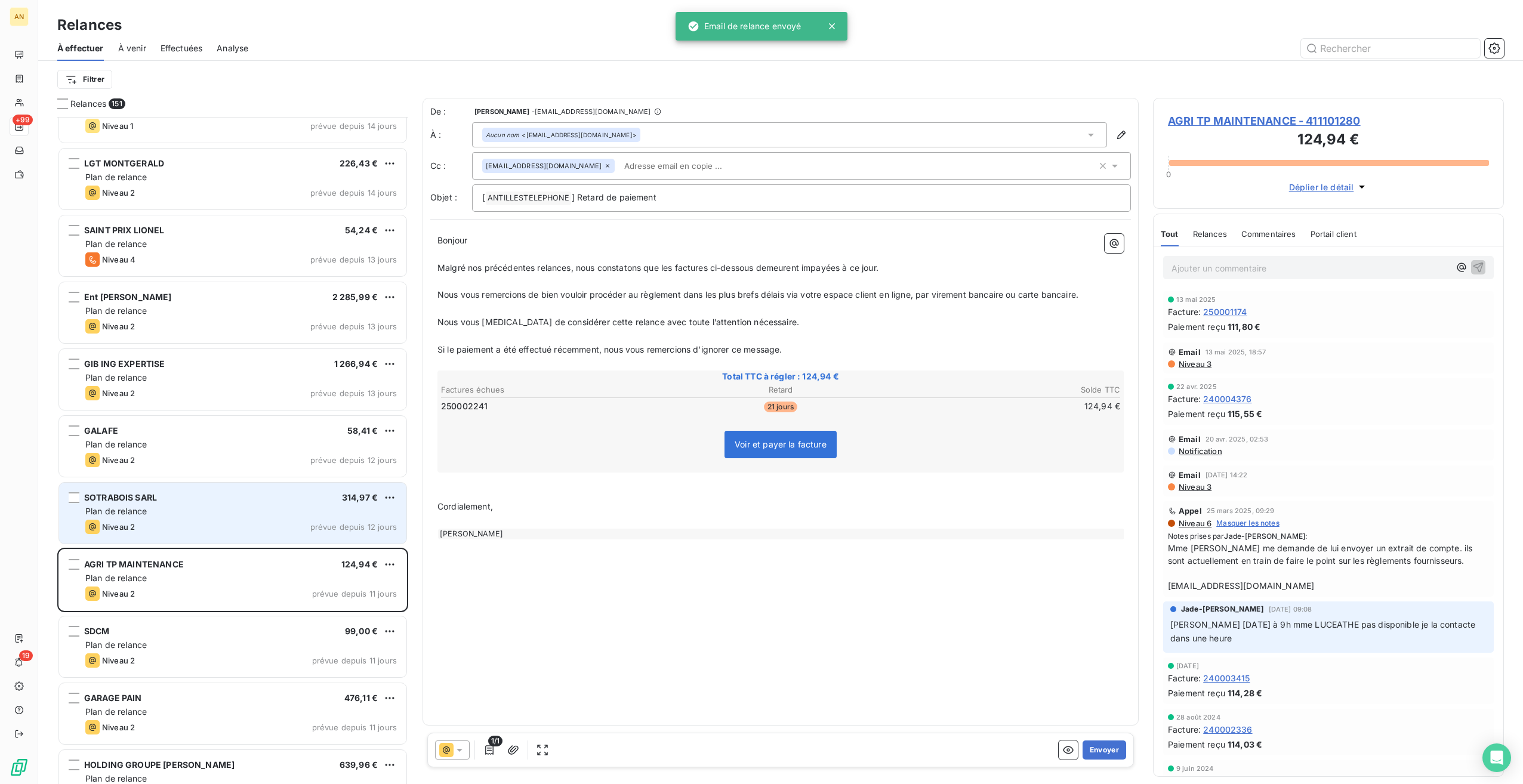
click at [194, 513] on div "Plan de relance" at bounding box center [241, 511] width 312 height 12
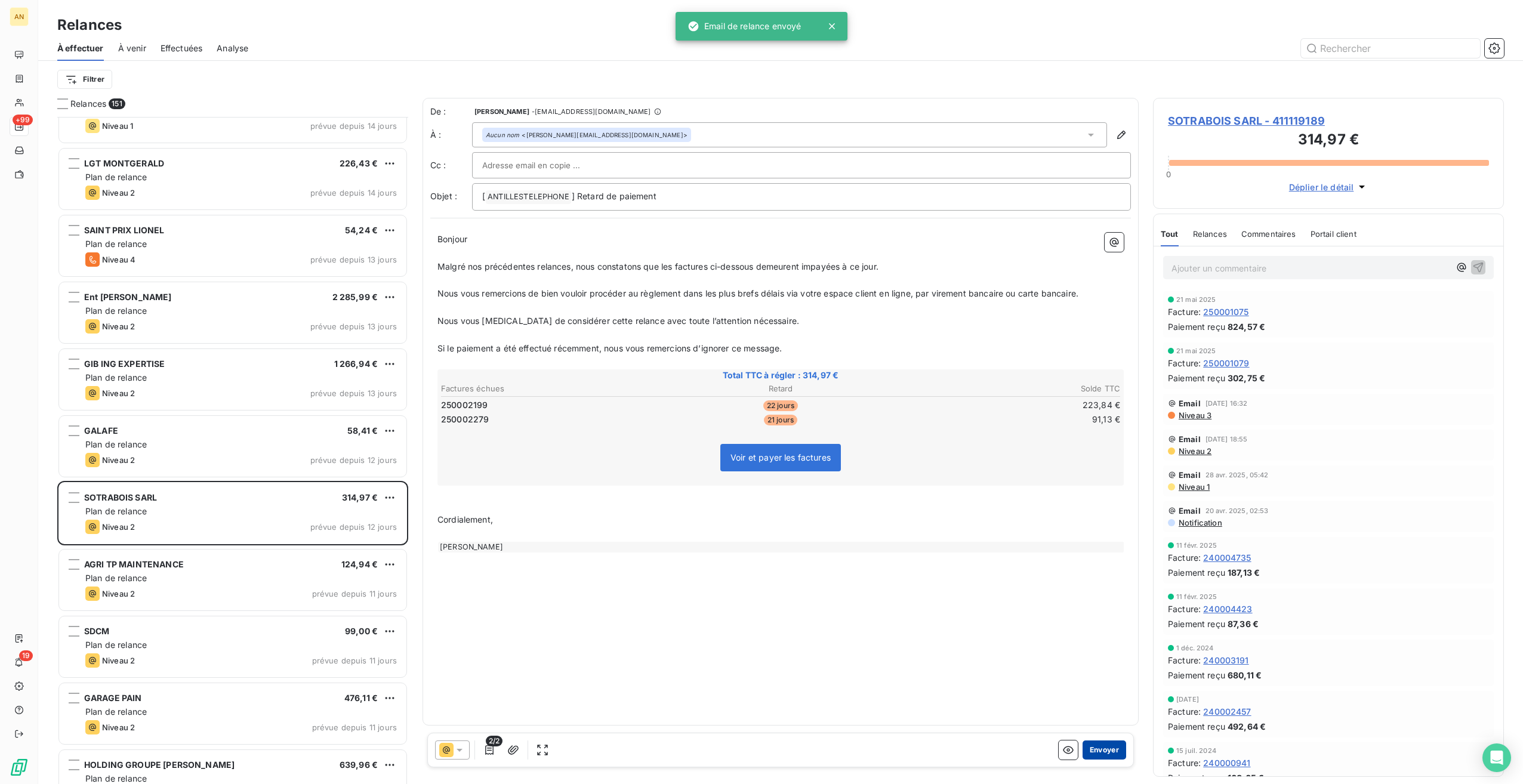
click at [1112, 753] on button "Envoyer" at bounding box center [1104, 750] width 43 height 19
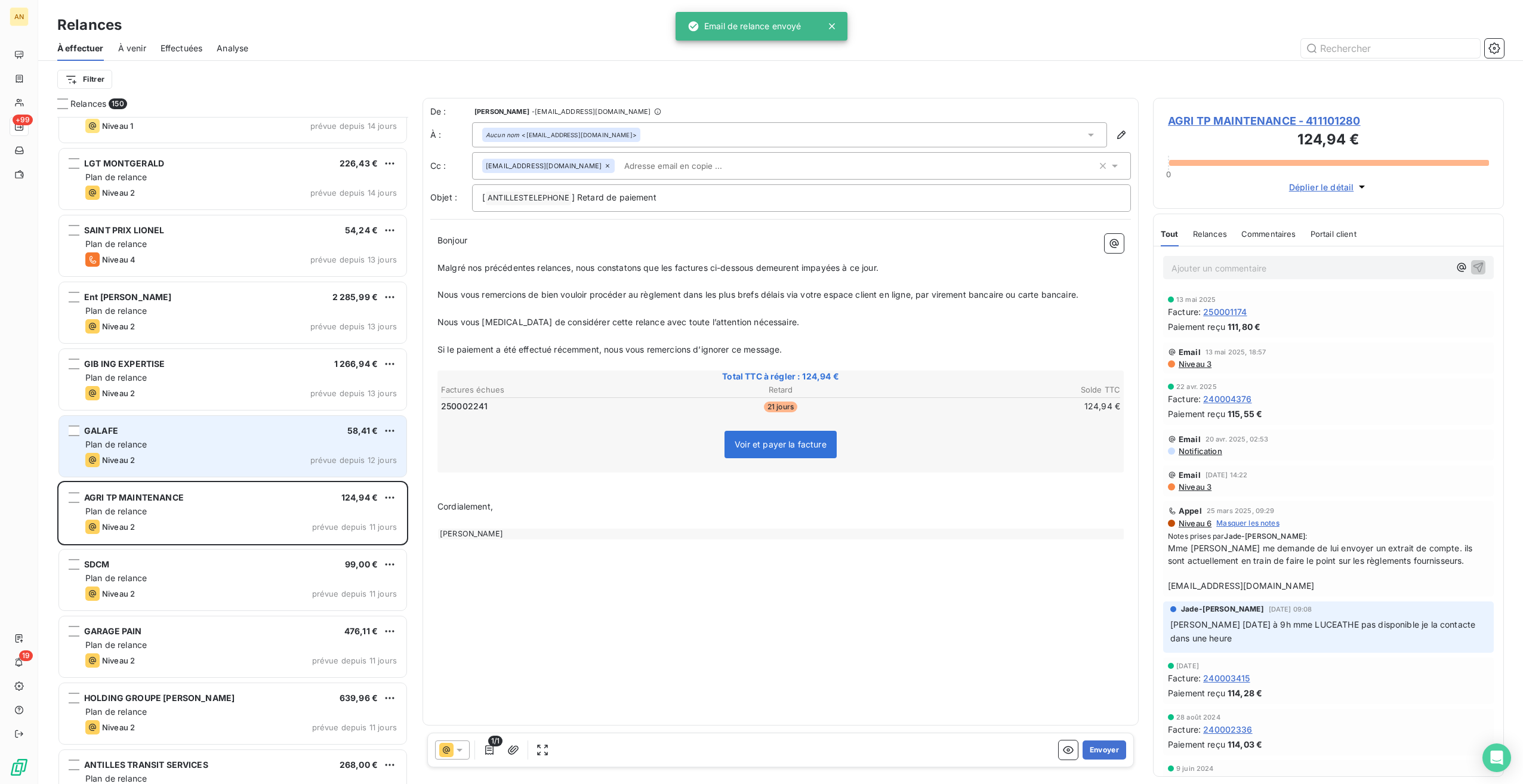
click at [144, 465] on div "Niveau 2 prévue depuis 12 jours" at bounding box center [241, 460] width 312 height 14
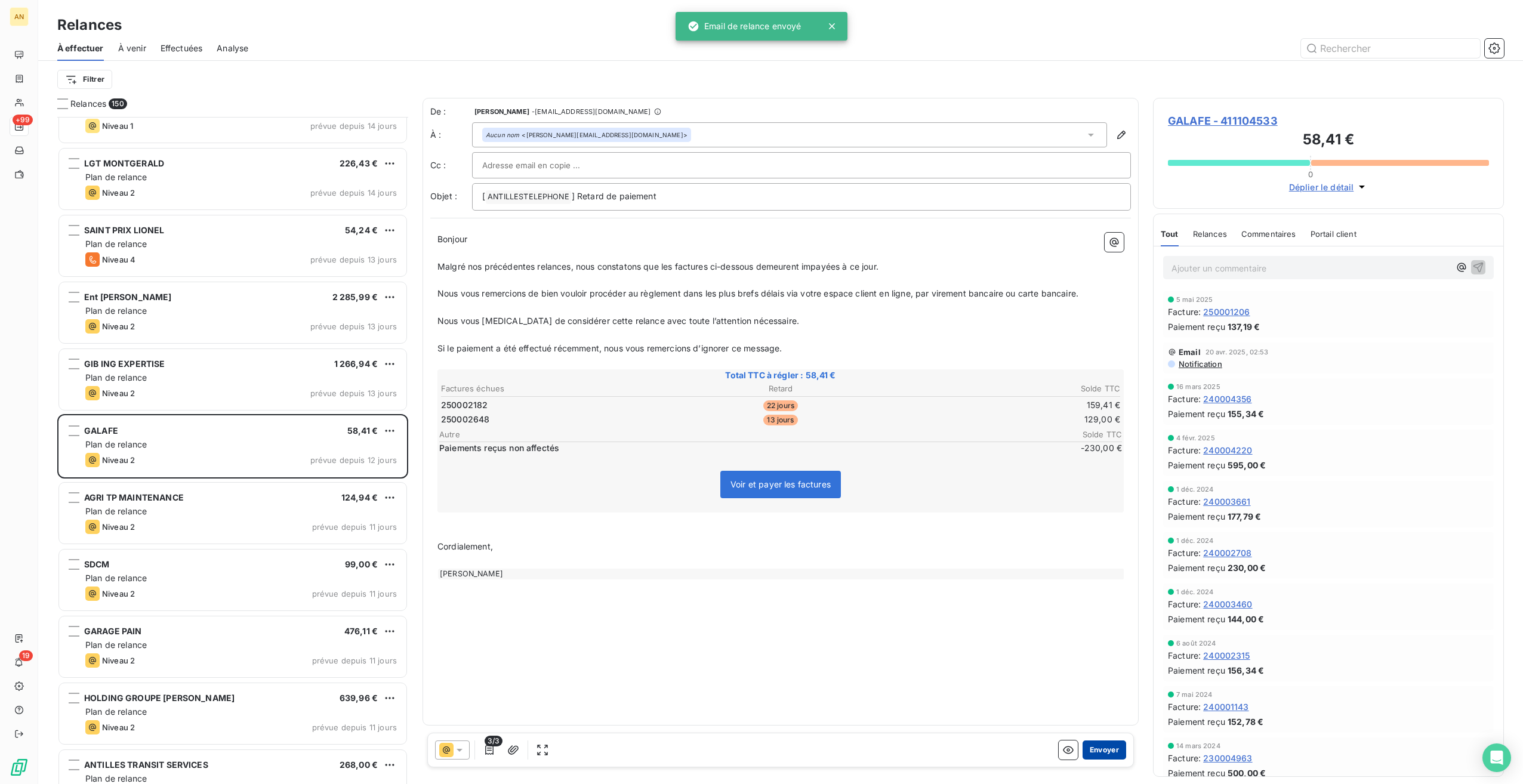
click at [1105, 753] on button "Envoyer" at bounding box center [1104, 750] width 43 height 19
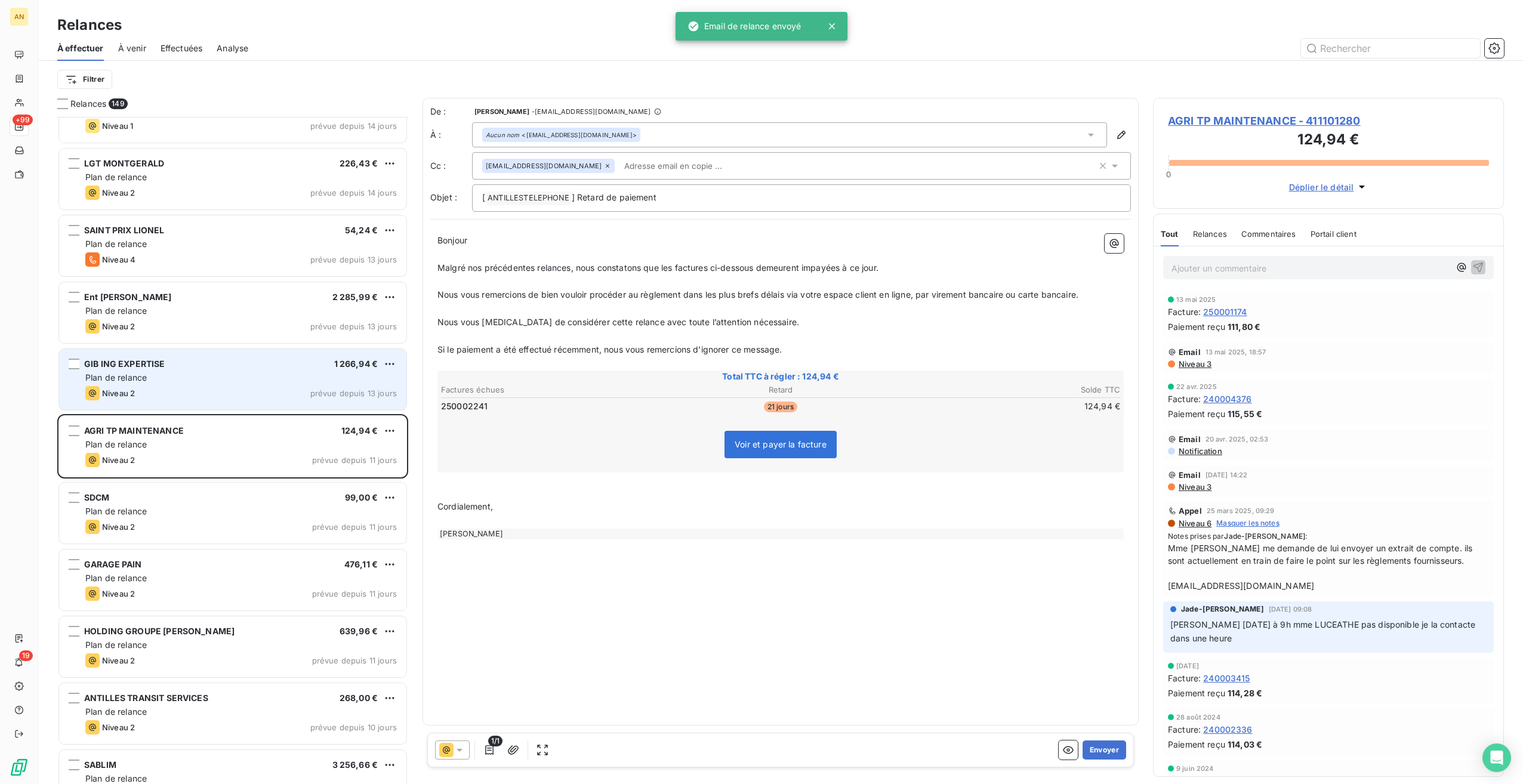
click at [170, 369] on div "GIB ING EXPERTISE 1 266,94 € Plan de relance Niveau 2 prévue depuis 13 jours" at bounding box center [233, 379] width 347 height 61
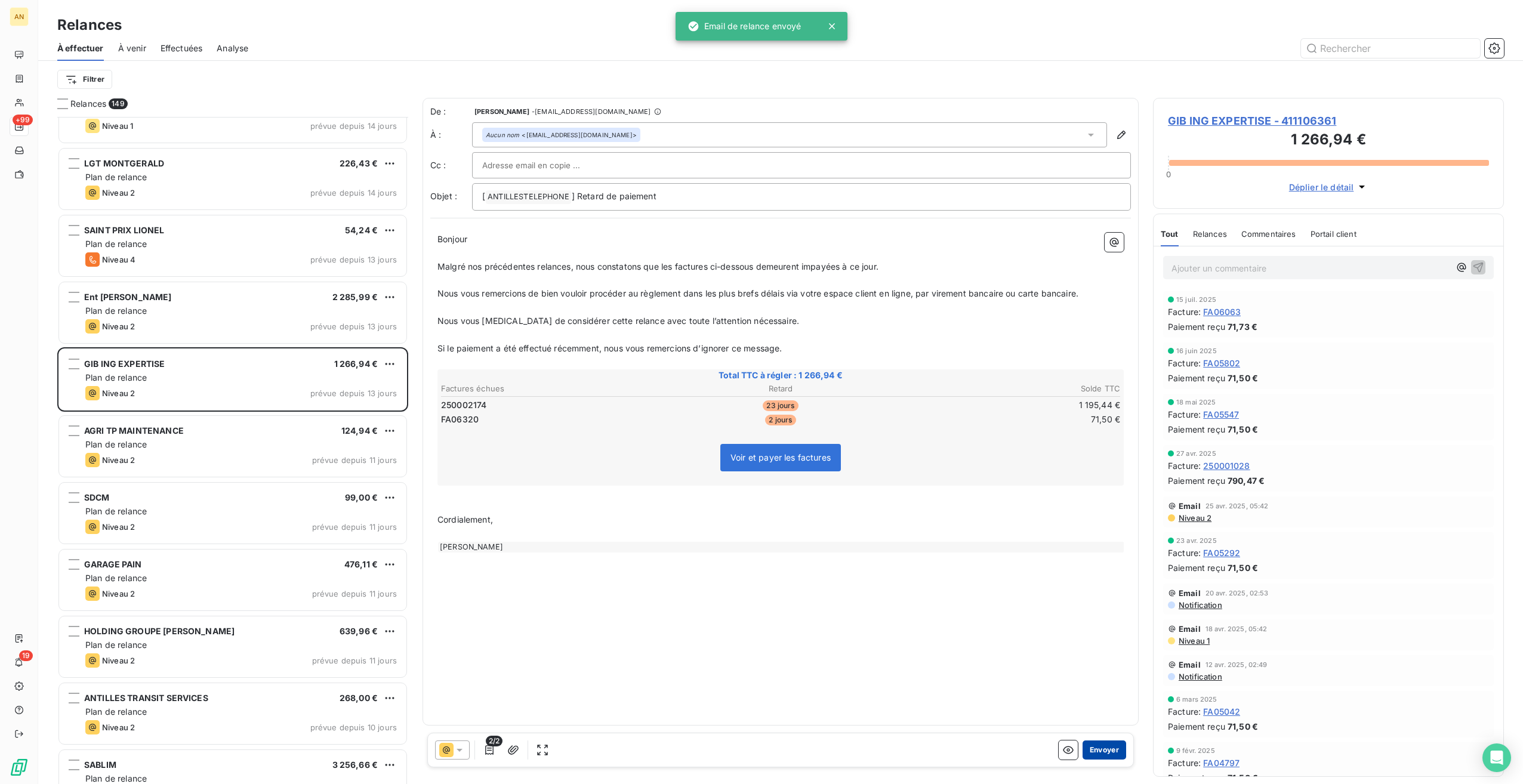
click at [1108, 753] on button "Envoyer" at bounding box center [1104, 750] width 43 height 19
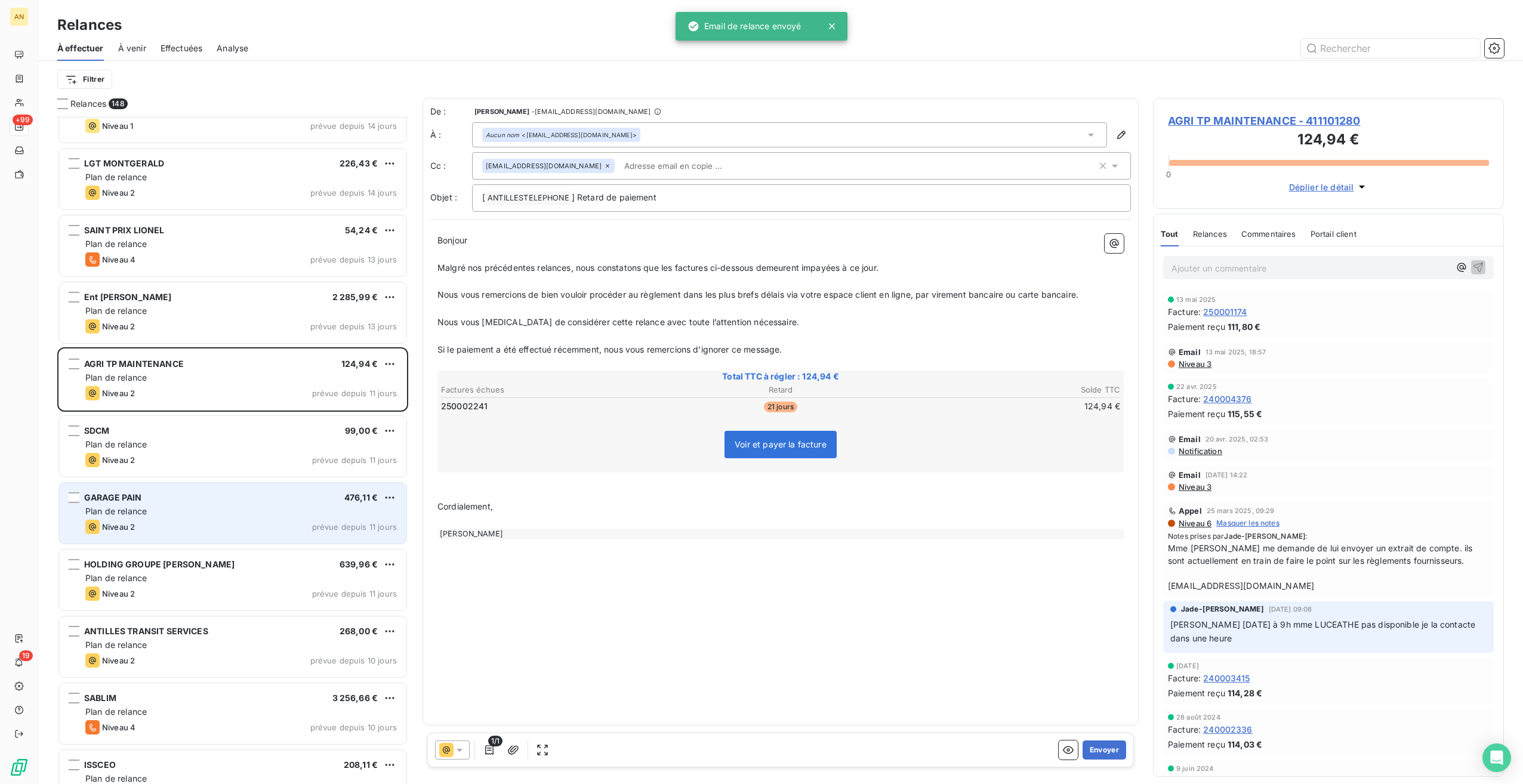
click at [220, 524] on div "Niveau 2 prévue depuis 11 jours" at bounding box center [241, 527] width 312 height 14
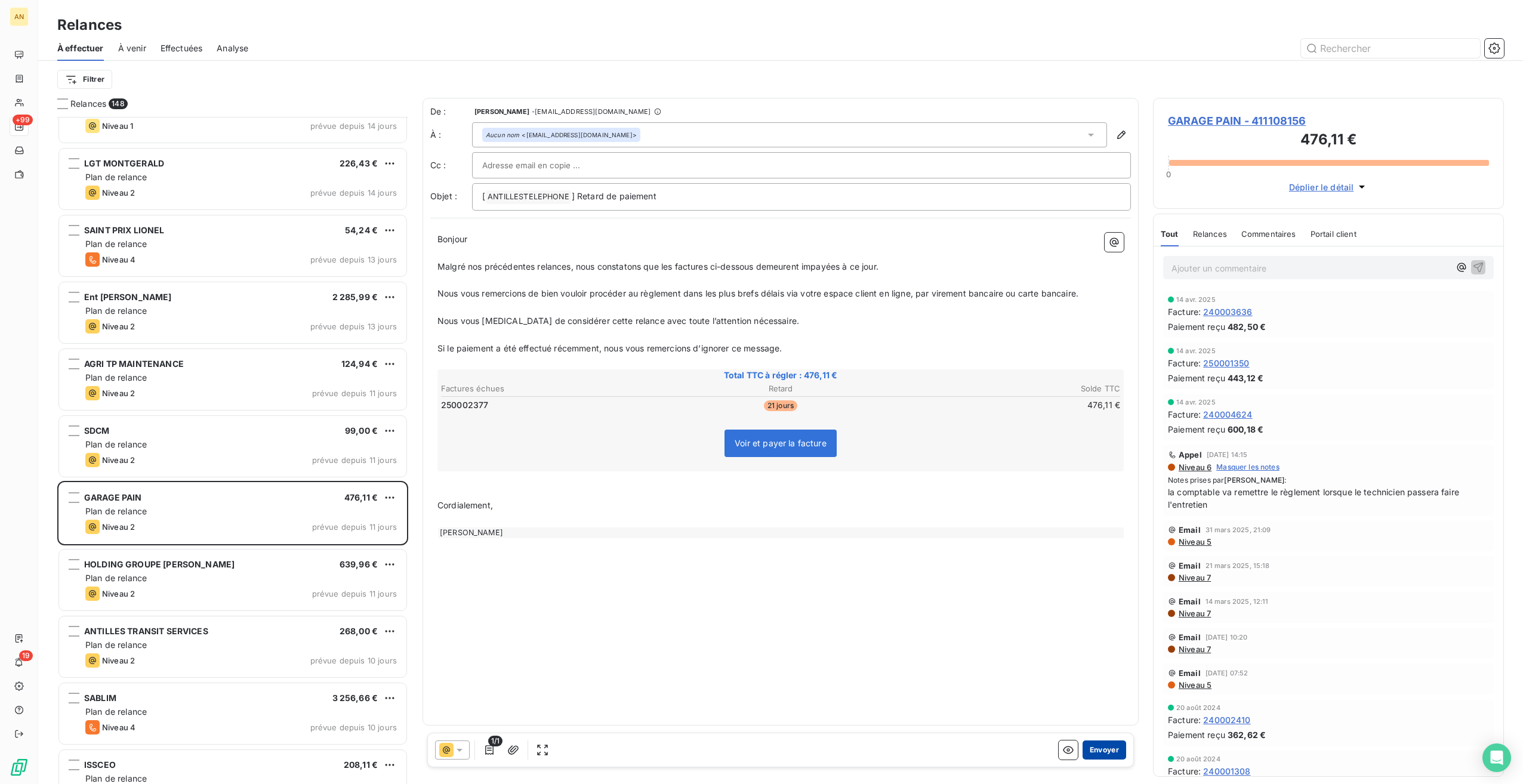
click at [1108, 753] on button "Envoyer" at bounding box center [1104, 750] width 43 height 19
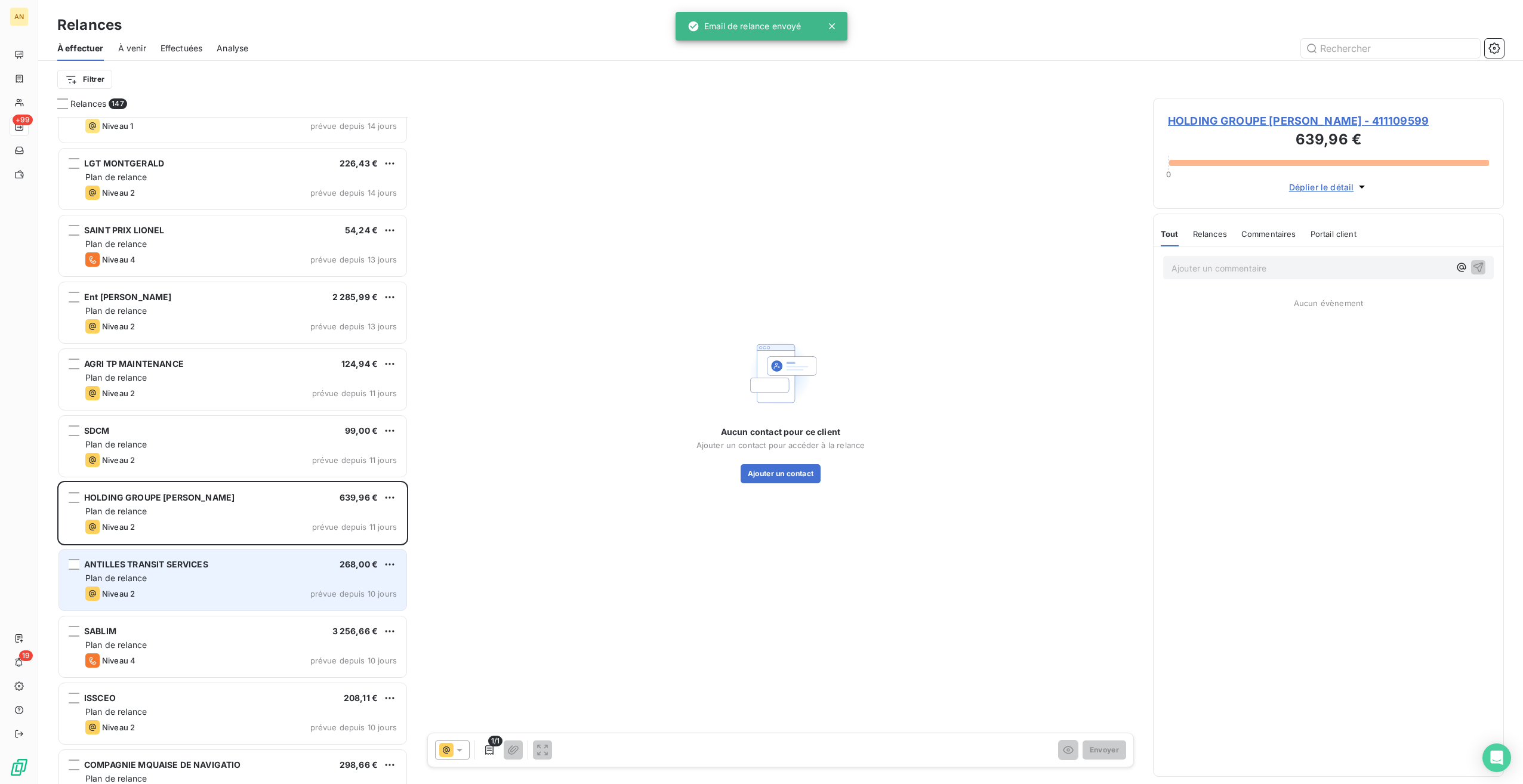
click at [215, 574] on div "Plan de relance" at bounding box center [241, 578] width 312 height 12
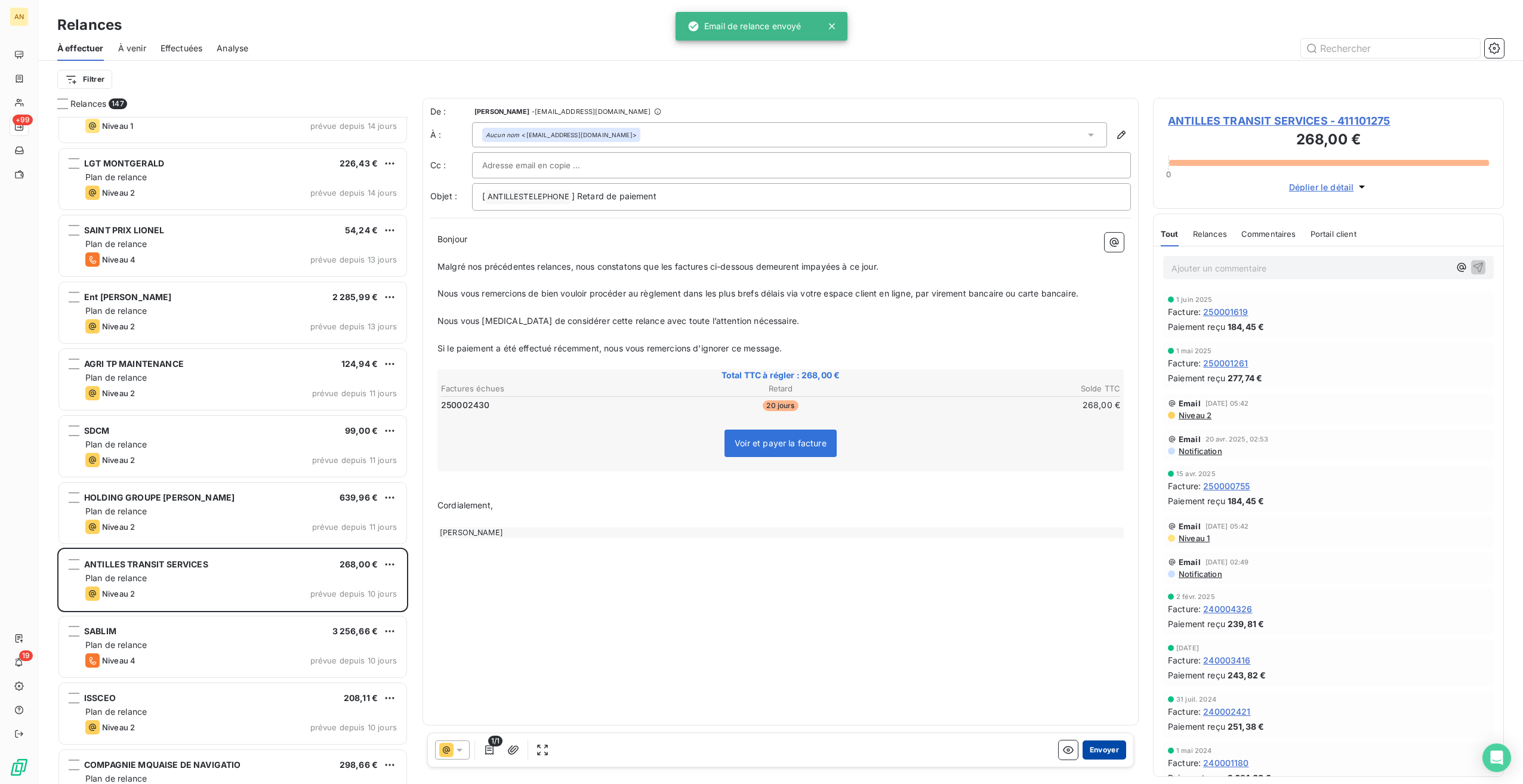
click at [1110, 750] on button "Envoyer" at bounding box center [1104, 750] width 43 height 19
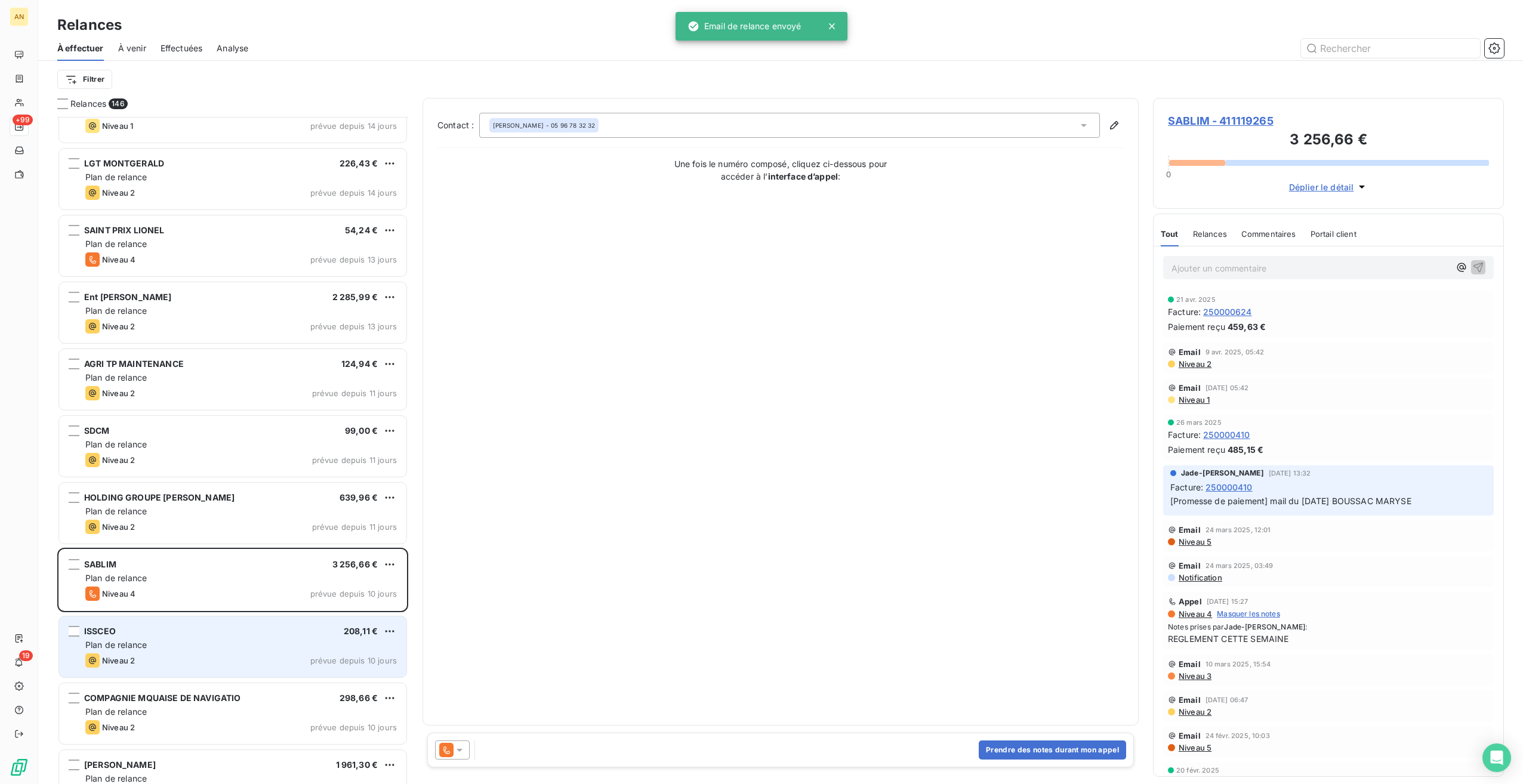
click at [194, 642] on div "Plan de relance" at bounding box center [241, 644] width 312 height 12
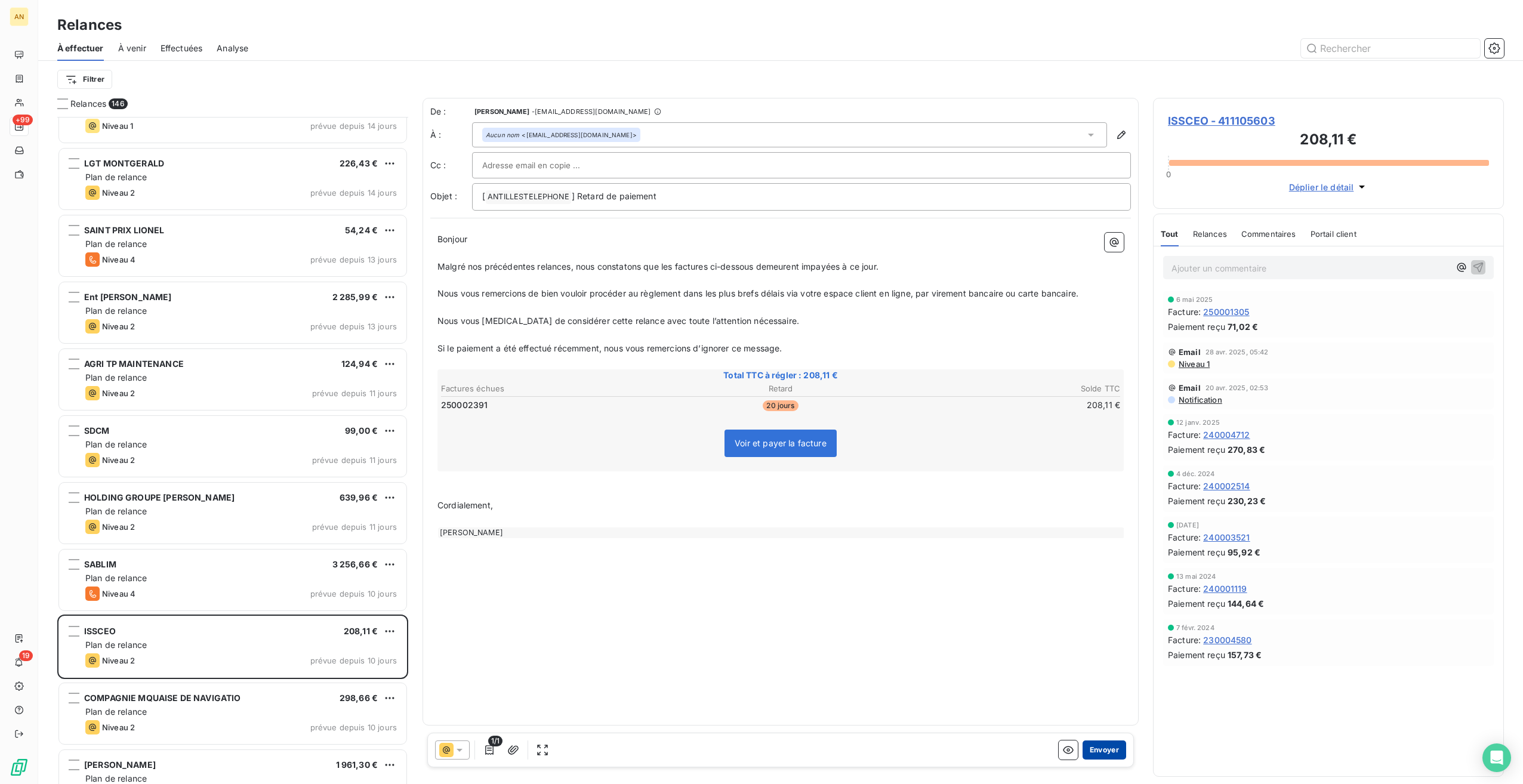
click at [1124, 749] on button "Envoyer" at bounding box center [1104, 750] width 43 height 19
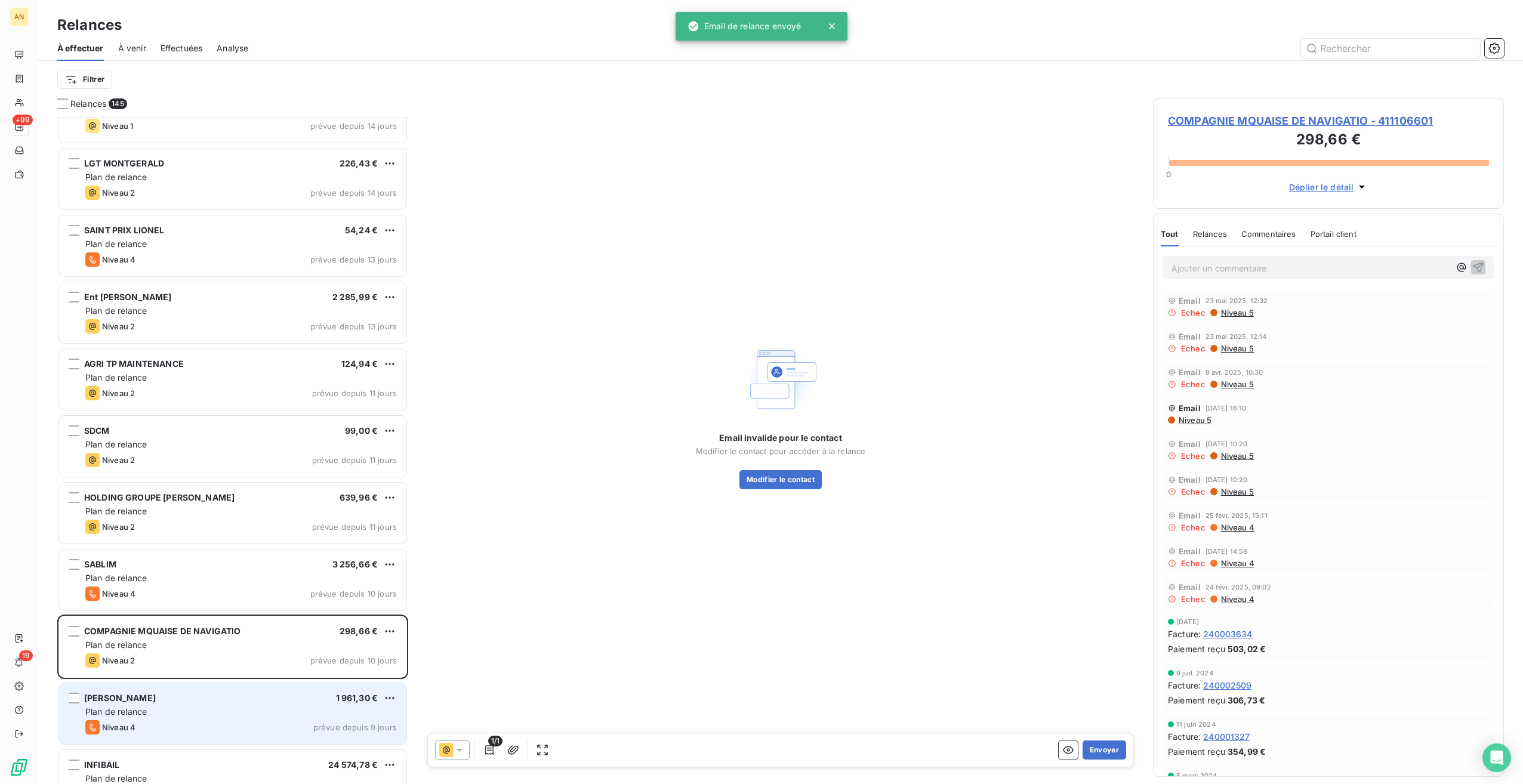
click at [168, 706] on div "Plan de relance" at bounding box center [241, 712] width 312 height 12
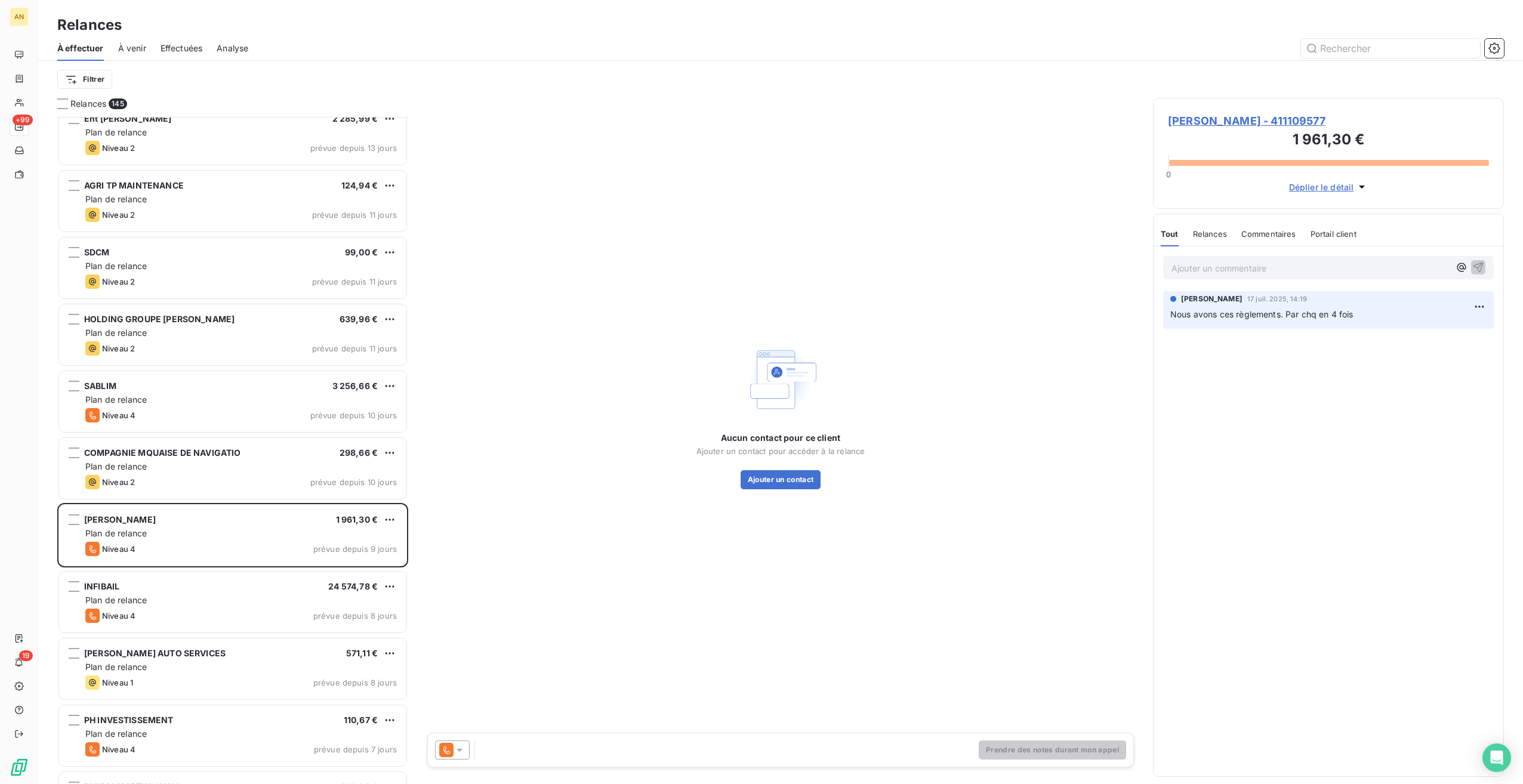
scroll to position [7099, 0]
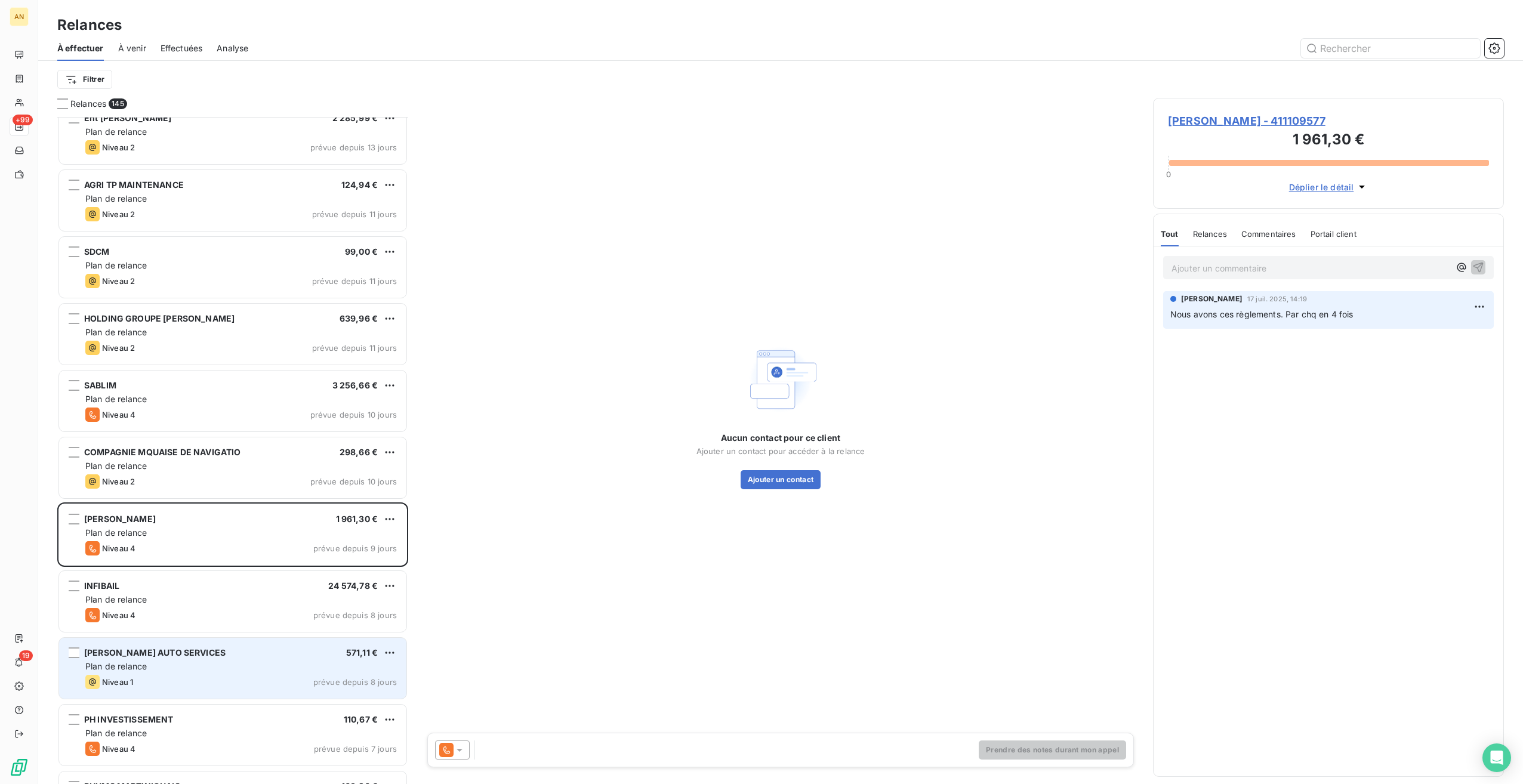
click at [164, 654] on span "[PERSON_NAME] AUTO SERVICES" at bounding box center [155, 652] width 141 height 10
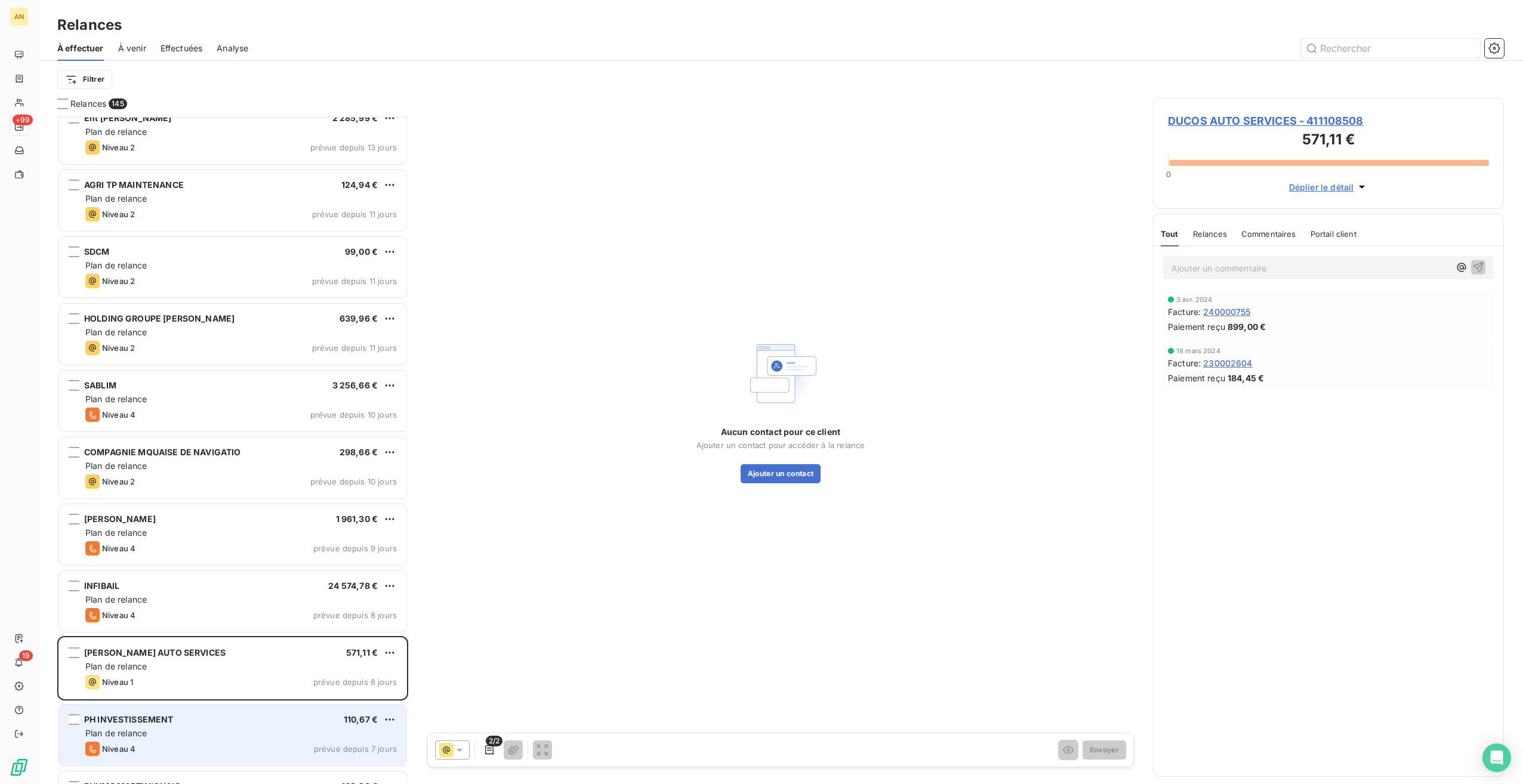
click at [201, 731] on div "Plan de relance" at bounding box center [241, 733] width 312 height 12
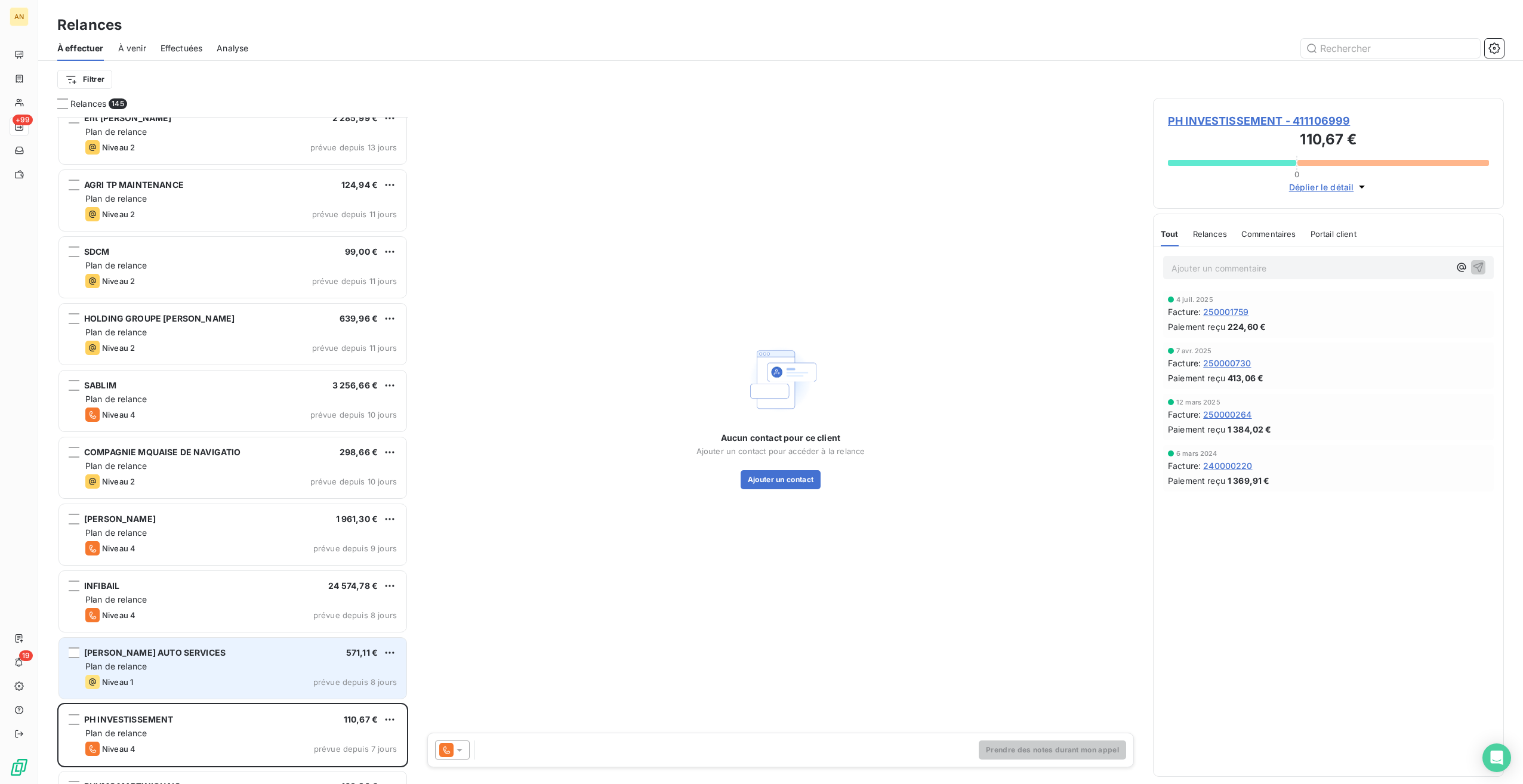
click at [143, 668] on span "Plan de relance" at bounding box center [116, 666] width 62 height 10
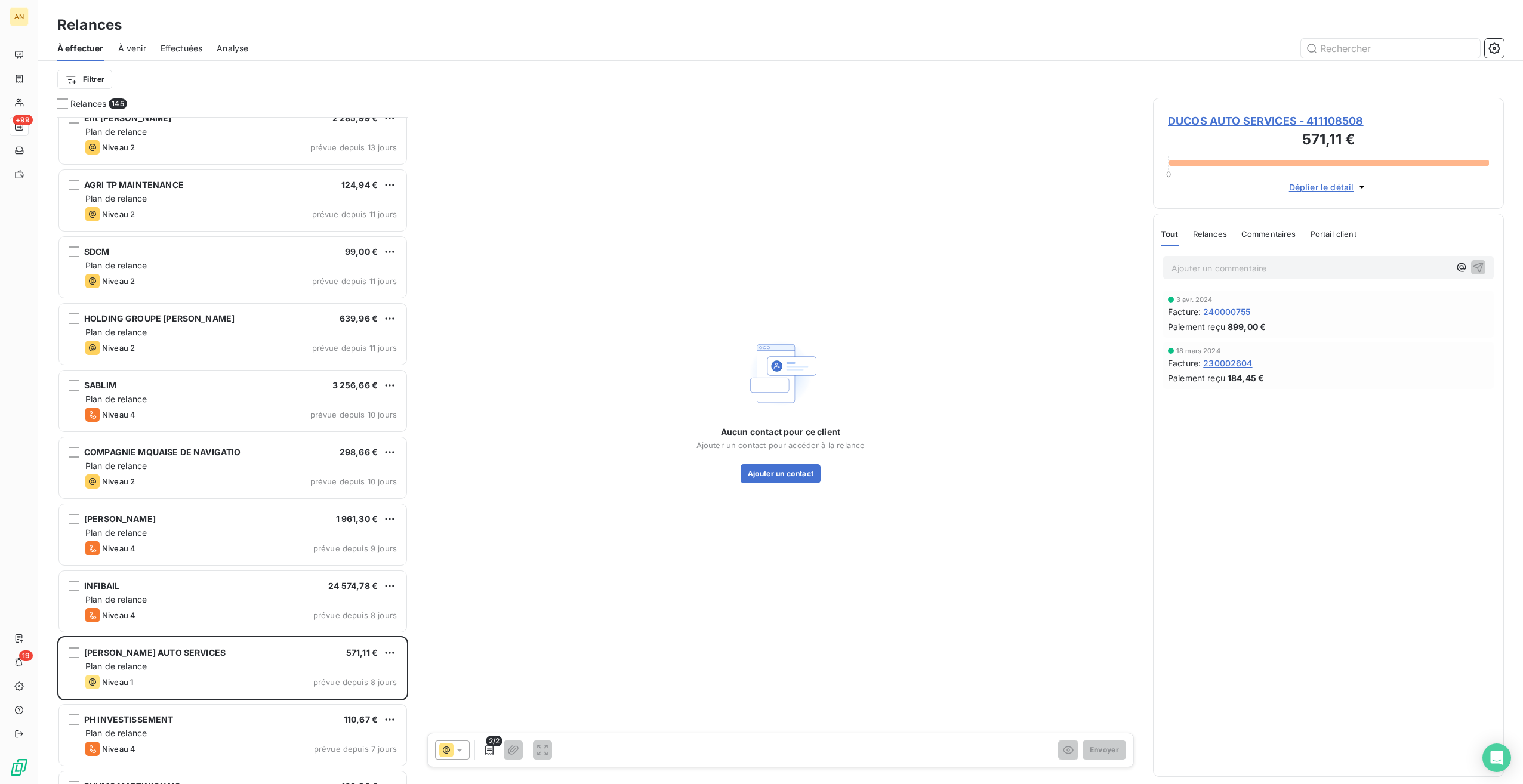
click at [1210, 124] on span "DUCOS AUTO SERVICES - 411108508" at bounding box center [1329, 120] width 321 height 16
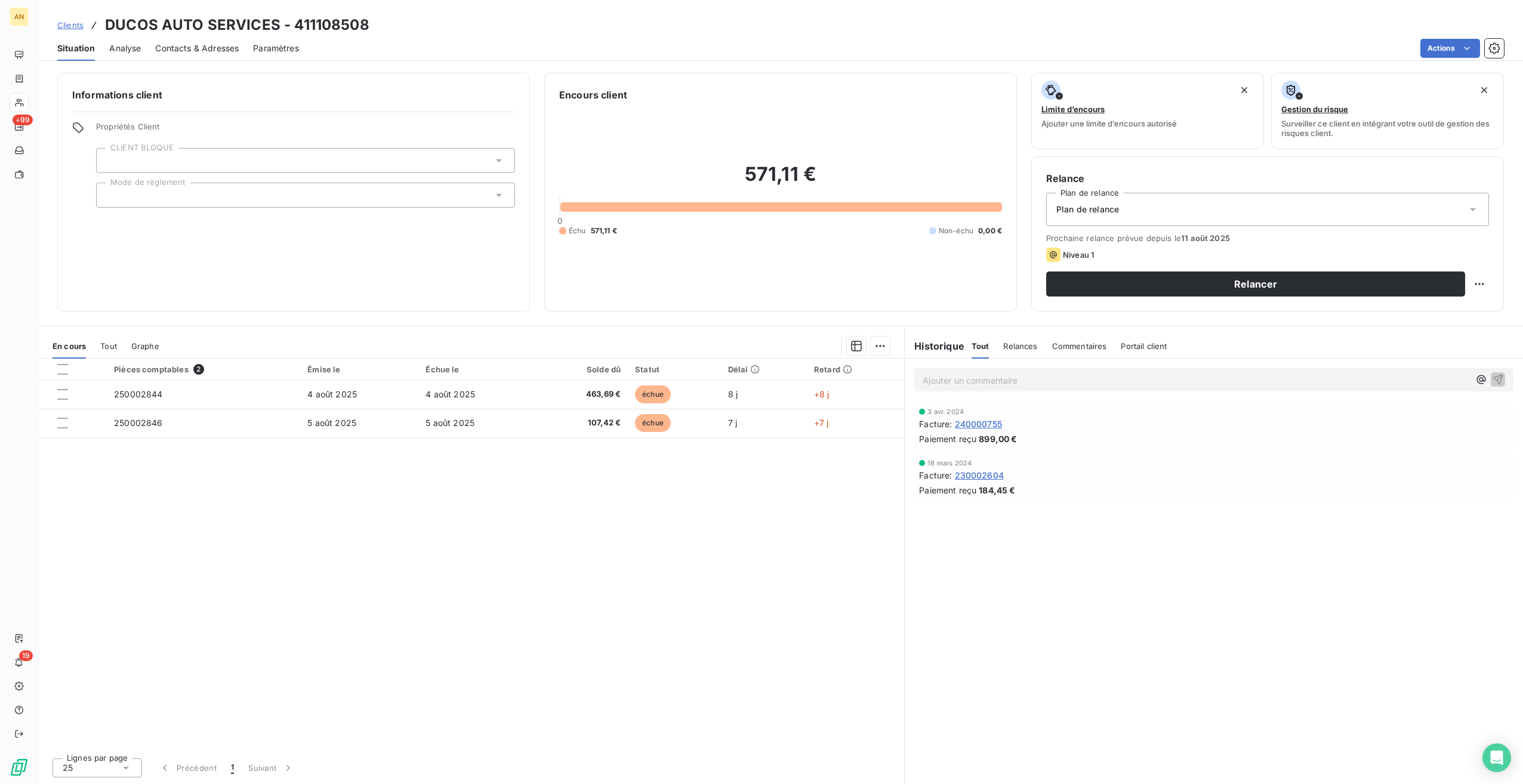
click at [217, 45] on span "Contacts & Adresses" at bounding box center [197, 48] width 84 height 12
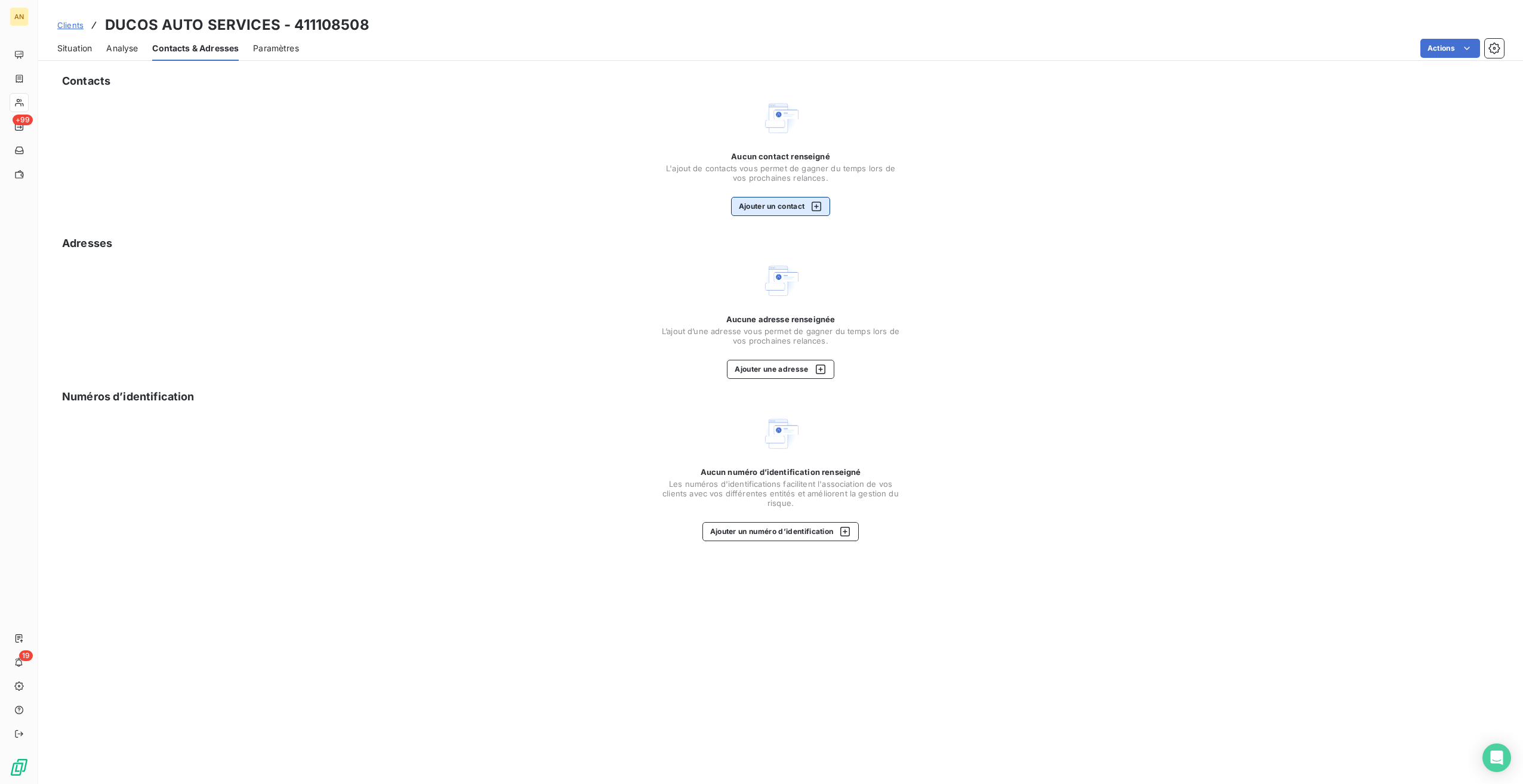
click at [760, 210] on button "Ajouter un contact" at bounding box center [781, 206] width 100 height 19
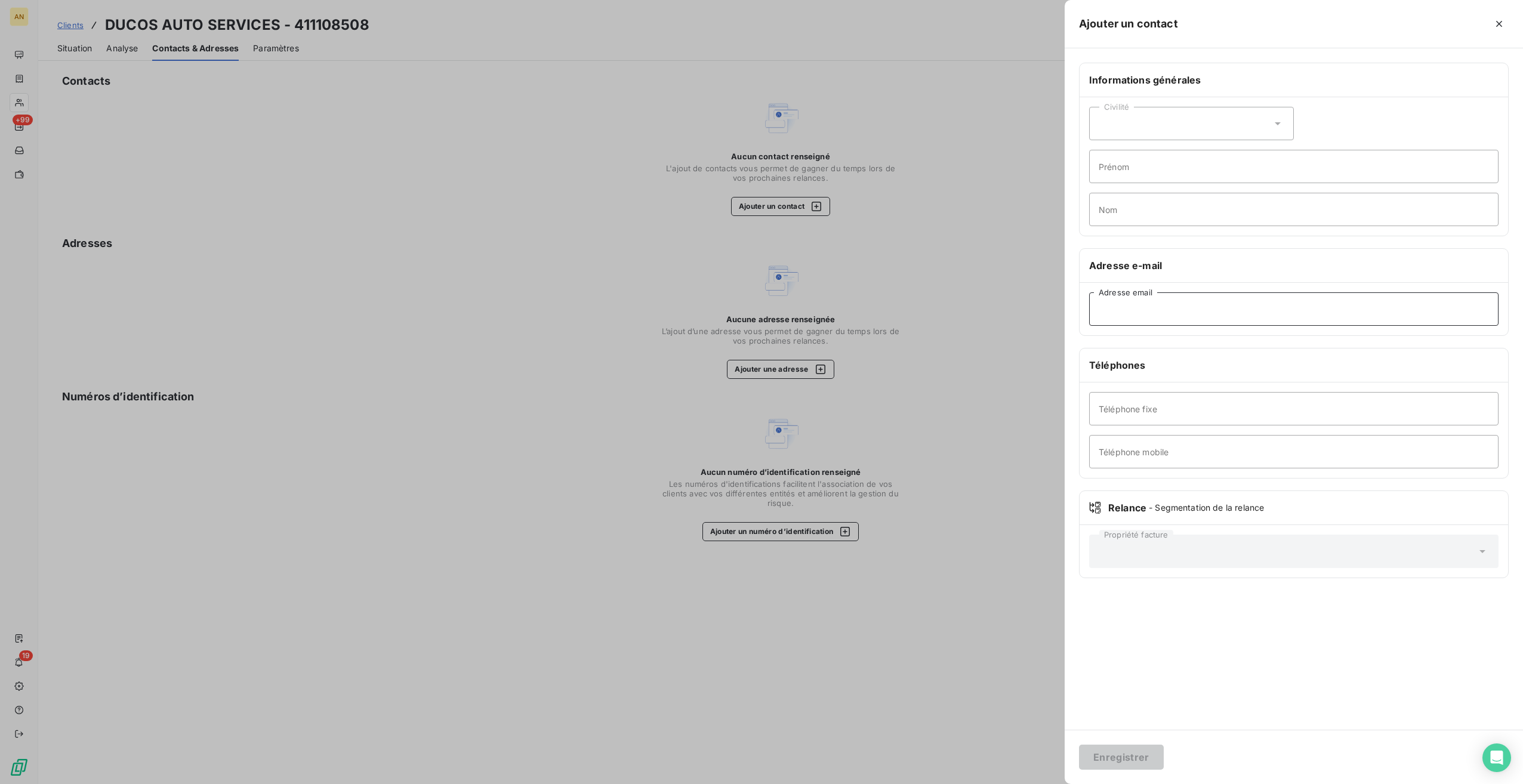
click at [1117, 315] on input "Adresse email" at bounding box center [1294, 309] width 410 height 34
paste input "[PERSON_NAME][EMAIL_ADDRESS][DOMAIN_NAME]"
type input "[PERSON_NAME][EMAIL_ADDRESS][DOMAIN_NAME]"
click at [1125, 757] on button "Enregistrer" at bounding box center [1121, 757] width 84 height 25
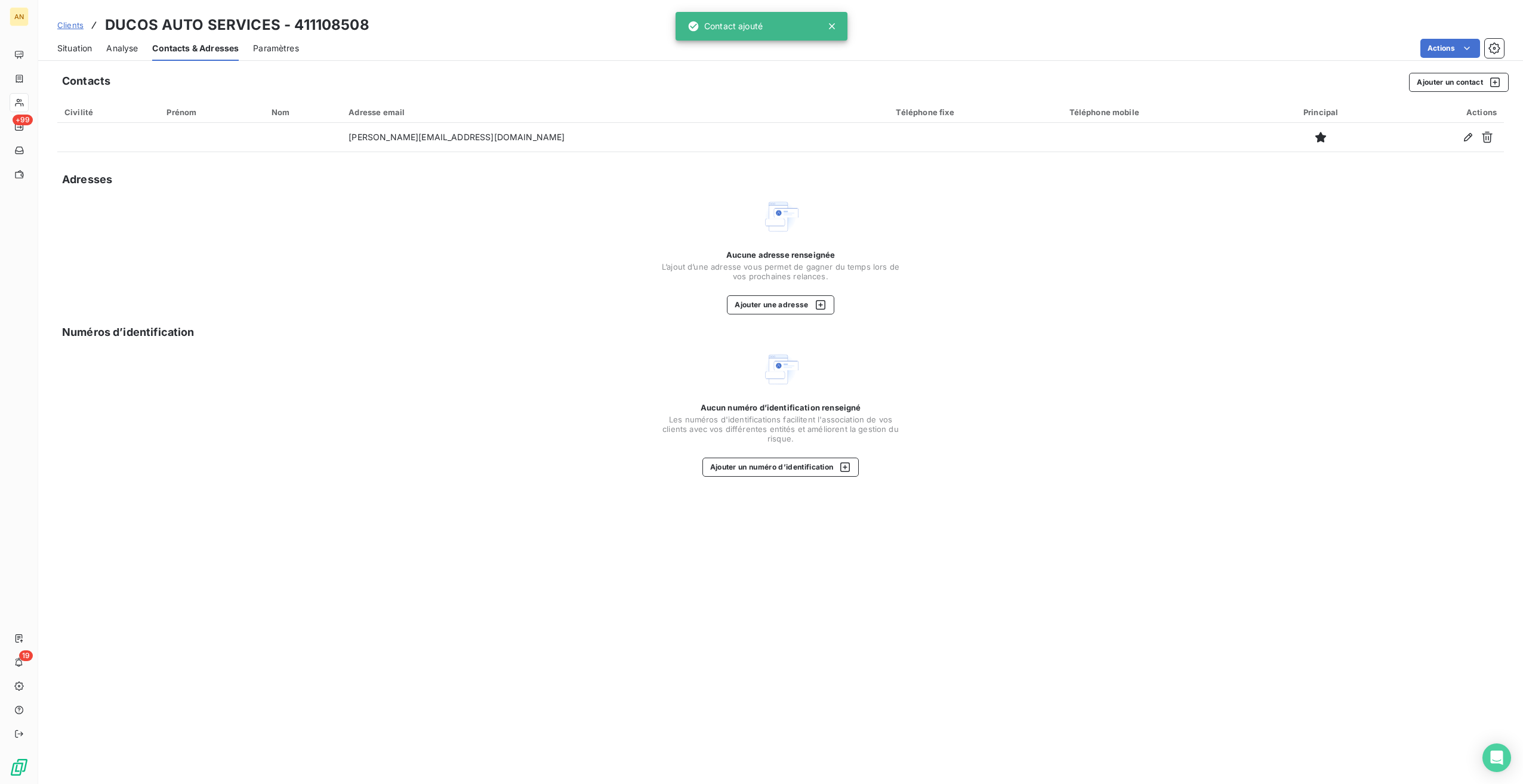
click at [68, 46] on span "Situation" at bounding box center [74, 48] width 35 height 12
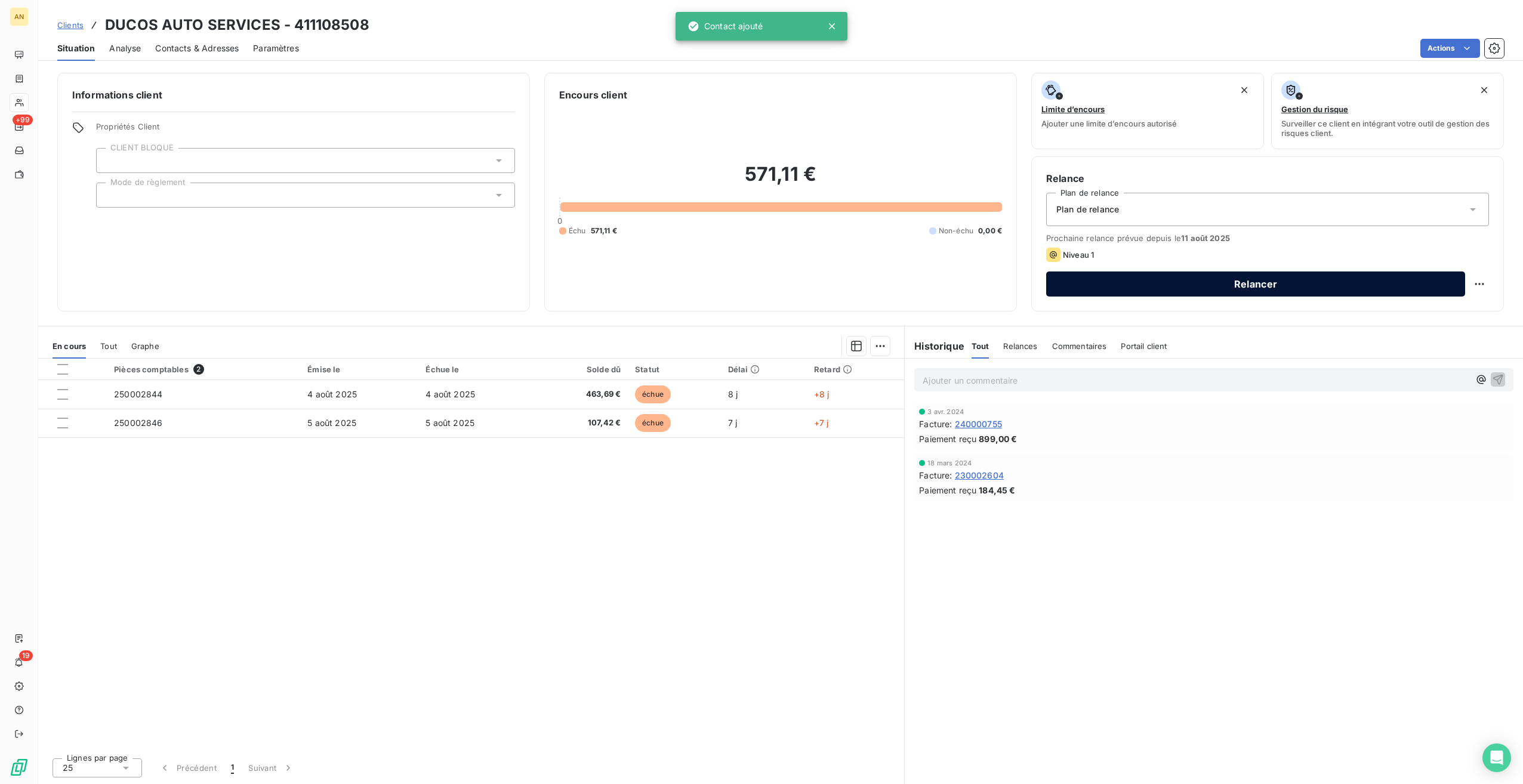
click at [1140, 284] on button "Relancer" at bounding box center [1255, 284] width 419 height 25
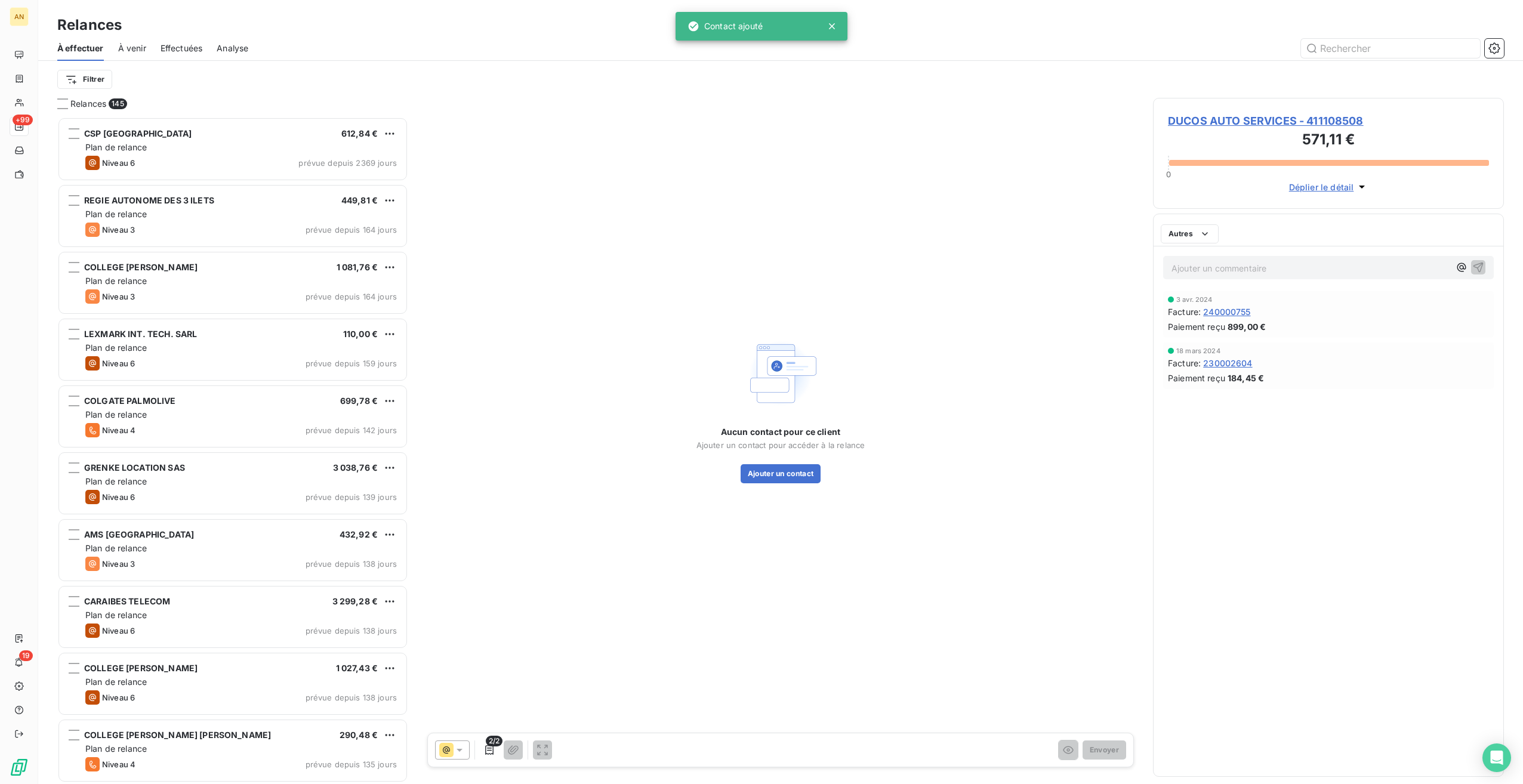
scroll to position [657, 342]
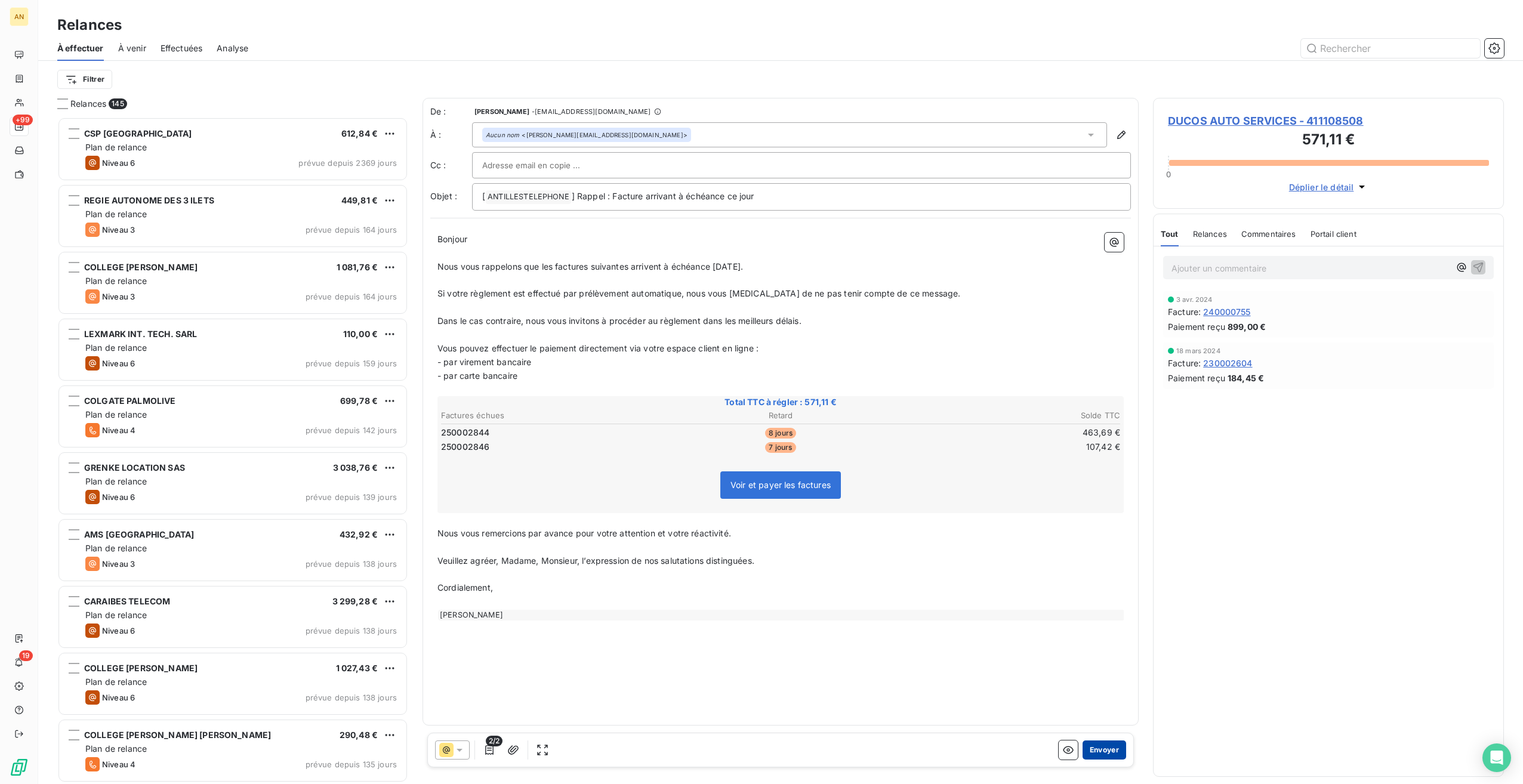
click at [1114, 750] on button "Envoyer" at bounding box center [1104, 750] width 43 height 19
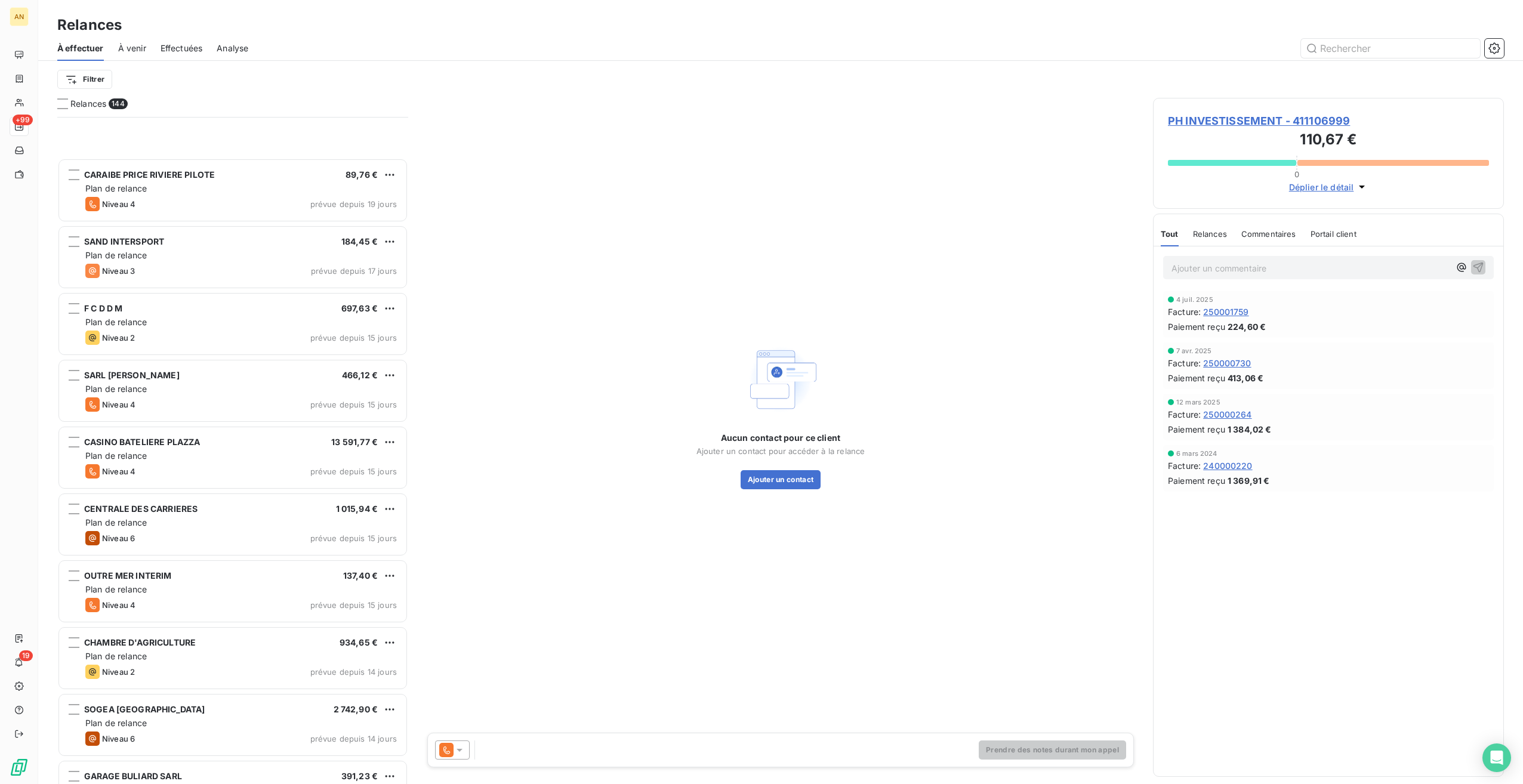
scroll to position [6205, 0]
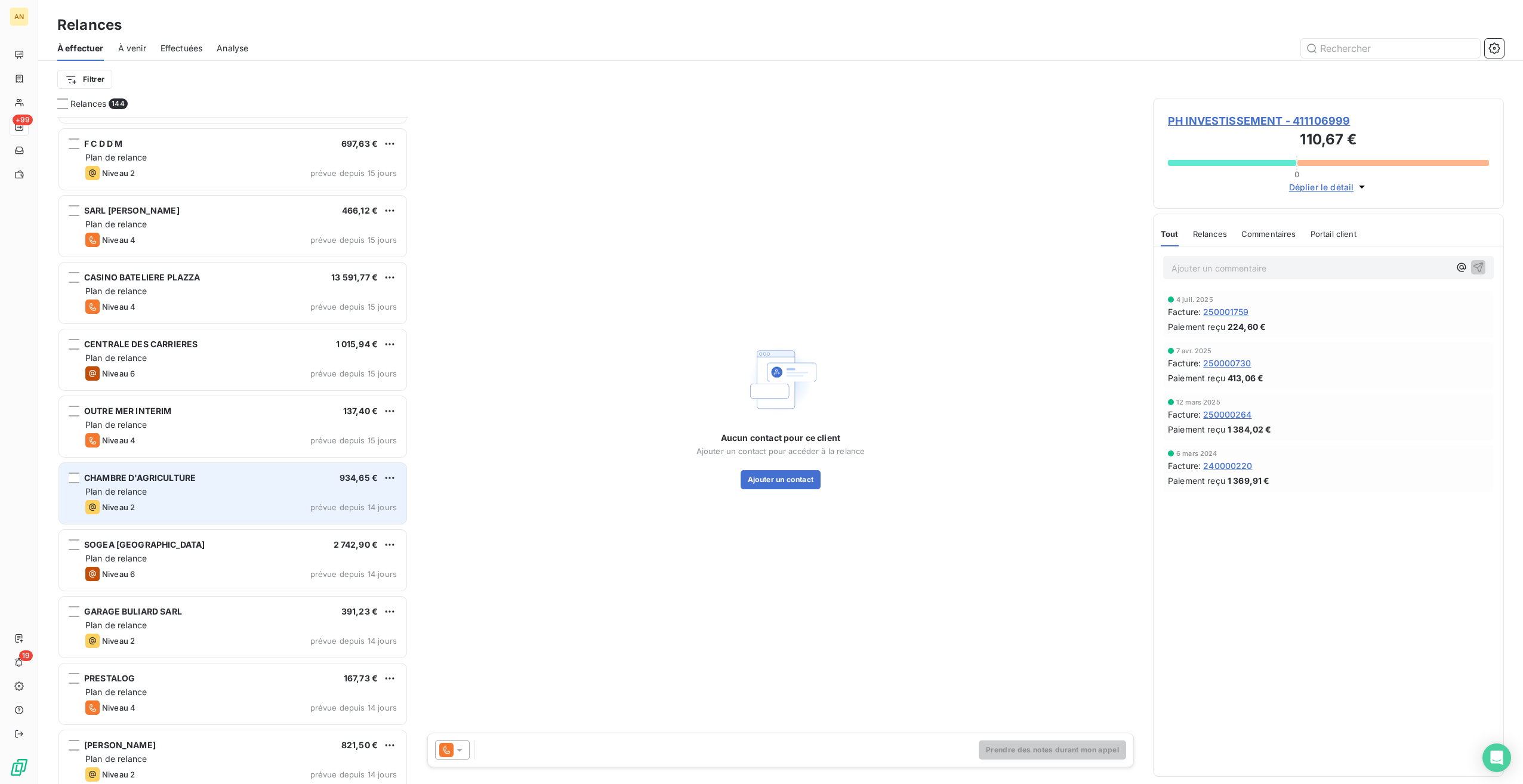
click at [191, 489] on div "Plan de relance" at bounding box center [241, 492] width 312 height 12
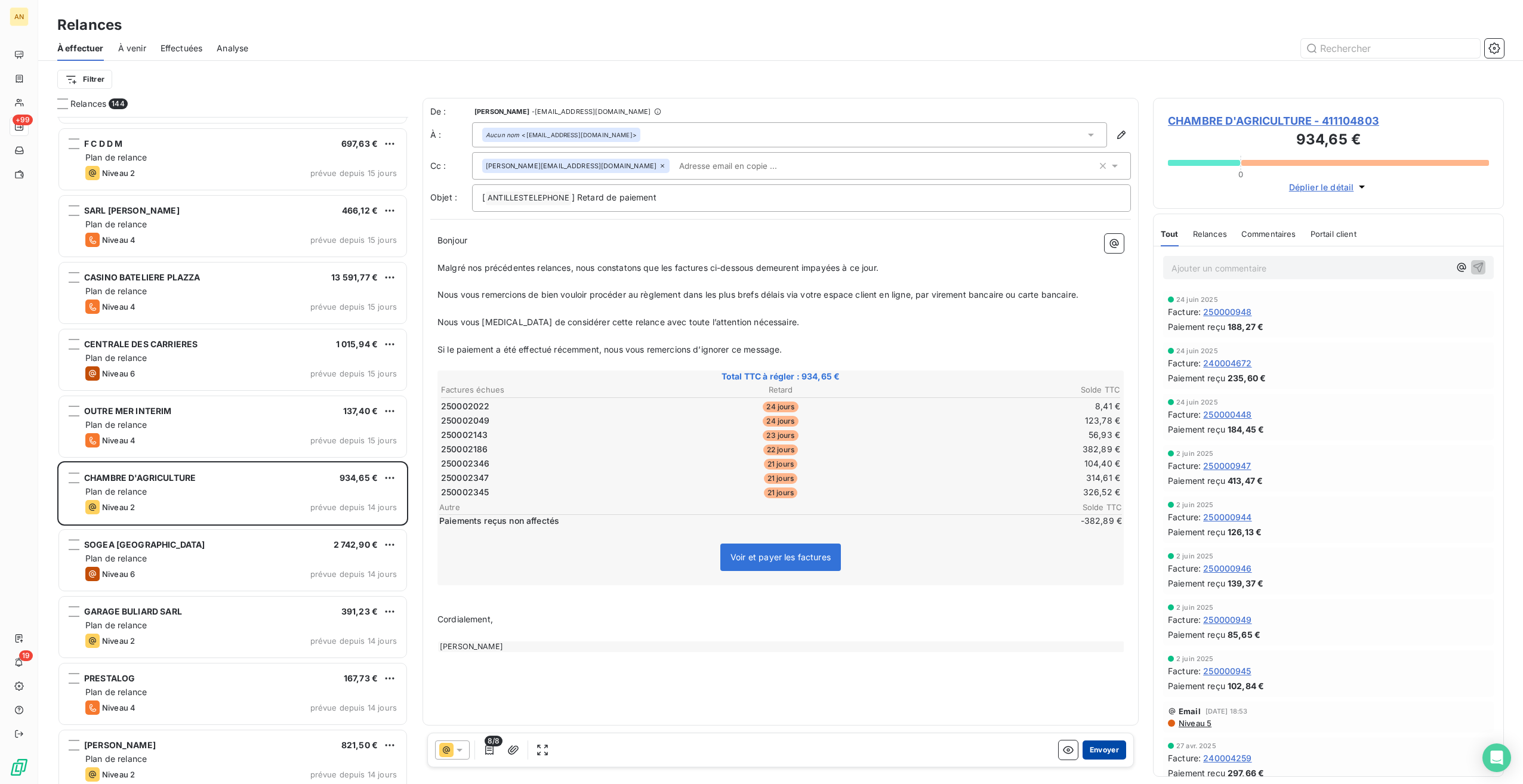
click at [1108, 747] on button "Envoyer" at bounding box center [1104, 750] width 43 height 19
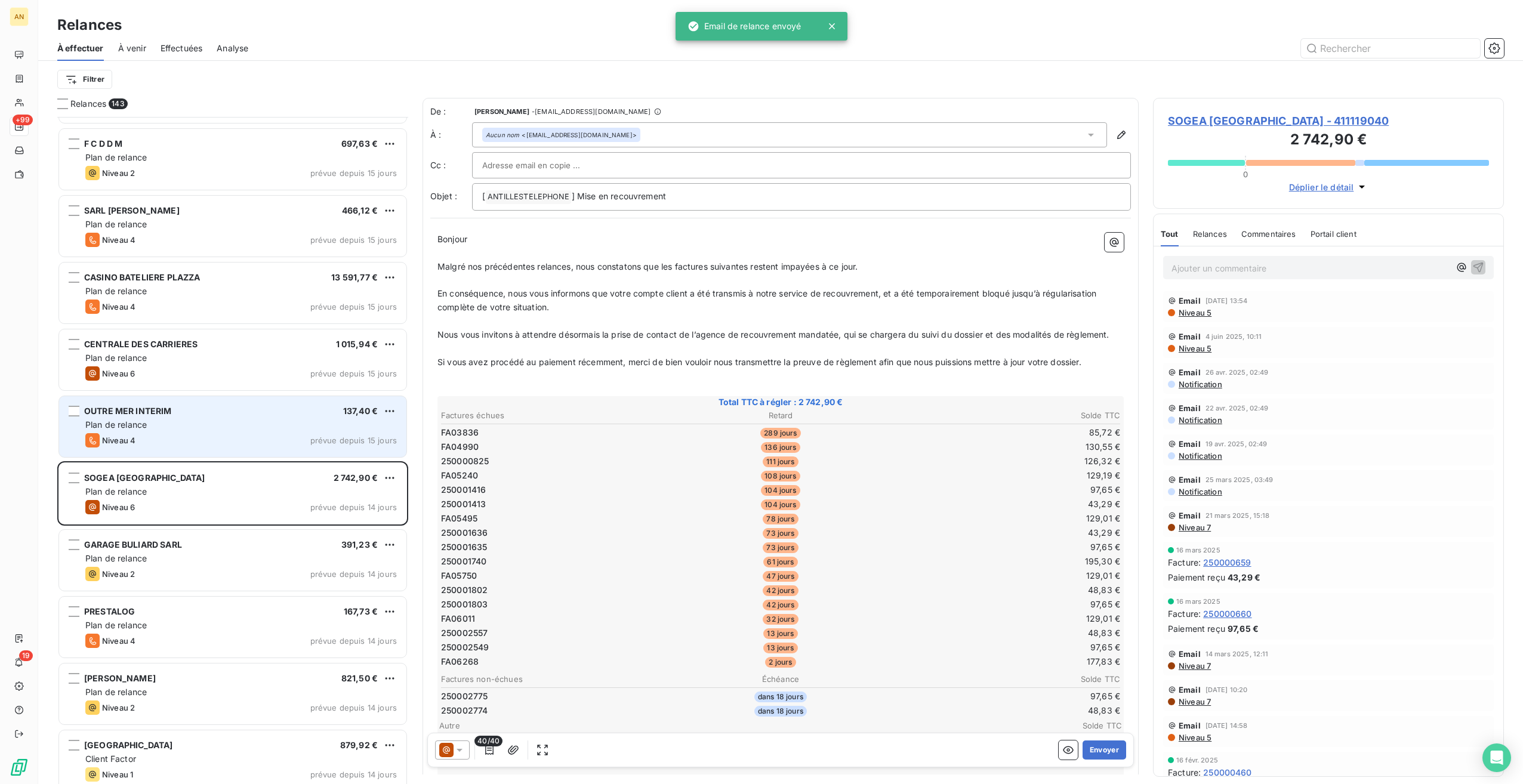
click at [291, 436] on div "Niveau 4 prévue depuis 15 jours" at bounding box center [241, 440] width 312 height 14
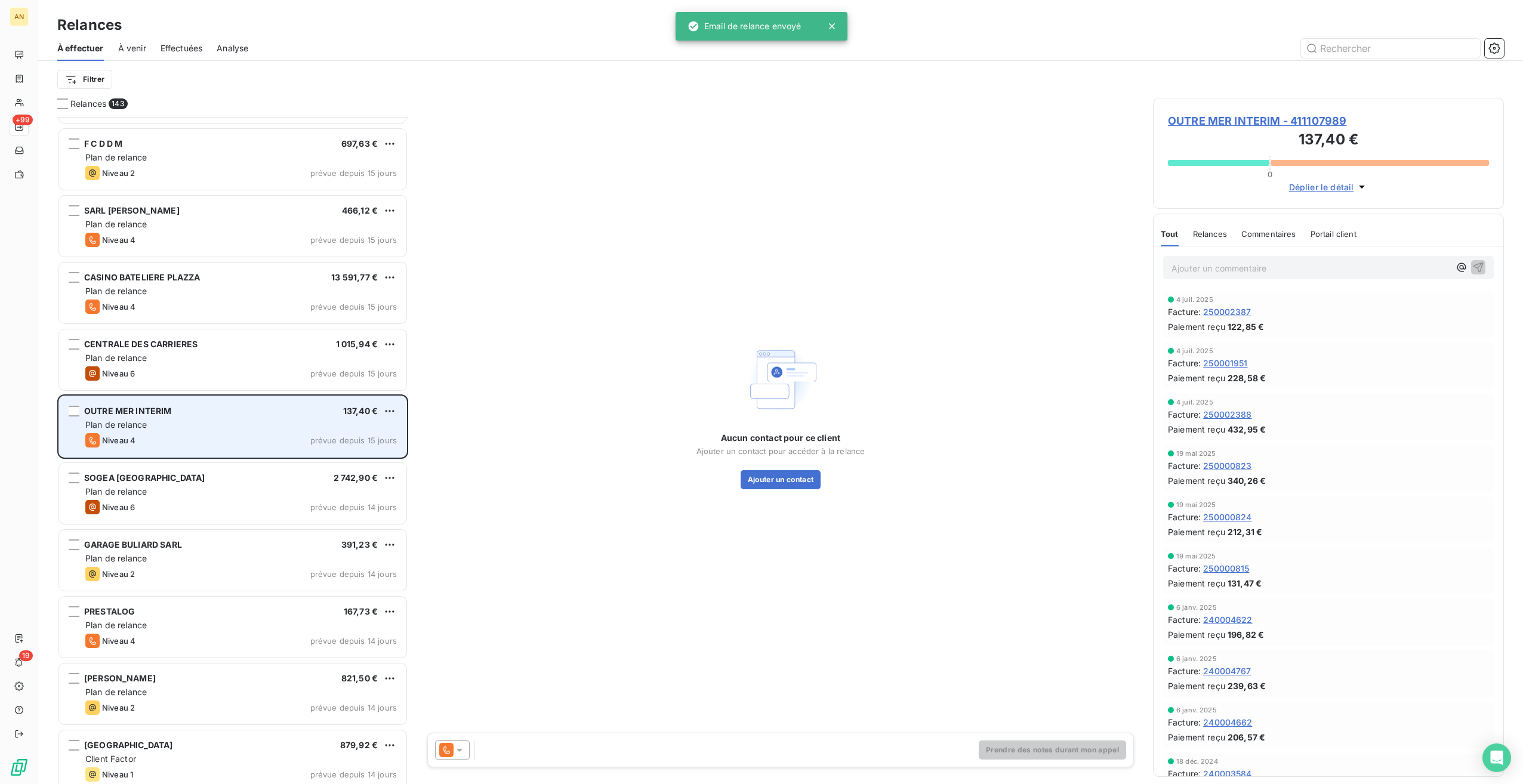
click at [268, 396] on div "OUTRE MER INTERIM 137,40 € Plan de relance Niveau 4 prévue depuis 15 jours" at bounding box center [233, 427] width 347 height 61
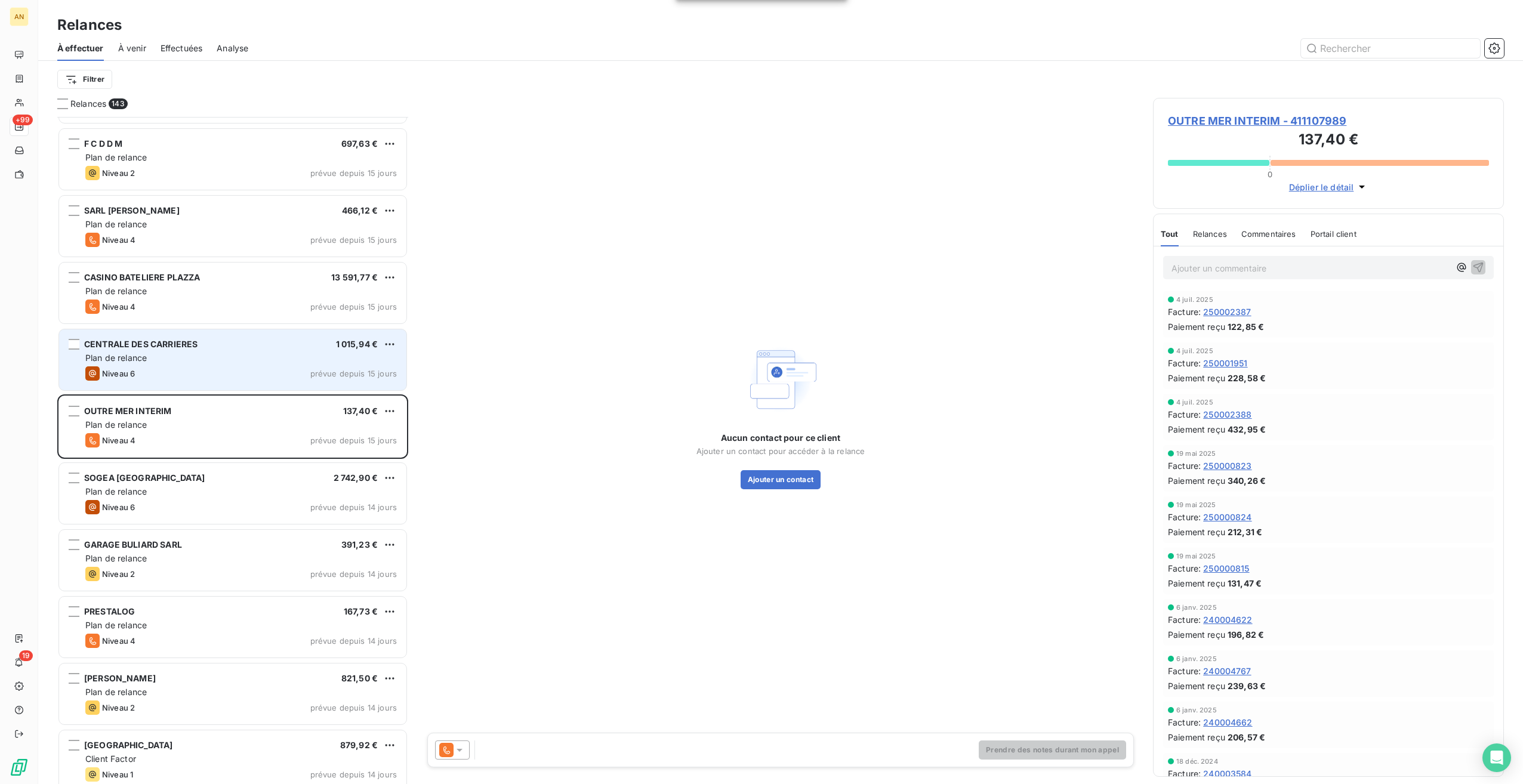
click at [260, 363] on div "Plan de relance" at bounding box center [241, 357] width 312 height 12
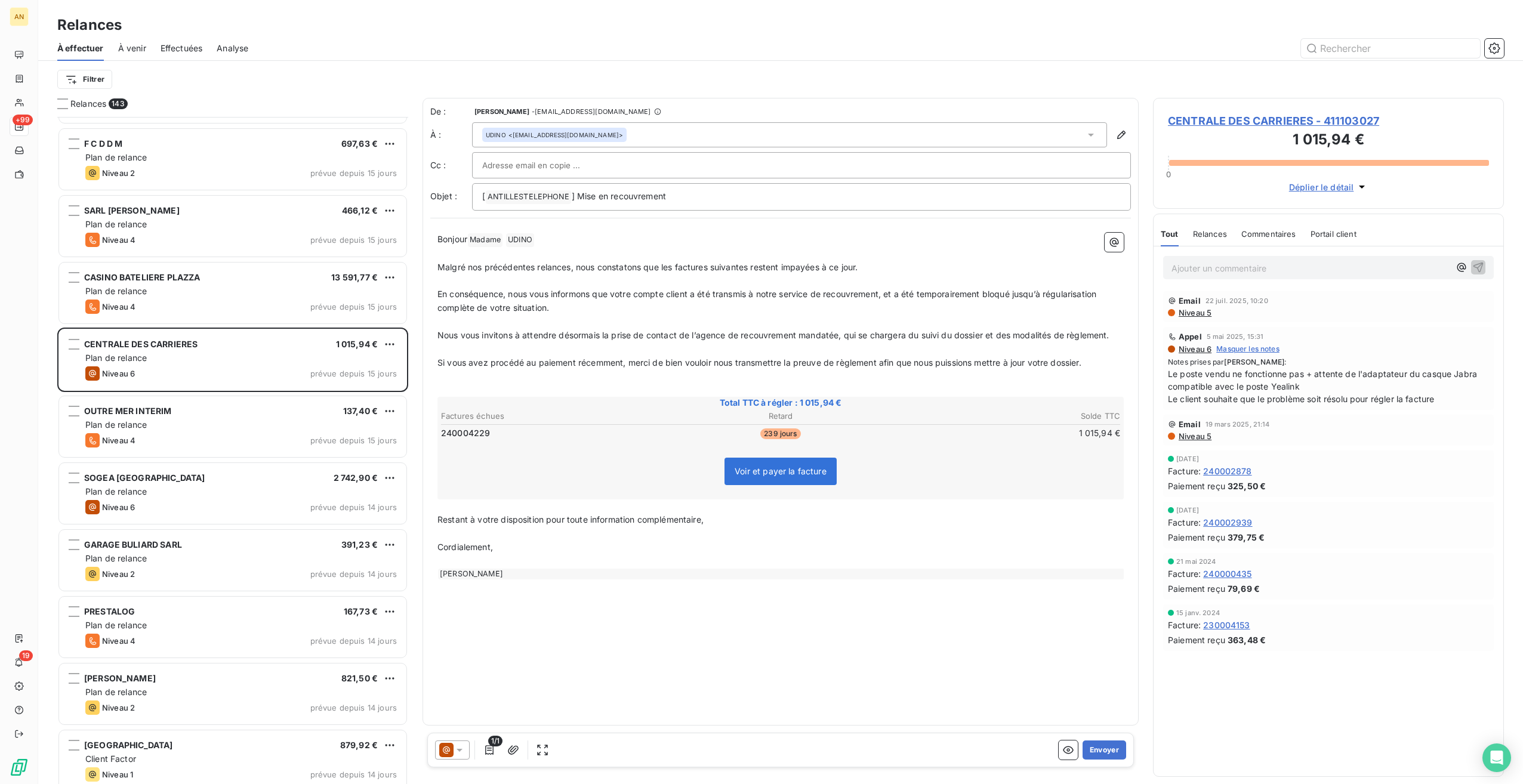
click at [467, 749] on div at bounding box center [452, 750] width 35 height 19
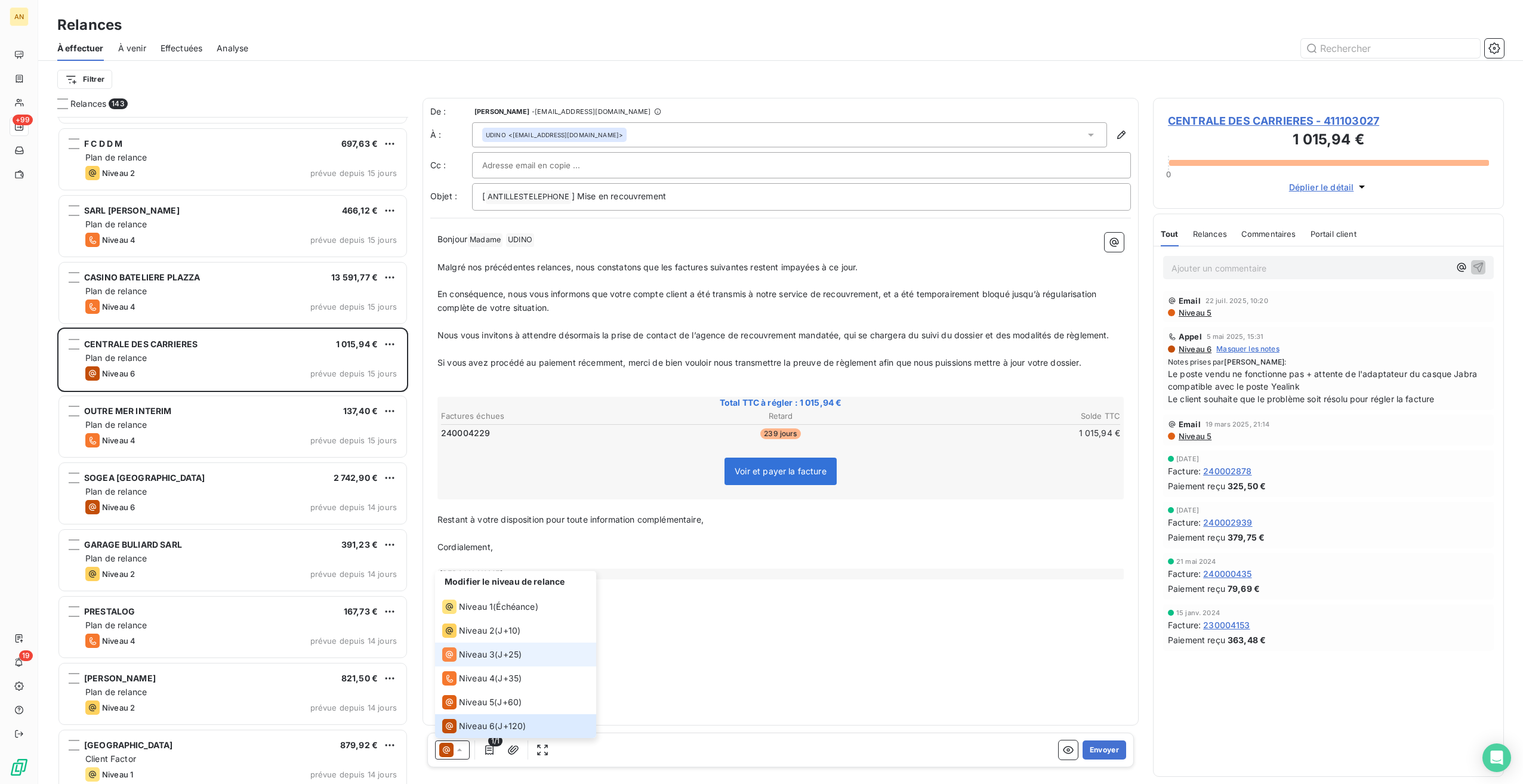
click at [486, 659] on span "Niveau 3" at bounding box center [477, 654] width 36 height 12
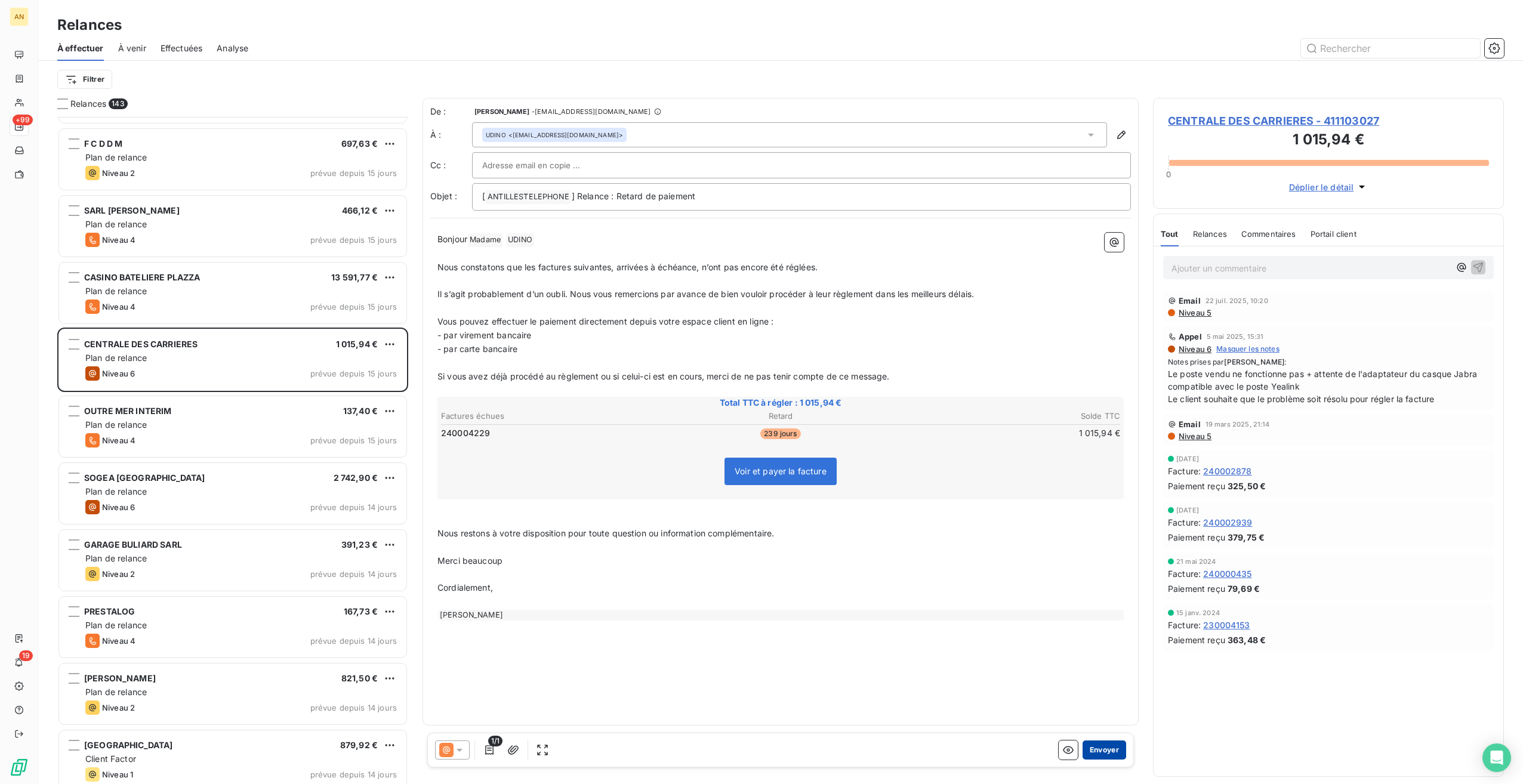
click at [1106, 750] on button "Envoyer" at bounding box center [1104, 750] width 43 height 19
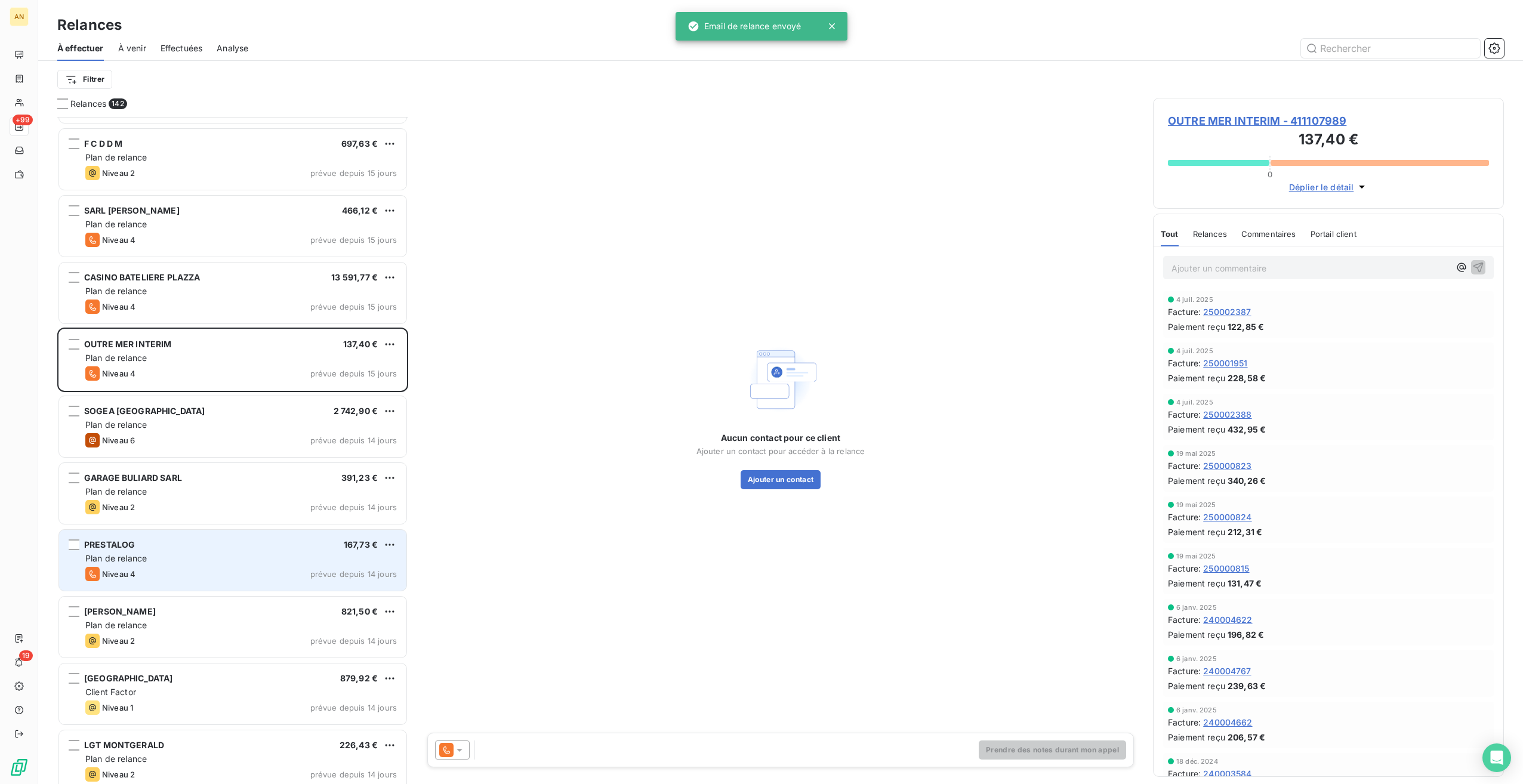
click at [248, 559] on div "Plan de relance" at bounding box center [241, 558] width 312 height 12
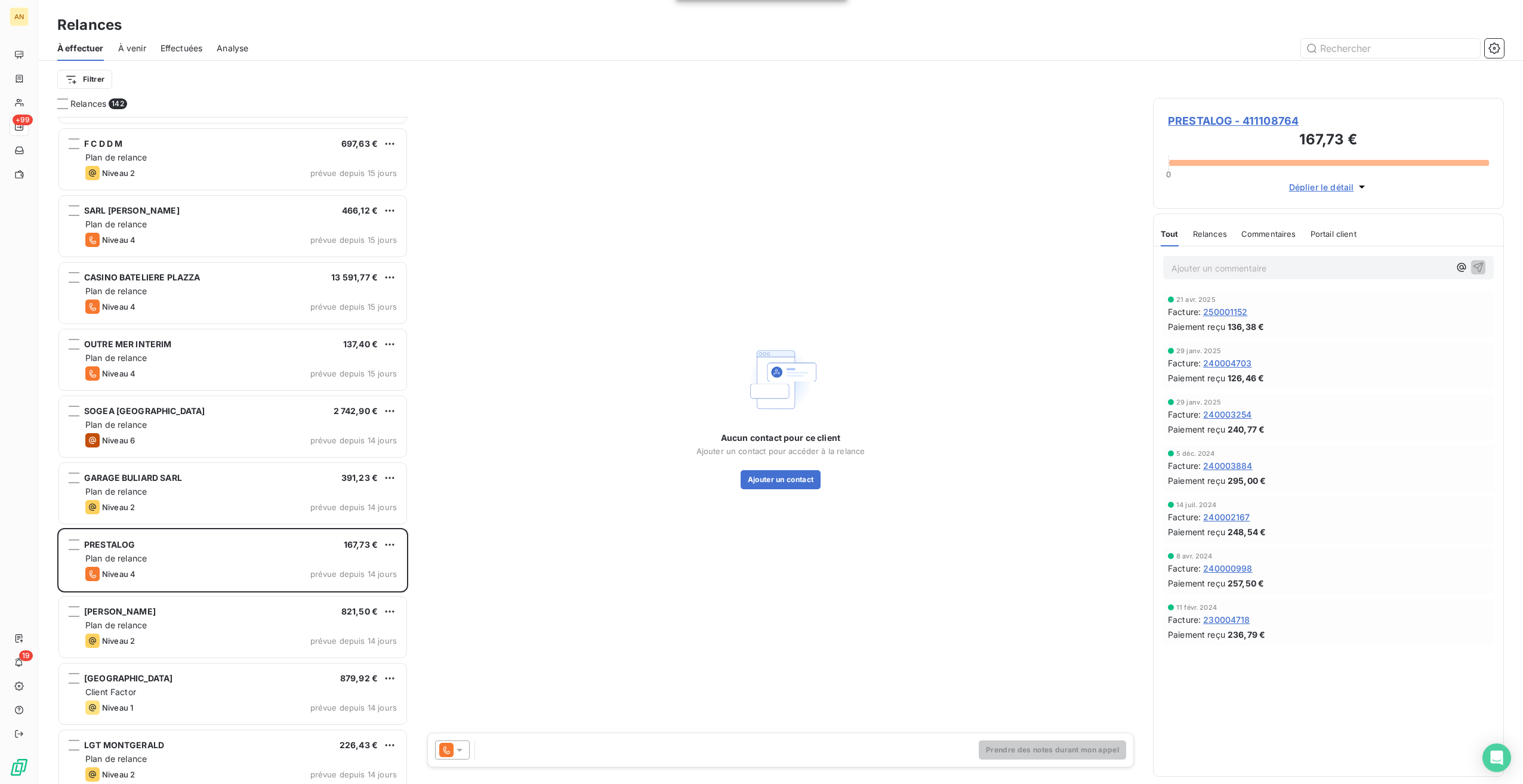
click at [460, 753] on icon at bounding box center [459, 749] width 12 height 12
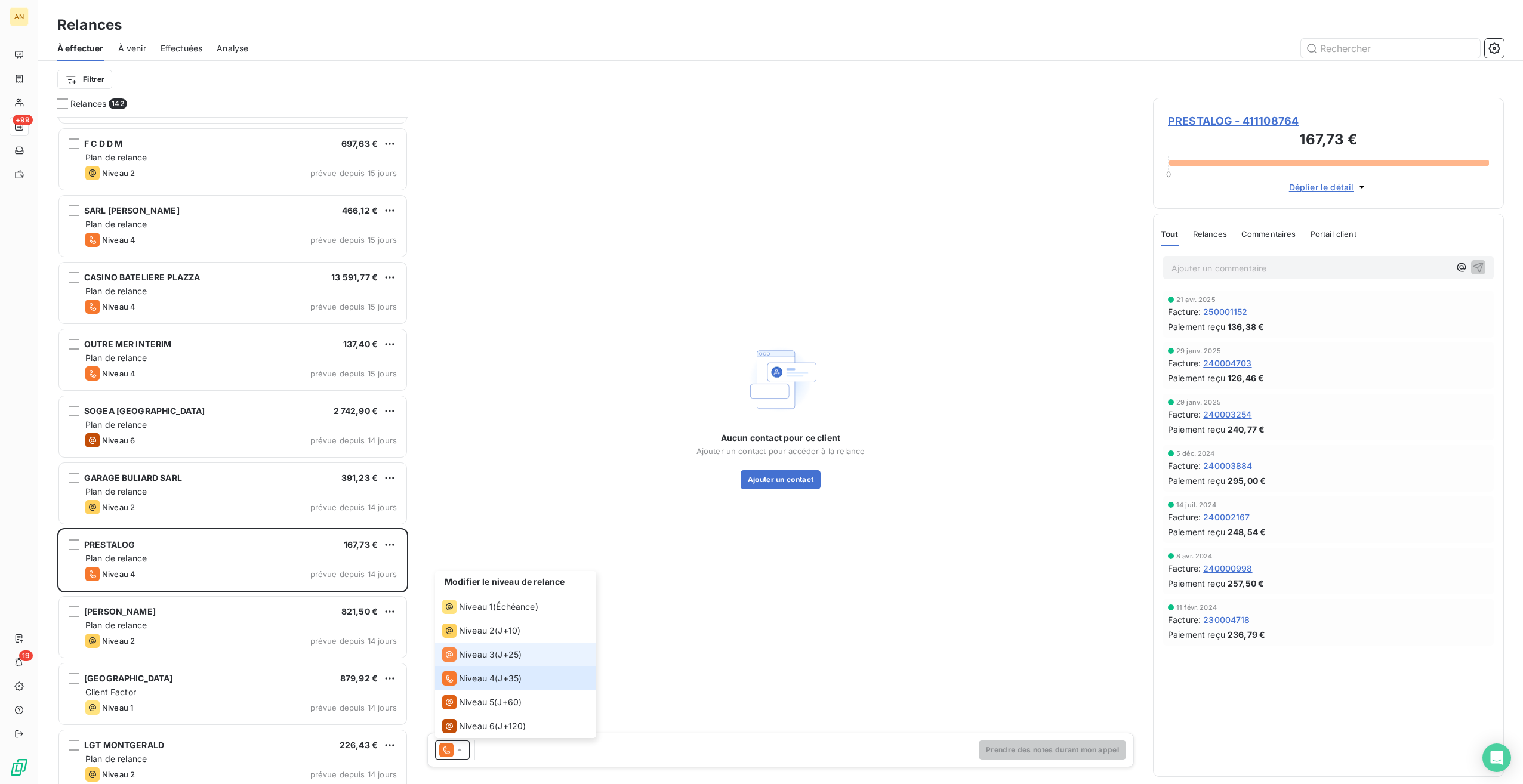
click at [484, 657] on span "Niveau 3" at bounding box center [477, 654] width 36 height 12
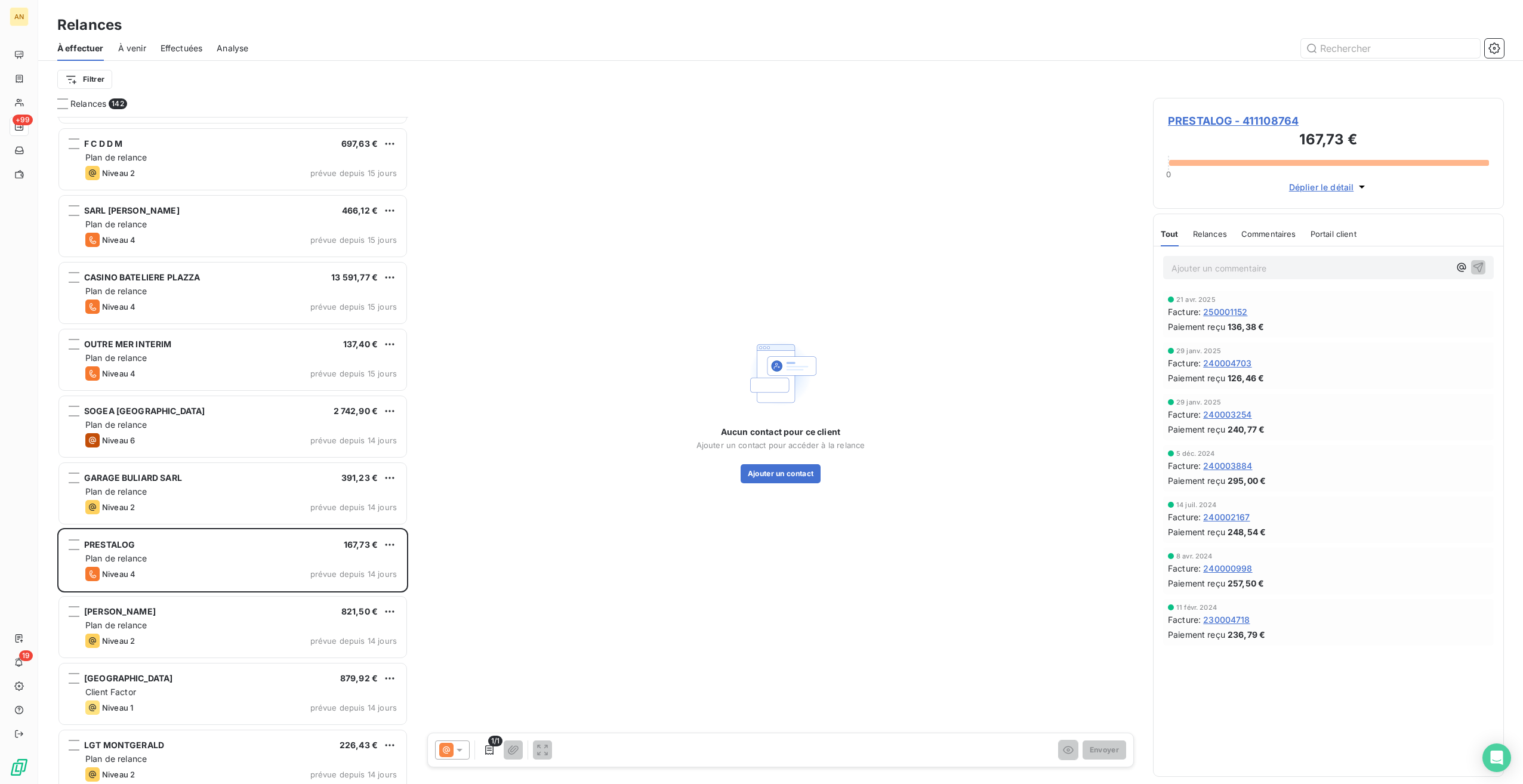
click at [1288, 115] on span "PRESTALOG - 411108764" at bounding box center [1329, 120] width 321 height 16
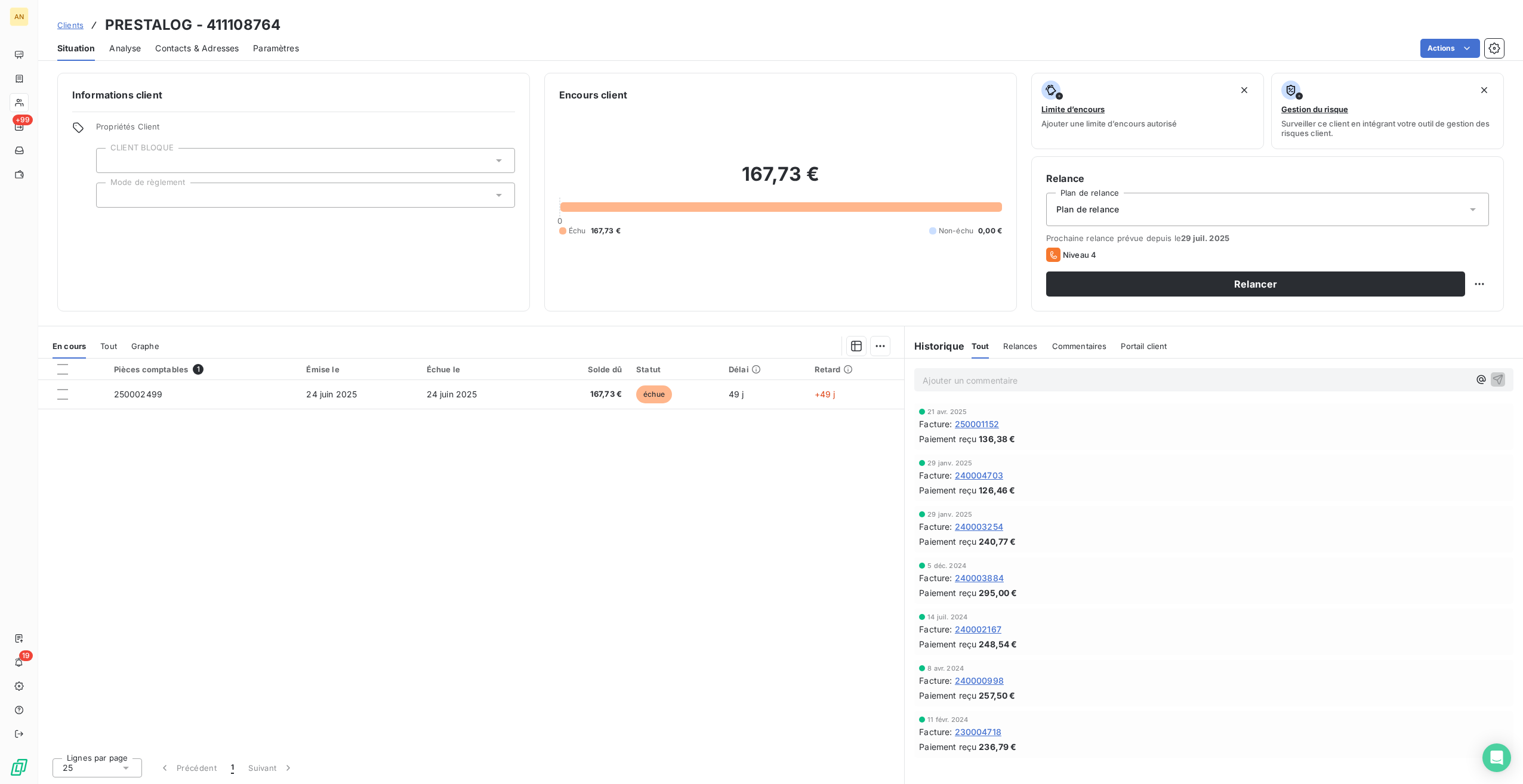
click at [203, 49] on span "Contacts & Adresses" at bounding box center [197, 48] width 84 height 12
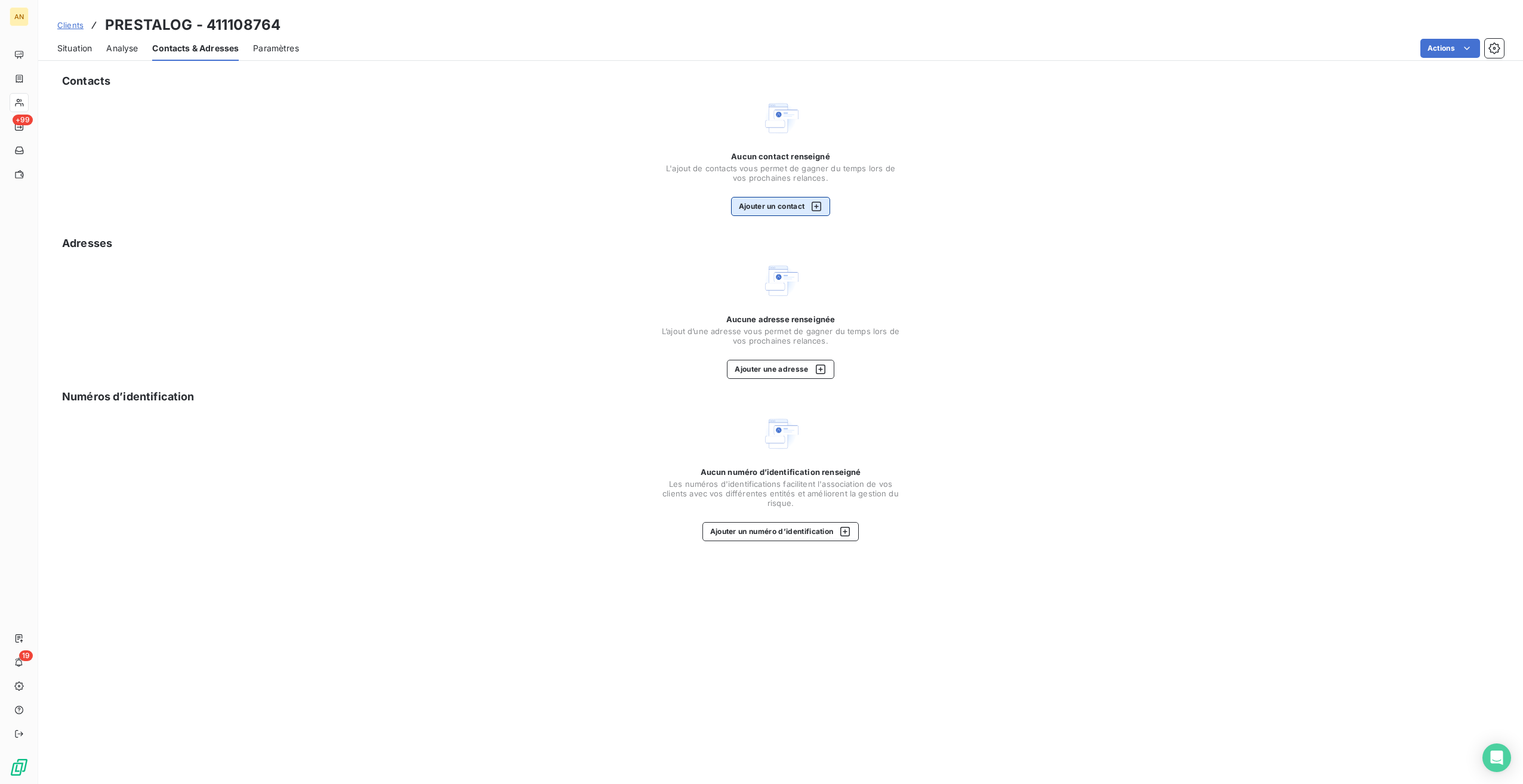
click at [766, 212] on button "Ajouter un contact" at bounding box center [781, 206] width 100 height 19
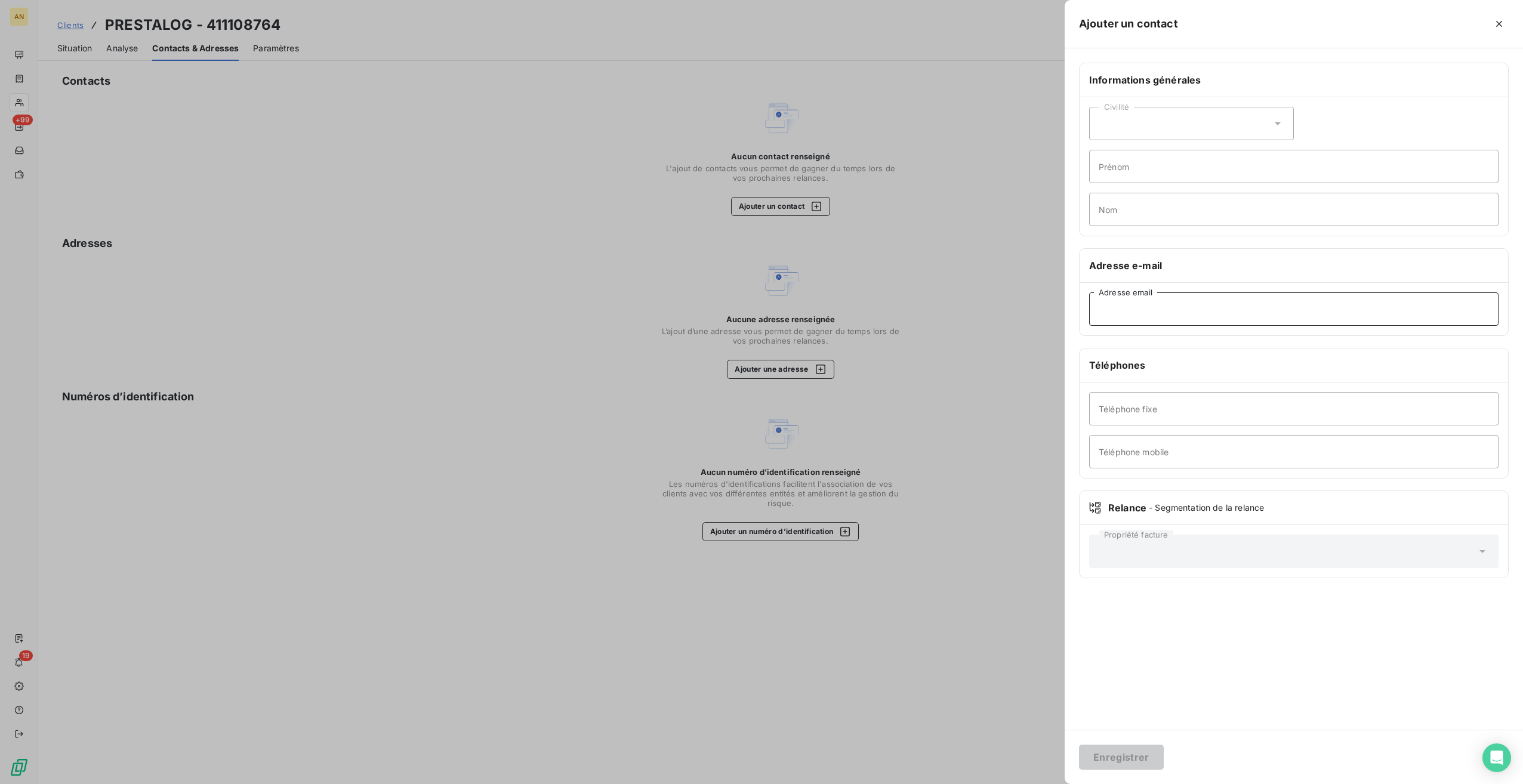
click at [1132, 308] on input "Adresse email" at bounding box center [1294, 309] width 410 height 34
paste input "[EMAIL_ADDRESS][DOMAIN_NAME]"
type input "[EMAIL_ADDRESS][DOMAIN_NAME]"
click at [1138, 762] on button "Enregistrer" at bounding box center [1121, 757] width 84 height 25
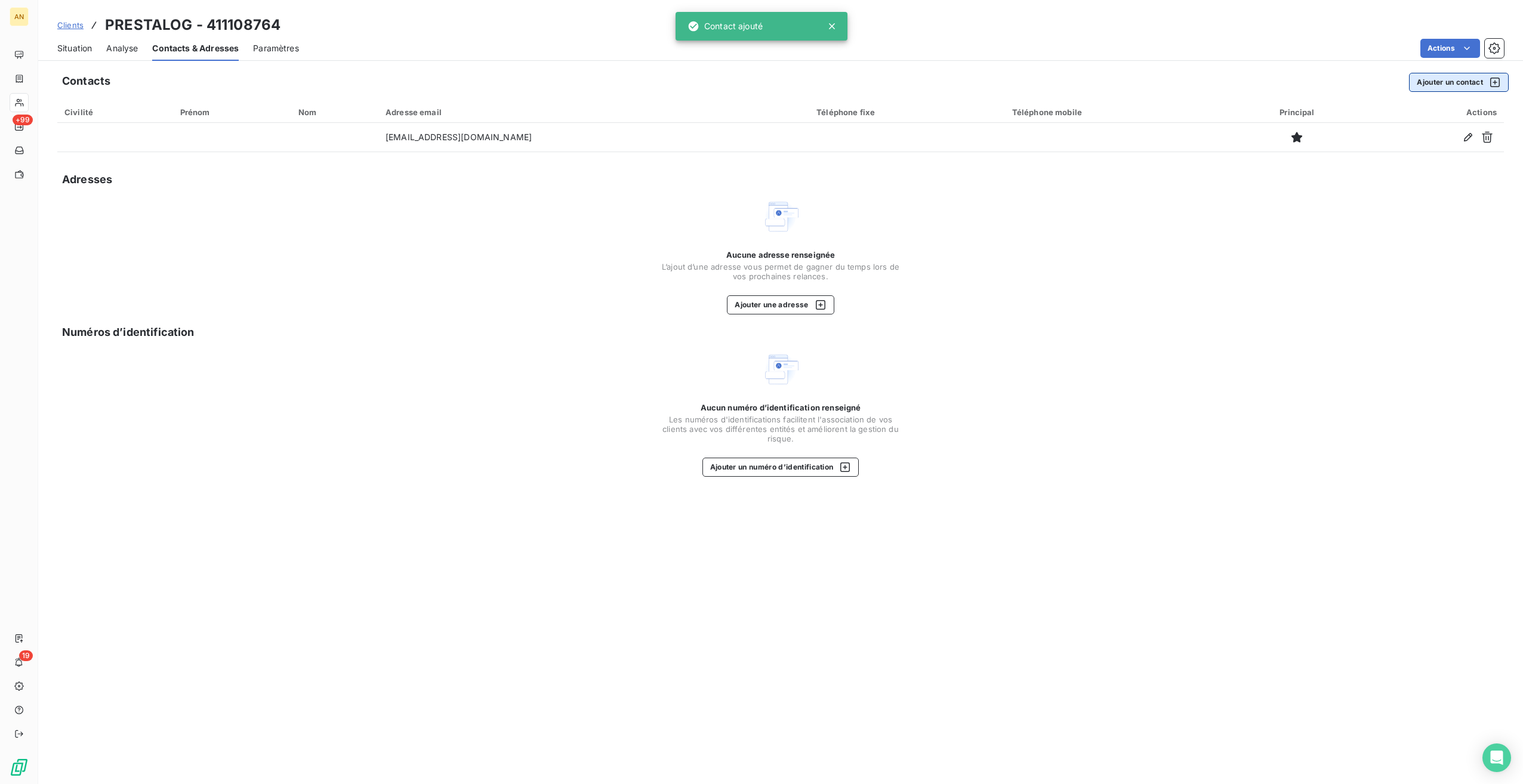
click at [1433, 80] on button "Ajouter un contact" at bounding box center [1460, 83] width 100 height 19
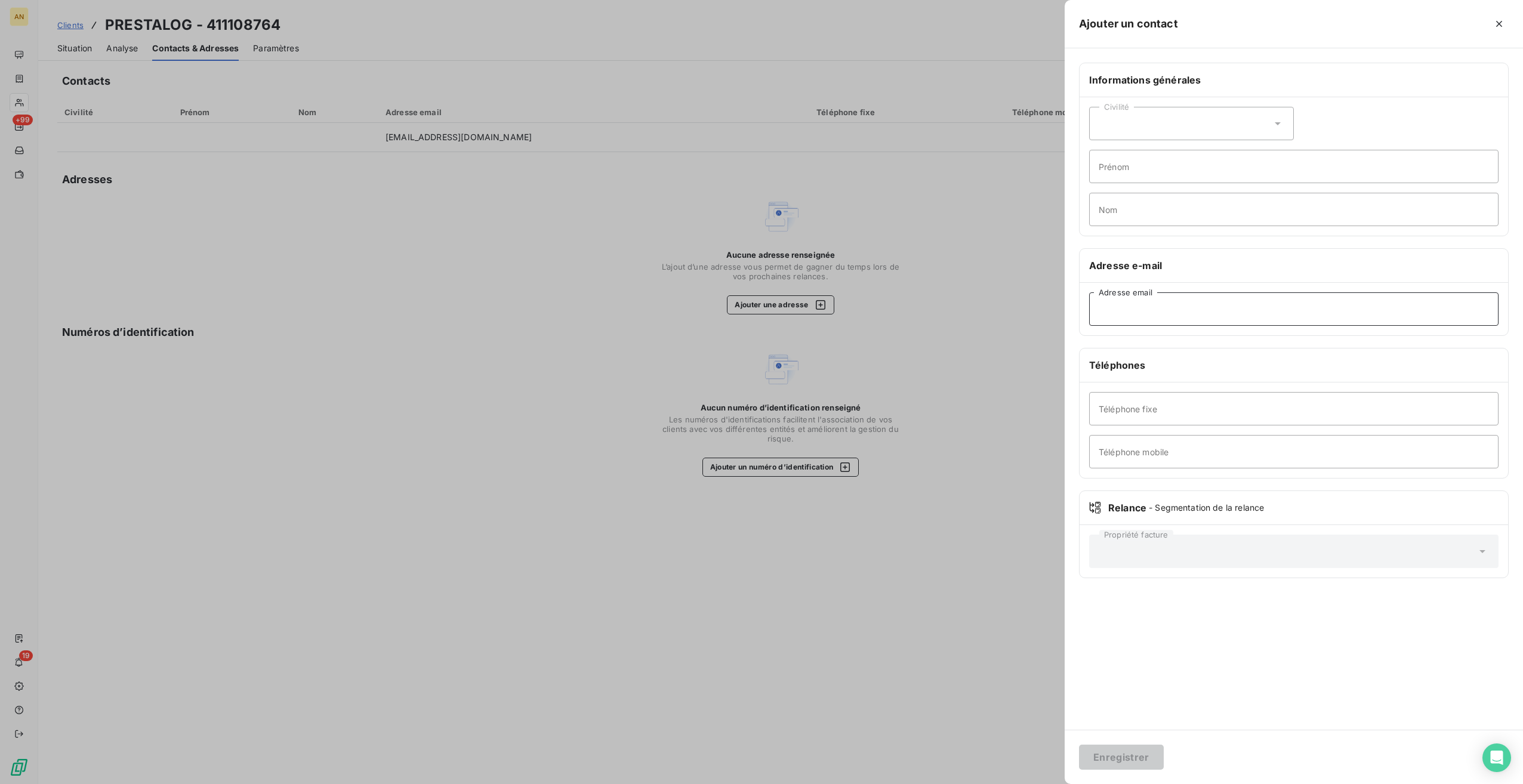
click at [1138, 305] on input "Adresse email" at bounding box center [1294, 309] width 410 height 34
paste input "[EMAIL_ADDRESS][DOMAIN_NAME]"
type input "[EMAIL_ADDRESS][DOMAIN_NAME]"
click at [1134, 758] on button "Enregistrer" at bounding box center [1121, 757] width 84 height 25
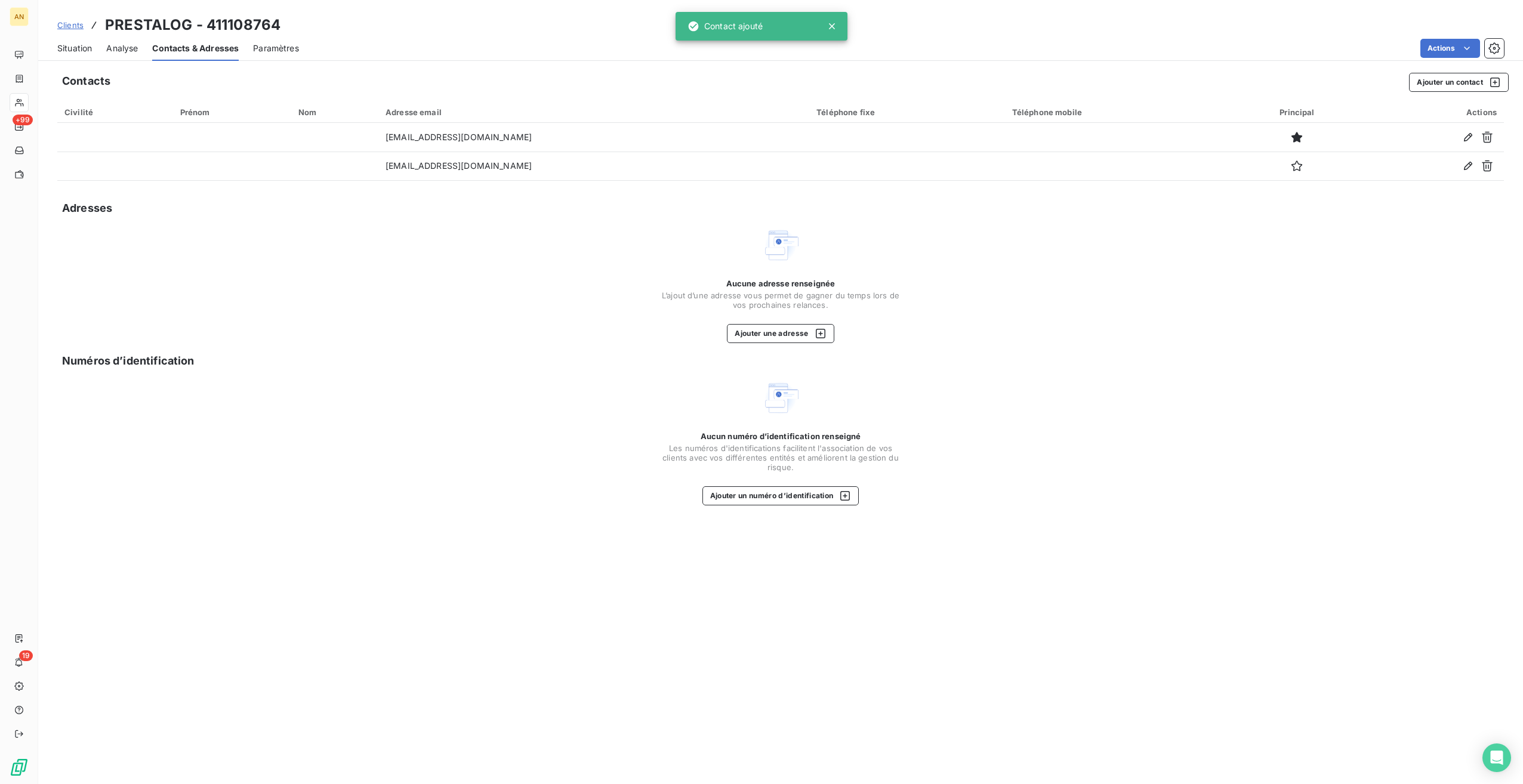
click at [68, 51] on span "Situation" at bounding box center [74, 48] width 35 height 12
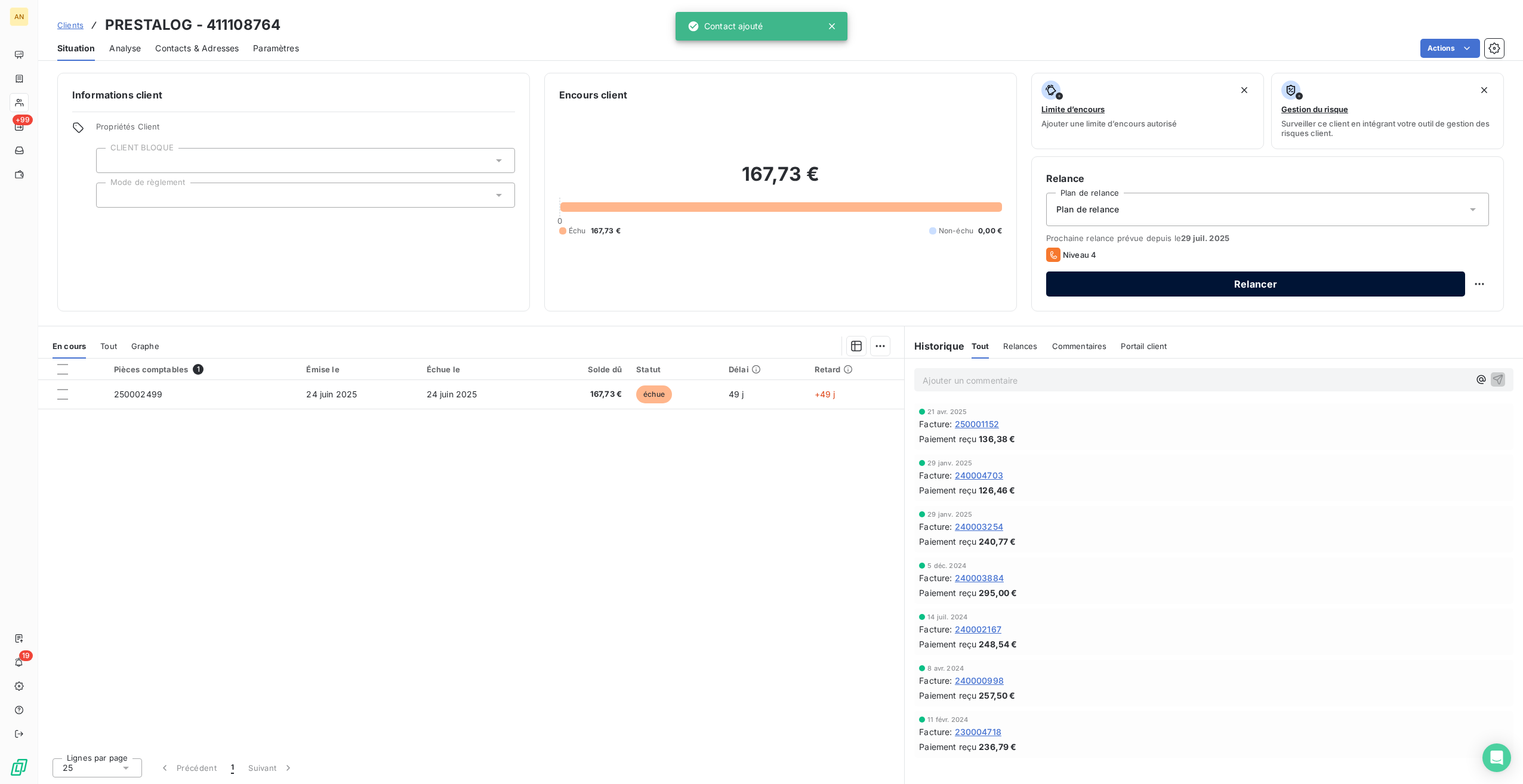
click at [1154, 290] on button "Relancer" at bounding box center [1255, 284] width 419 height 25
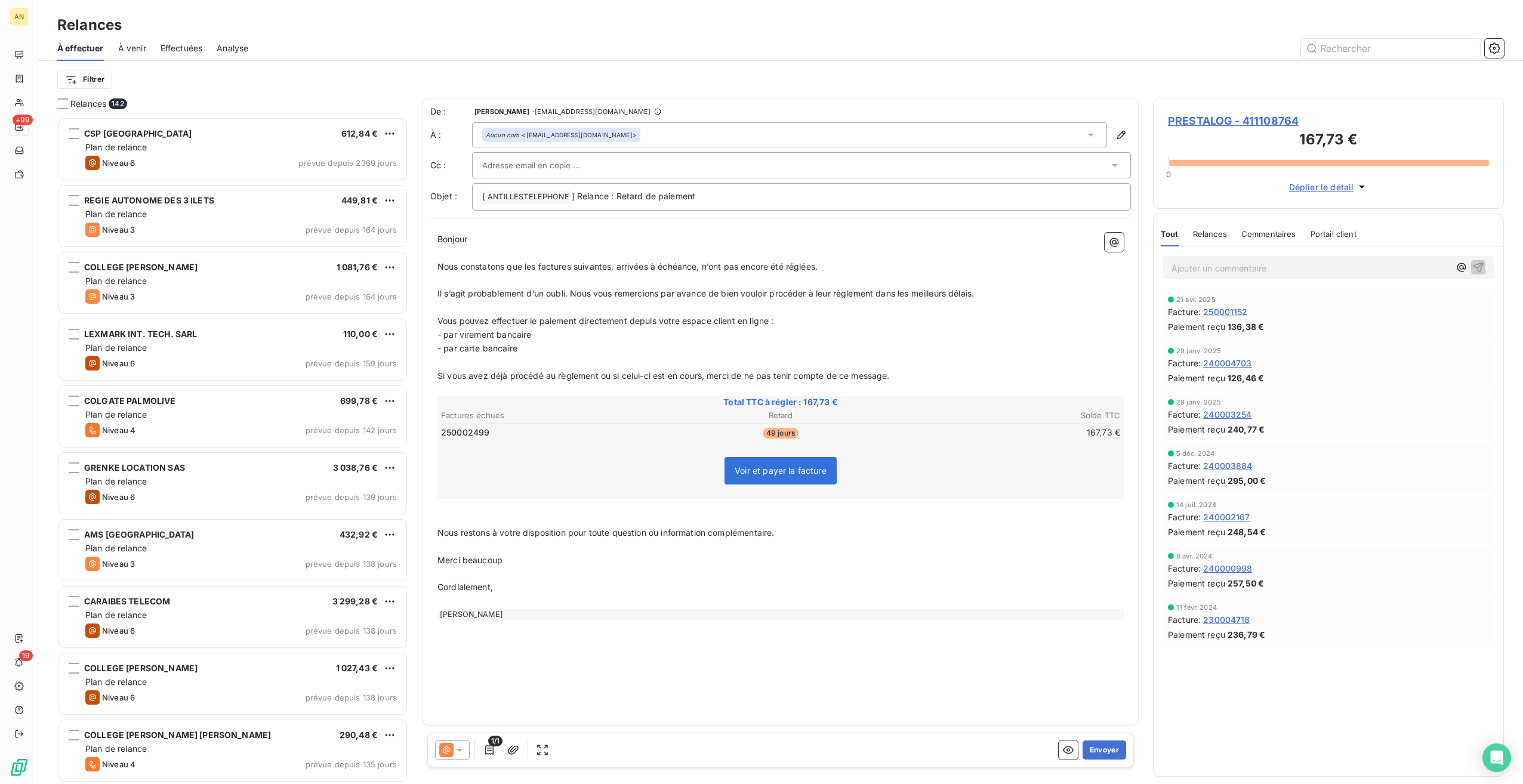
scroll to position [657, 342]
click at [452, 753] on div at bounding box center [452, 750] width 35 height 19
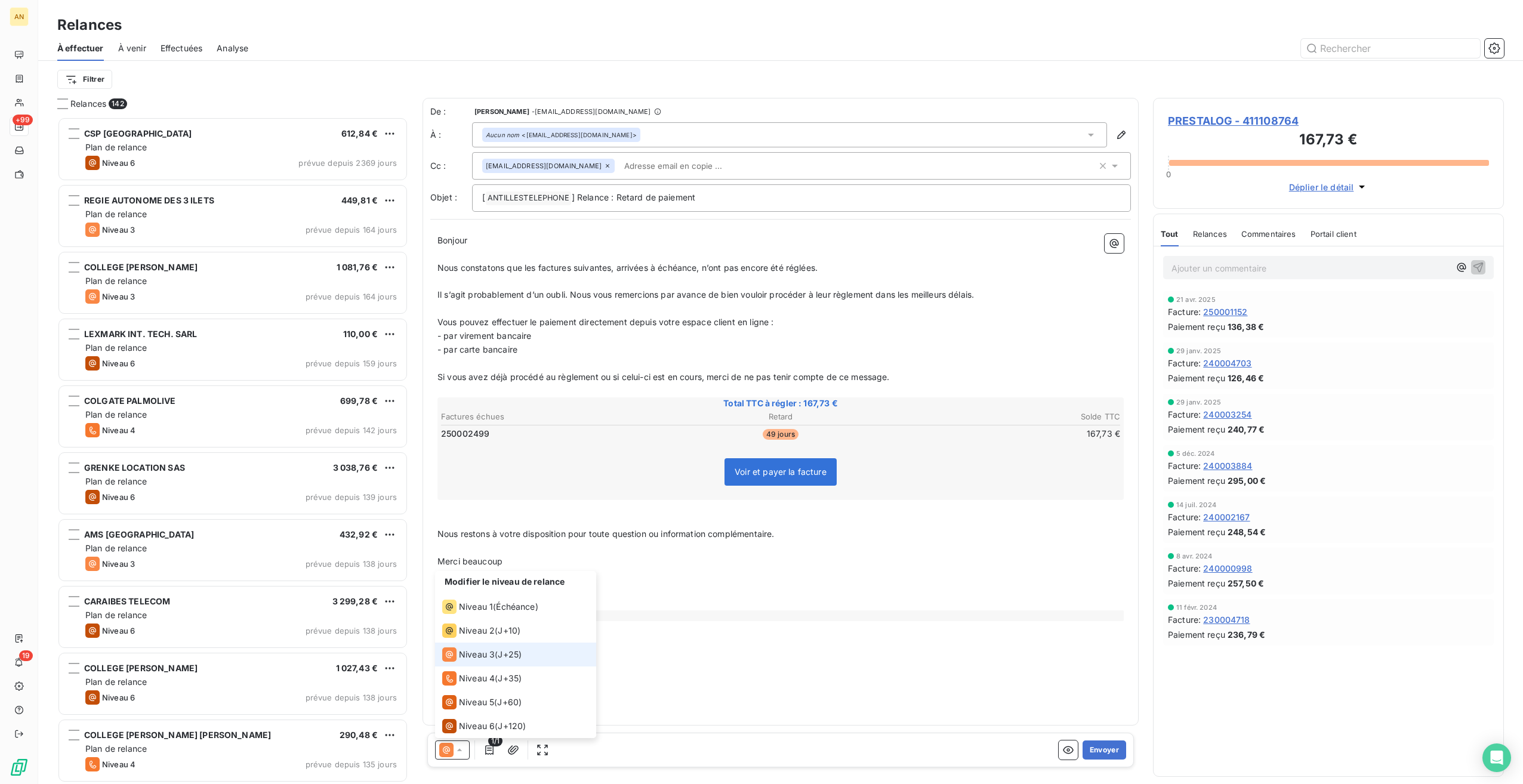
click at [491, 655] on span "Niveau 3" at bounding box center [477, 654] width 36 height 12
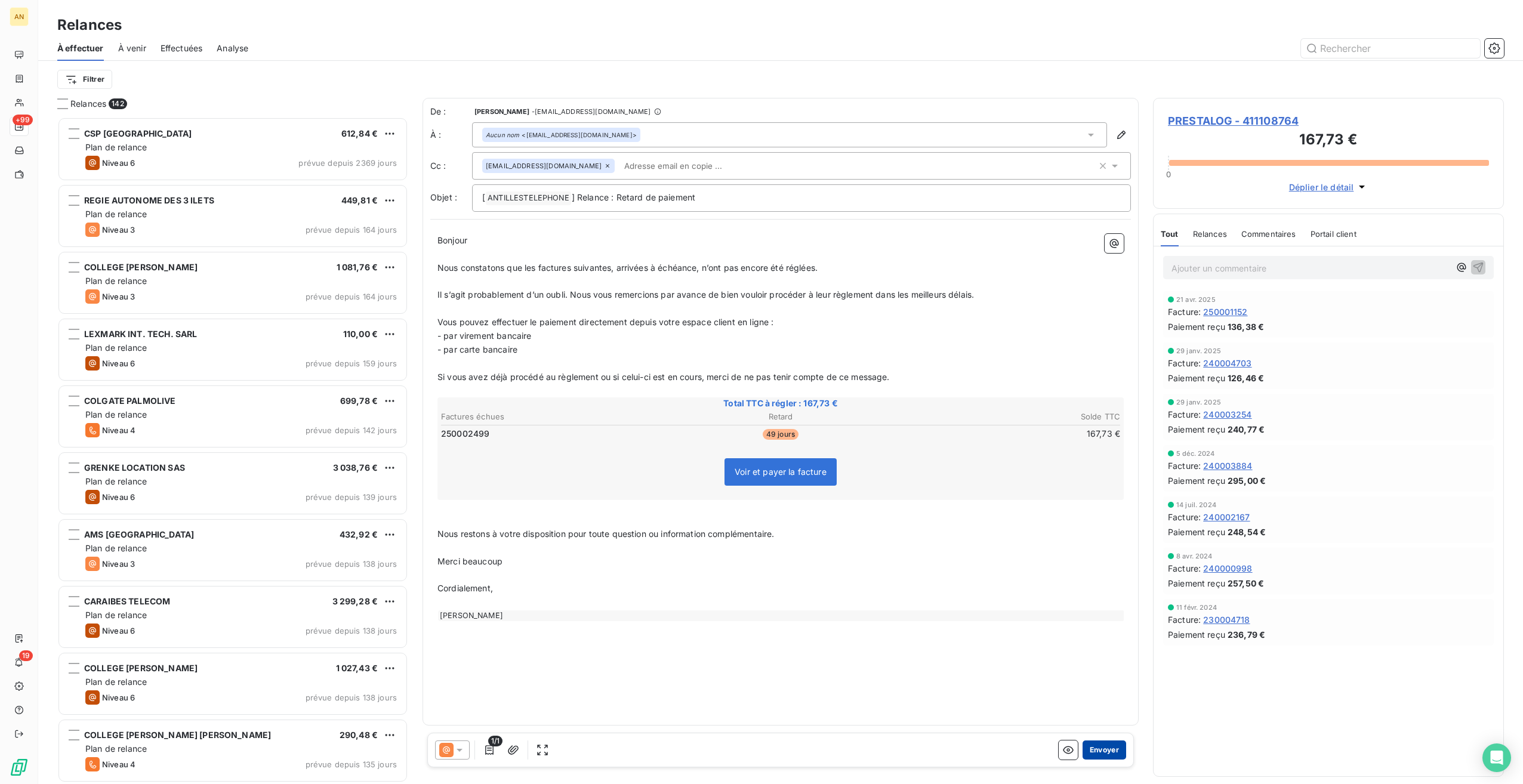
click at [1101, 746] on button "Envoyer" at bounding box center [1104, 750] width 43 height 19
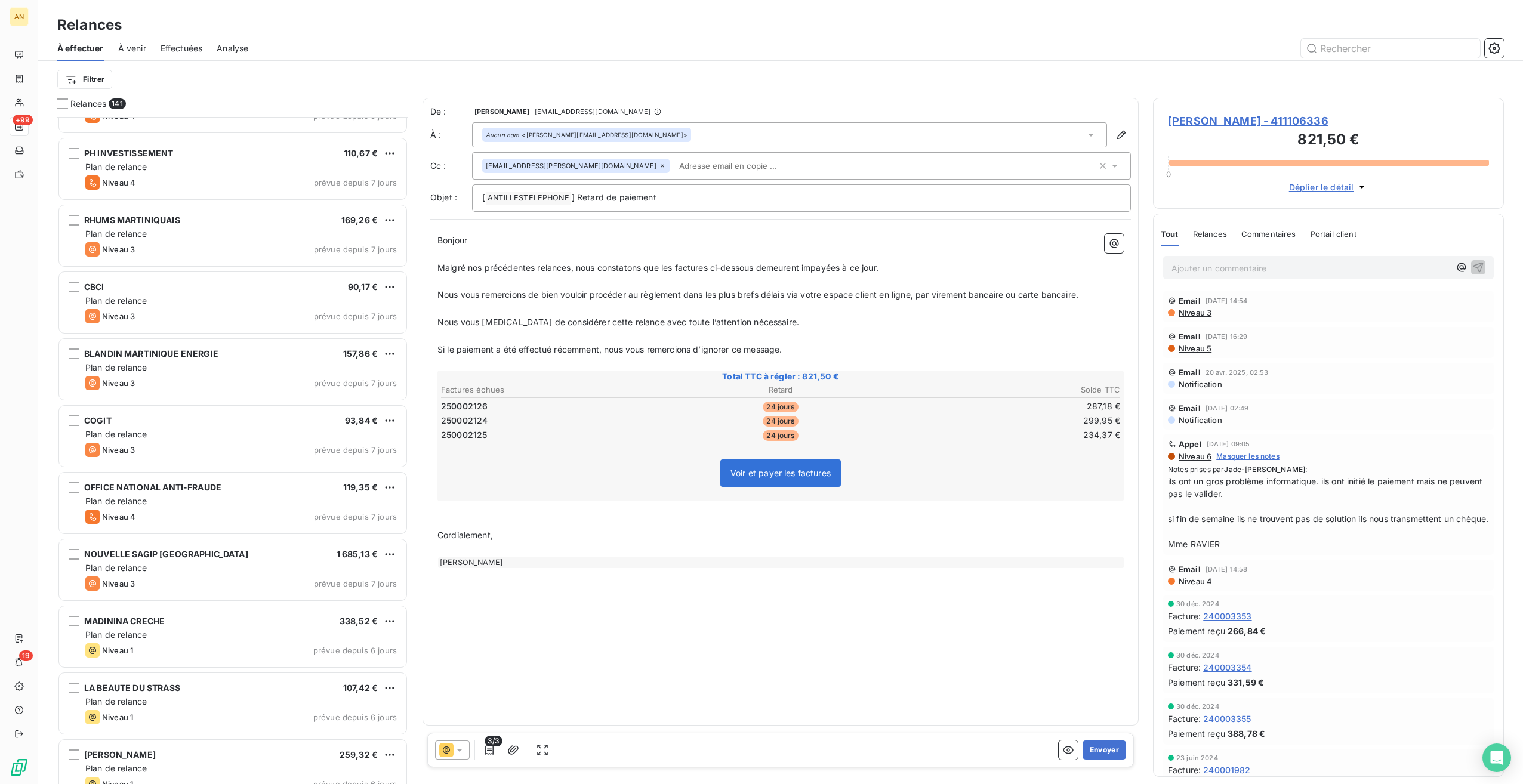
scroll to position [7398, 0]
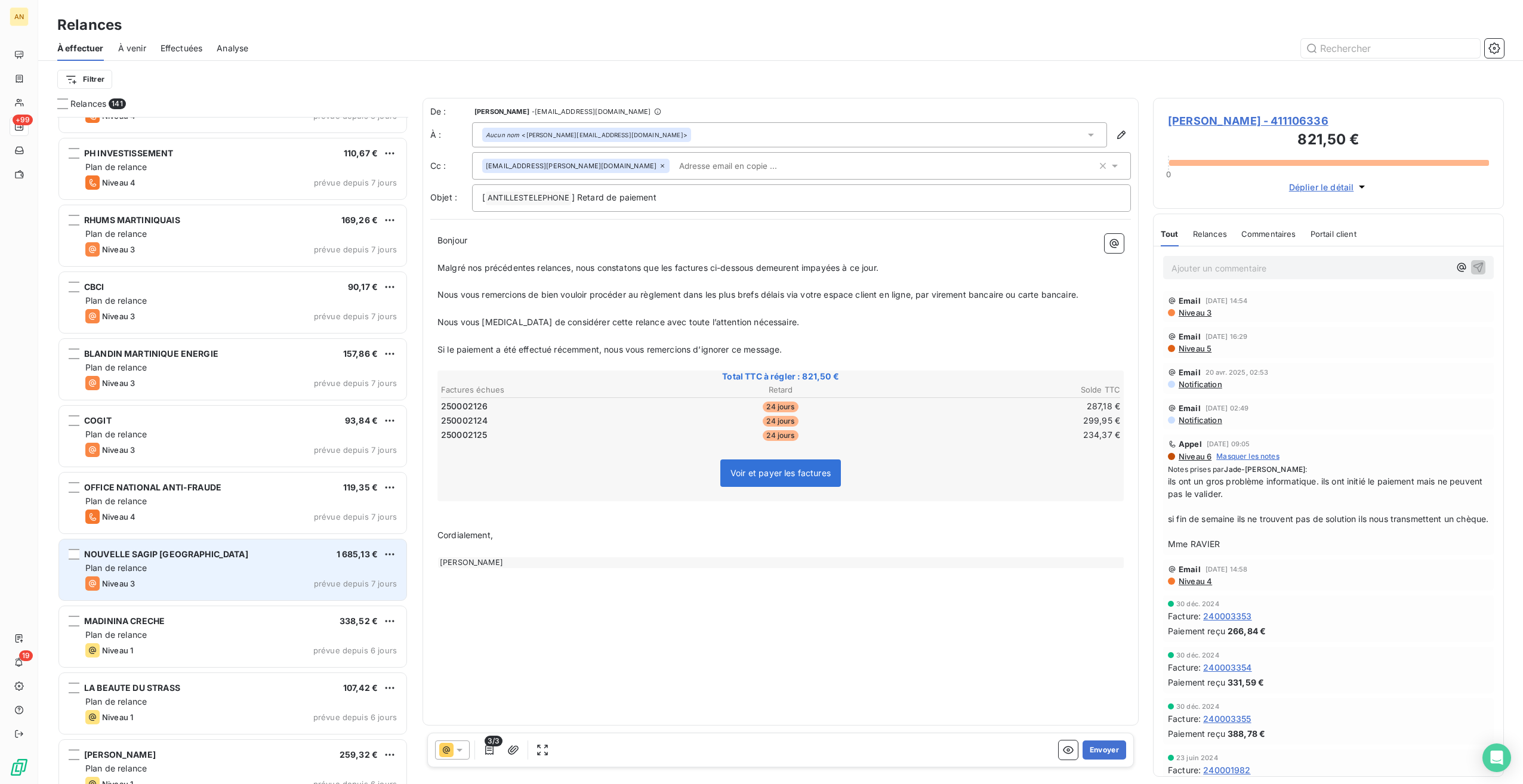
click at [178, 562] on div "Plan de relance" at bounding box center [241, 568] width 312 height 12
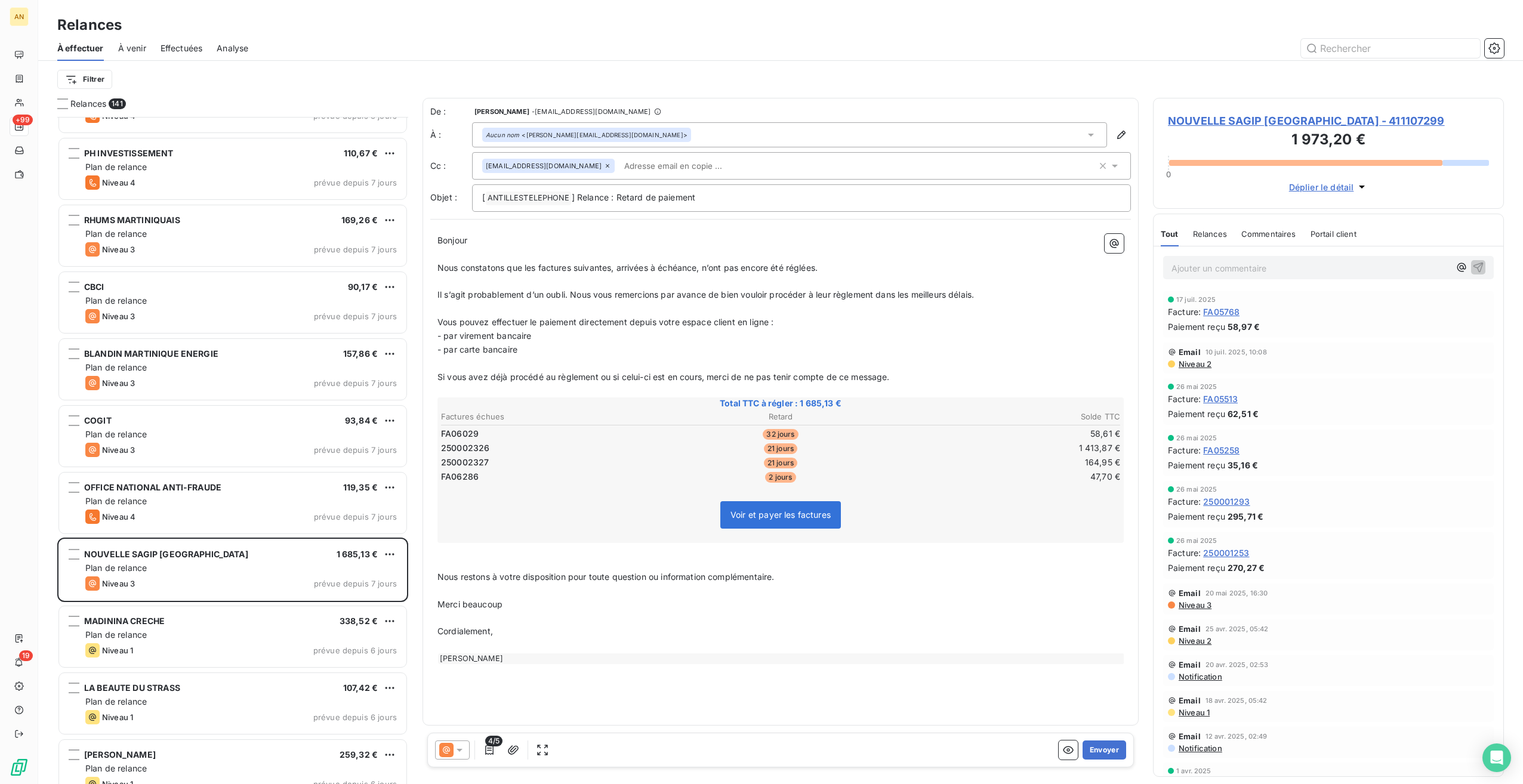
click at [1220, 121] on span "NOUVELLE SAGIP [GEOGRAPHIC_DATA] - 411107299" at bounding box center [1329, 120] width 321 height 16
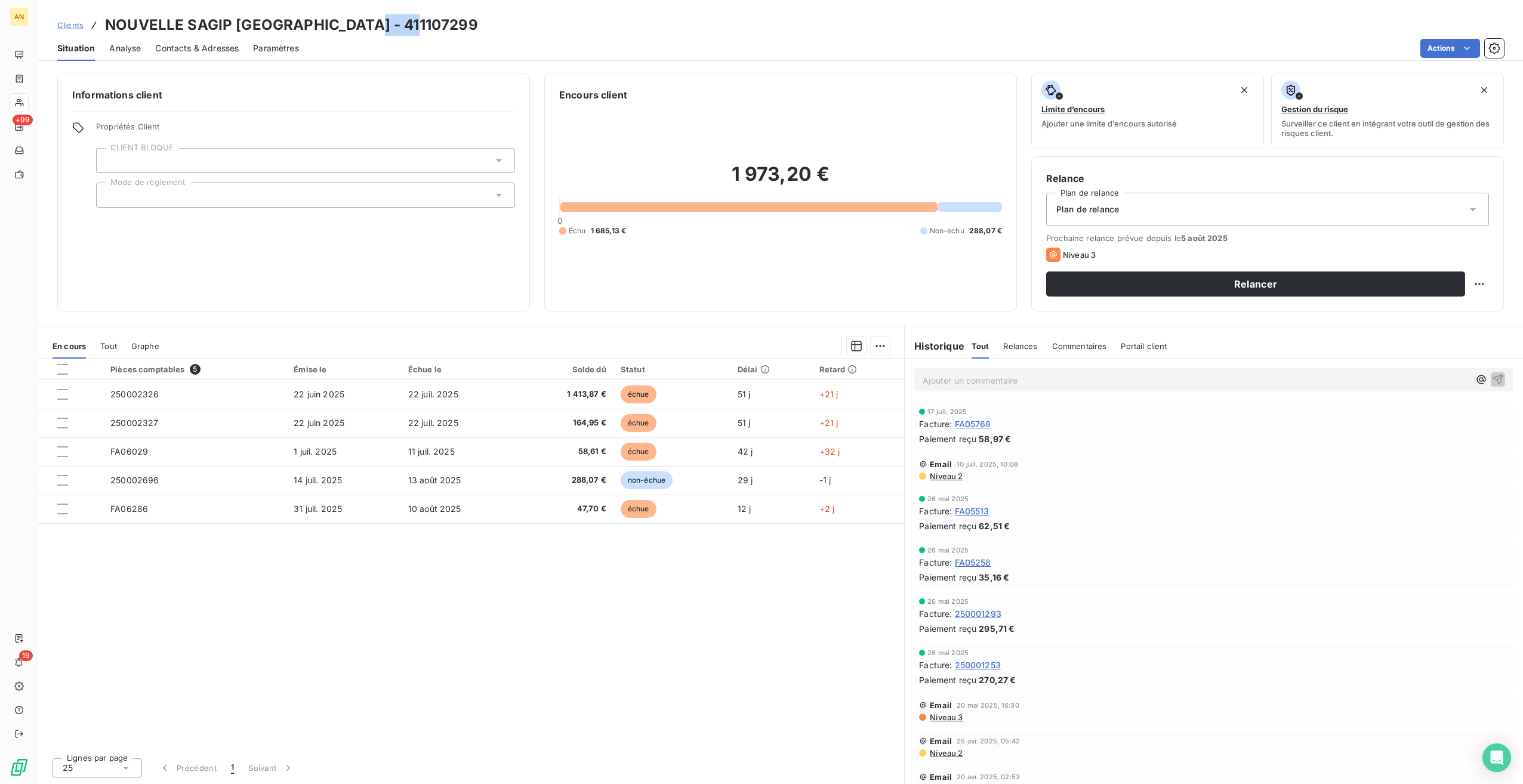
drag, startPoint x: 363, startPoint y: 21, endPoint x: 440, endPoint y: 23, distance: 77.0
click at [440, 23] on div "Clients [GEOGRAPHIC_DATA] - 411107299" at bounding box center [781, 25] width 1485 height 22
copy h3 "107299"
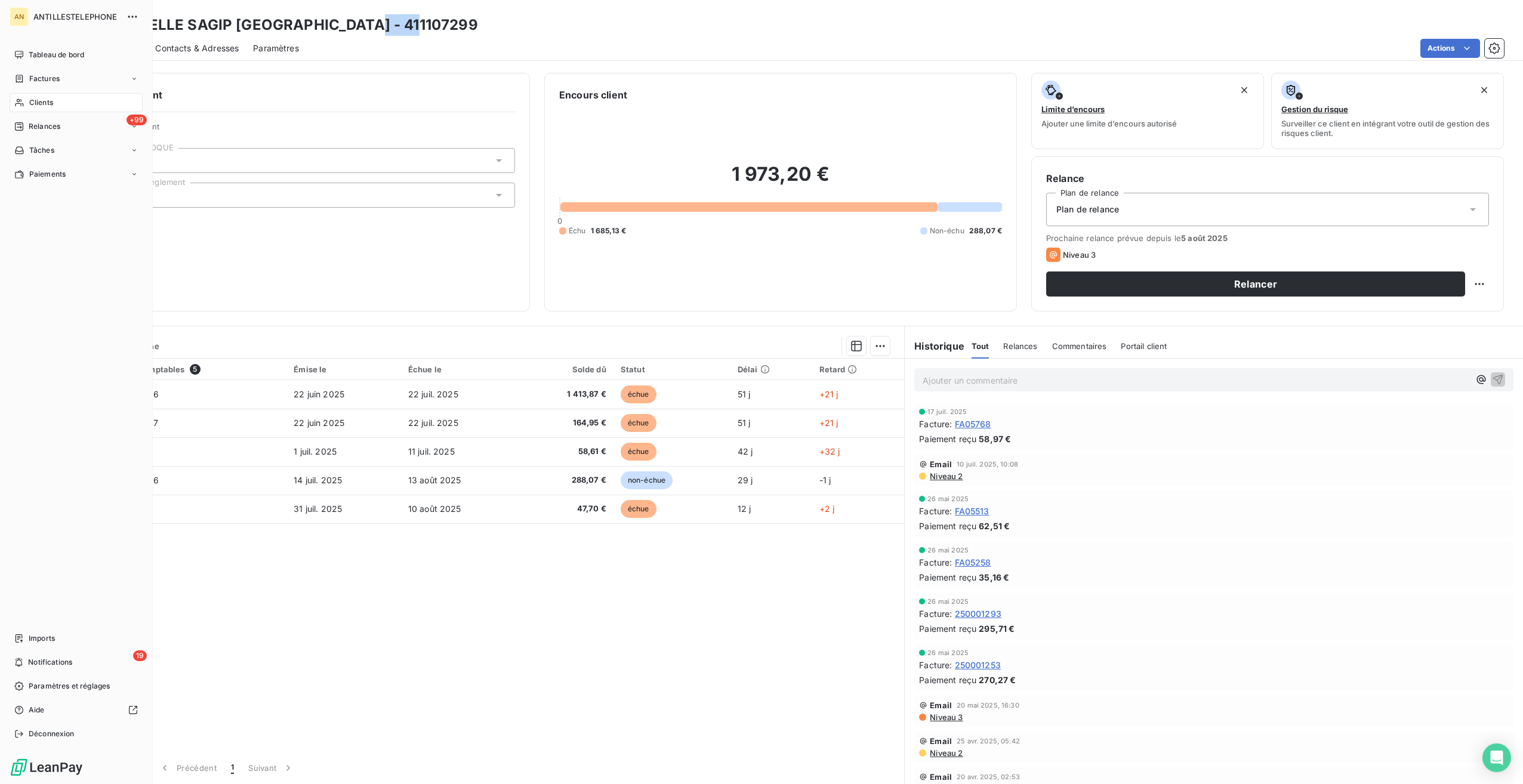
click at [27, 105] on div "Clients" at bounding box center [76, 103] width 133 height 19
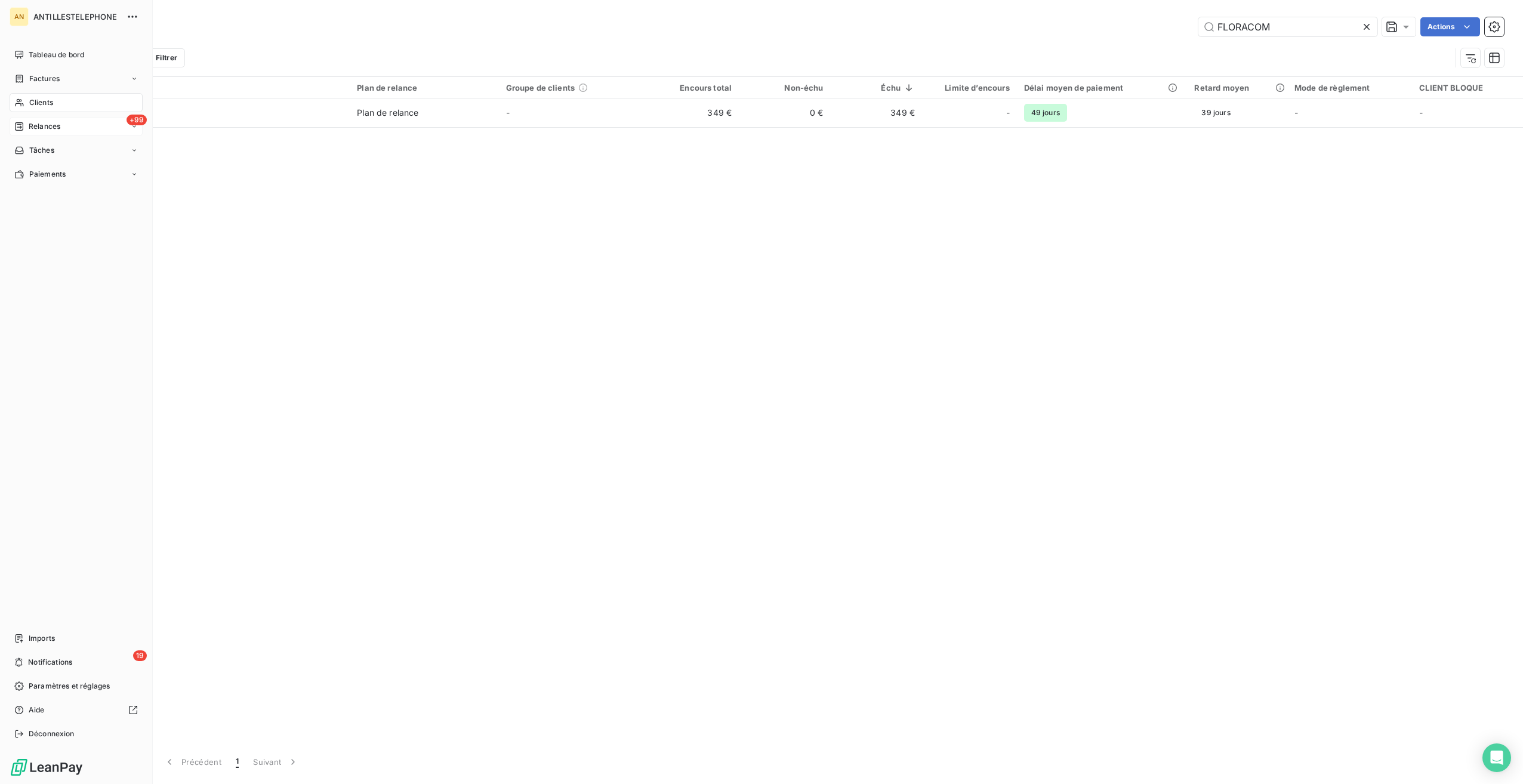
click at [52, 131] on span "Relances" at bounding box center [44, 126] width 31 height 10
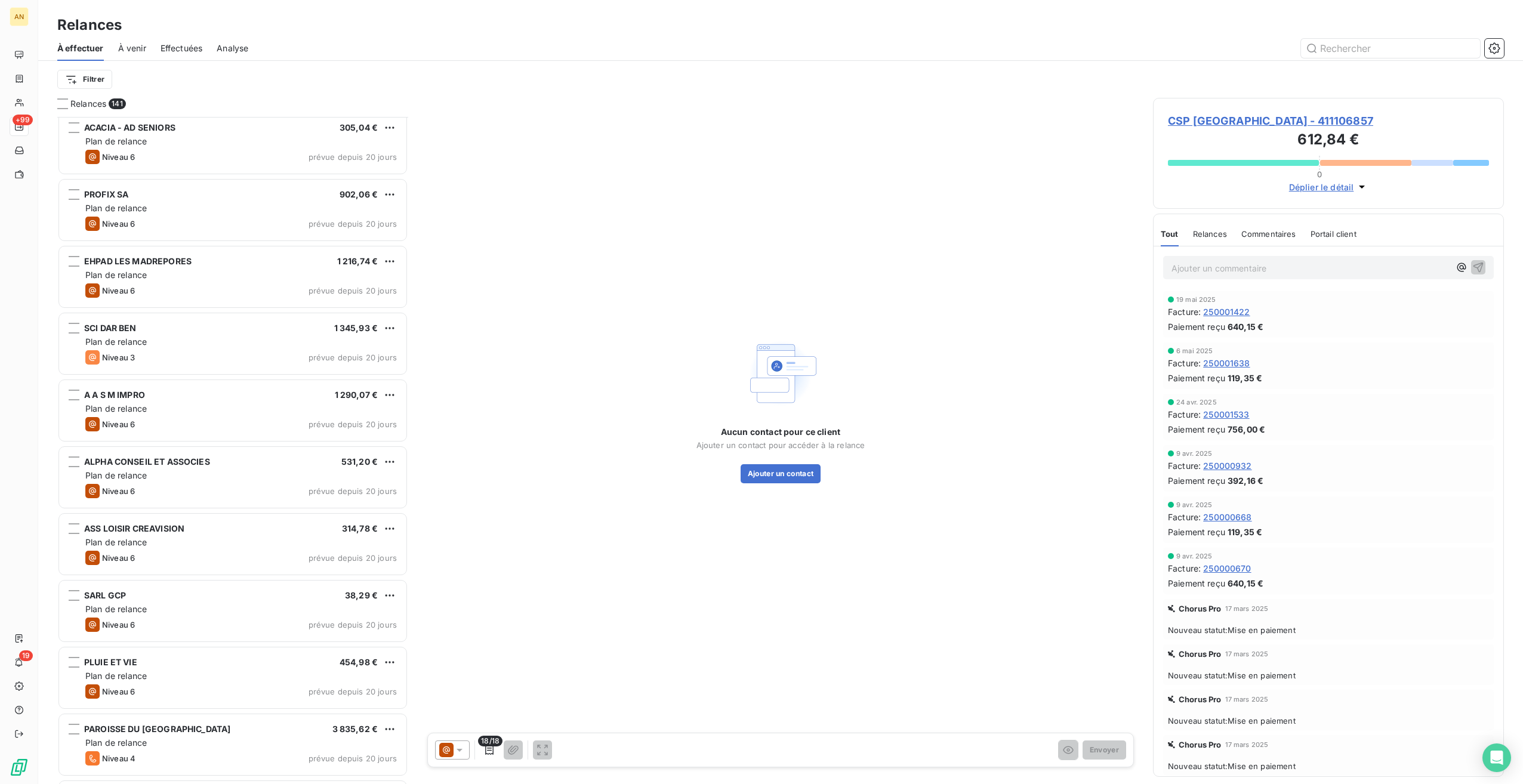
scroll to position [4952, 0]
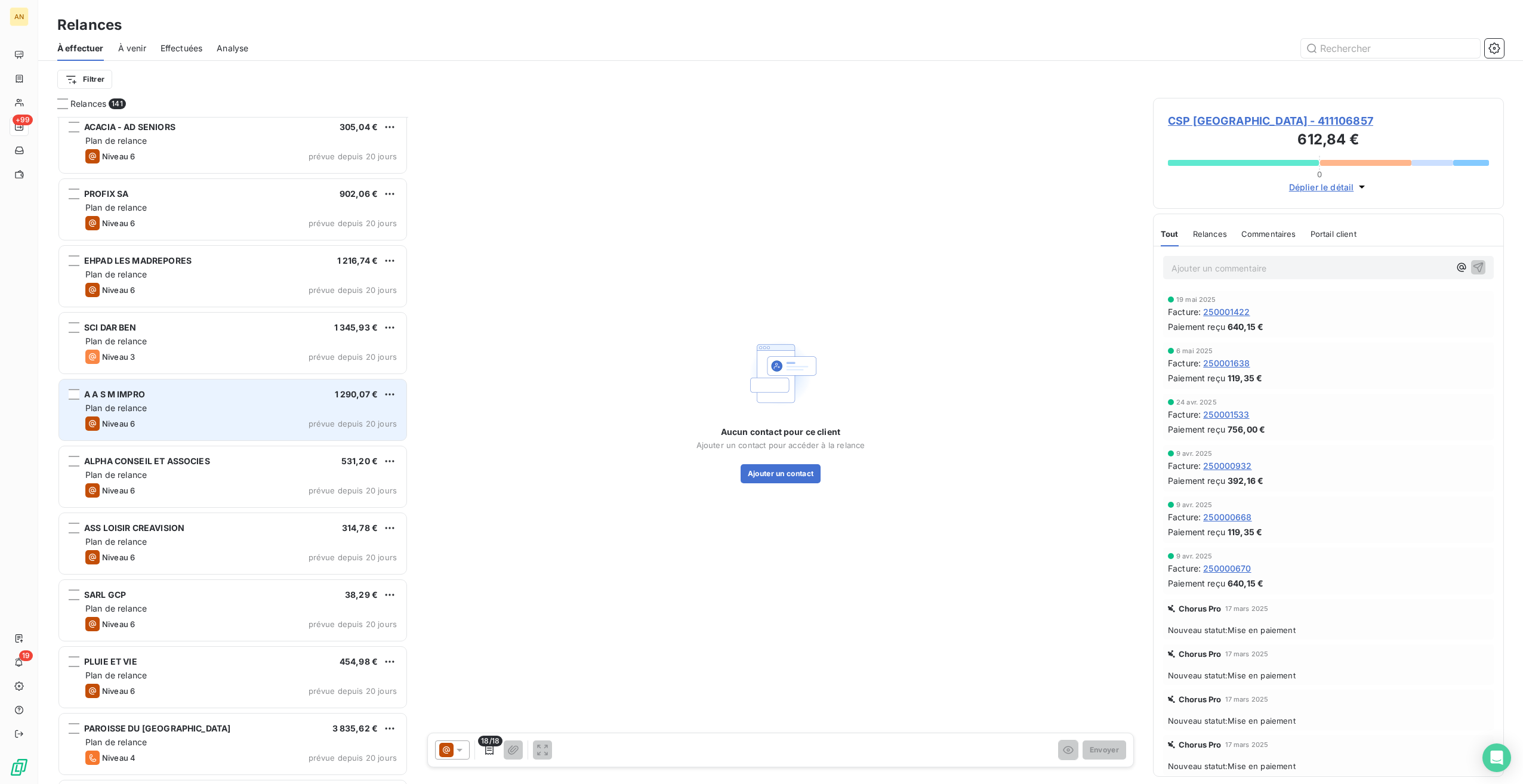
click at [186, 431] on div "A A S M IMPRO 1 290,07 € Plan de relance Niveau 6 prévue depuis 20 jours" at bounding box center [233, 410] width 347 height 61
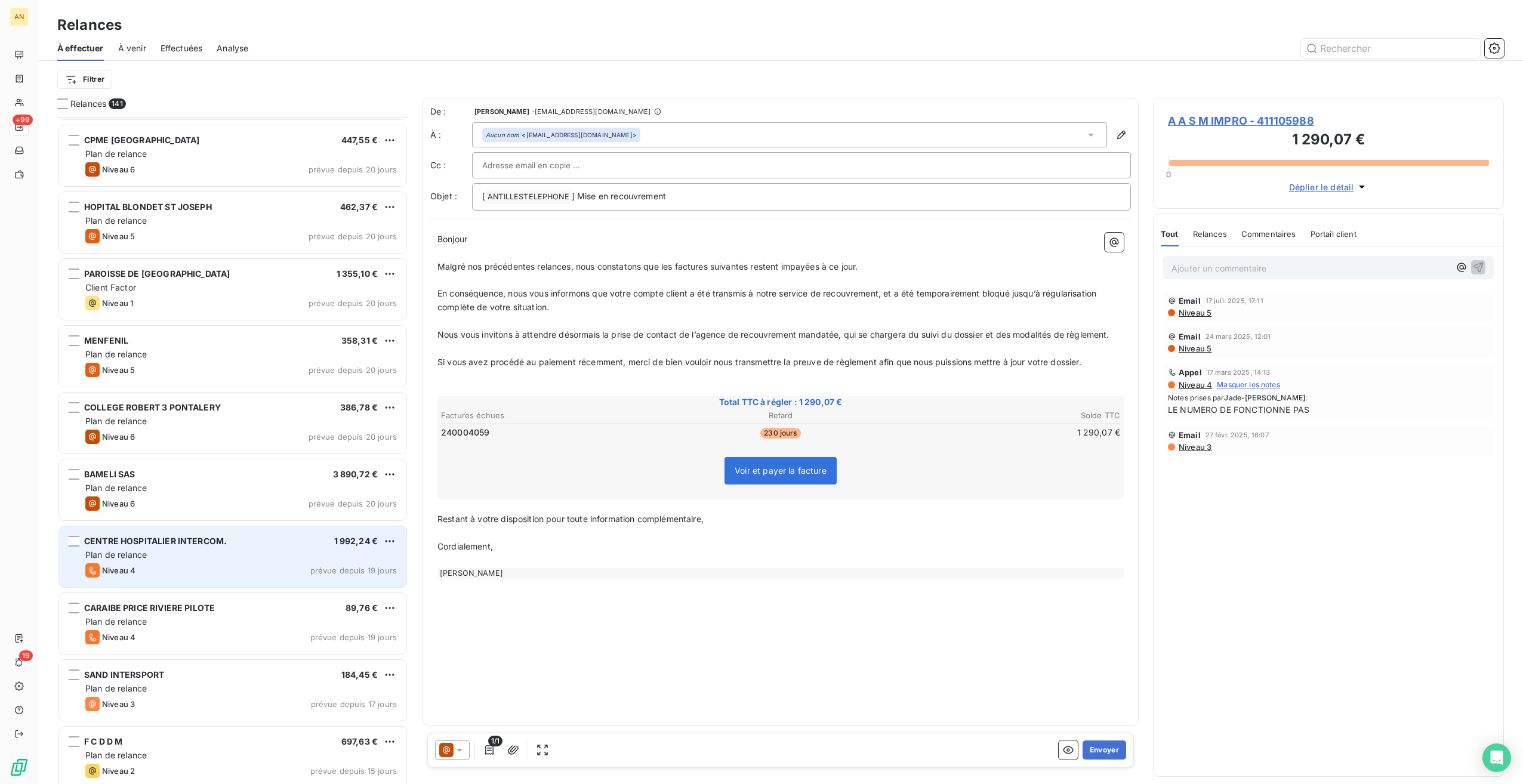
scroll to position [5713, 0]
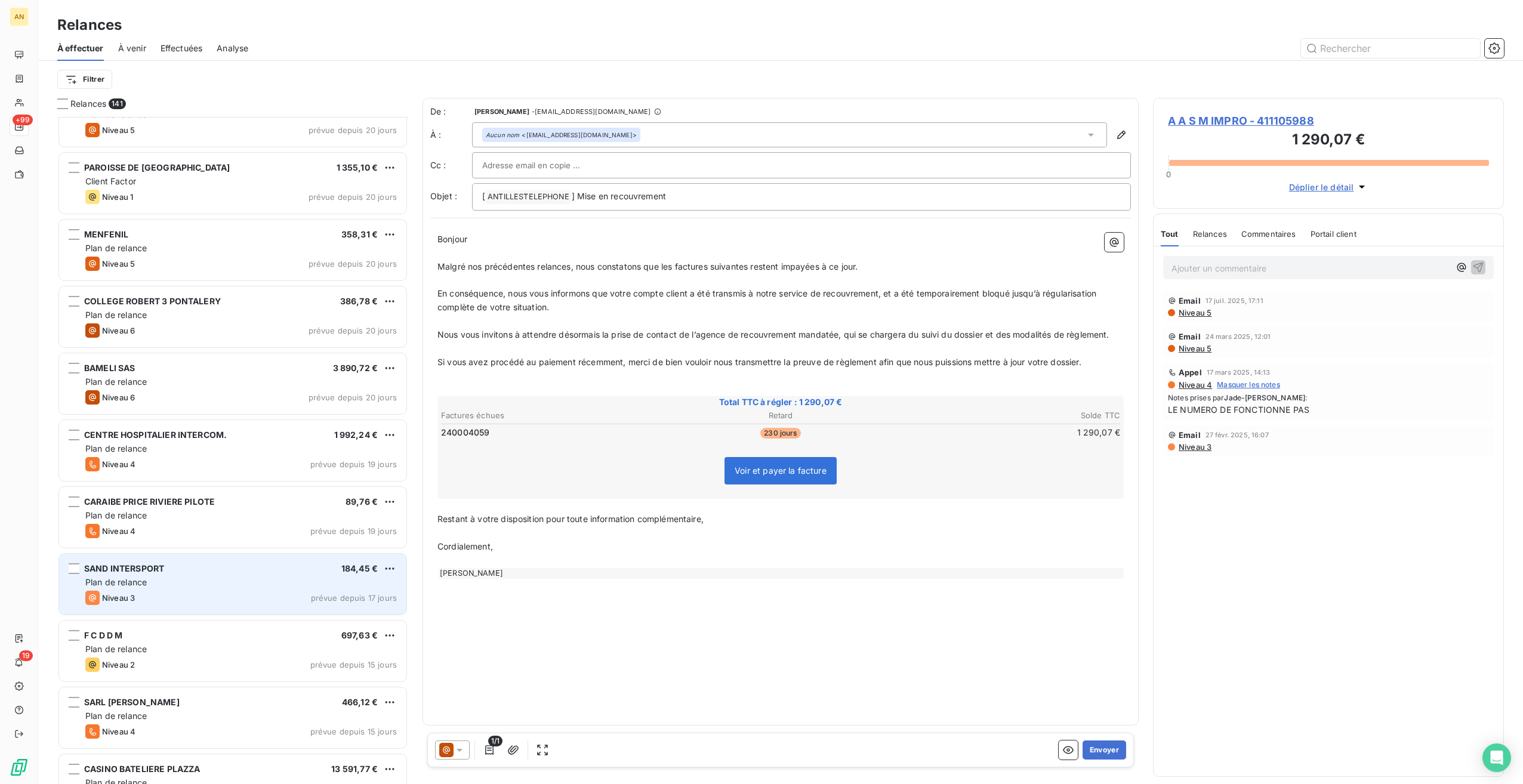
click at [152, 581] on div "Plan de relance" at bounding box center [241, 582] width 312 height 12
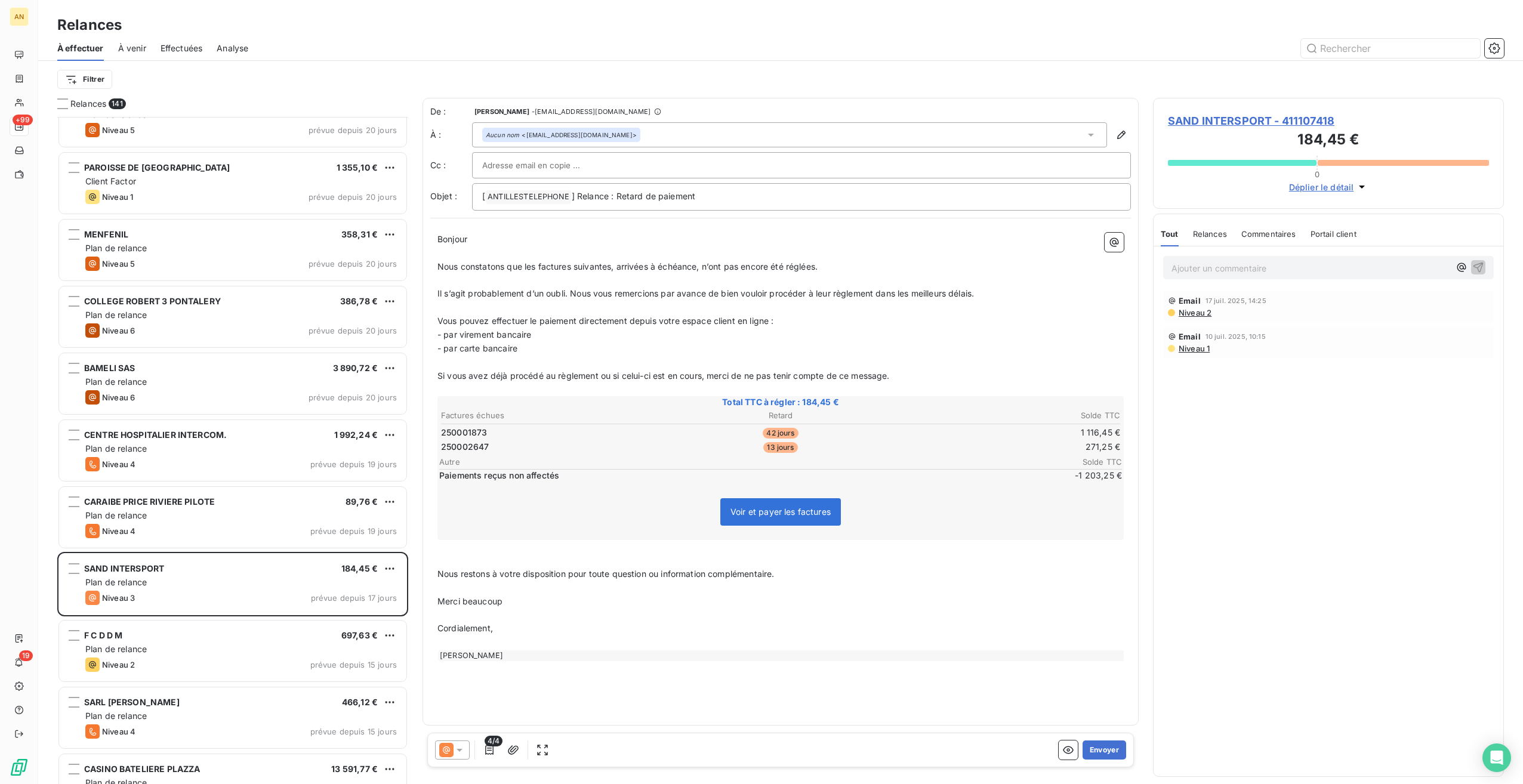
click at [1254, 115] on span "SAND INTERSPORT - 411107418" at bounding box center [1329, 120] width 321 height 16
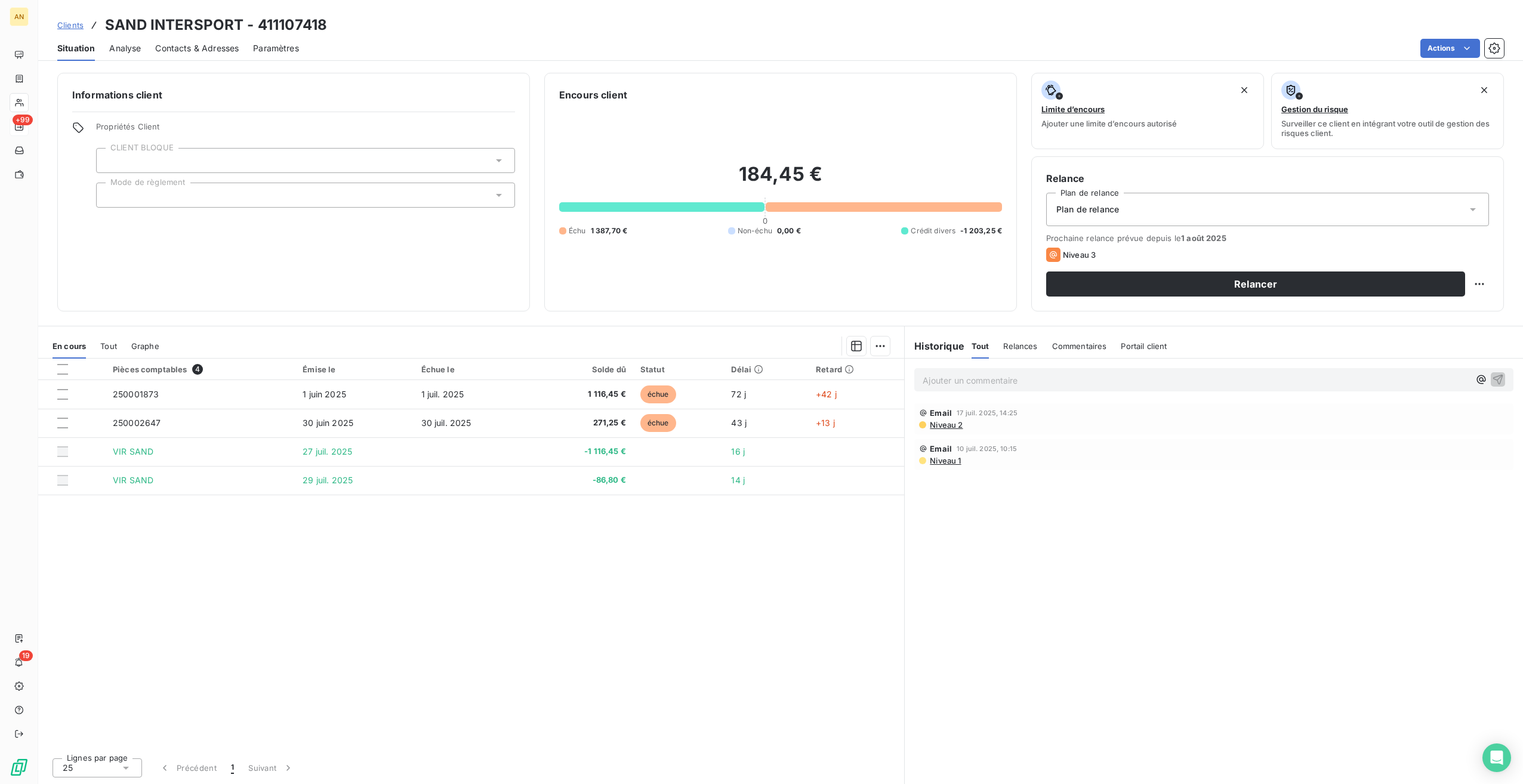
click at [115, 346] on span "Tout" at bounding box center [108, 346] width 17 height 10
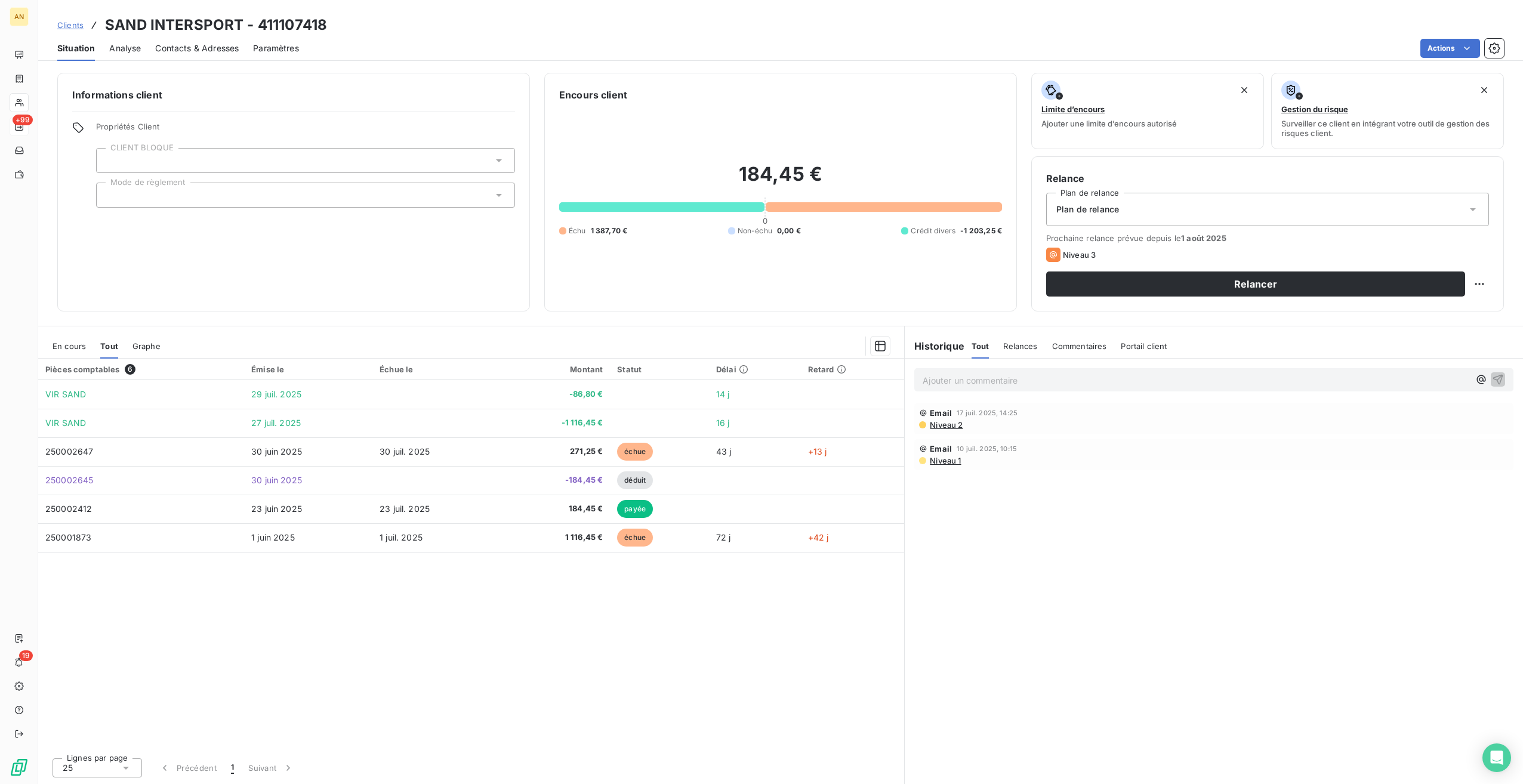
click at [62, 345] on span "En cours" at bounding box center [69, 346] width 34 height 10
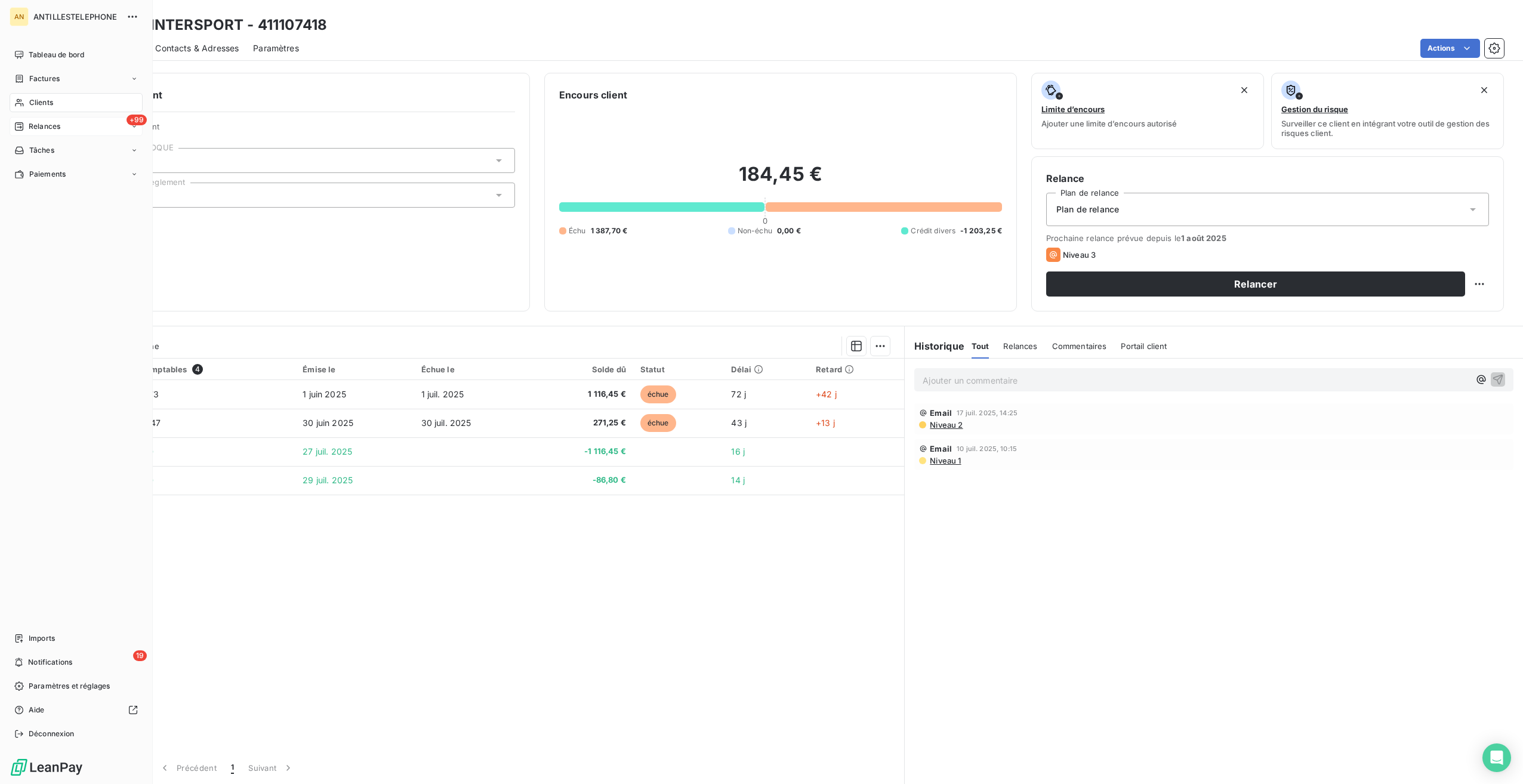
click at [34, 101] on span "Clients" at bounding box center [41, 102] width 24 height 10
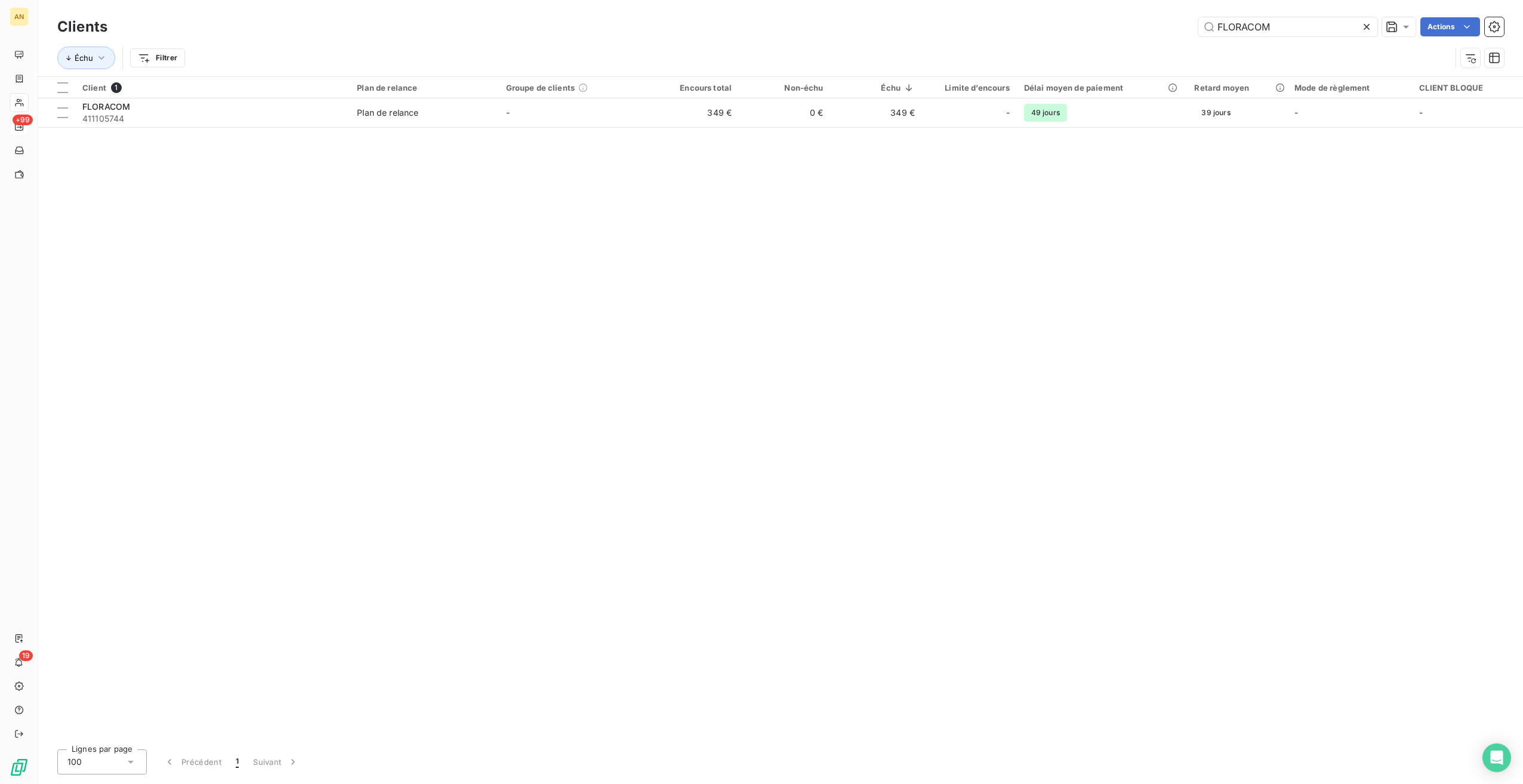
drag, startPoint x: 1283, startPoint y: 22, endPoint x: 1051, endPoint y: 15, distance: 232.1
click at [1067, 21] on div "FLORACOM Actions" at bounding box center [813, 27] width 1382 height 19
type input "G"
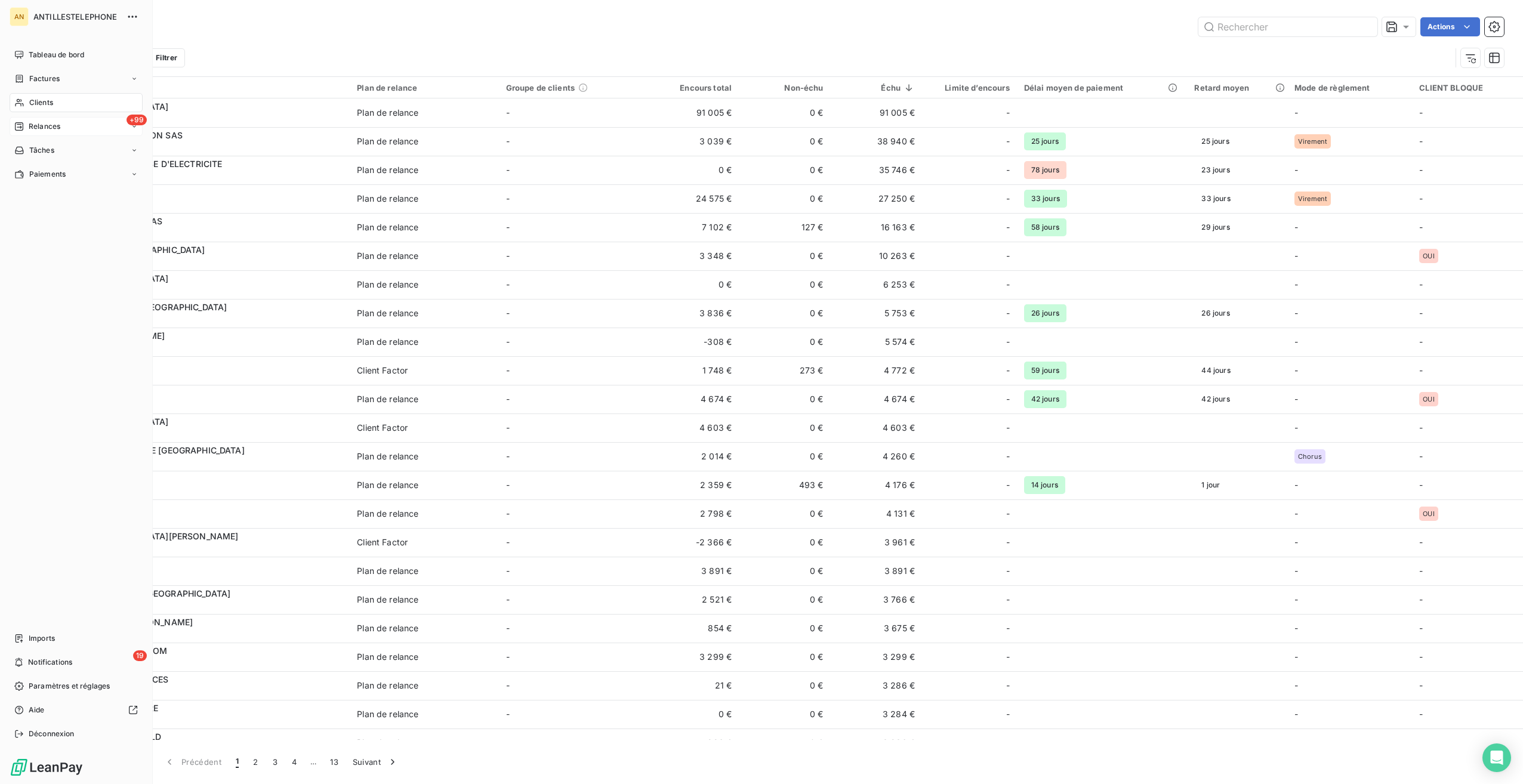
click at [37, 125] on span "Relances" at bounding box center [44, 126] width 31 height 10
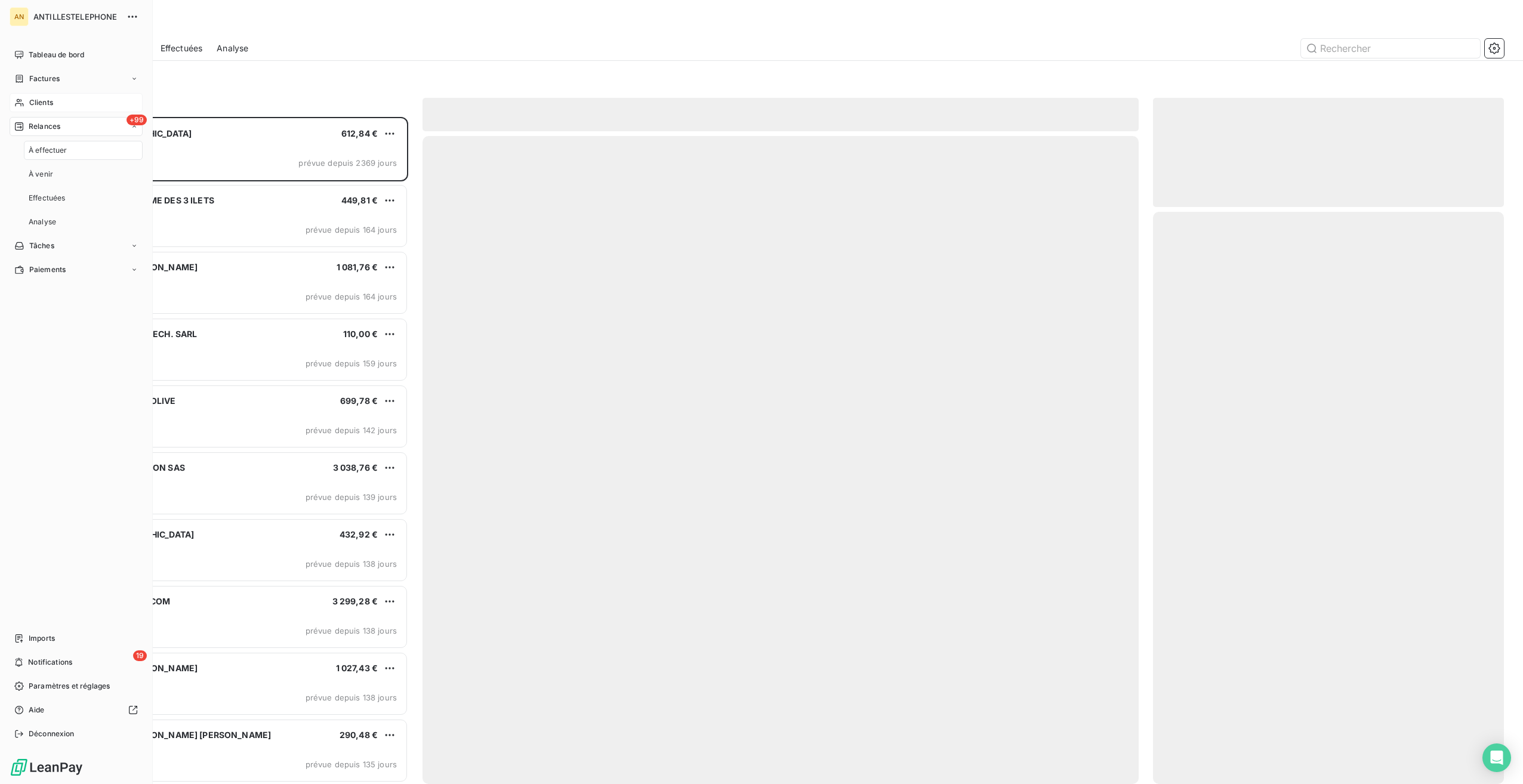
scroll to position [657, 342]
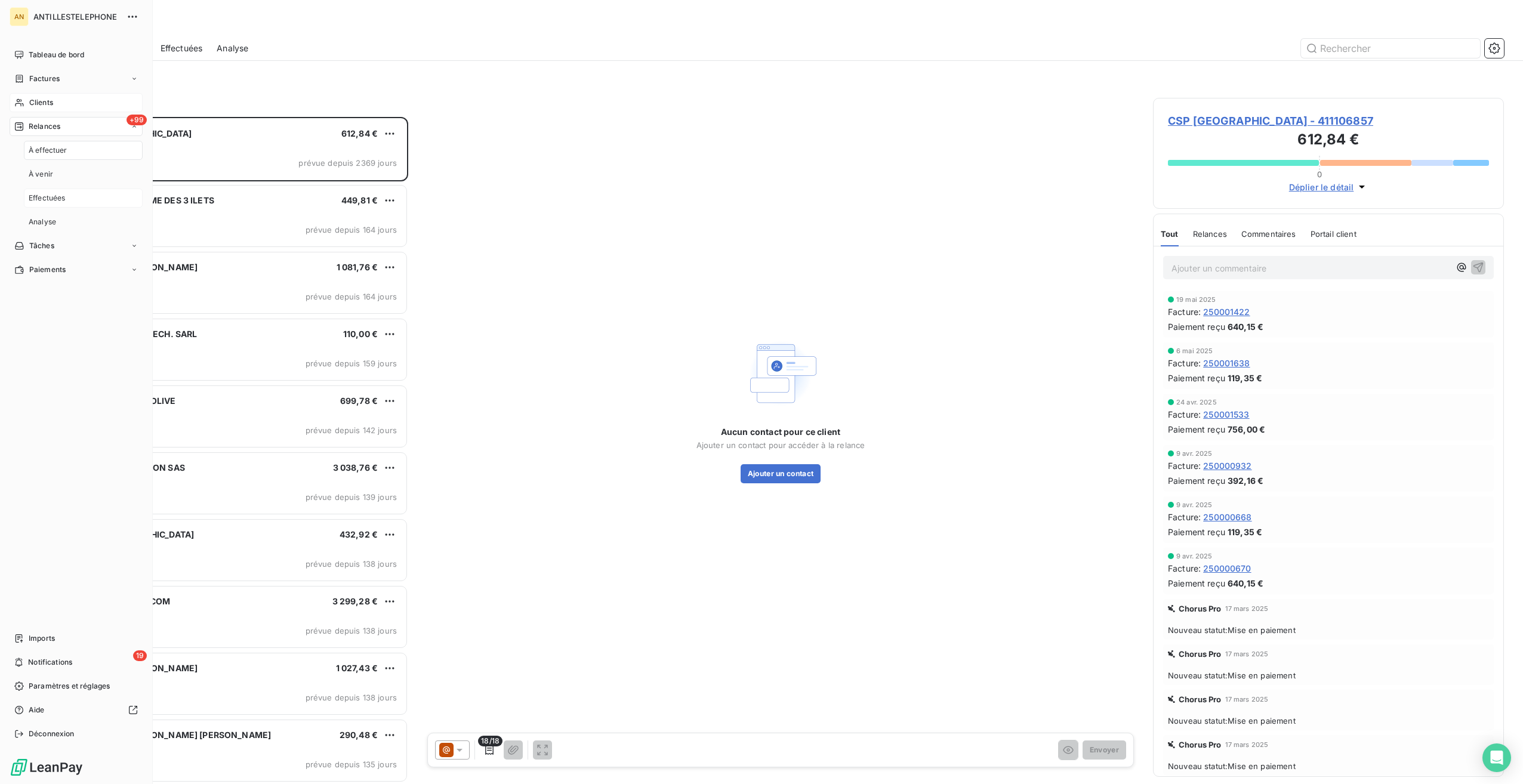
click at [47, 206] on div "Effectuées" at bounding box center [84, 198] width 119 height 19
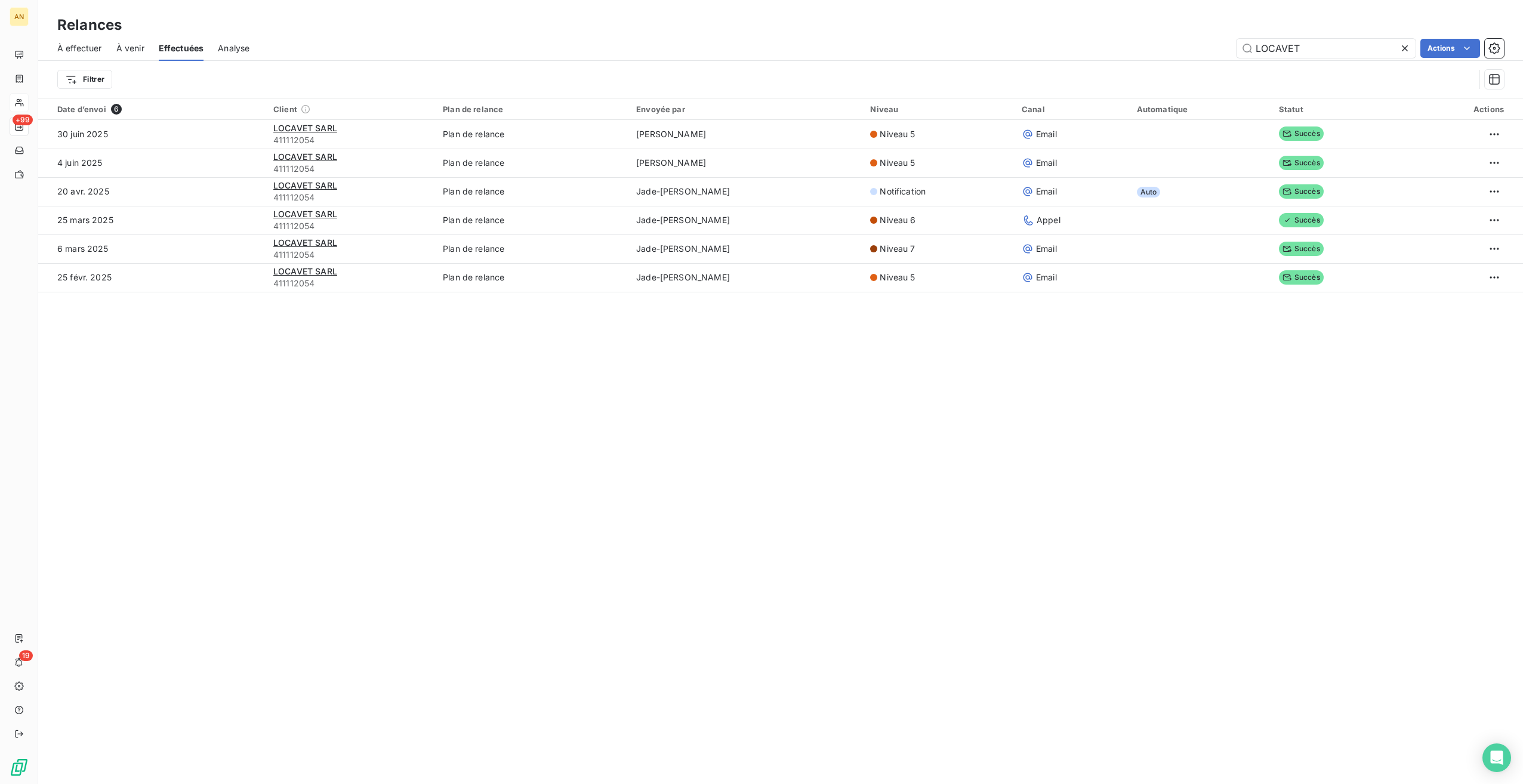
click at [1410, 49] on icon at bounding box center [1405, 48] width 12 height 12
click at [1321, 47] on input "text" at bounding box center [1326, 48] width 179 height 19
click at [162, 58] on div "Effectuées" at bounding box center [182, 48] width 45 height 25
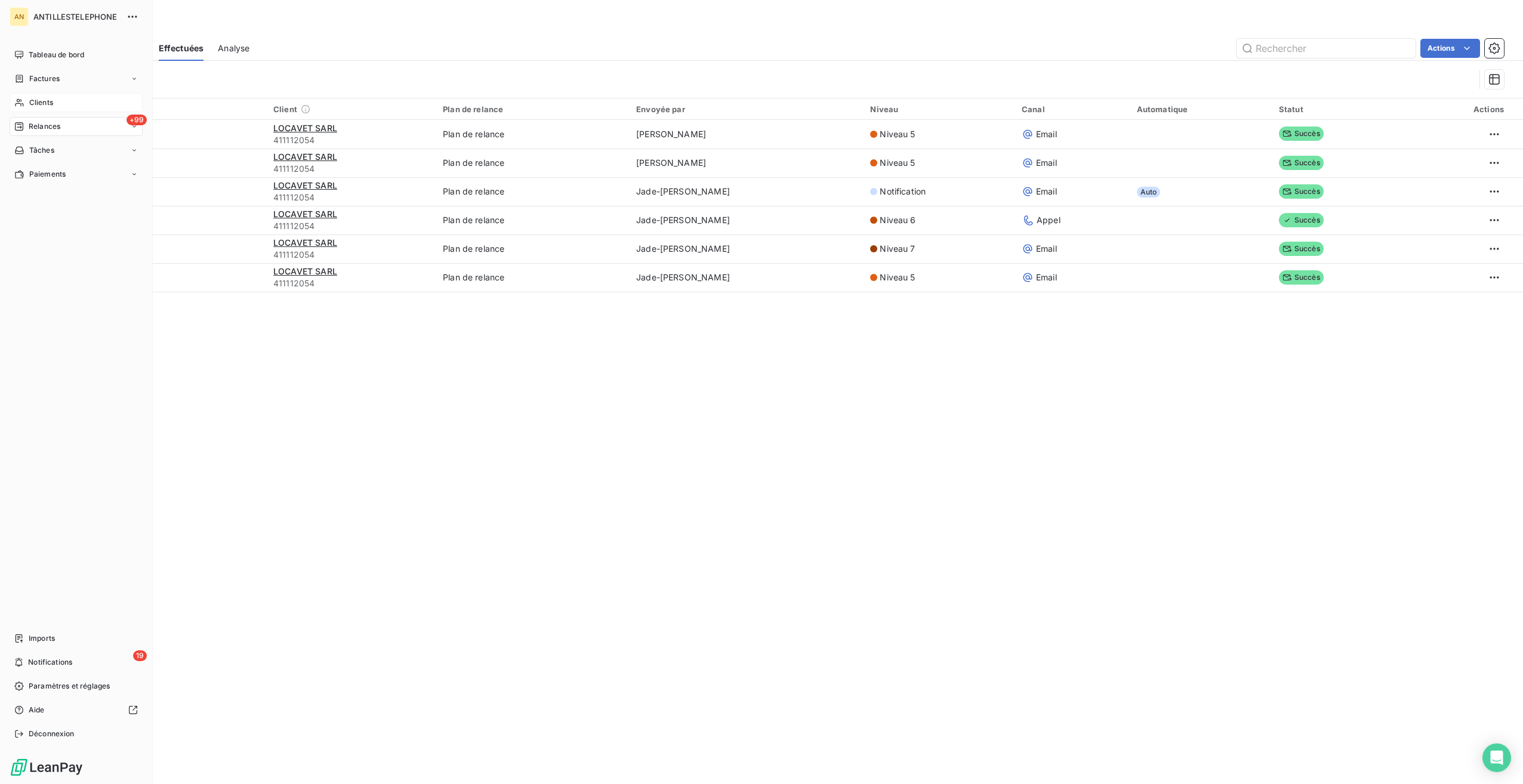
click at [131, 129] on icon at bounding box center [134, 126] width 7 height 7
click at [43, 198] on span "Effectuées" at bounding box center [47, 198] width 37 height 10
click at [43, 177] on span "À venir" at bounding box center [41, 174] width 24 height 10
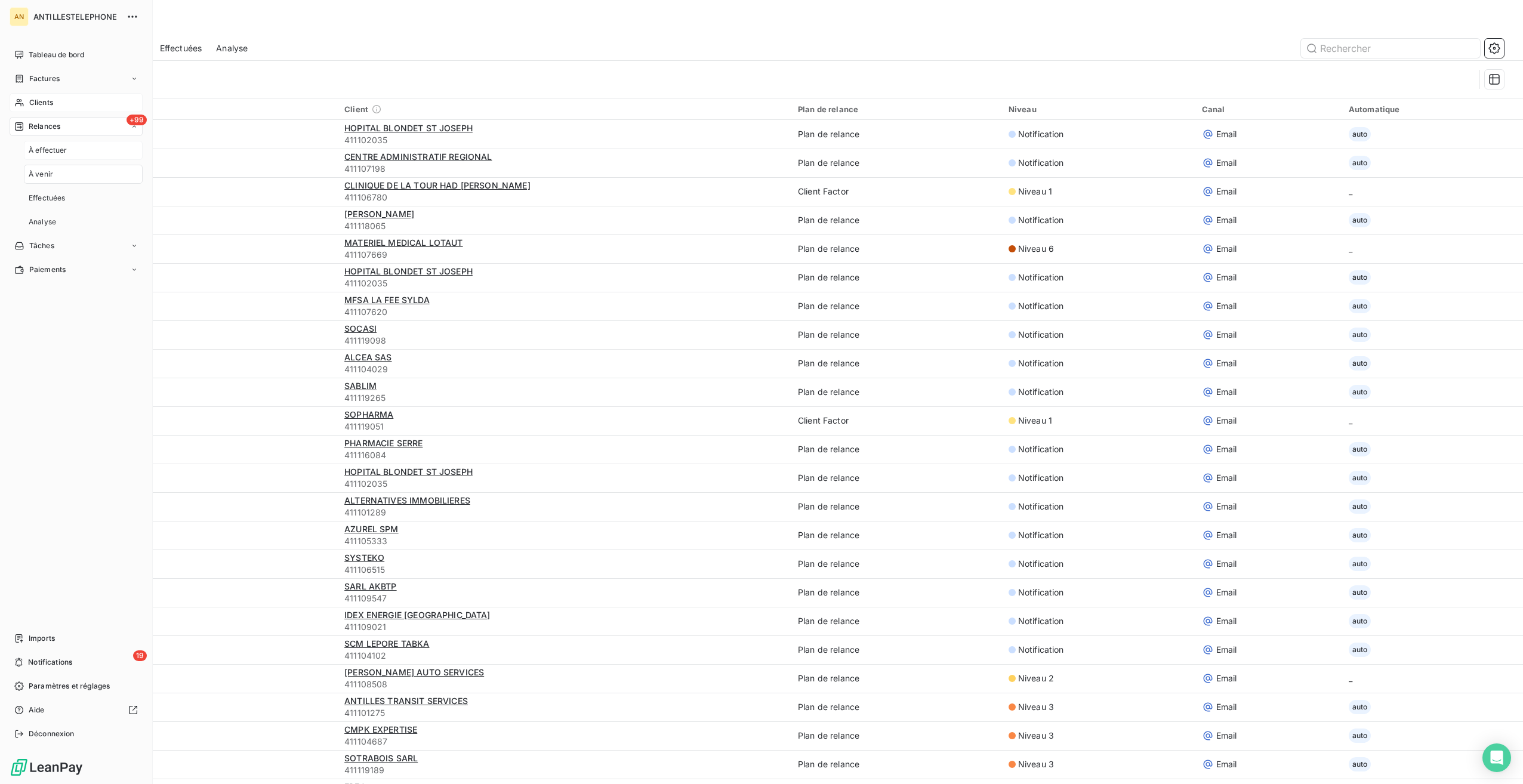
click at [57, 149] on span "À effectuer" at bounding box center [48, 149] width 39 height 10
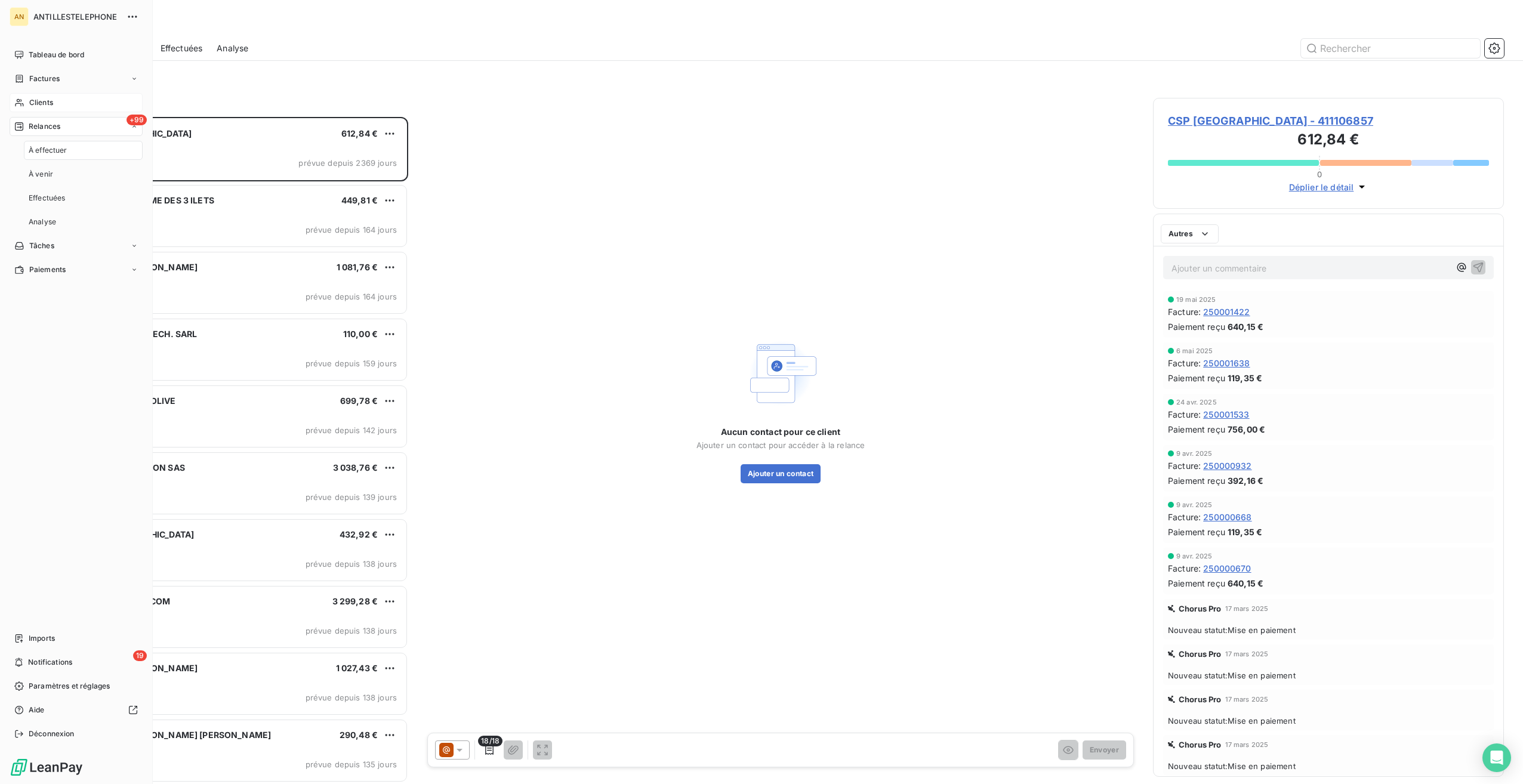
scroll to position [657, 342]
click at [55, 201] on span "Effectuées" at bounding box center [47, 198] width 37 height 10
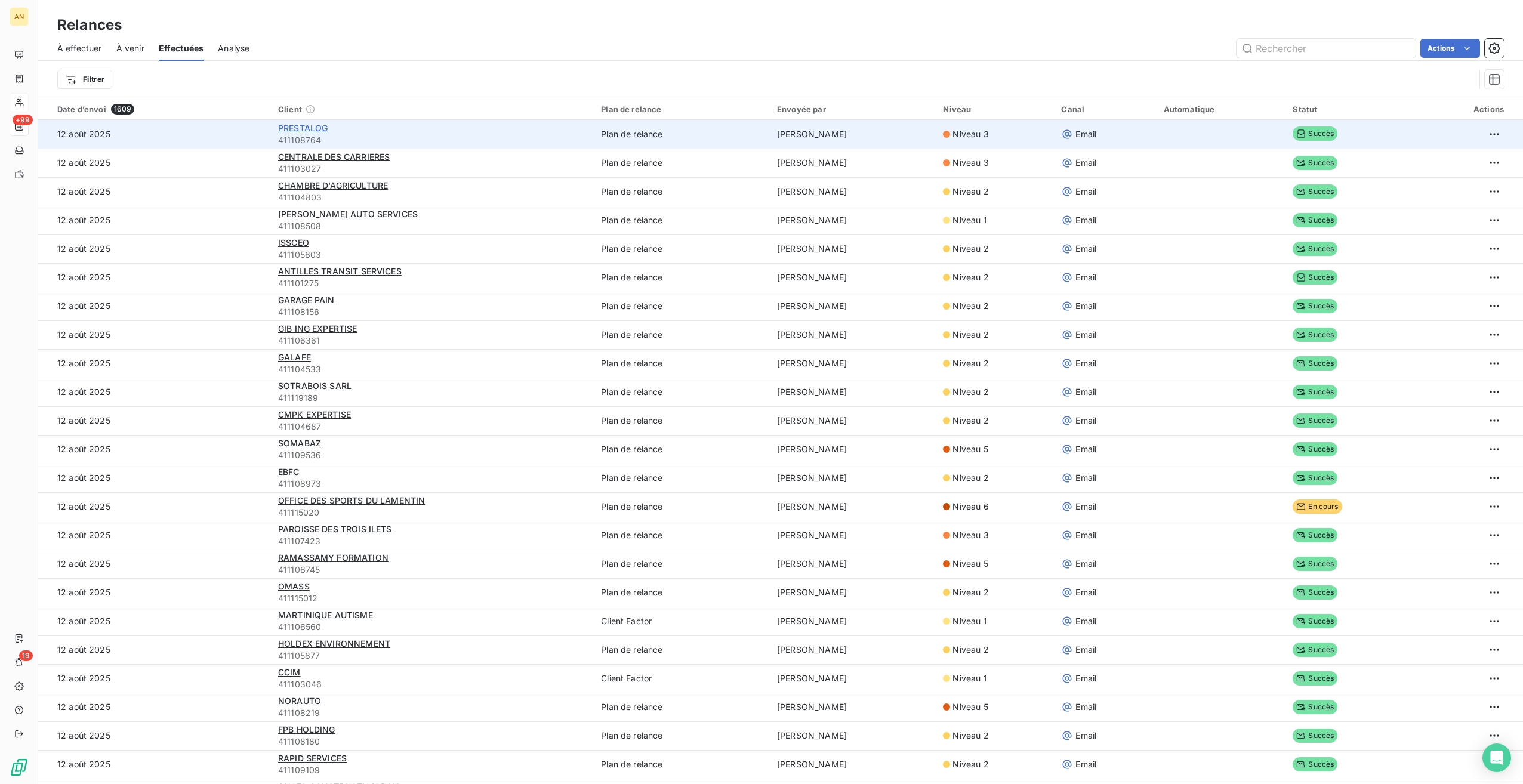
click at [312, 129] on span "PRESTALOG" at bounding box center [303, 128] width 50 height 10
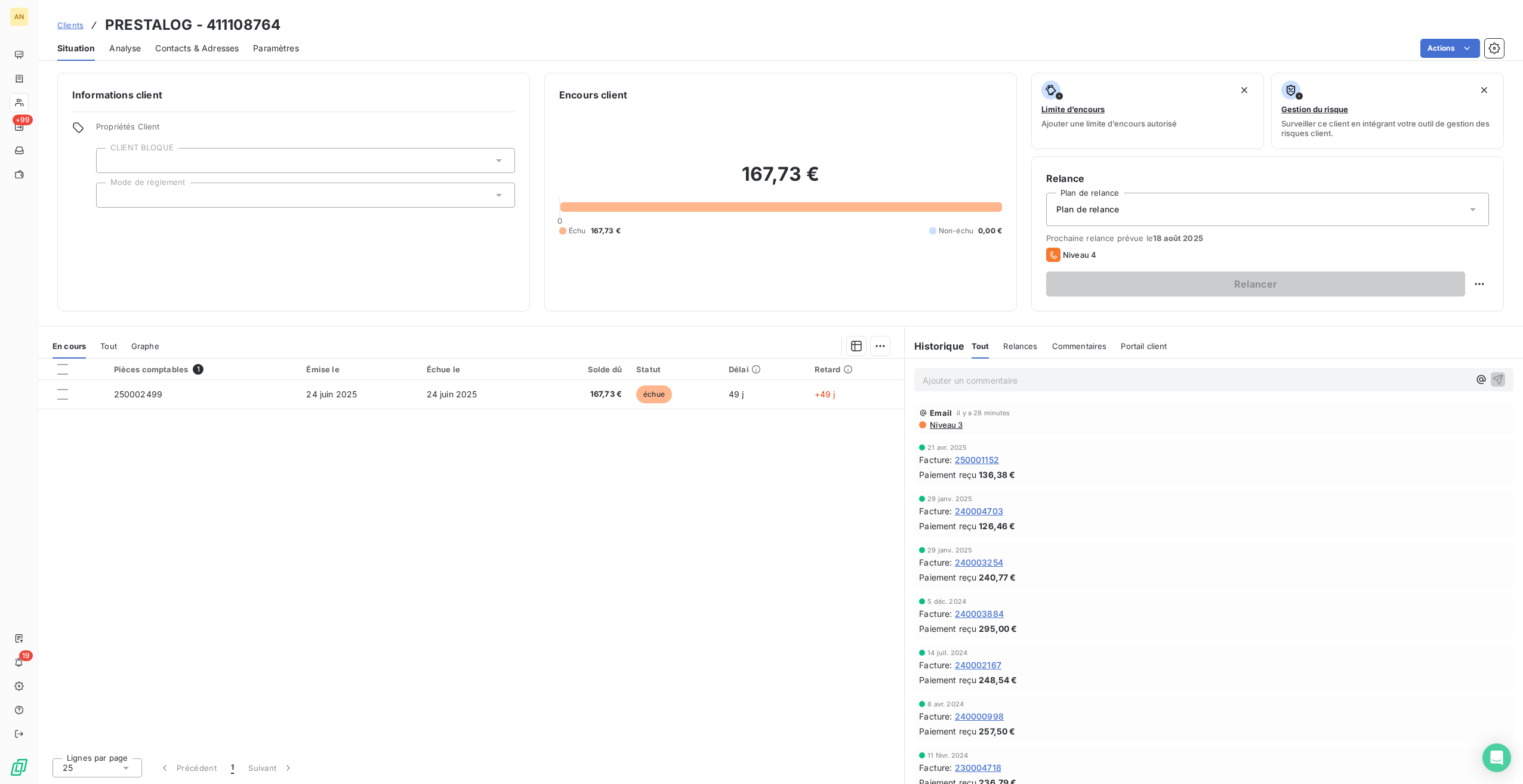
click at [182, 52] on span "Contacts & Adresses" at bounding box center [197, 48] width 84 height 12
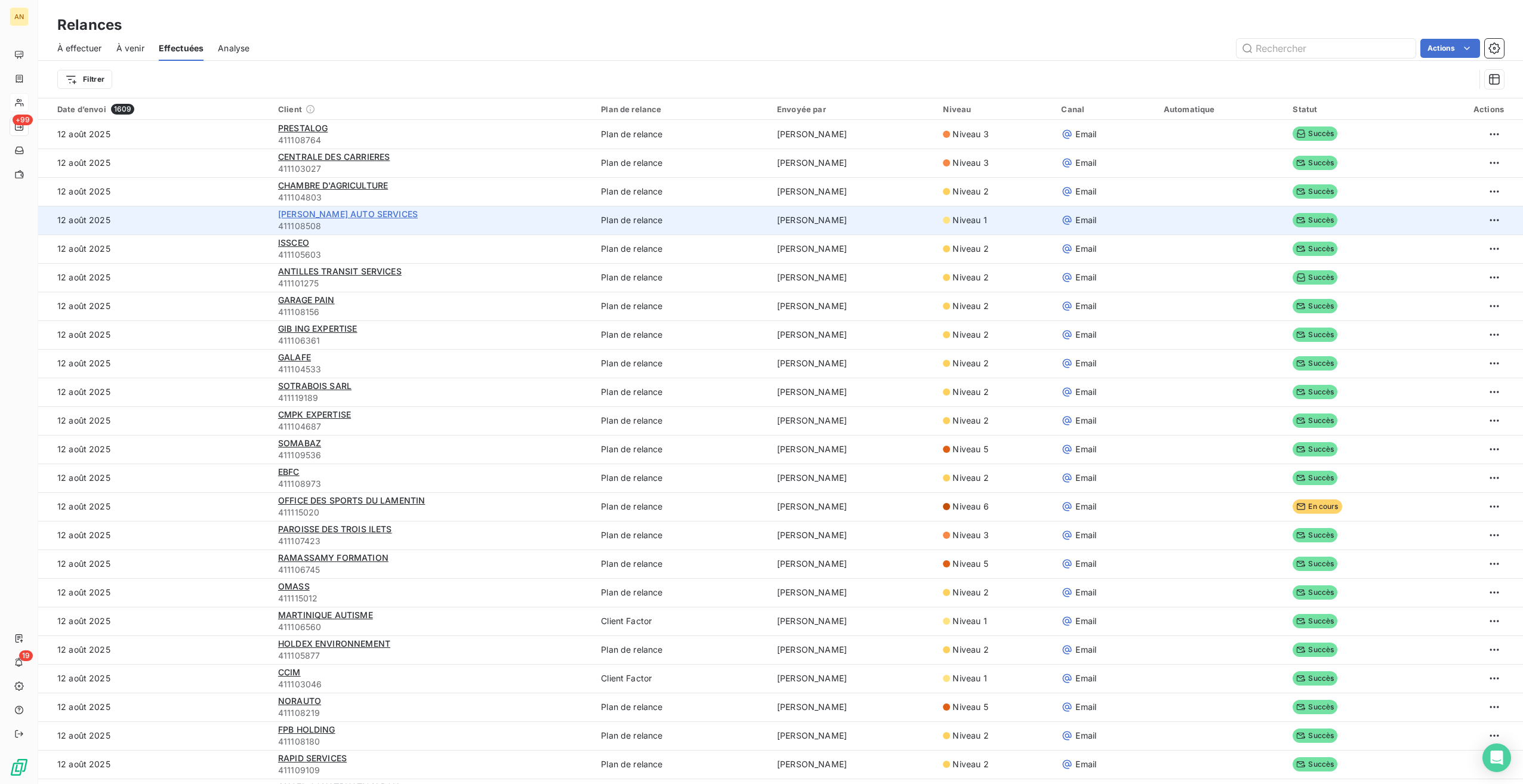
click at [351, 217] on span "[PERSON_NAME] AUTO SERVICES" at bounding box center [348, 214] width 140 height 10
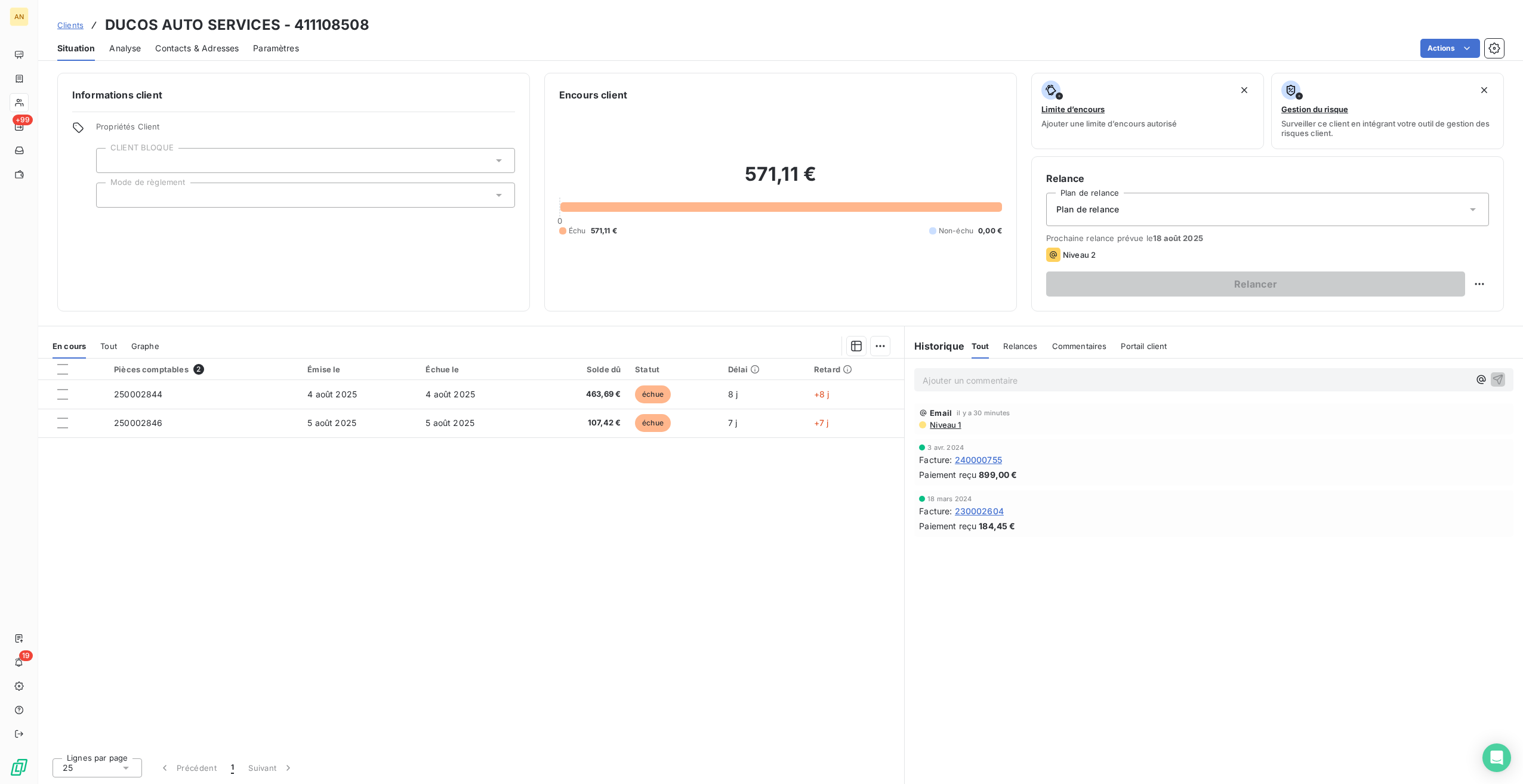
click at [203, 51] on span "Contacts & Adresses" at bounding box center [197, 48] width 84 height 12
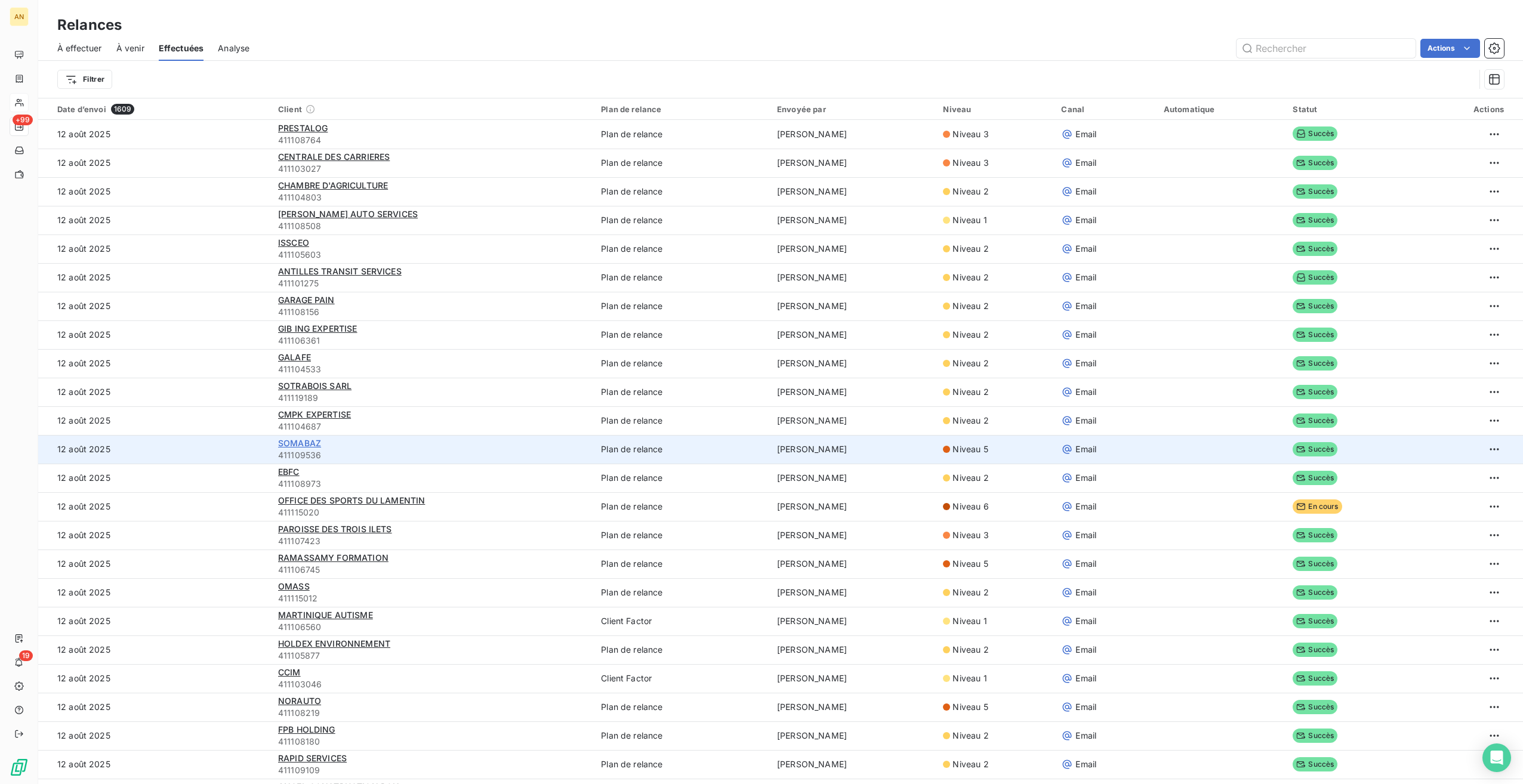
click at [307, 445] on span "SOMABAZ" at bounding box center [299, 443] width 43 height 10
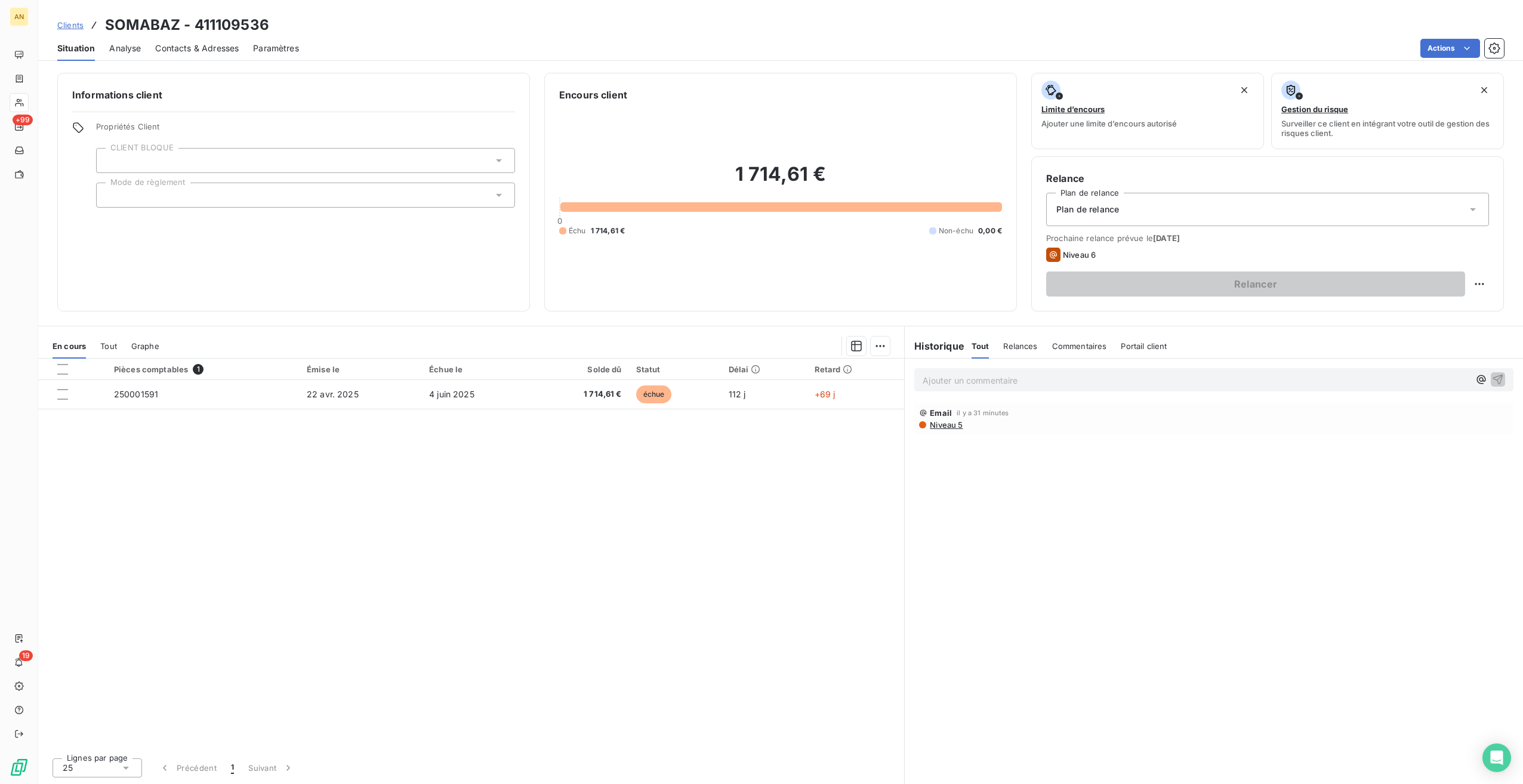
click at [194, 47] on span "Contacts & Adresses" at bounding box center [197, 48] width 84 height 12
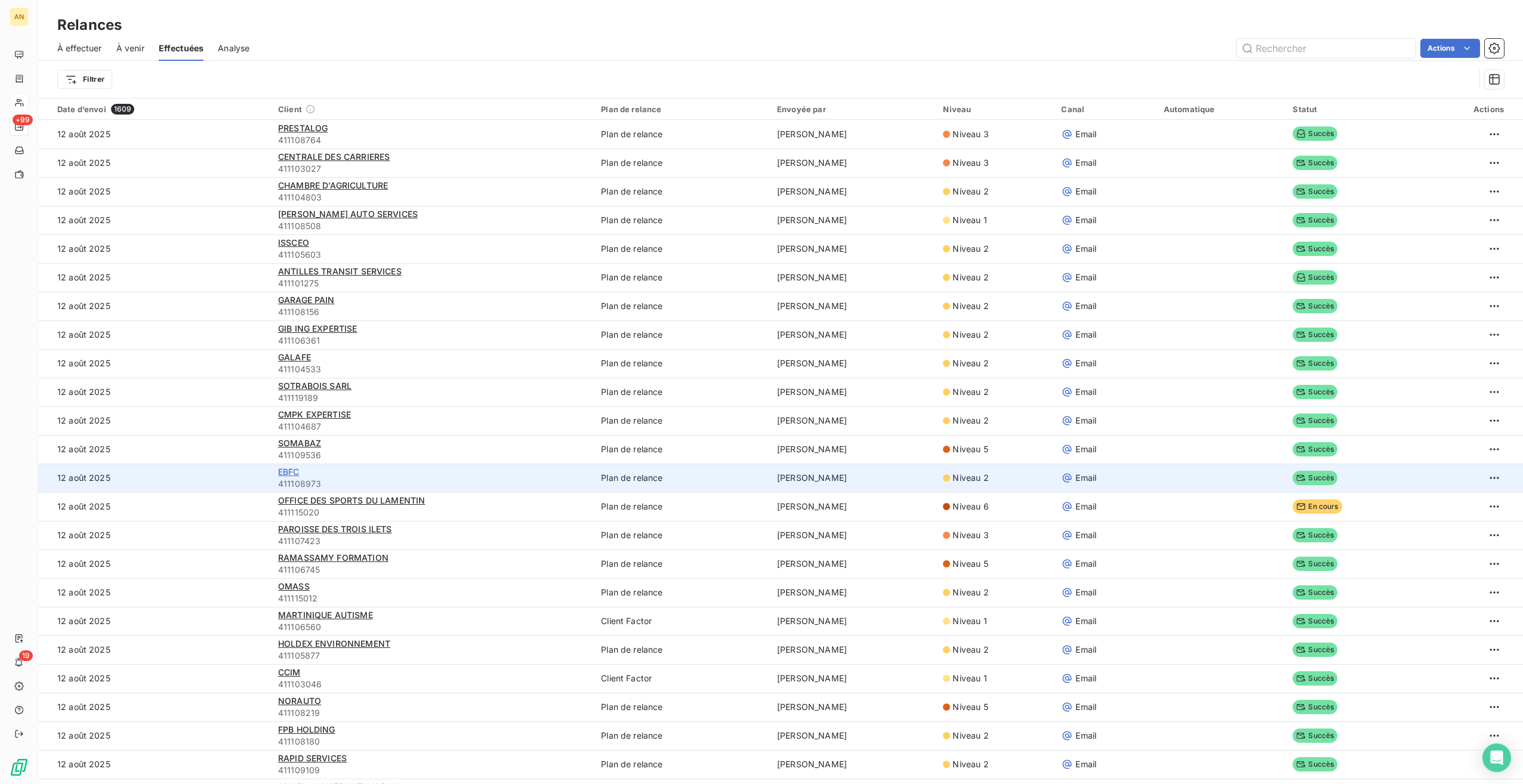
click at [285, 469] on span "EBFC" at bounding box center [289, 472] width 22 height 10
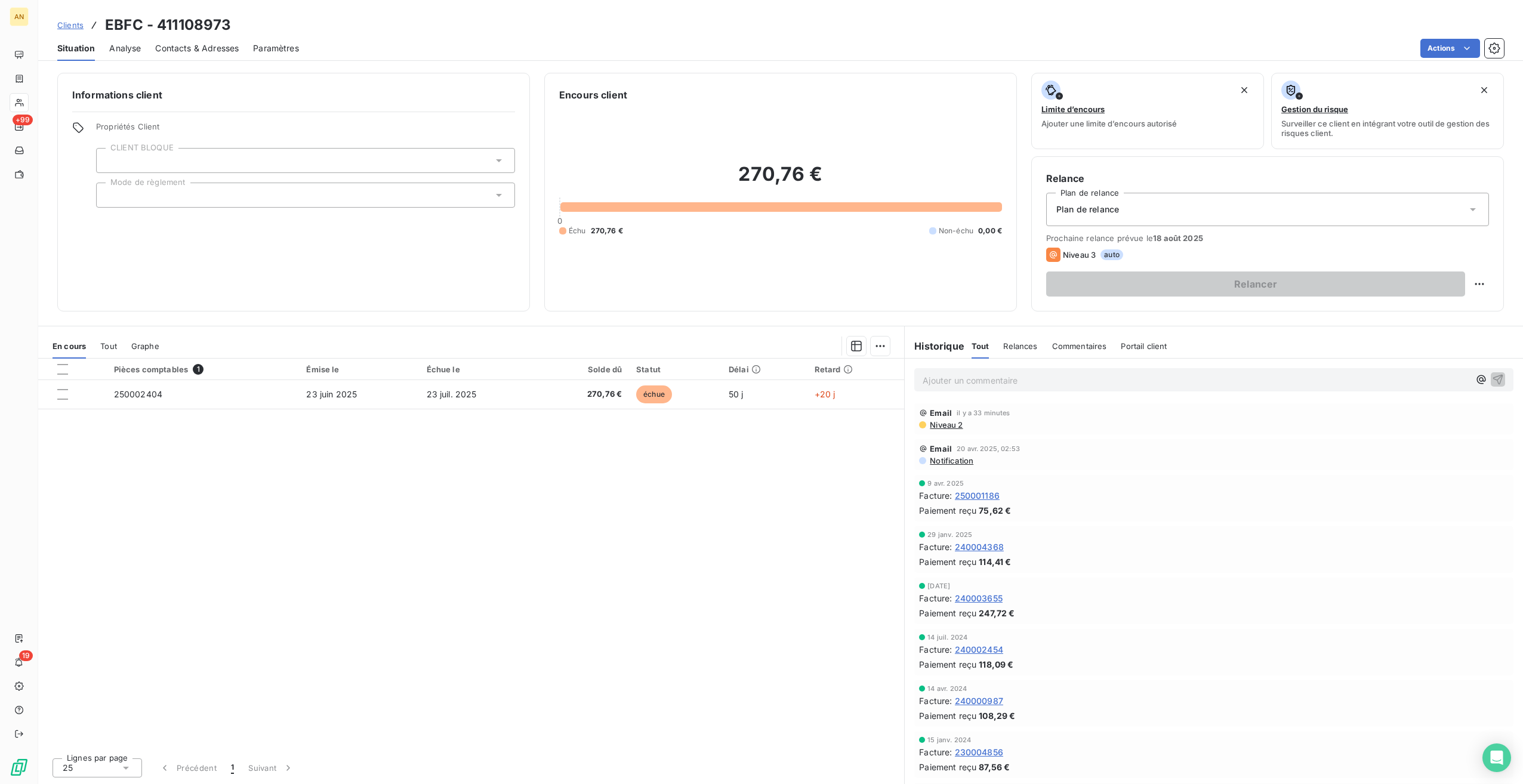
click at [201, 52] on span "Contacts & Adresses" at bounding box center [197, 48] width 84 height 12
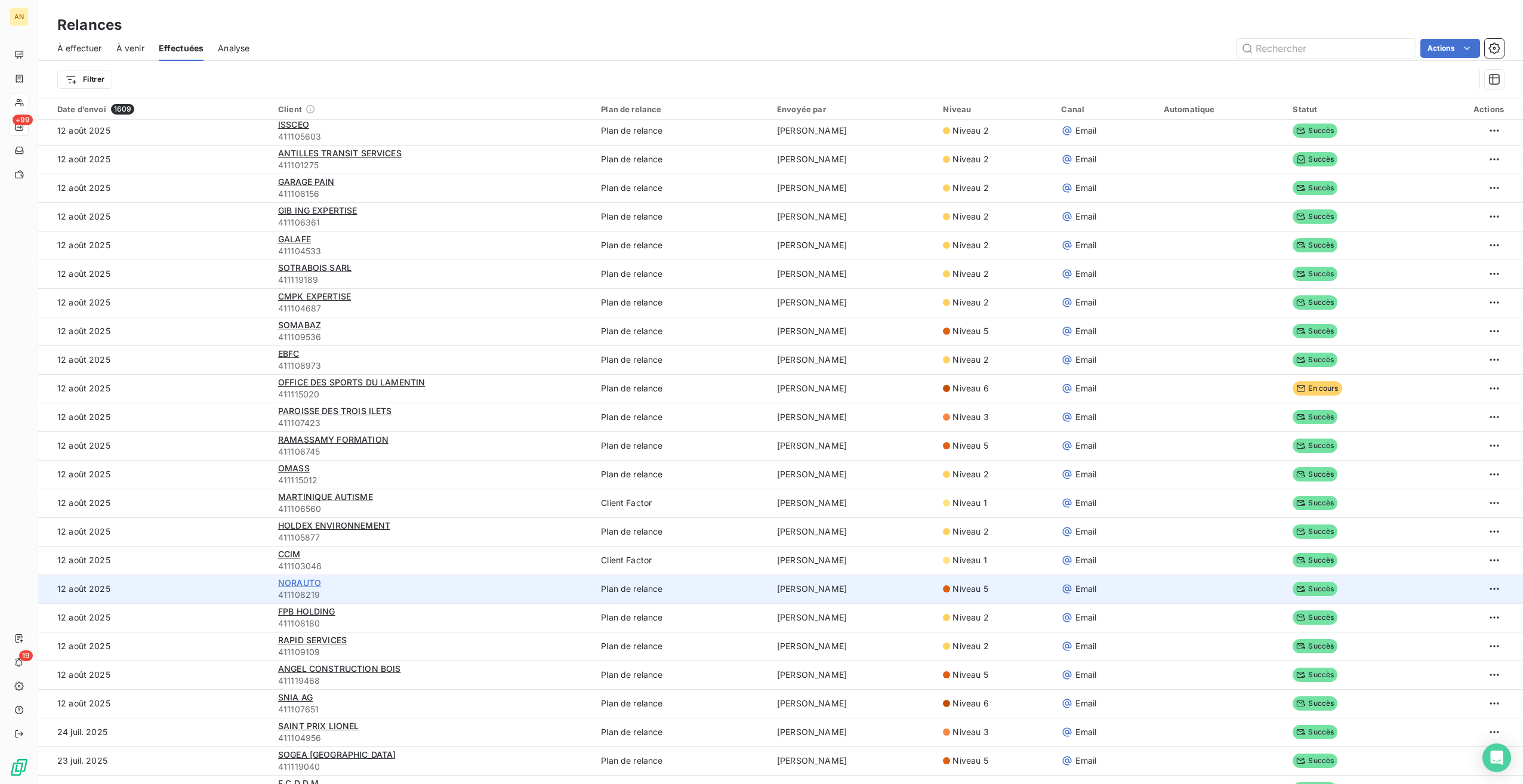
scroll to position [118, 0]
click at [302, 581] on span "NORAUTO" at bounding box center [299, 582] width 43 height 10
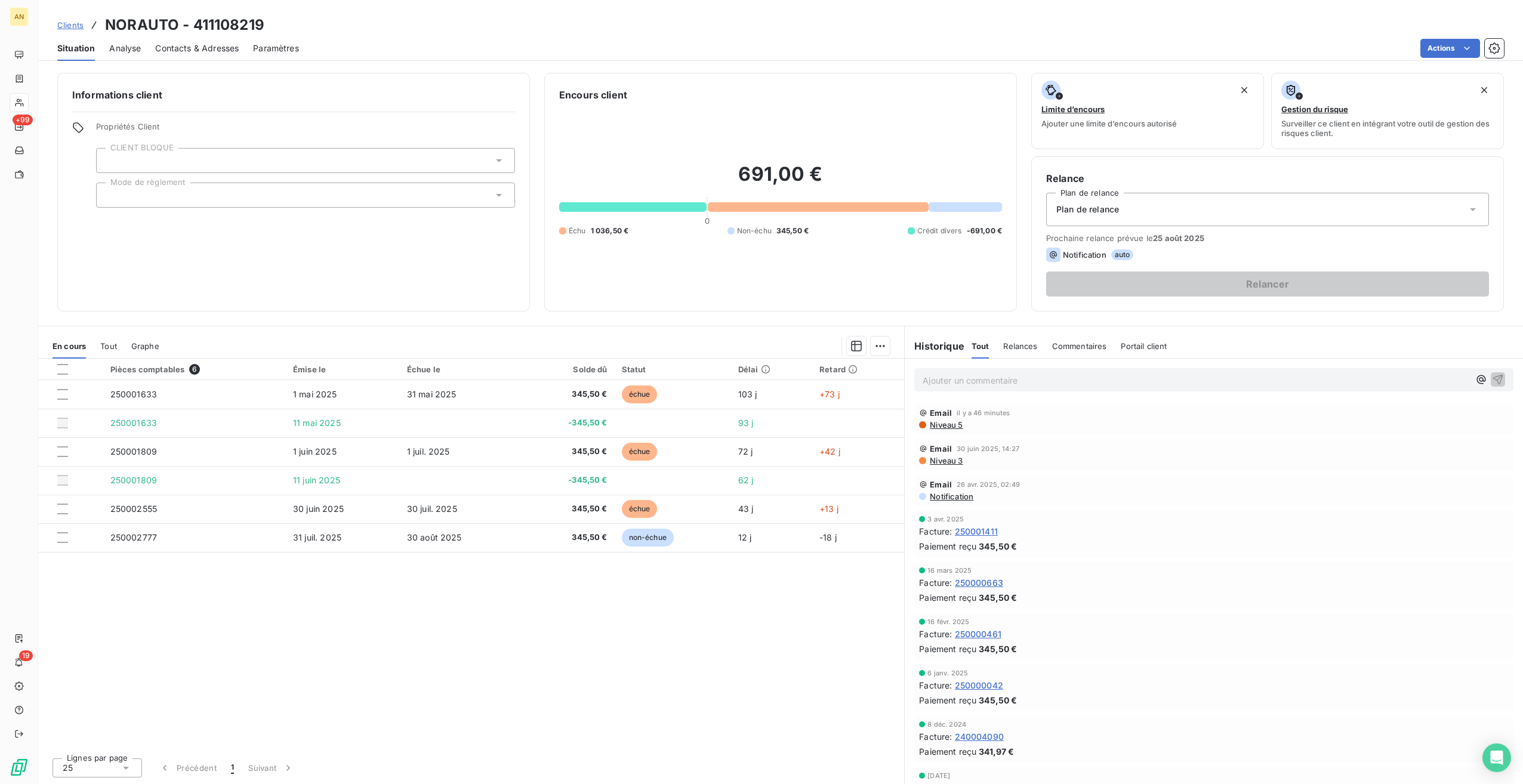
click at [203, 44] on span "Contacts & Adresses" at bounding box center [197, 48] width 84 height 12
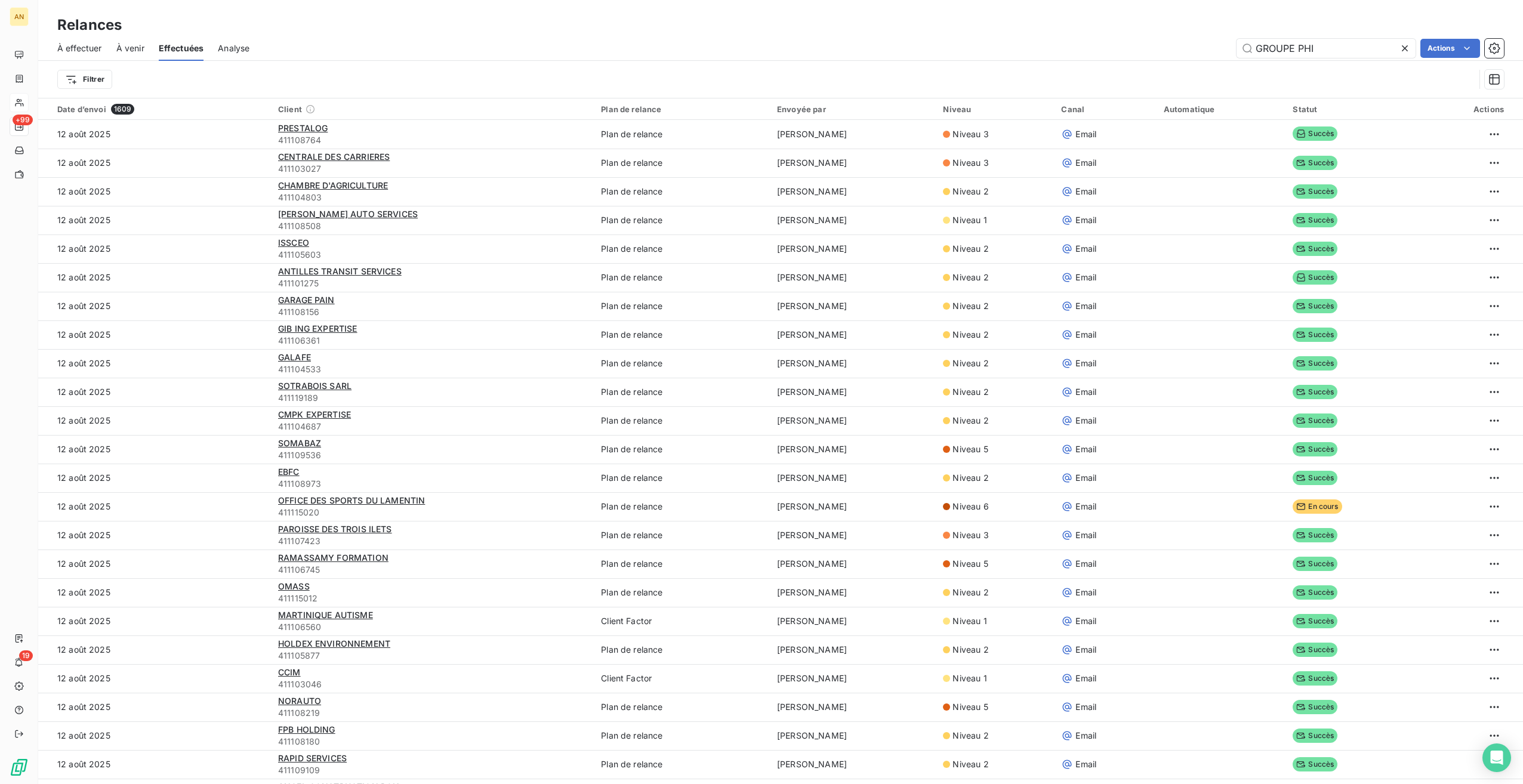
type input "GROUPE PHI"
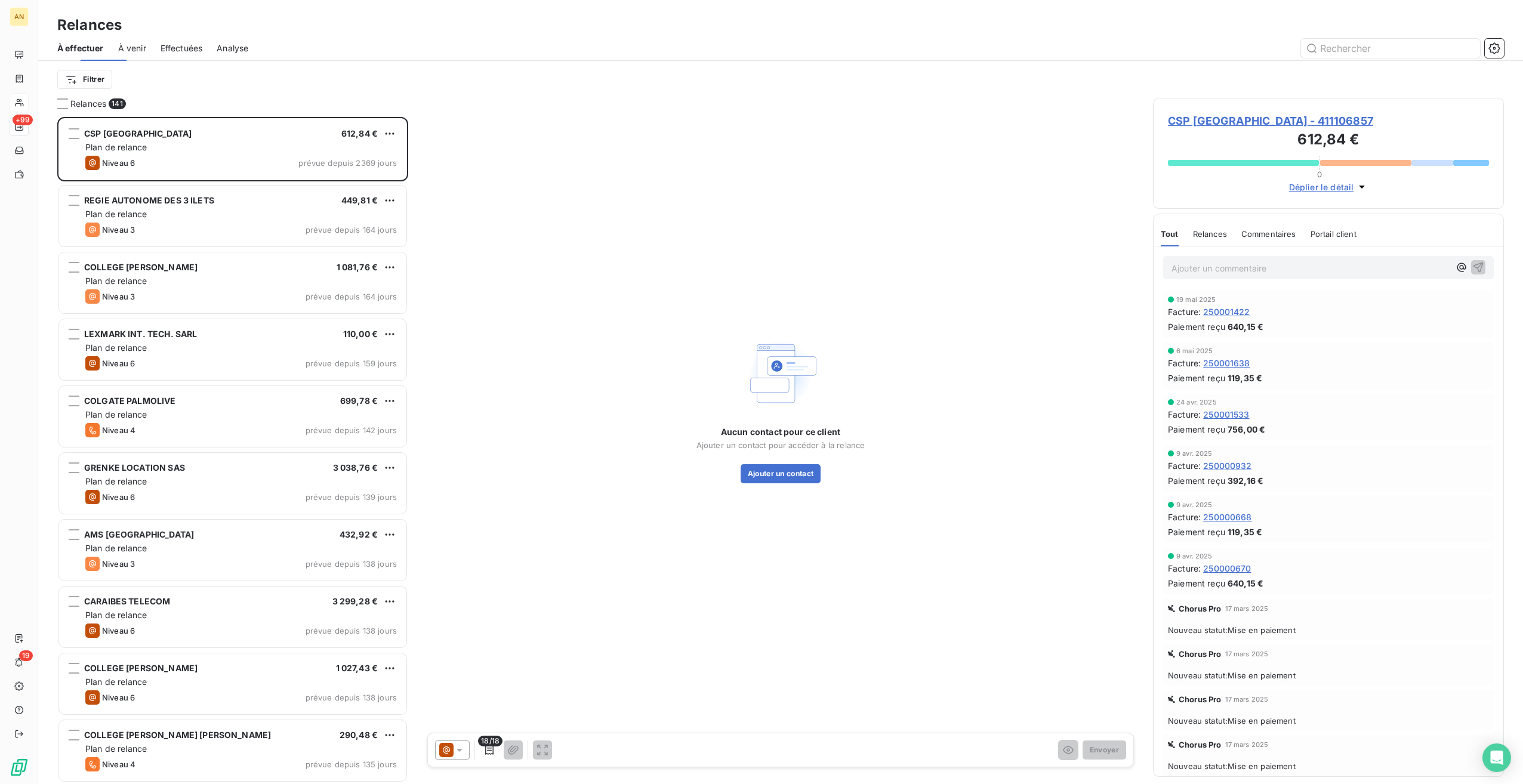
scroll to position [657, 342]
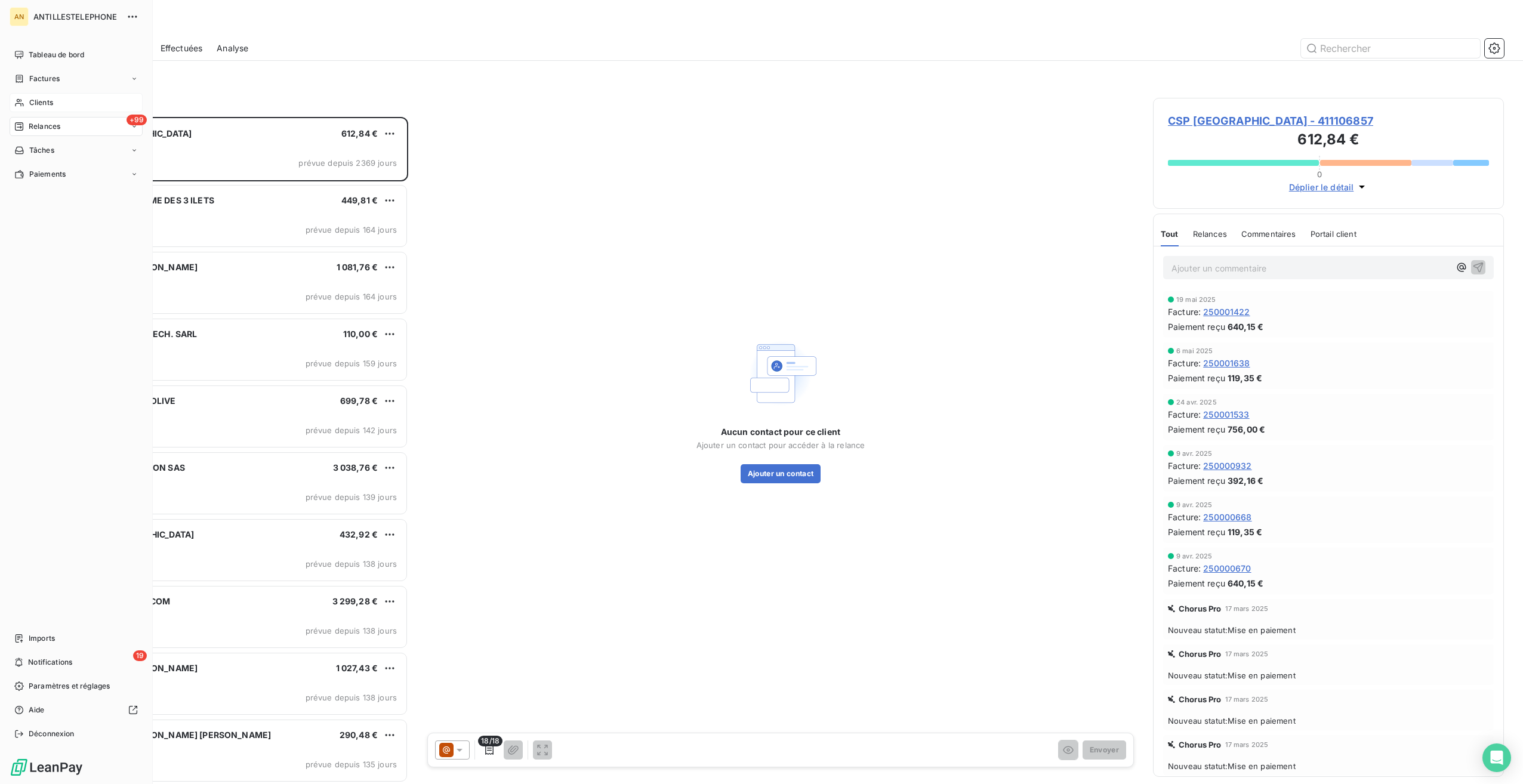
click at [56, 126] on span "Relances" at bounding box center [44, 126] width 31 height 10
click at [59, 196] on span "Effectuées" at bounding box center [47, 198] width 37 height 10
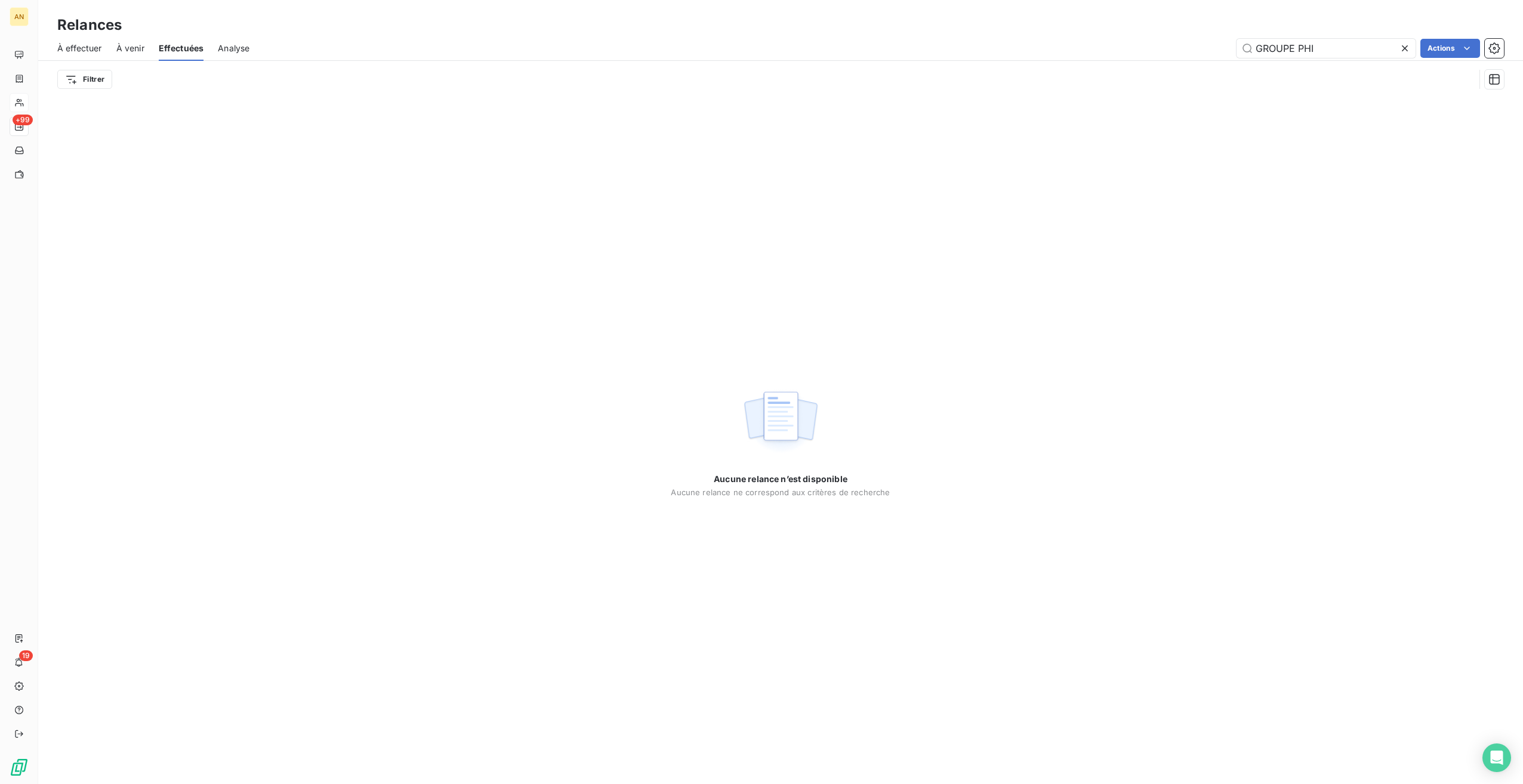
click at [1407, 48] on icon at bounding box center [1405, 48] width 12 height 12
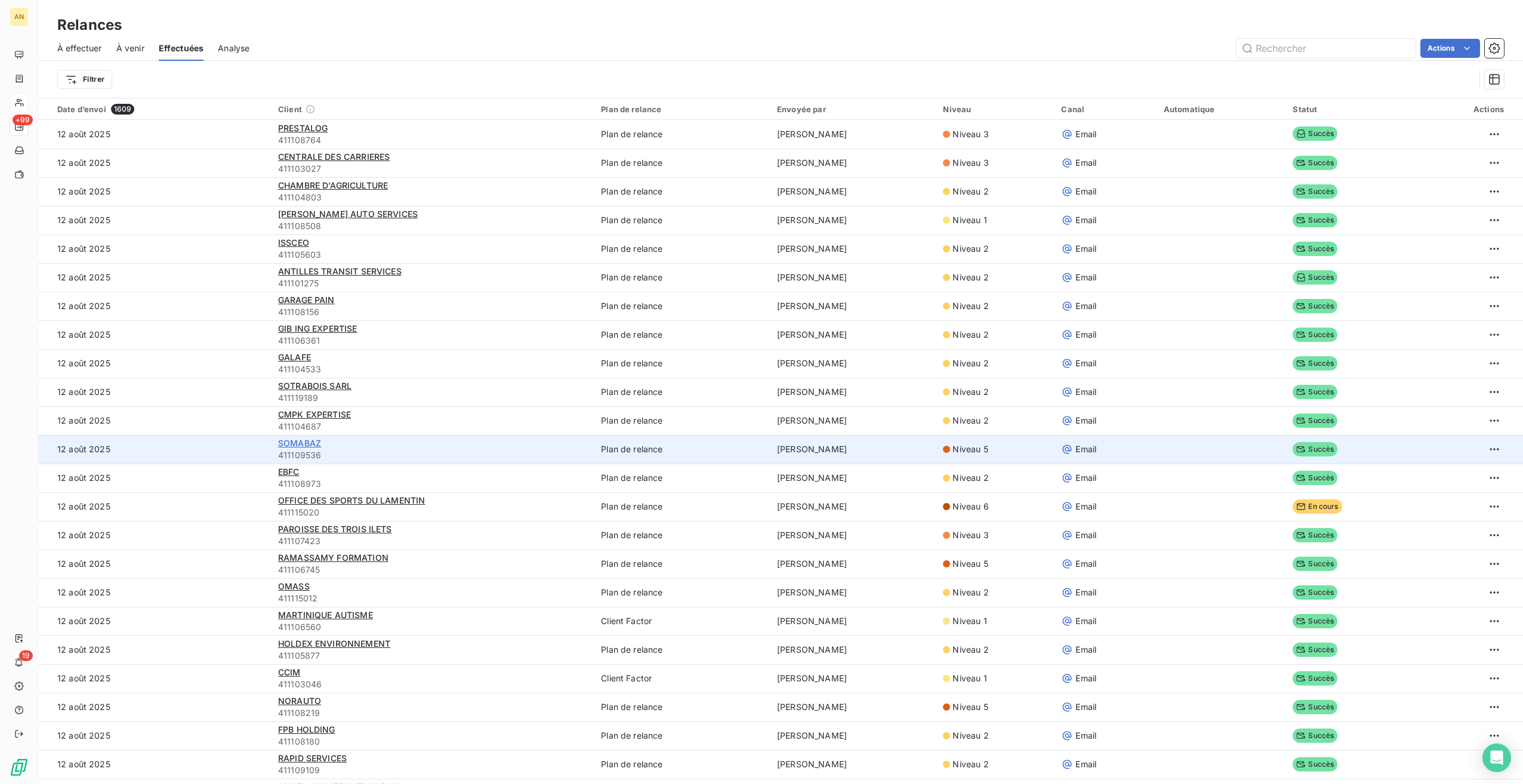
click at [300, 439] on span "SOMABAZ" at bounding box center [299, 443] width 43 height 10
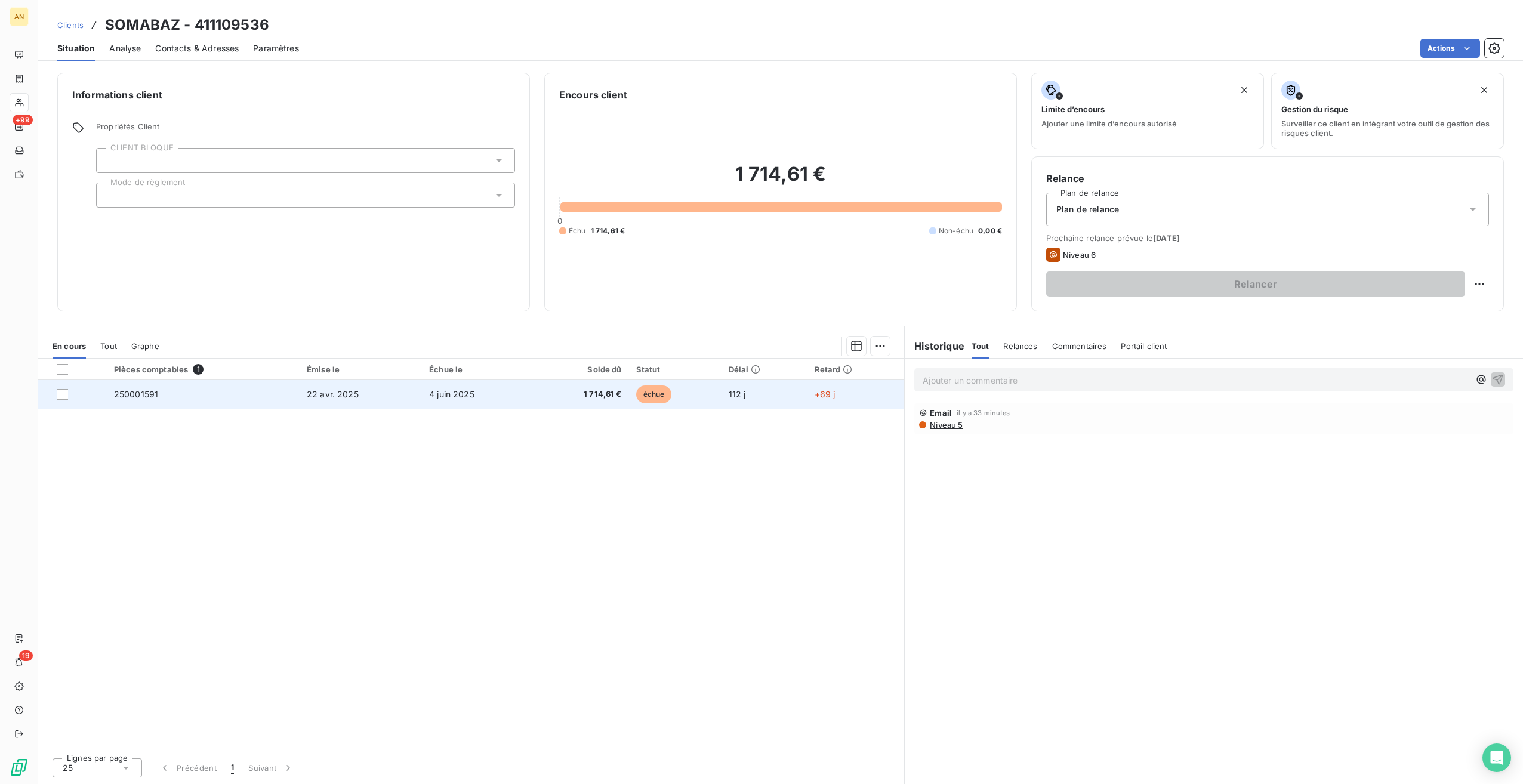
click at [287, 390] on td "250001591" at bounding box center [203, 394] width 193 height 29
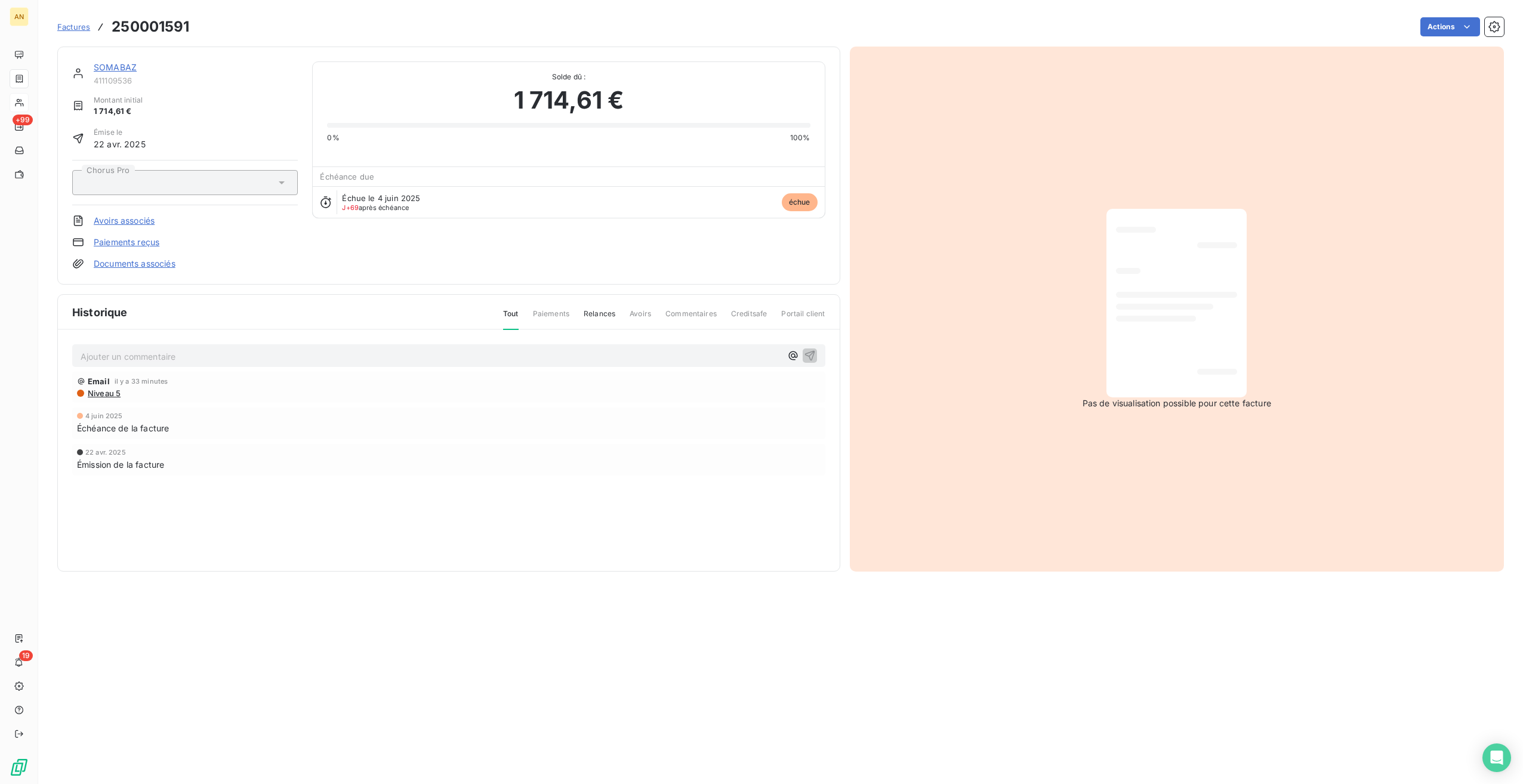
click at [115, 71] on link "SOMABAZ" at bounding box center [115, 67] width 43 height 10
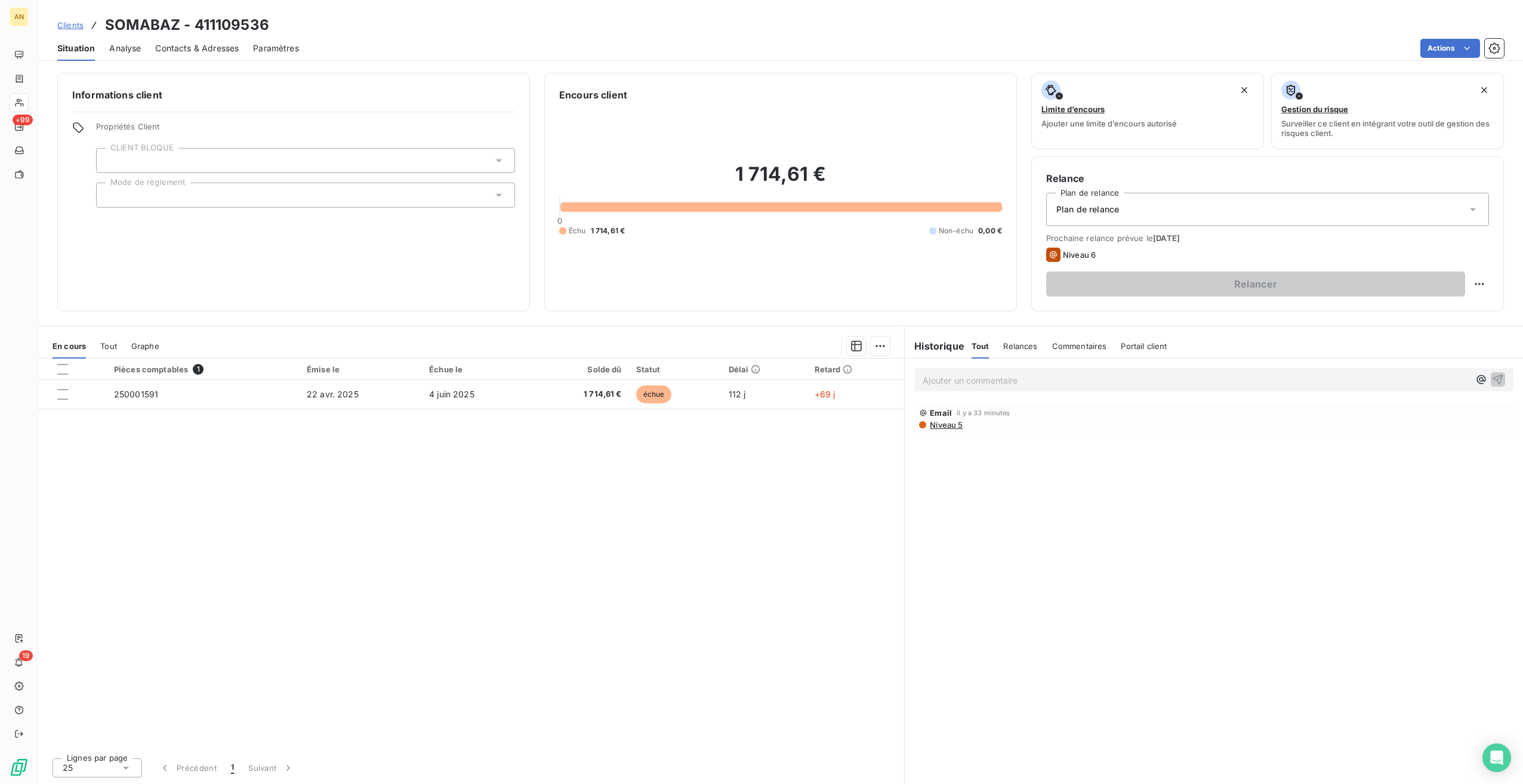
click at [172, 50] on span "Contacts & Adresses" at bounding box center [197, 48] width 84 height 12
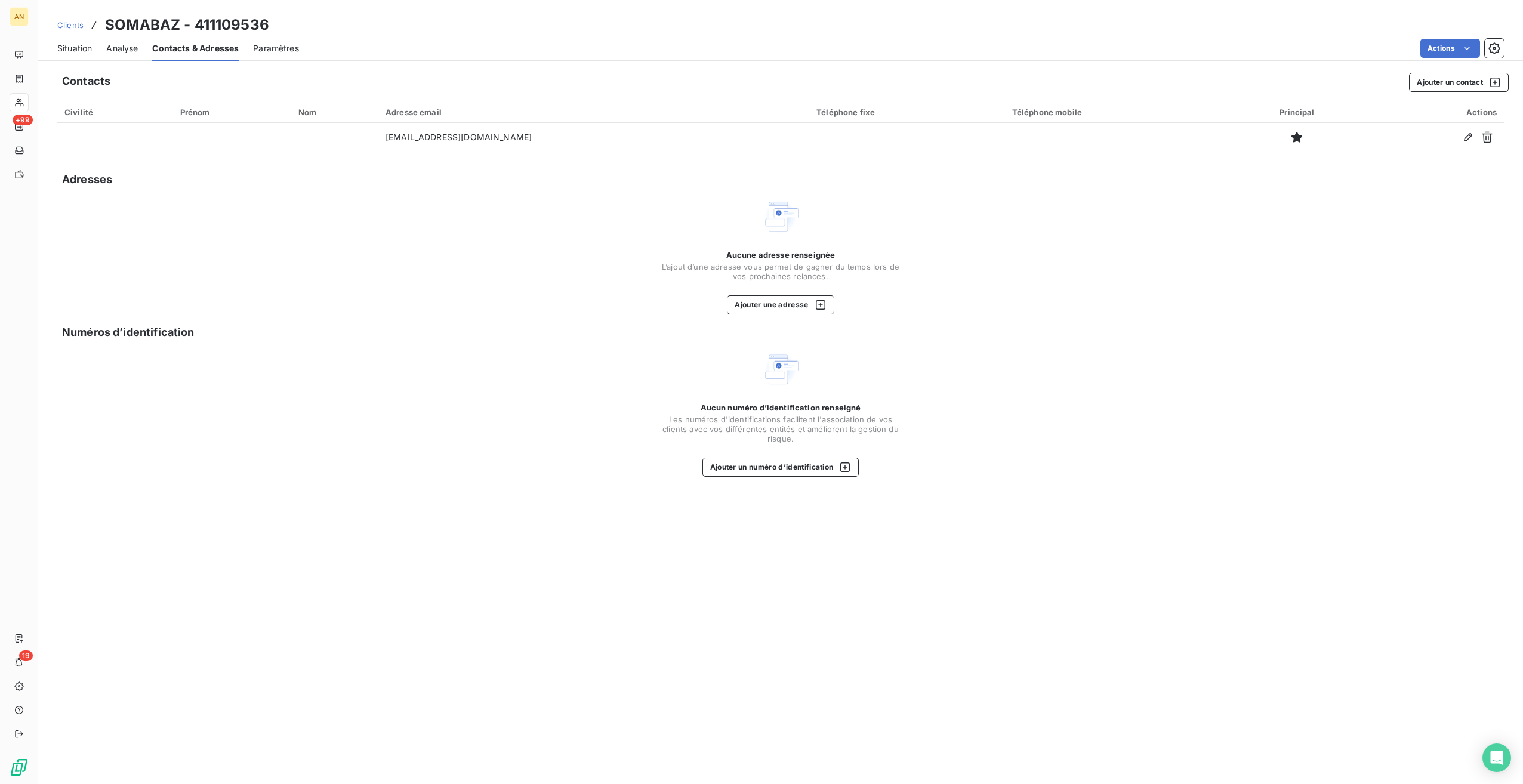
click at [76, 50] on span "Situation" at bounding box center [74, 48] width 35 height 12
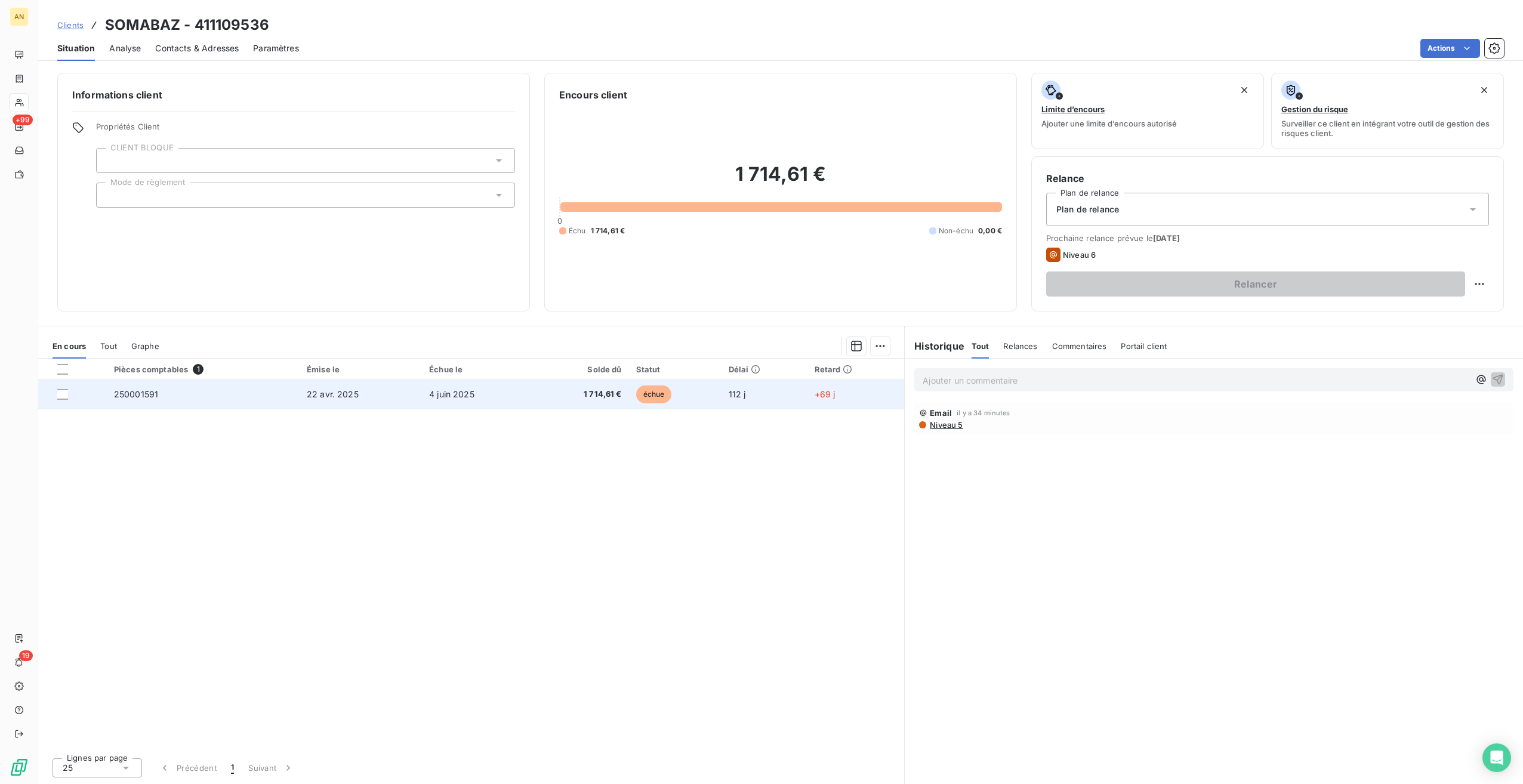
click at [249, 391] on td "250001591" at bounding box center [203, 394] width 193 height 29
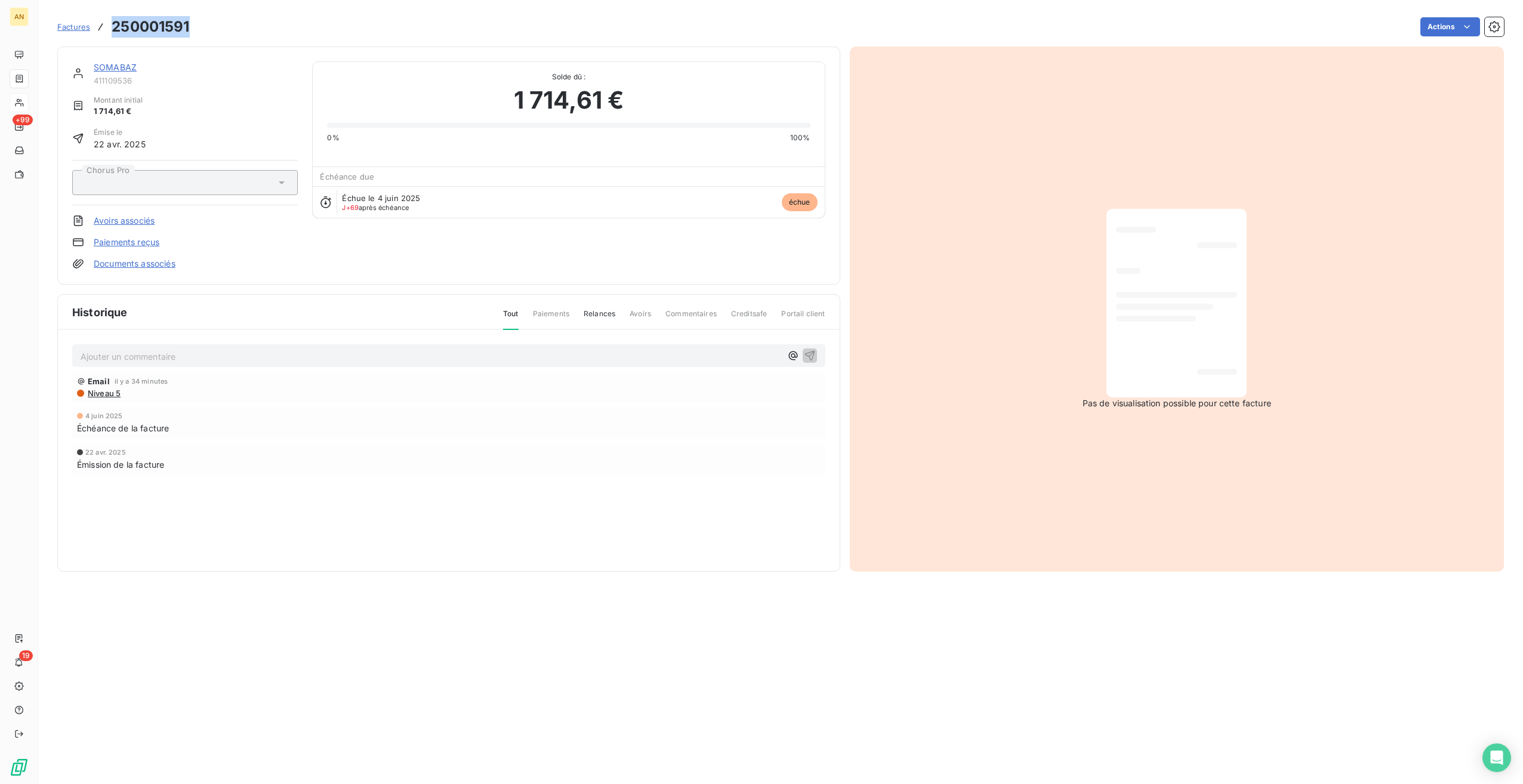
drag, startPoint x: 112, startPoint y: 27, endPoint x: 196, endPoint y: 22, distance: 84.1
click at [196, 22] on div "Factures 250001591 Actions" at bounding box center [780, 27] width 1447 height 25
copy h3 "250001591"
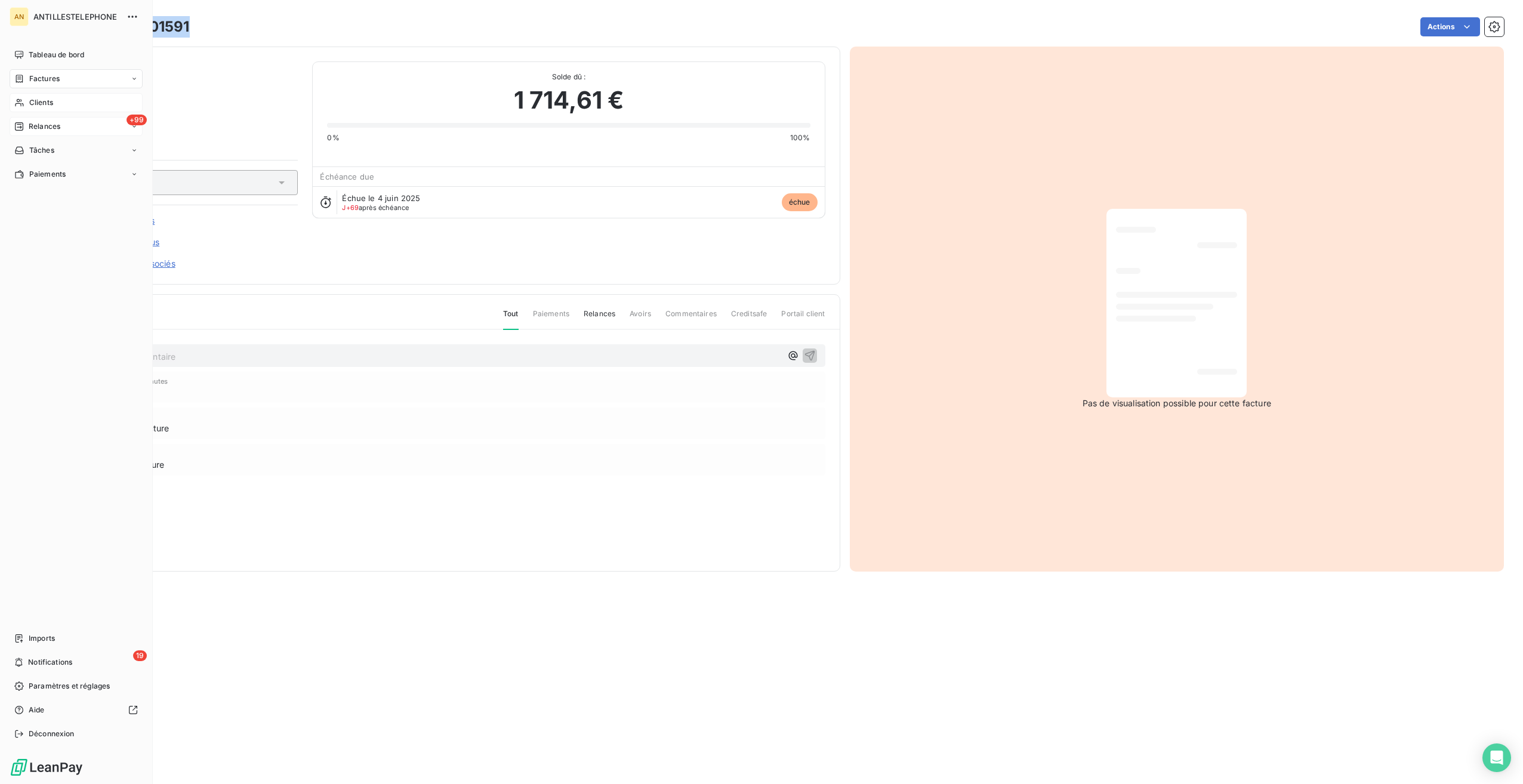
click at [41, 124] on span "Relances" at bounding box center [44, 126] width 31 height 10
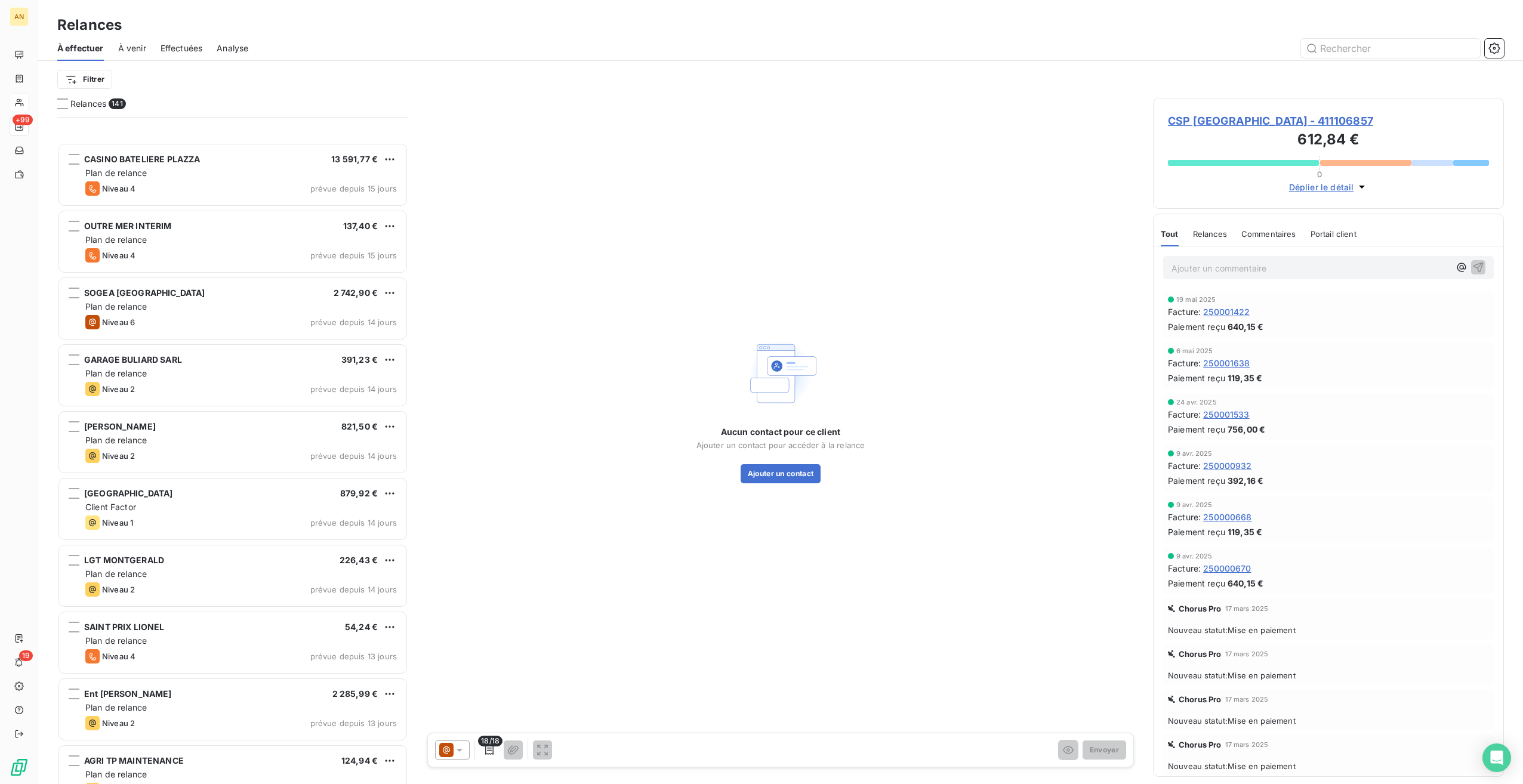
scroll to position [6464, 0]
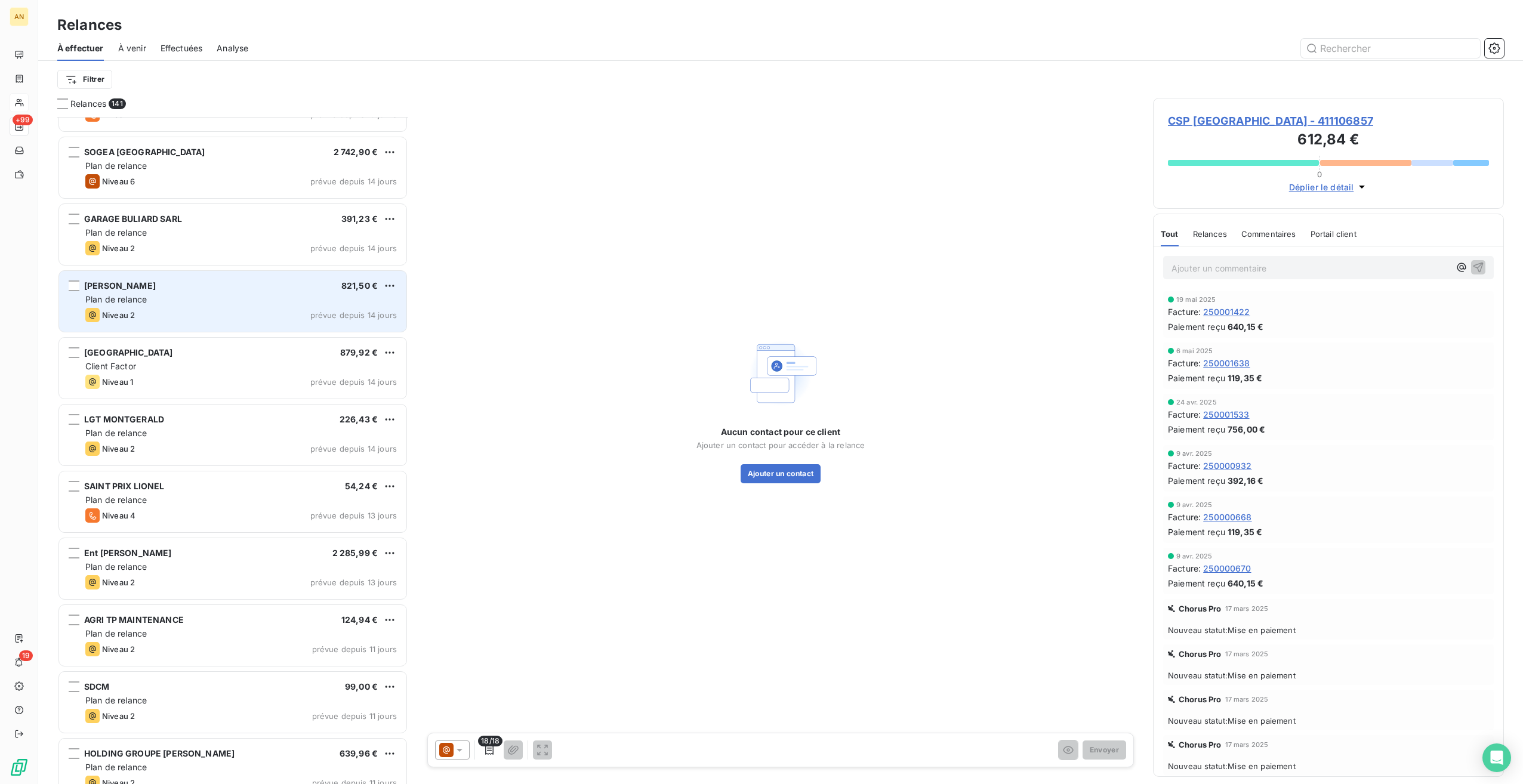
click at [219, 275] on div "[PERSON_NAME] 821,50 € Plan de relance Niveau 2 prévue depuis 14 jours" at bounding box center [233, 301] width 347 height 61
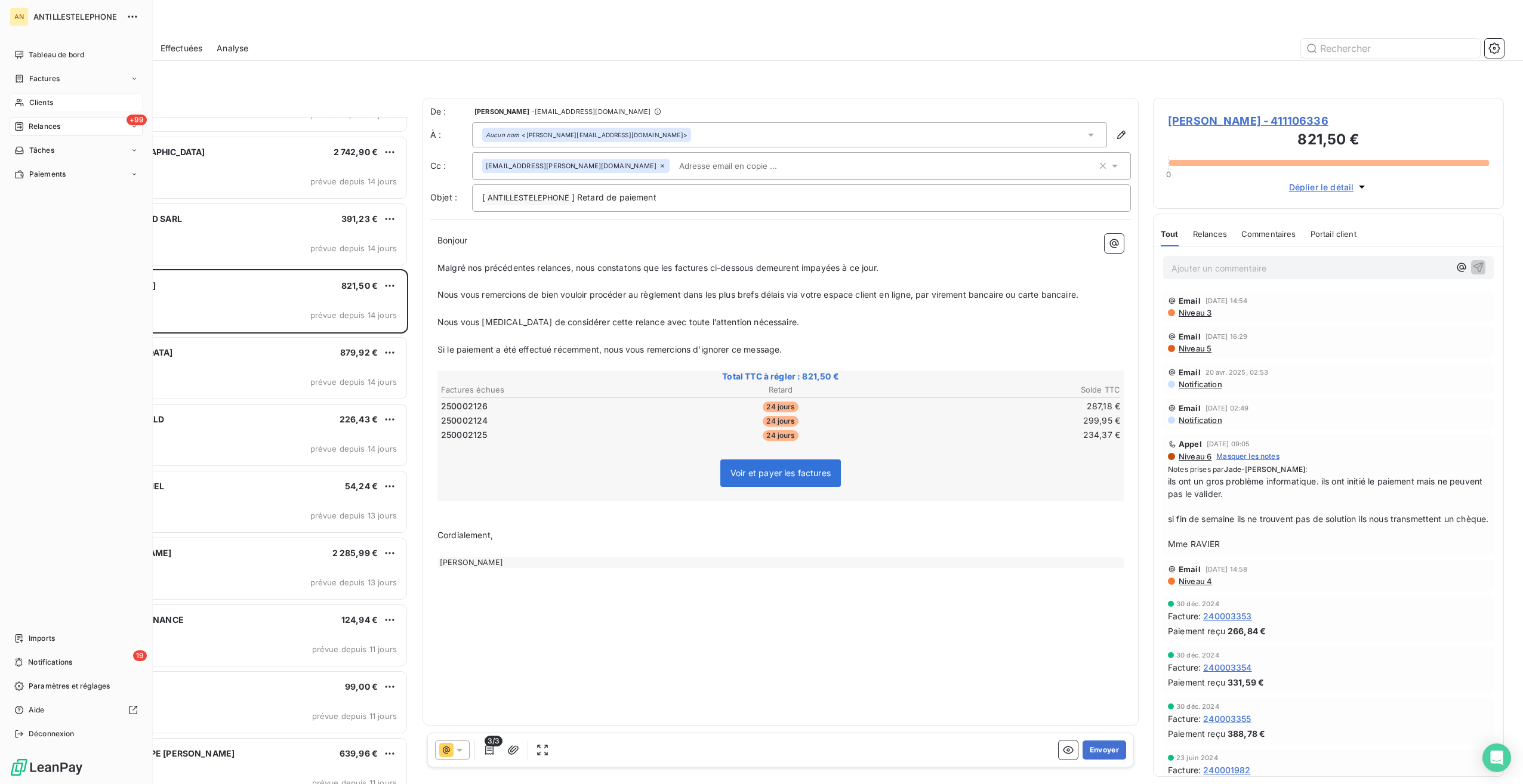
click at [38, 94] on div "Clients" at bounding box center [76, 103] width 133 height 19
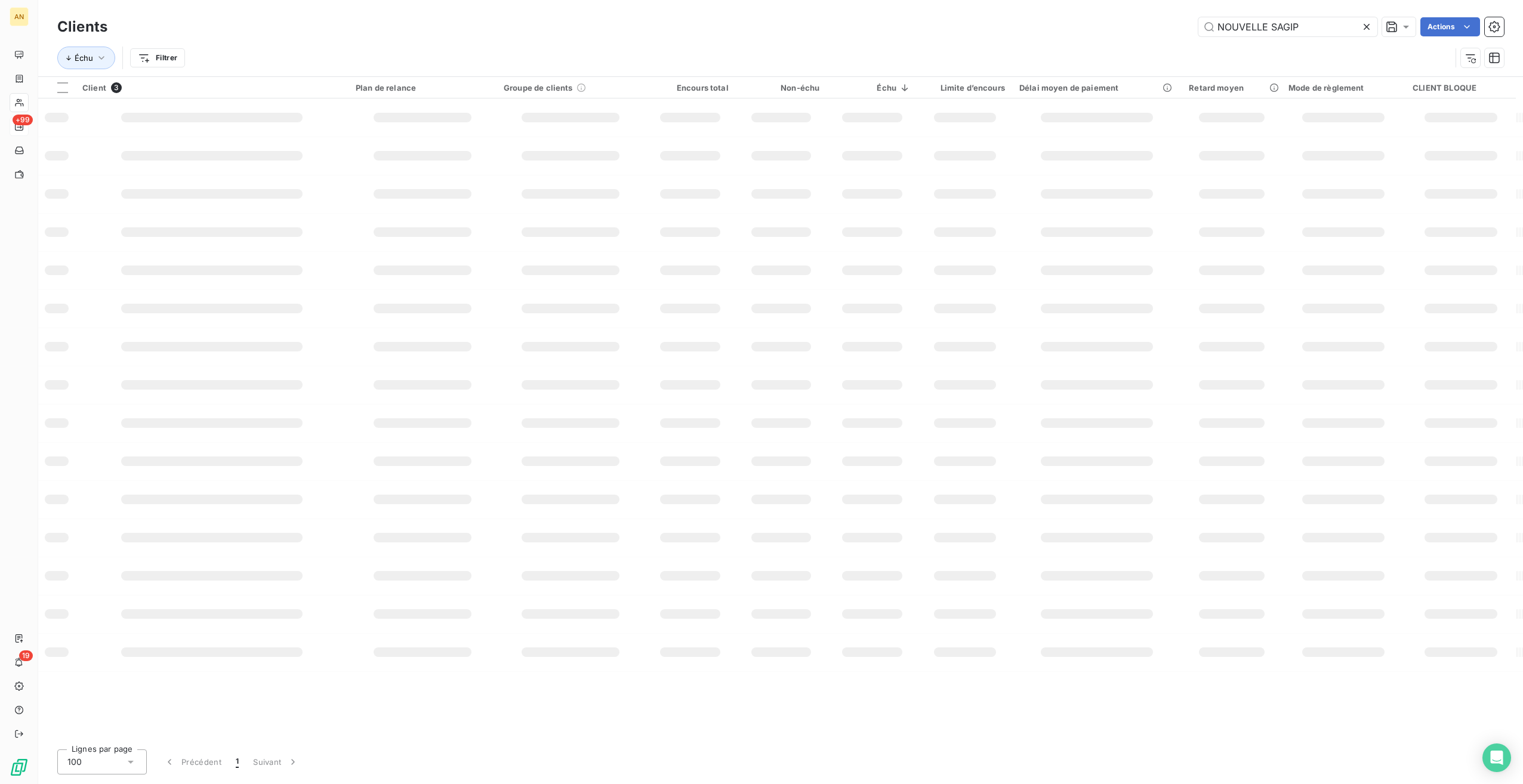
type input "NOUVELLE SAGIP"
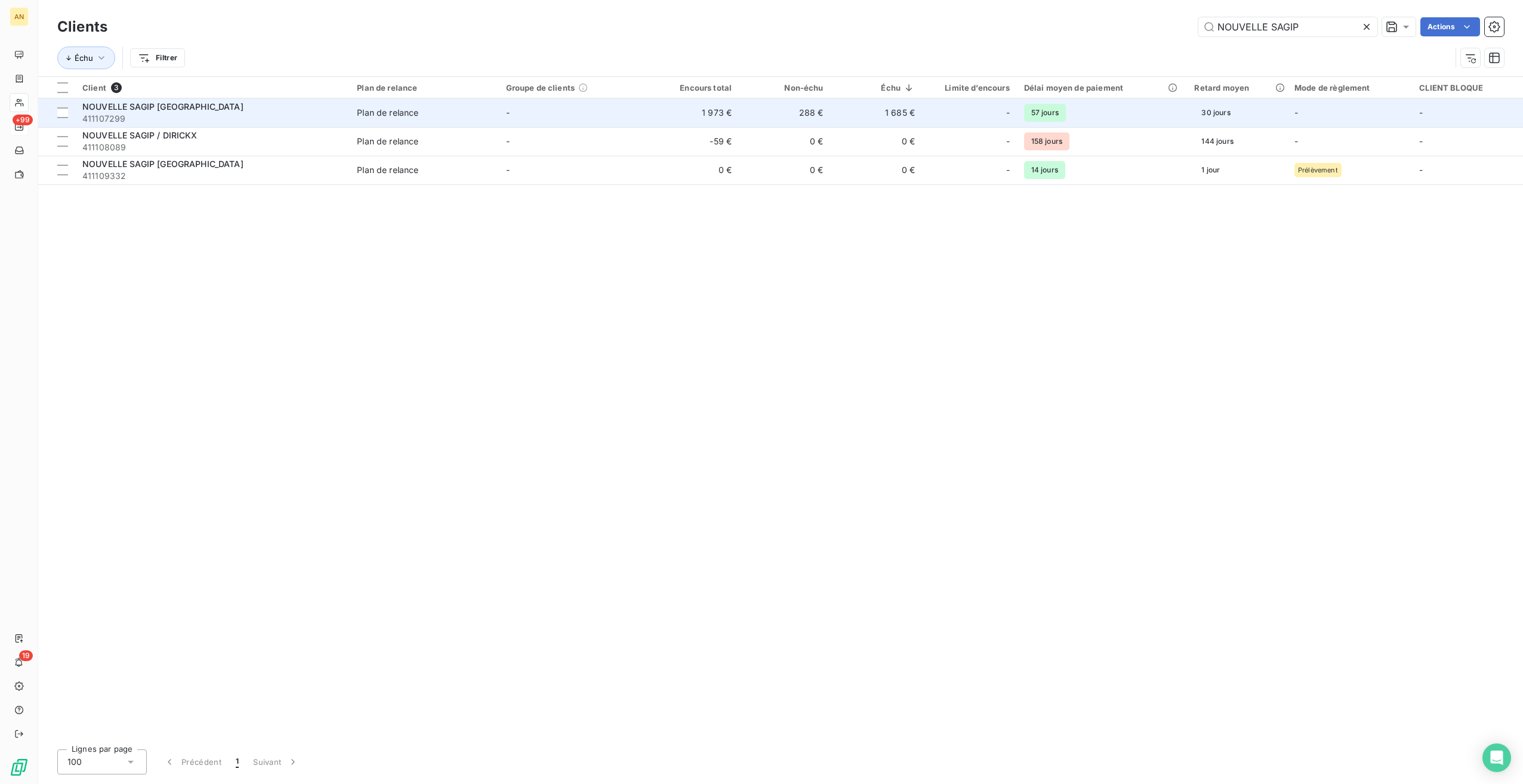
click at [135, 121] on span "411107299" at bounding box center [212, 118] width 260 height 12
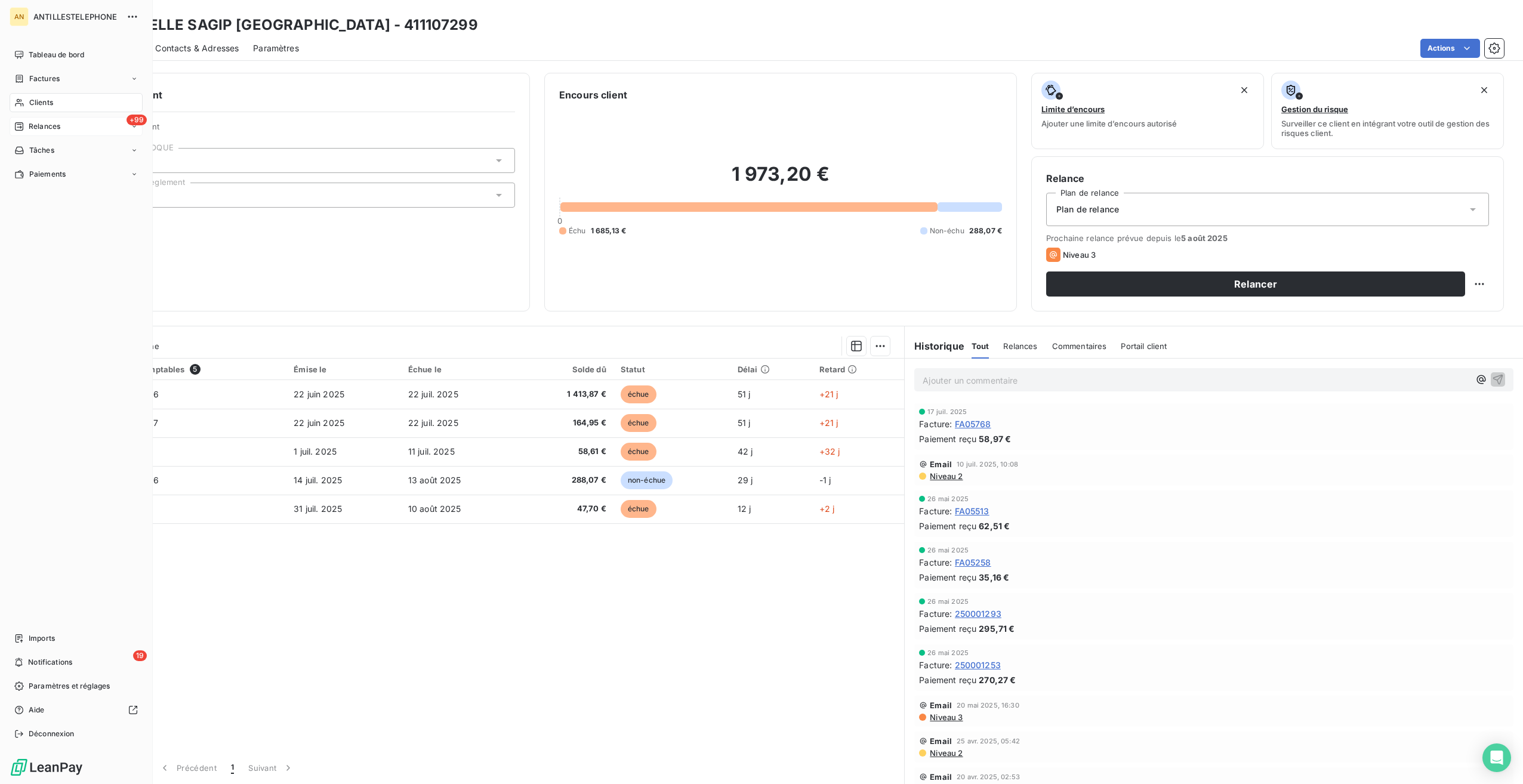
click at [59, 126] on span "Relances" at bounding box center [44, 126] width 31 height 10
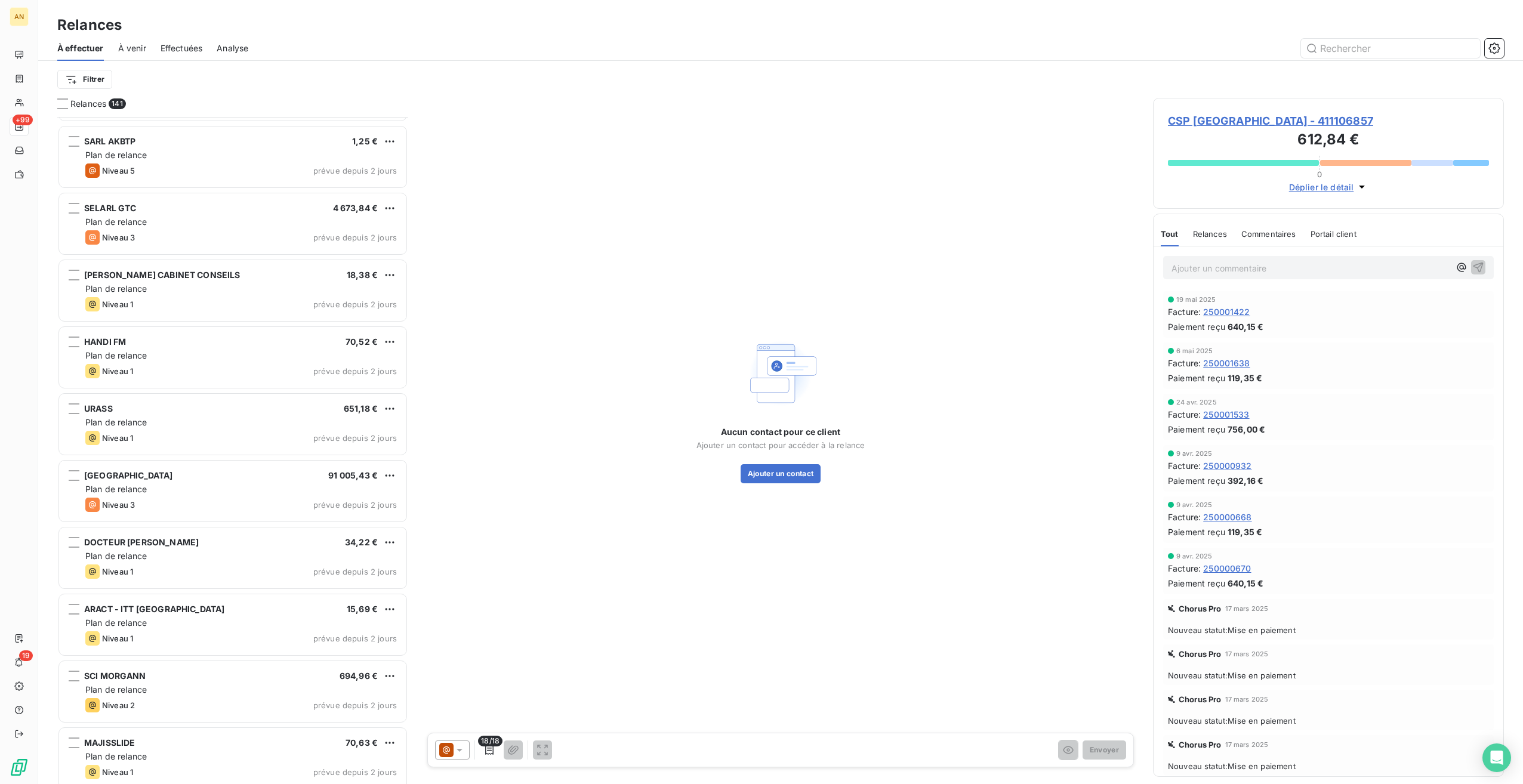
scroll to position [8755, 0]
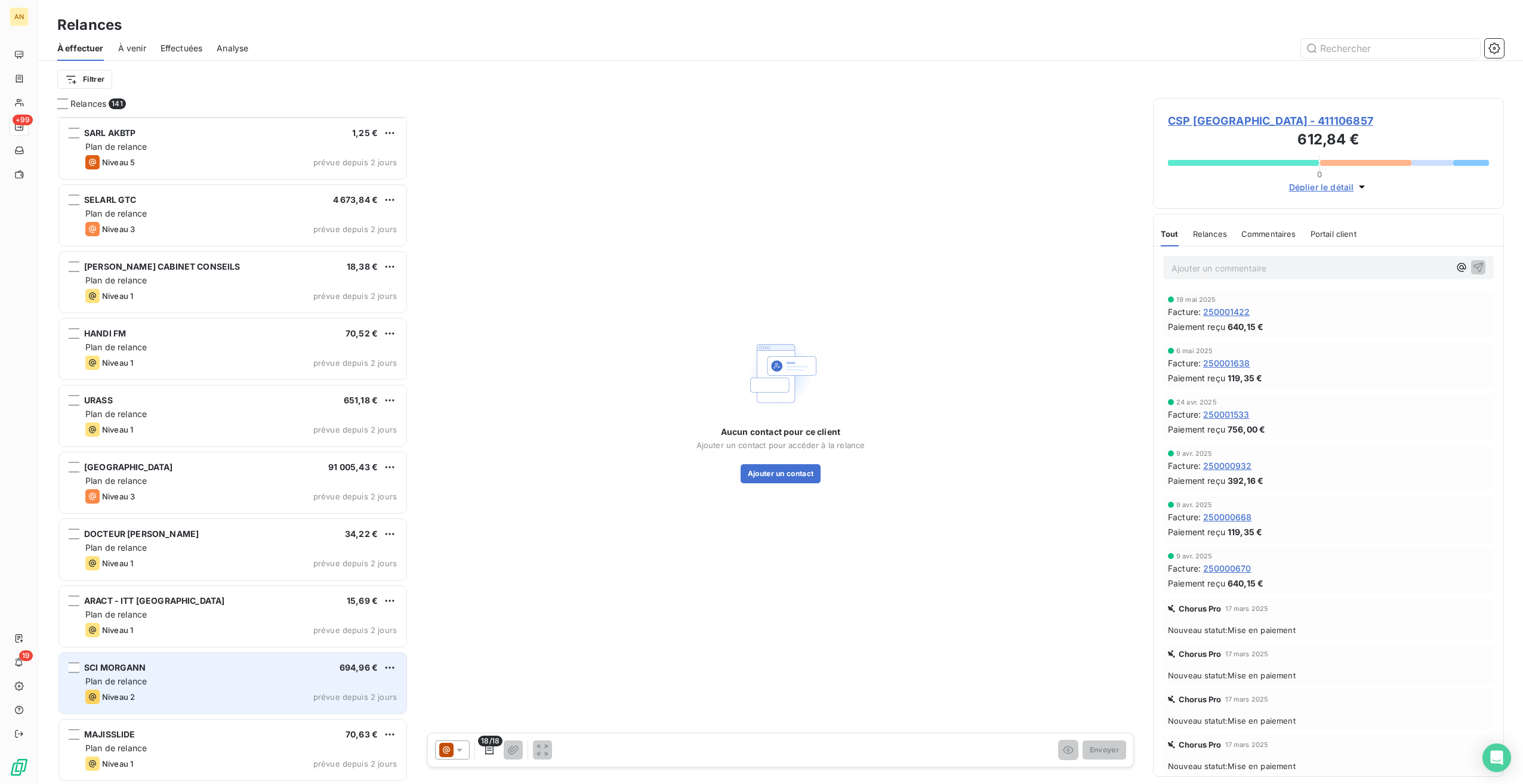
click at [224, 685] on div "Plan de relance" at bounding box center [241, 681] width 312 height 12
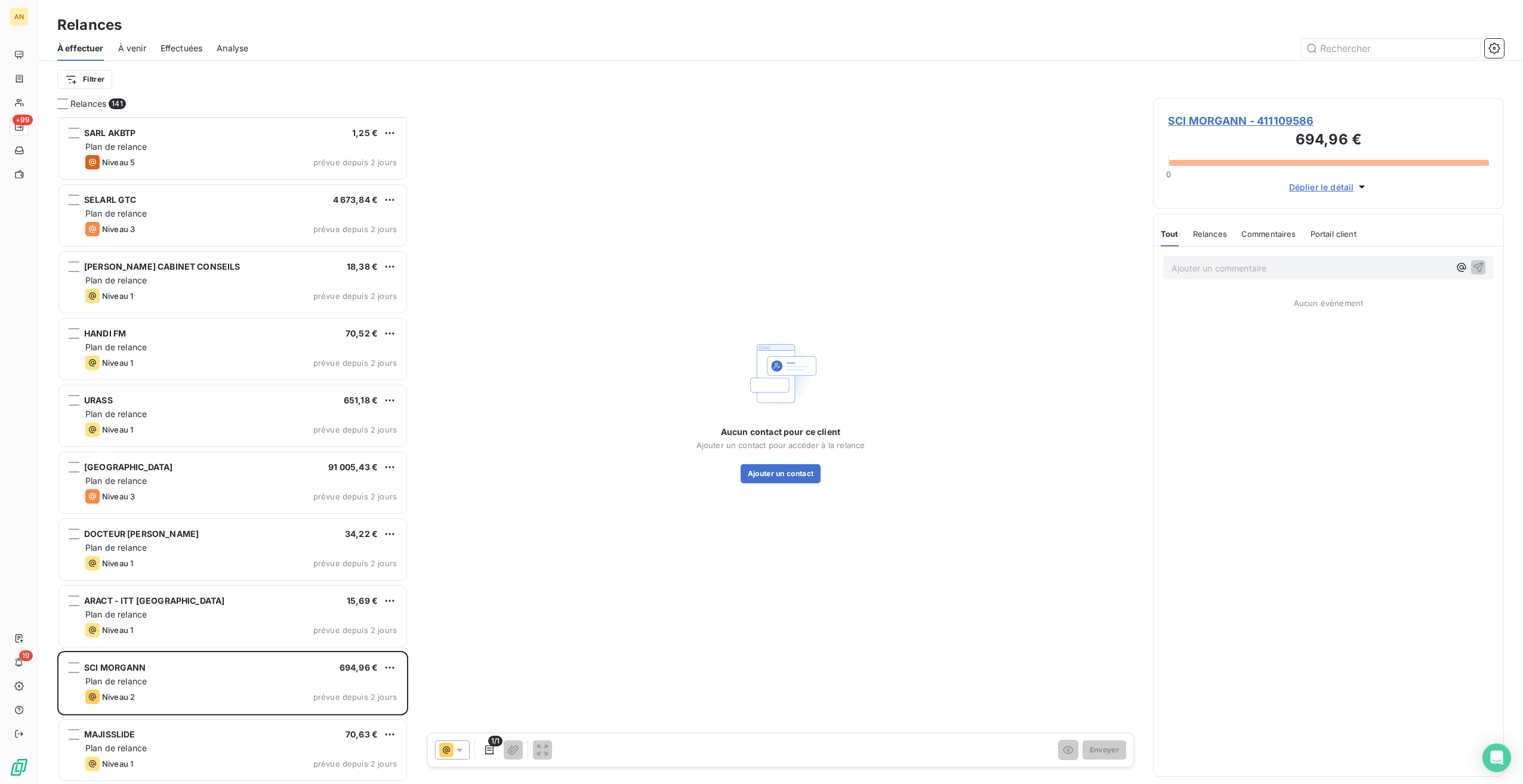
click at [1222, 116] on span "SCI MORGANN - 411109586" at bounding box center [1329, 120] width 321 height 16
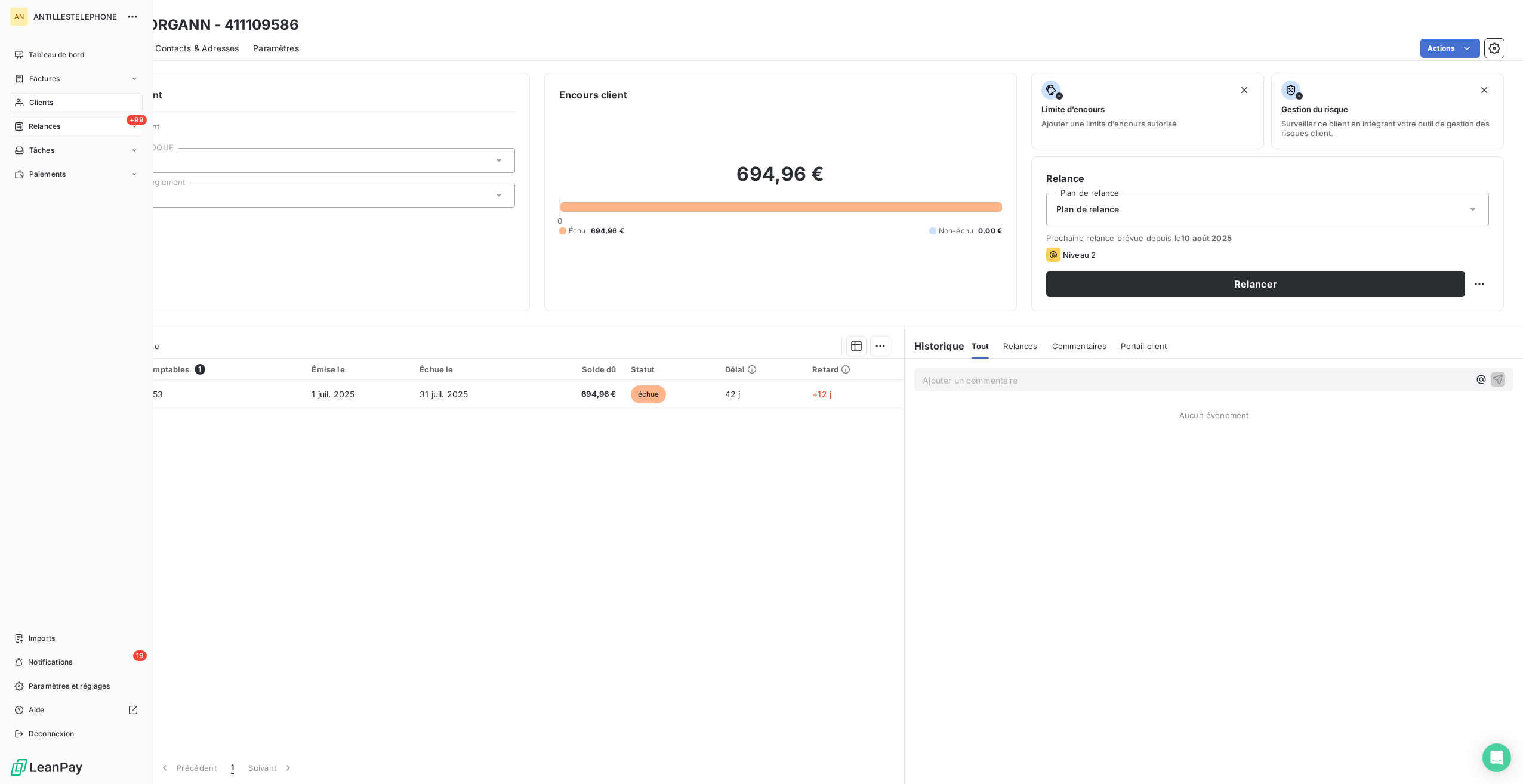
click at [16, 106] on icon at bounding box center [19, 103] width 10 height 10
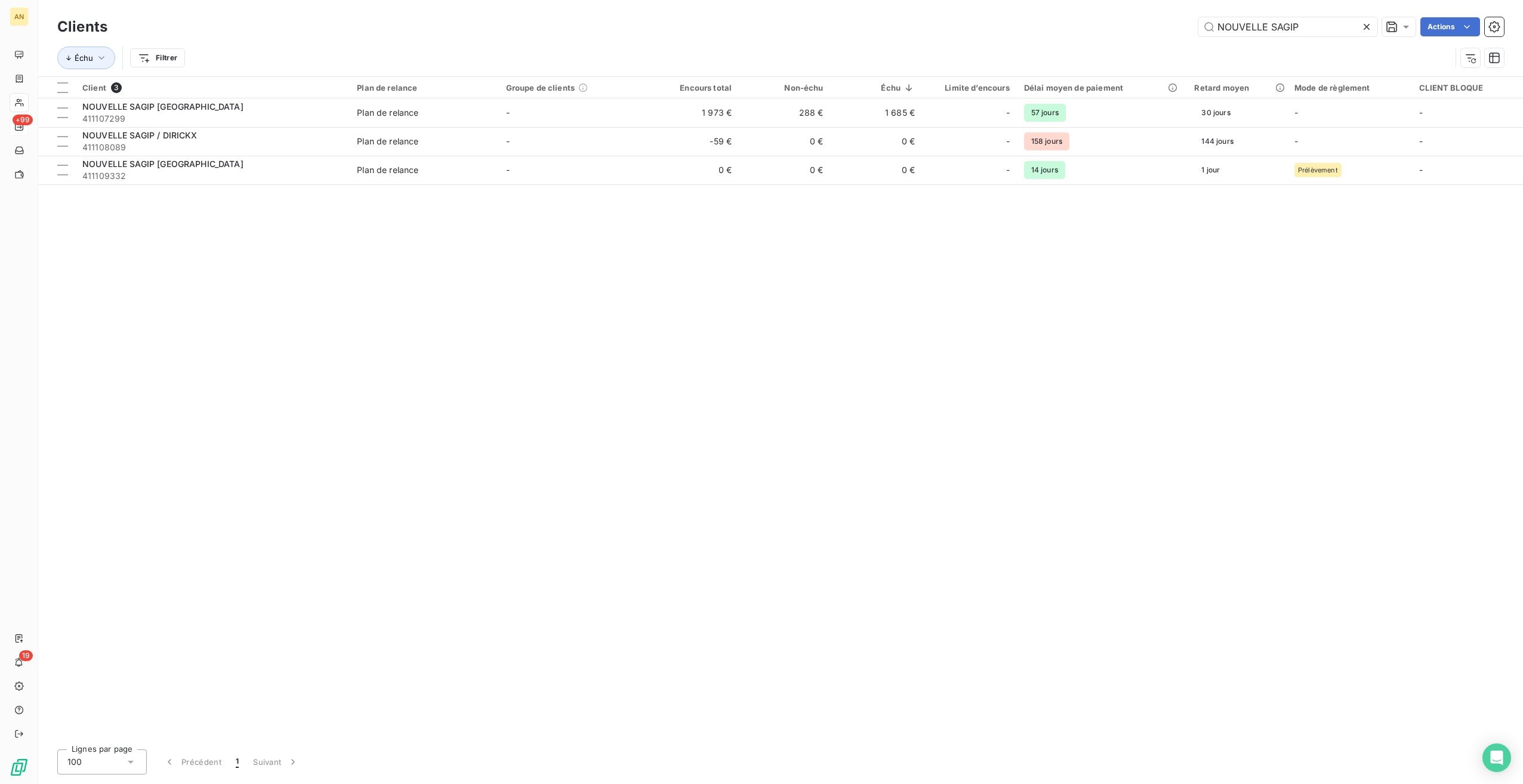
drag, startPoint x: 1314, startPoint y: 25, endPoint x: 1075, endPoint y: 24, distance: 239.0
click at [1075, 24] on div "NOUVELLE SAGIP Actions" at bounding box center [813, 27] width 1382 height 19
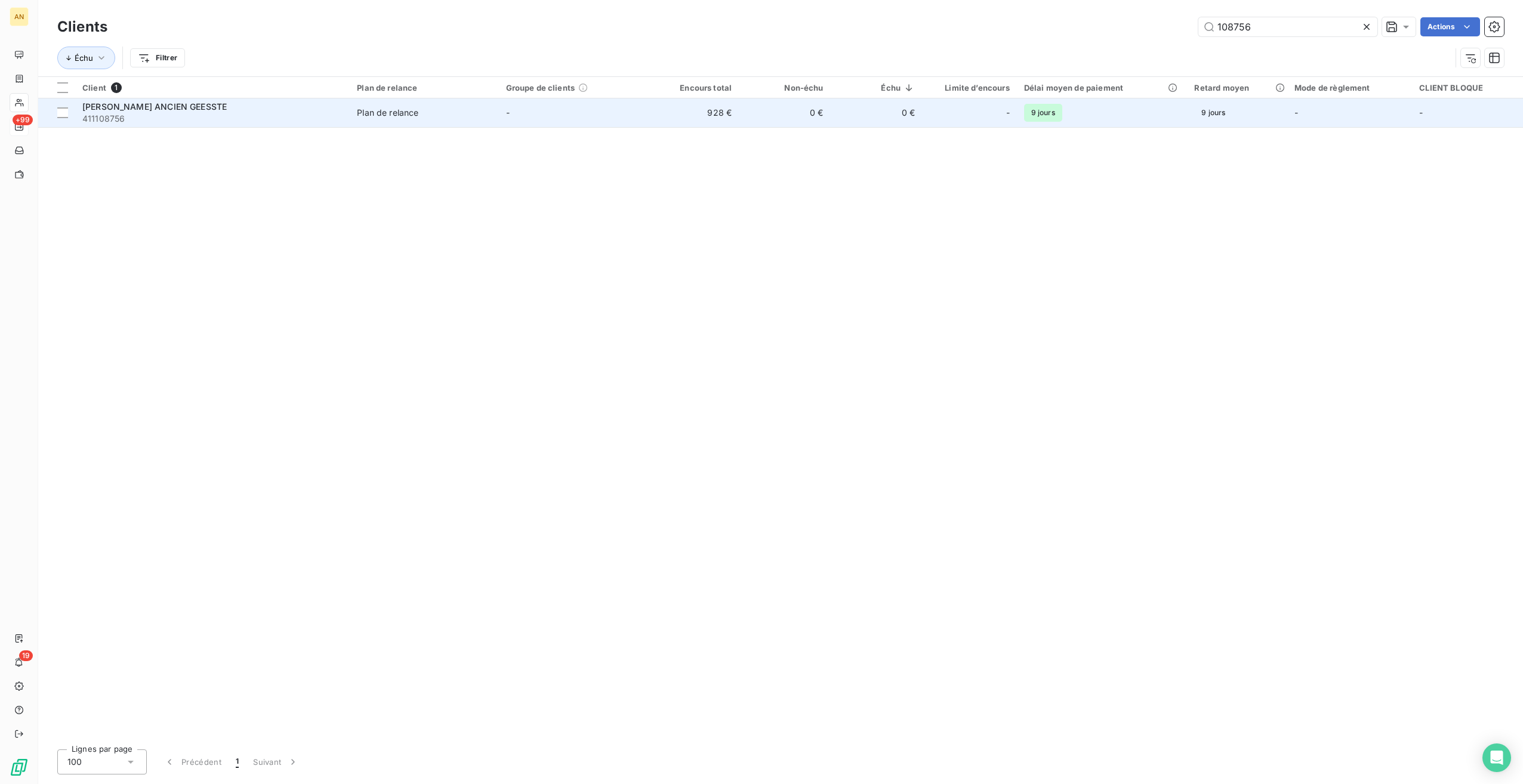
type input "108756"
click at [384, 117] on div "Plan de relance" at bounding box center [387, 112] width 62 height 12
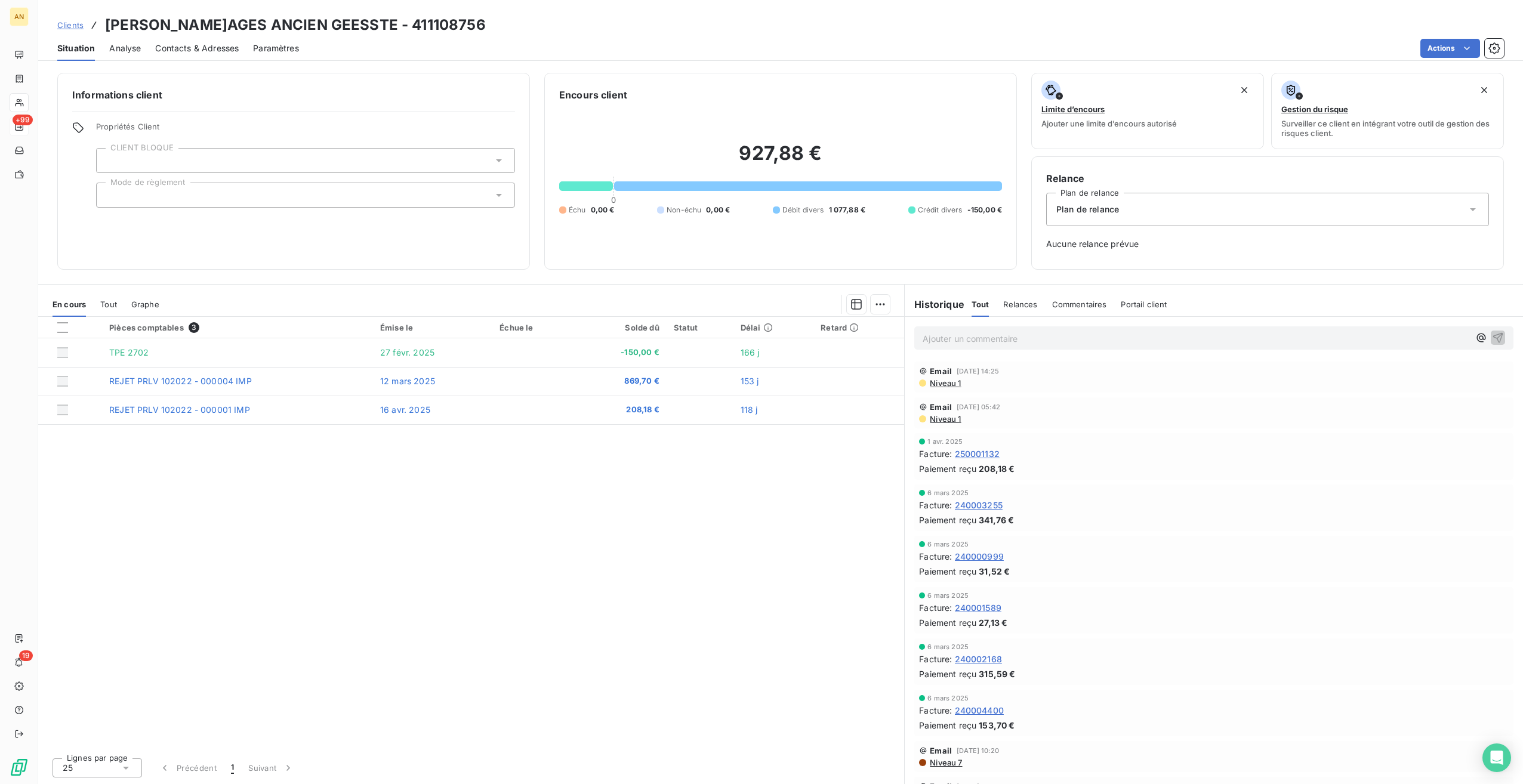
click at [107, 300] on span "Tout" at bounding box center [108, 304] width 17 height 10
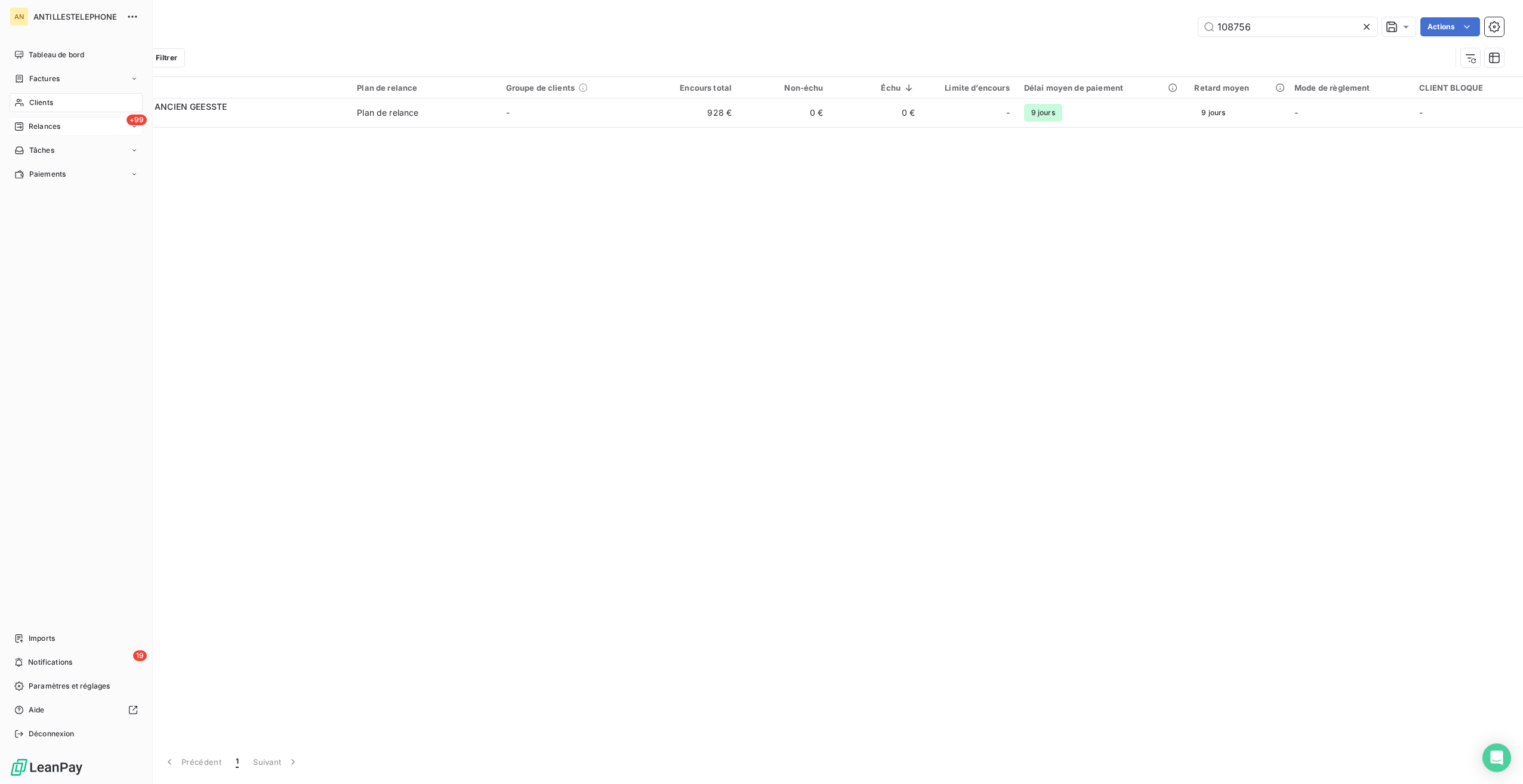
click at [29, 125] on span "Relances" at bounding box center [44, 126] width 31 height 10
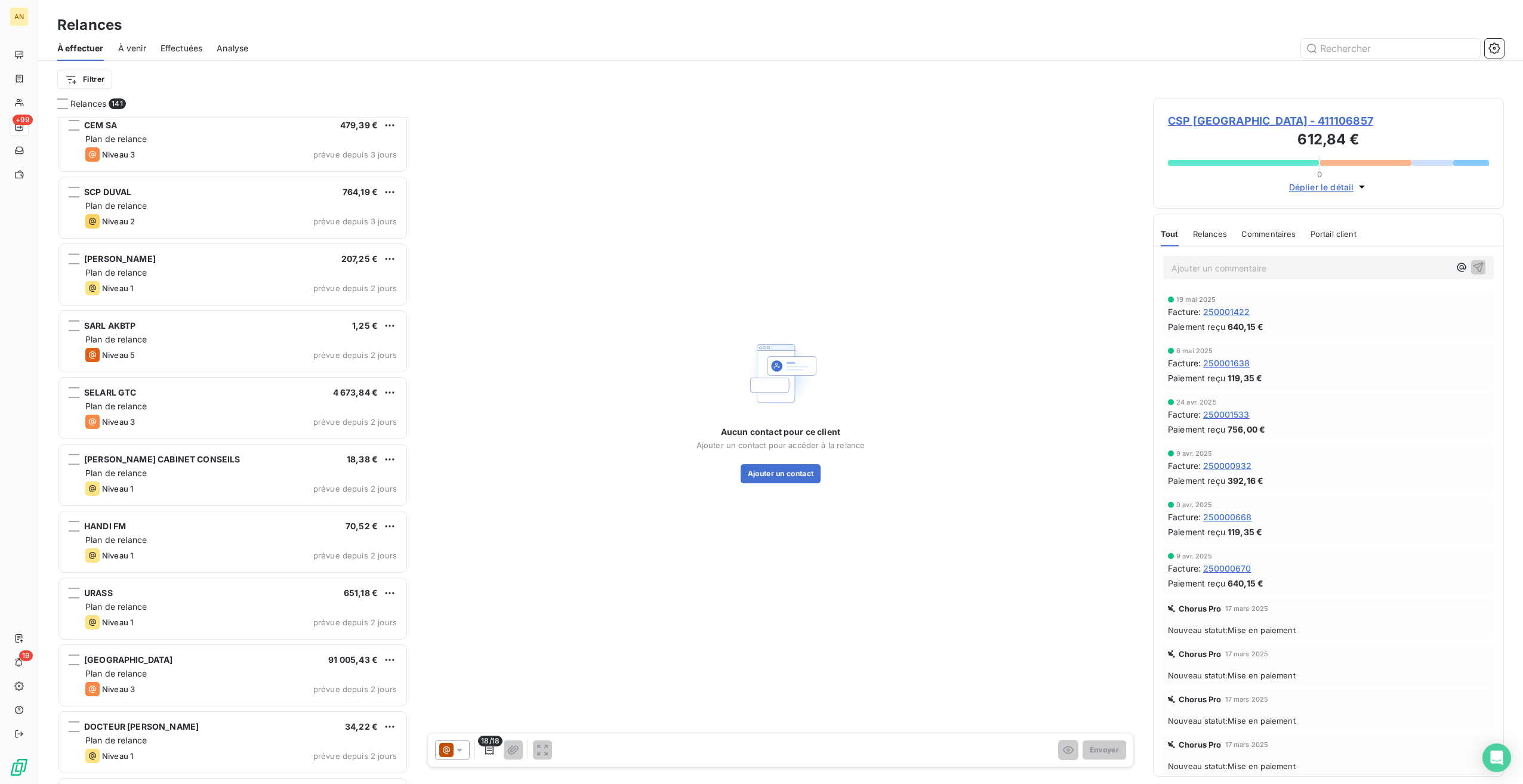
scroll to position [8755, 0]
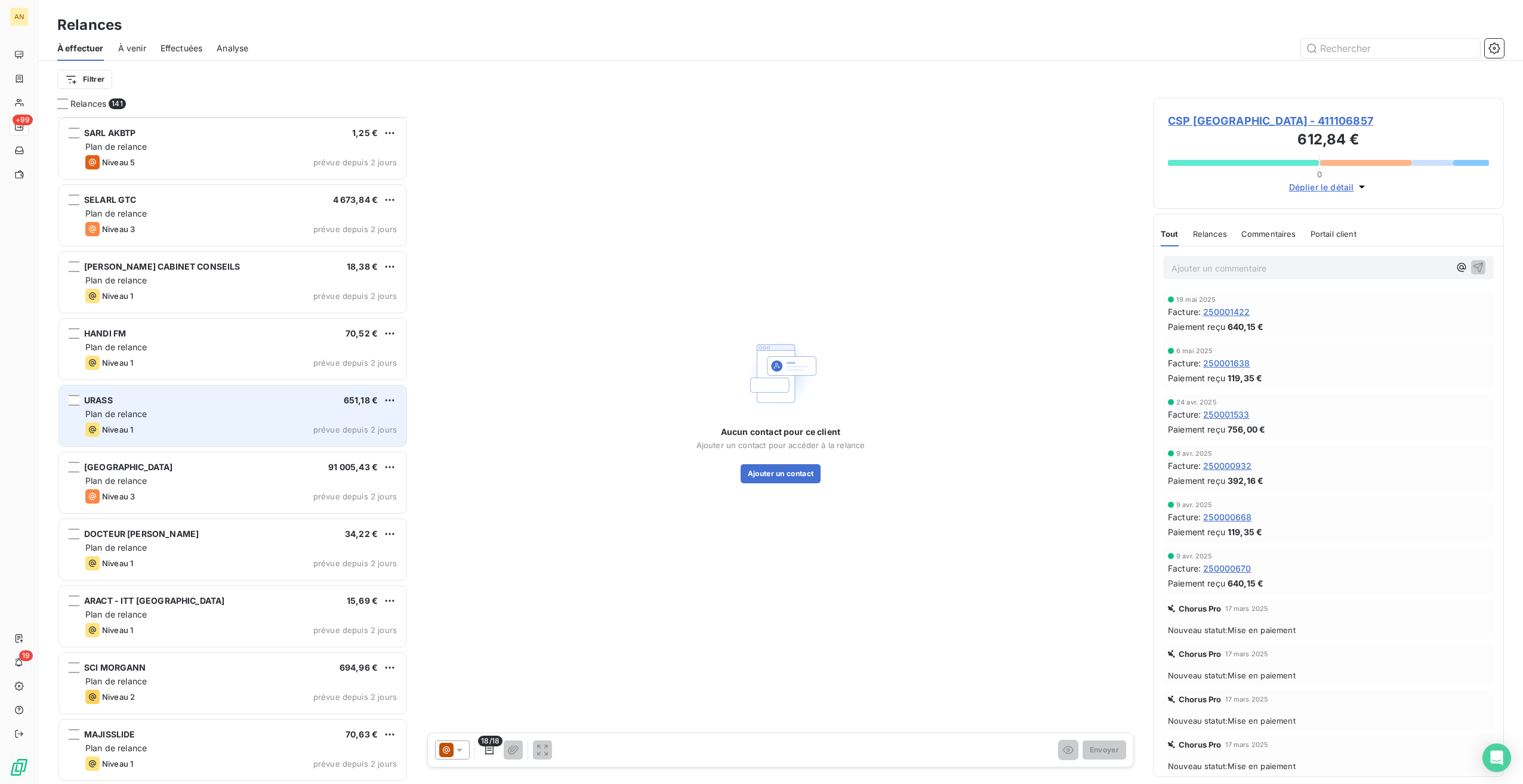
click at [194, 431] on div "Niveau 1 prévue depuis 2 jours" at bounding box center [241, 430] width 312 height 14
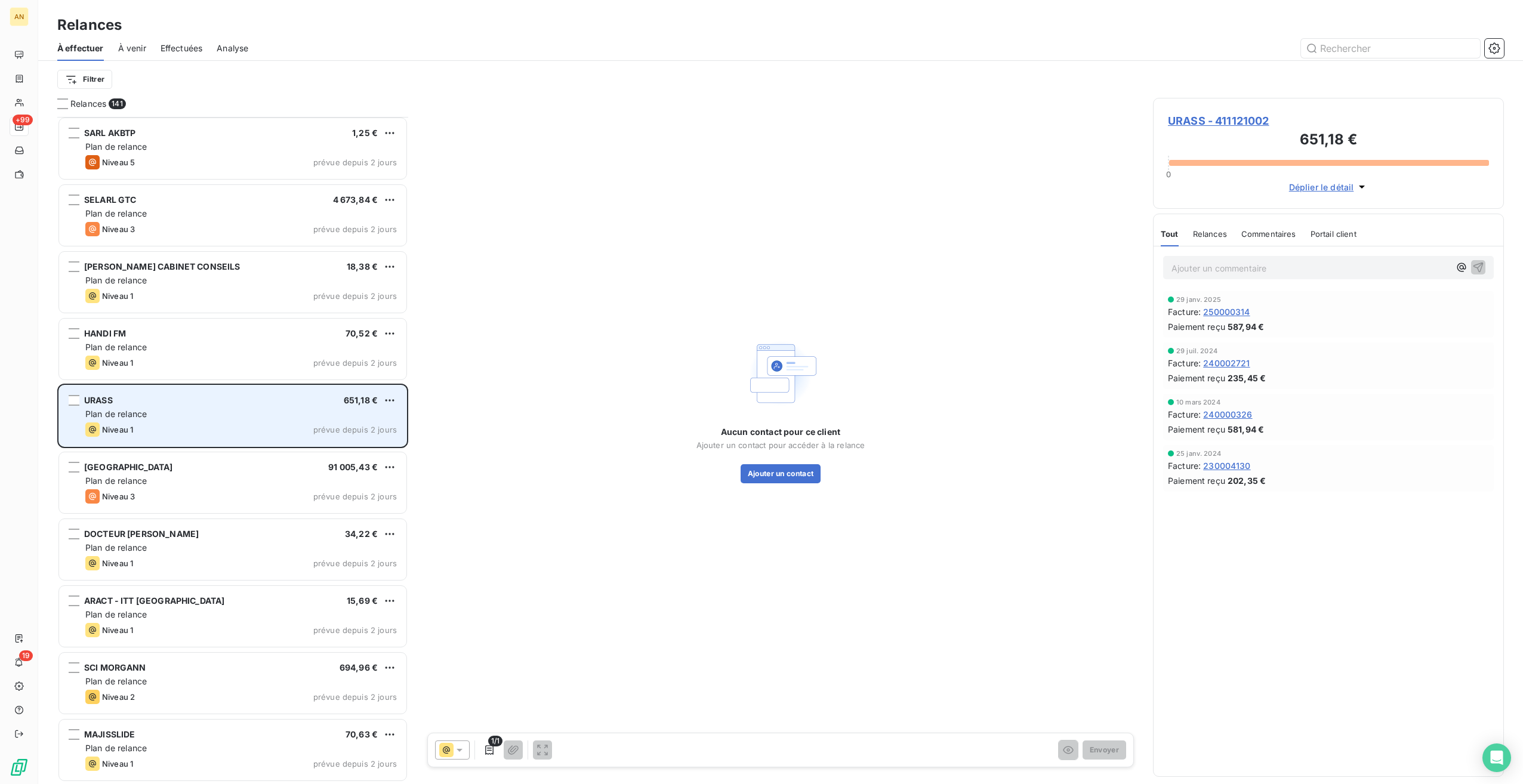
click at [158, 412] on div "Plan de relance" at bounding box center [241, 414] width 312 height 12
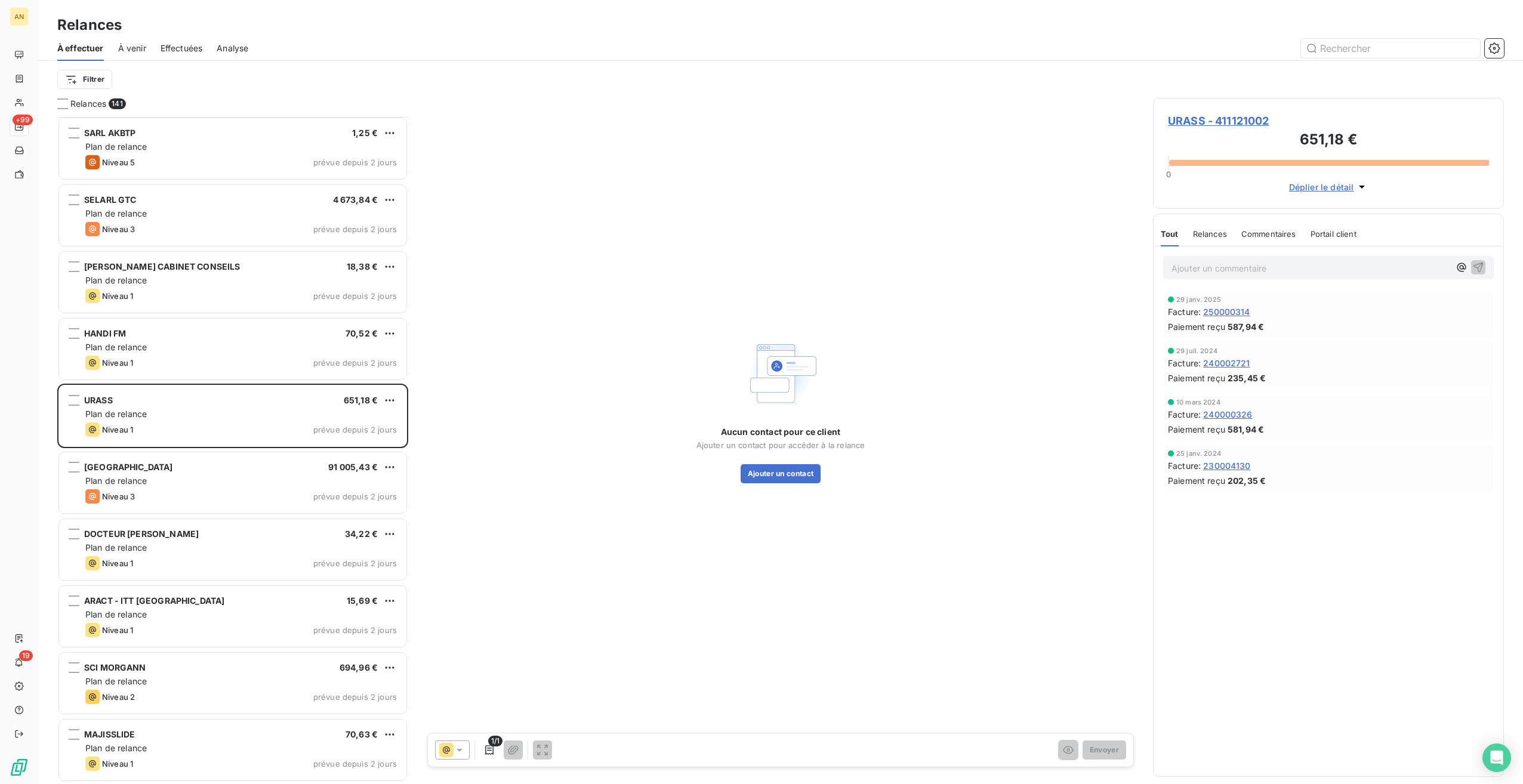
click at [1225, 122] on span "URASS - 411121002" at bounding box center [1329, 120] width 321 height 16
